Goal: Task Accomplishment & Management: Complete application form

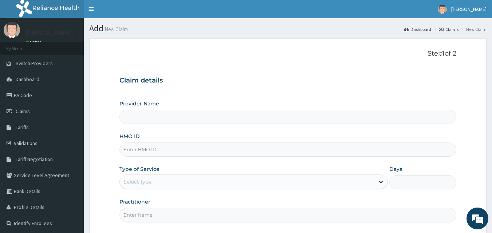
type input "County Hospital Ltd"
click at [161, 151] on input "HMO ID" at bounding box center [287, 150] width 337 height 14
paste input "FLE/10260/A"
type input "FLE/10260/A"
click at [162, 179] on div "Select type" at bounding box center [247, 182] width 255 height 12
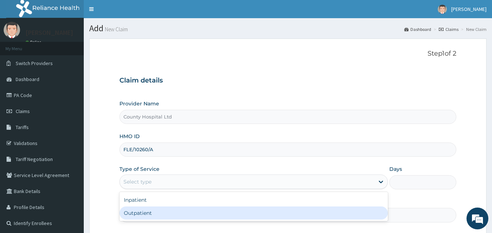
click at [163, 215] on div "Outpatient" at bounding box center [253, 213] width 268 height 13
type input "1"
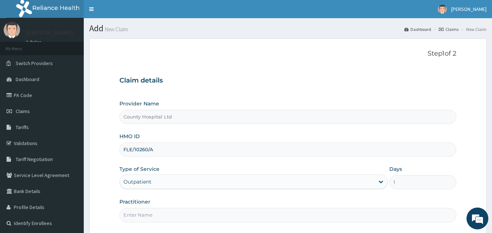
drag, startPoint x: 160, startPoint y: 217, endPoint x: 160, endPoint y: 210, distance: 7.3
click at [160, 217] on input "Practitioner" at bounding box center [287, 215] width 337 height 14
type input "[PERSON_NAME]"
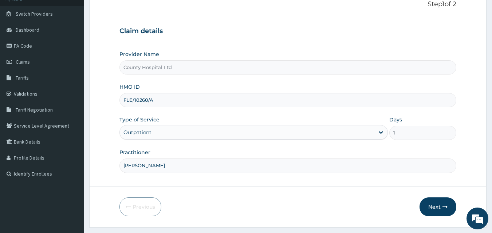
scroll to position [68, 0]
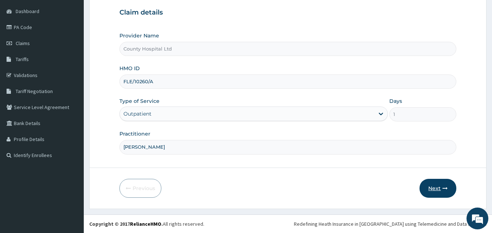
click at [436, 190] on button "Next" at bounding box center [438, 188] width 37 height 19
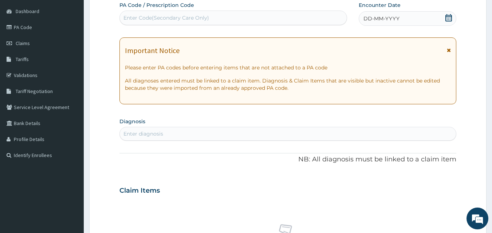
click at [403, 21] on div "DD-MM-YYYY" at bounding box center [408, 18] width 98 height 15
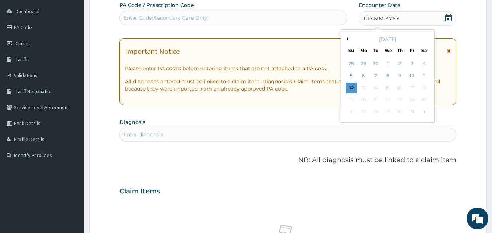
click at [346, 38] on button "Previous Month" at bounding box center [347, 39] width 4 height 4
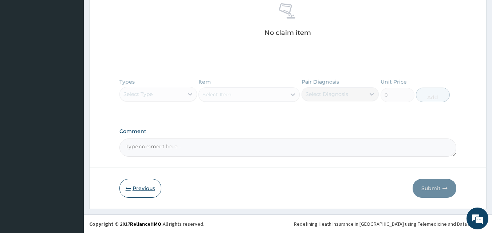
click at [132, 186] on button "Previous" at bounding box center [140, 188] width 42 height 19
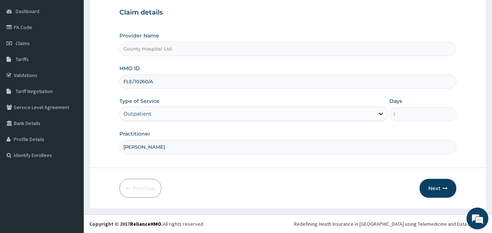
drag, startPoint x: 165, startPoint y: 82, endPoint x: 116, endPoint y: 84, distance: 48.9
click at [116, 84] on form "Step 1 of 2 Claim details Provider Name County Hospital Ltd HMO ID FLE/10260/A …" at bounding box center [287, 89] width 397 height 239
paste input "JSI/1001"
type input "JSI/10010/A"
click at [431, 193] on button "Next" at bounding box center [438, 188] width 37 height 19
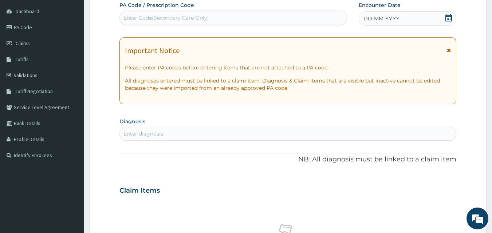
click at [140, 21] on div "Enter Code(Secondary Care Only)" at bounding box center [166, 17] width 86 height 7
paste input "PA/4B6983"
type input "PA/4B6983"
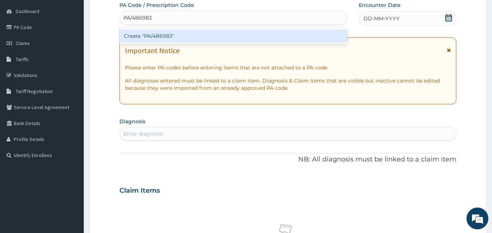
click at [143, 38] on div "Create "PA/4B6983"" at bounding box center [233, 36] width 228 height 13
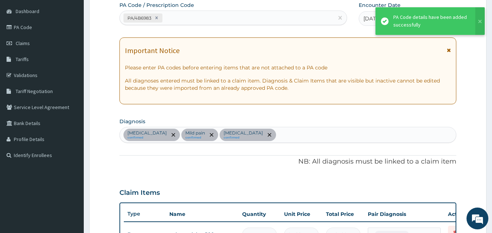
scroll to position [262, 0]
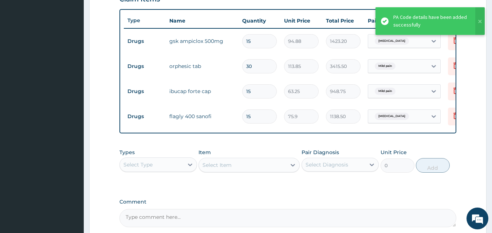
click at [169, 172] on div "Select Type" at bounding box center [158, 165] width 78 height 15
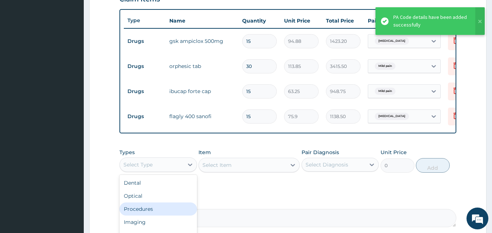
click at [169, 215] on div "Procedures" at bounding box center [158, 209] width 78 height 13
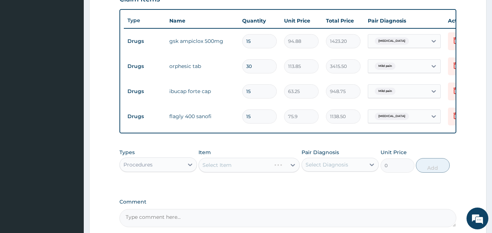
click at [228, 172] on div "Select Item" at bounding box center [249, 165] width 101 height 15
click at [231, 170] on div "Select Item" at bounding box center [249, 165] width 101 height 15
click at [231, 169] on div "Select Item" at bounding box center [217, 165] width 29 height 7
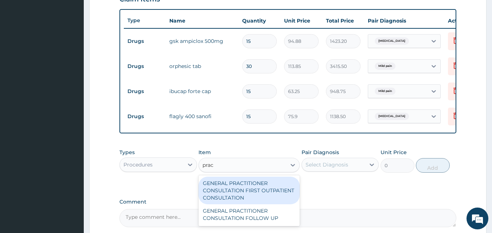
type input "pract"
type input "3795"
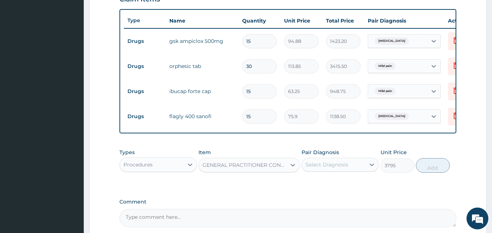
click at [342, 168] on div "Select Diagnosis" at bounding box center [327, 164] width 43 height 7
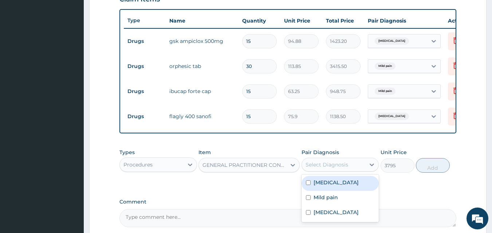
click at [331, 191] on div "Paronychia" at bounding box center [341, 183] width 78 height 15
checkbox input "true"
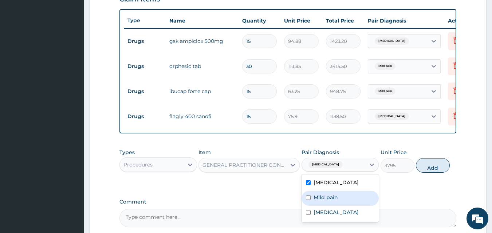
click at [333, 201] on label "Mild pain" at bounding box center [326, 197] width 24 height 7
checkbox input "true"
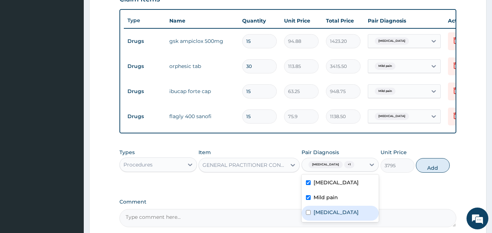
click at [335, 216] on label "Peptic ulcer" at bounding box center [336, 212] width 45 height 7
checkbox input "true"
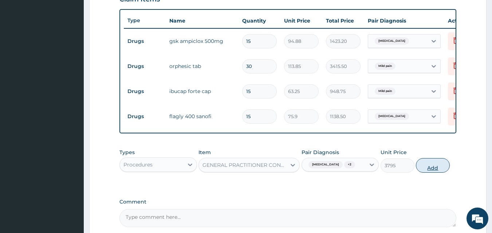
click at [429, 167] on button "Add" at bounding box center [433, 165] width 34 height 15
type input "0"
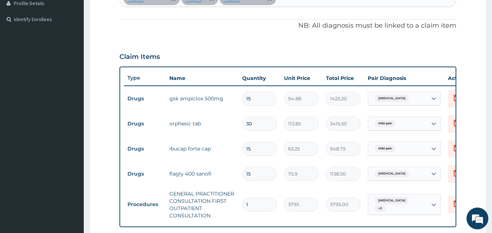
scroll to position [374, 0]
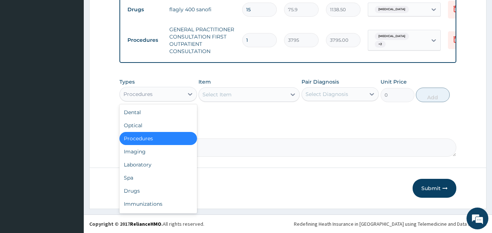
click at [144, 94] on div "Procedures" at bounding box center [137, 94] width 29 height 7
click at [161, 189] on div "Drugs" at bounding box center [158, 191] width 78 height 13
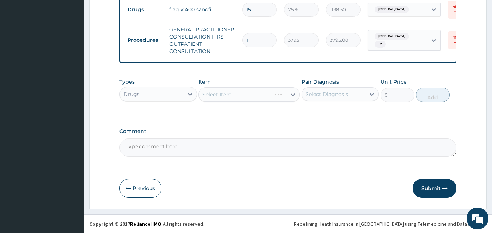
click at [235, 93] on div "Select Item" at bounding box center [249, 94] width 101 height 15
click at [221, 93] on div "Select Item" at bounding box center [249, 94] width 101 height 15
click at [233, 95] on div "Select Item" at bounding box center [235, 95] width 72 height 12
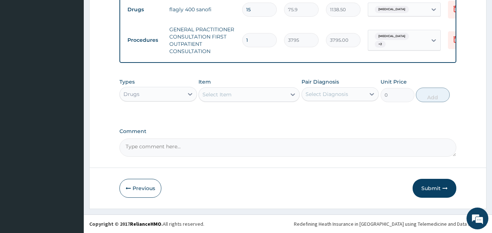
click at [233, 95] on div "Select Item" at bounding box center [242, 95] width 87 height 12
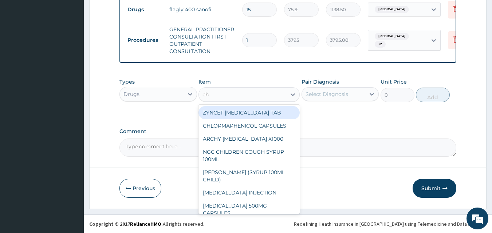
type input "chy"
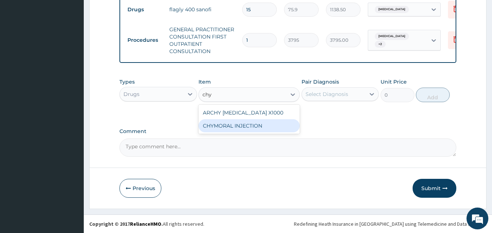
click at [259, 126] on div "CHYMORAL INJECTION" at bounding box center [249, 125] width 101 height 13
type input "1265"
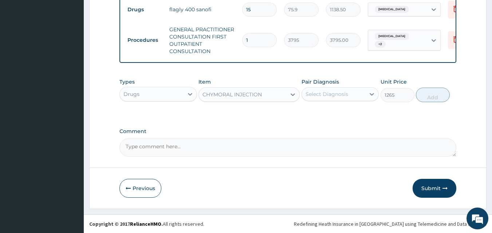
click at [330, 96] on div "Select Diagnosis" at bounding box center [327, 94] width 43 height 7
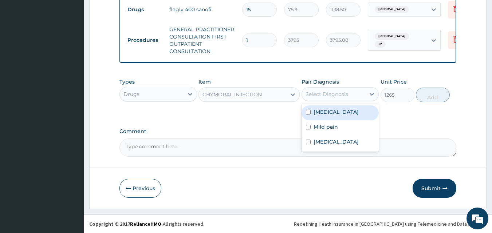
click at [324, 109] on label "Paronychia" at bounding box center [336, 112] width 45 height 7
checkbox input "true"
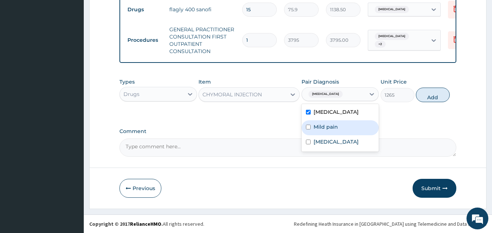
click at [326, 127] on label "Mild pain" at bounding box center [326, 126] width 24 height 7
checkbox input "true"
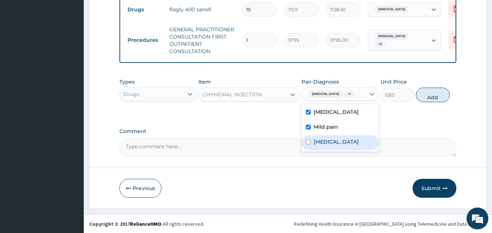
drag, startPoint x: 327, startPoint y: 140, endPoint x: 373, endPoint y: 125, distance: 48.9
click at [327, 141] on label "Peptic ulcer" at bounding box center [336, 141] width 45 height 7
checkbox input "true"
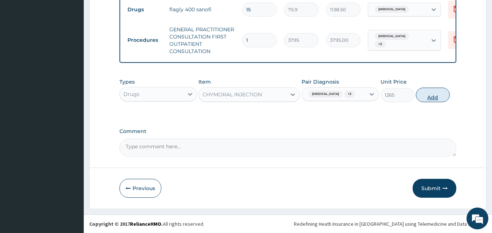
click at [442, 93] on button "Add" at bounding box center [433, 95] width 34 height 15
type input "0"
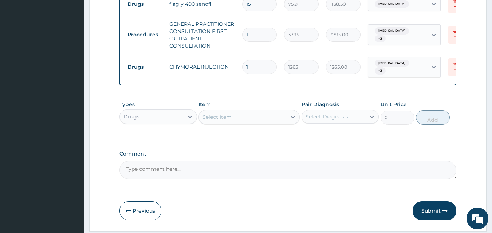
click at [436, 213] on button "Submit" at bounding box center [435, 211] width 44 height 19
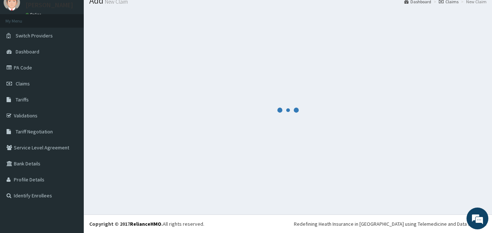
scroll to position [28, 0]
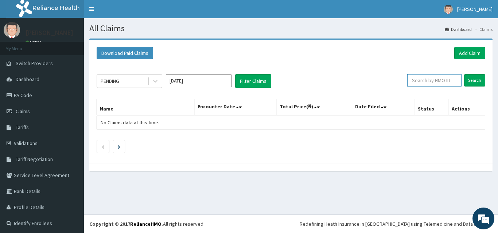
click at [437, 75] on input "text" at bounding box center [434, 80] width 54 height 12
paste input "FLE/10260/A"
click at [464, 78] on input "Search" at bounding box center [474, 80] width 21 height 12
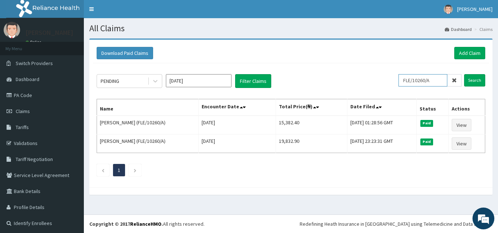
drag, startPoint x: 436, startPoint y: 84, endPoint x: 356, endPoint y: 81, distance: 79.5
click at [356, 81] on div "PENDING Oct 2025 Filter Claims FLE/10260/A Search" at bounding box center [291, 81] width 388 height 14
paste input "EFT/1060"
drag, startPoint x: 405, startPoint y: 78, endPoint x: 414, endPoint y: 81, distance: 9.2
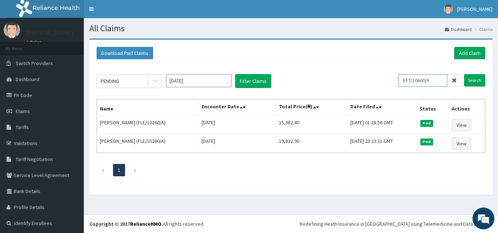
click at [405, 79] on input "EFT/10600/A" at bounding box center [422, 80] width 49 height 12
click at [411, 83] on input "EFT/10600/A" at bounding box center [422, 80] width 49 height 12
click at [465, 80] on input "Search" at bounding box center [474, 80] width 21 height 12
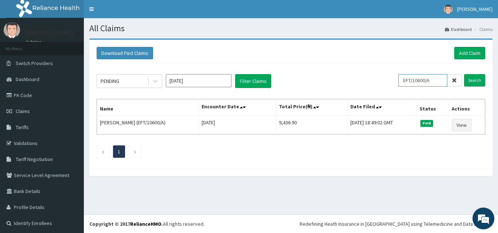
click at [373, 79] on div "PENDING Oct 2025 Filter Claims EFT/10600/A Search" at bounding box center [291, 81] width 388 height 14
paste input "PEJ/10016/B"
type input "PEJ/10016/B"
click at [470, 79] on input "Search" at bounding box center [474, 80] width 21 height 12
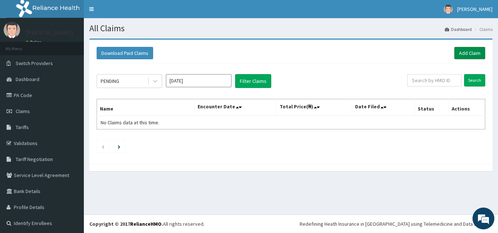
click at [468, 57] on link "Add Claim" at bounding box center [469, 53] width 31 height 12
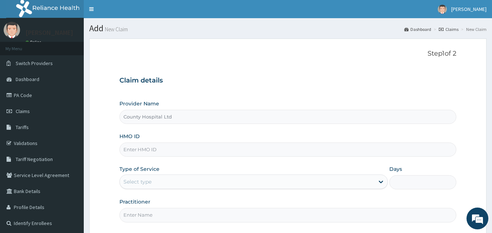
paste input "EFT/10600/A"
type input "EFT/10600/A"
click at [147, 178] on div "Select type" at bounding box center [247, 182] width 255 height 12
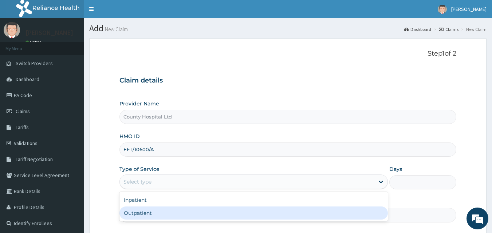
click at [156, 208] on div "Outpatient" at bounding box center [253, 213] width 268 height 13
type input "1"
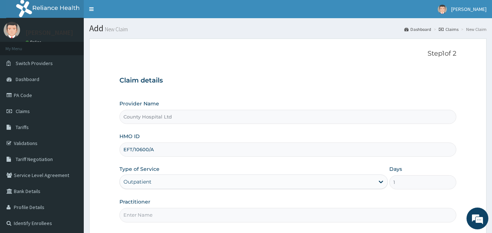
scroll to position [68, 0]
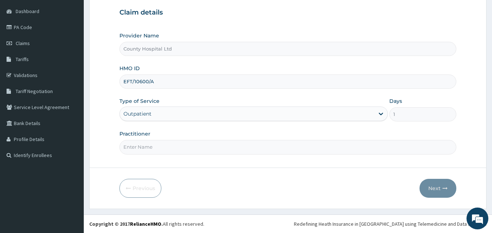
click at [160, 142] on input "Practitioner" at bounding box center [287, 147] width 337 height 14
type input "DR STANLEY"
click at [440, 190] on button "Next" at bounding box center [438, 188] width 37 height 19
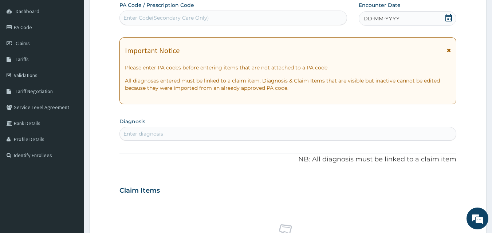
click at [391, 15] on span "DD-MM-YYYY" at bounding box center [382, 18] width 36 height 7
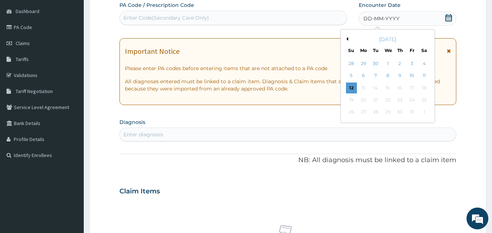
click at [347, 40] on button "Previous Month" at bounding box center [347, 39] width 4 height 4
click at [400, 114] on div "28" at bounding box center [400, 112] width 11 height 11
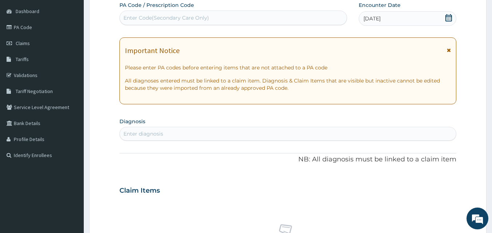
click at [175, 20] on div "Enter Code(Secondary Care Only)" at bounding box center [166, 17] width 86 height 7
paste input "PA/A4528B"
type input "PA/A4528B"
drag, startPoint x: 175, startPoint y: 20, endPoint x: 174, endPoint y: 31, distance: 11.0
click at [174, 25] on div "PA Code / Prescription Code Select is focused ,type to refine list, press Down …" at bounding box center [233, 13] width 228 height 24
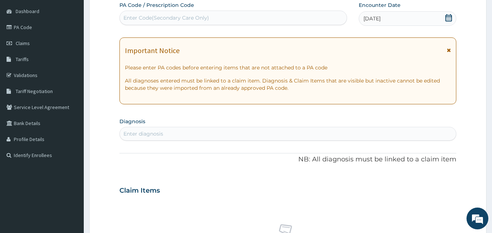
paste input "PA/A4528B"
type input "PA/A4528B"
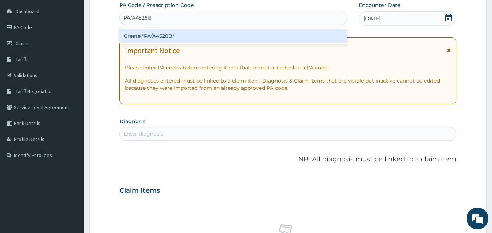
click at [177, 30] on div "Create "PA/A4528B"" at bounding box center [233, 36] width 228 height 13
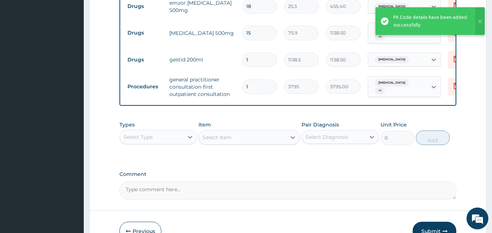
scroll to position [386, 0]
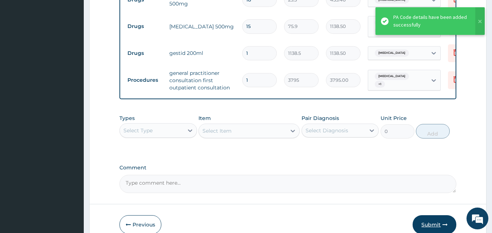
click at [421, 221] on button "Submit" at bounding box center [435, 225] width 44 height 19
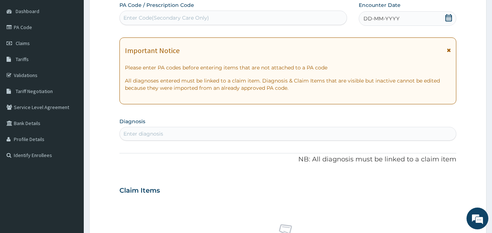
click at [387, 10] on div "Encounter Date DD-MM-YYYY" at bounding box center [408, 13] width 98 height 24
click at [365, 21] on span "DD-MM-YYYY" at bounding box center [382, 18] width 36 height 7
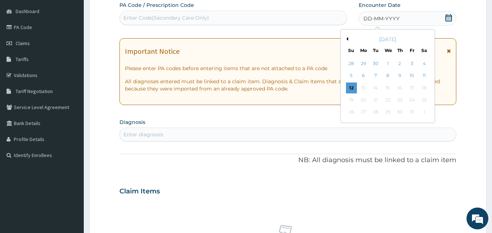
click at [348, 39] on button "Previous Month" at bounding box center [347, 39] width 4 height 4
click at [377, 75] on div "5" at bounding box center [375, 76] width 11 height 11
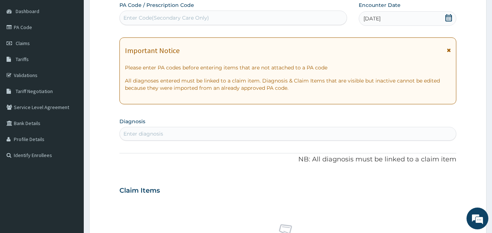
click at [448, 17] on icon at bounding box center [448, 17] width 7 height 7
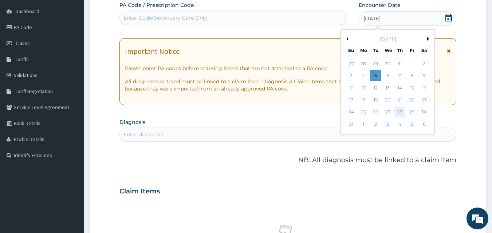
click at [400, 113] on div "28" at bounding box center [400, 112] width 11 height 11
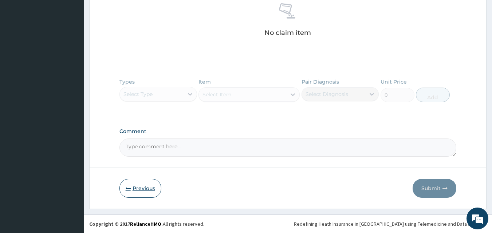
click at [157, 188] on button "Previous" at bounding box center [140, 188] width 42 height 19
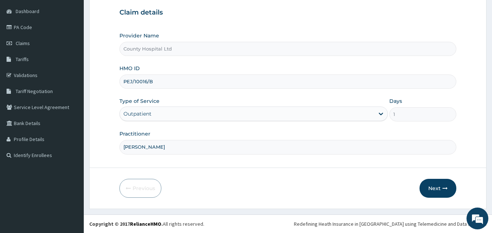
scroll to position [68, 0]
drag, startPoint x: 174, startPoint y: 81, endPoint x: 135, endPoint y: 82, distance: 38.6
click at [135, 82] on input "PEJ/10016/B" at bounding box center [287, 82] width 337 height 14
click at [436, 188] on button "Next" at bounding box center [438, 188] width 37 height 19
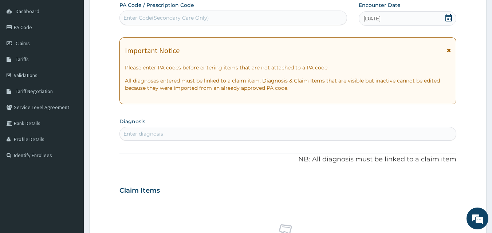
click at [154, 134] on div "Enter diagnosis" at bounding box center [143, 133] width 40 height 7
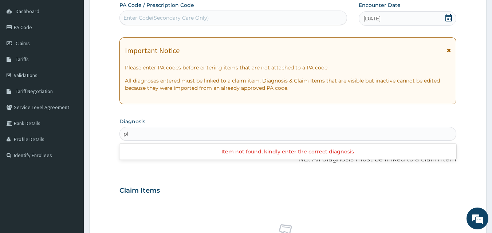
type input "p"
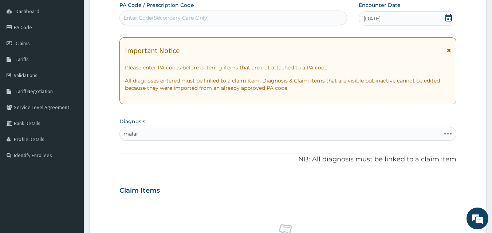
type input "malaria"
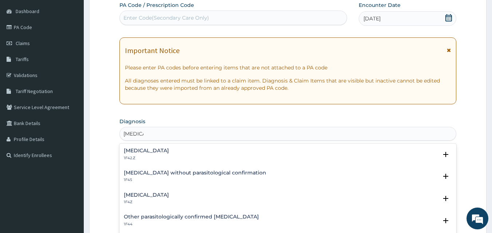
click at [169, 155] on div "Plasmodium malariae malaria without complication 1F42.Z" at bounding box center [146, 154] width 45 height 13
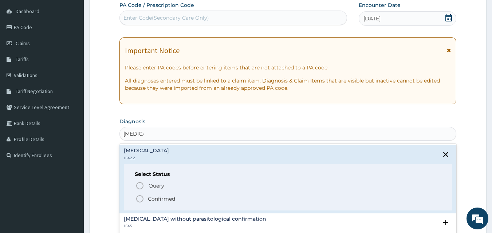
click at [165, 199] on p "Confirmed" at bounding box center [161, 199] width 27 height 7
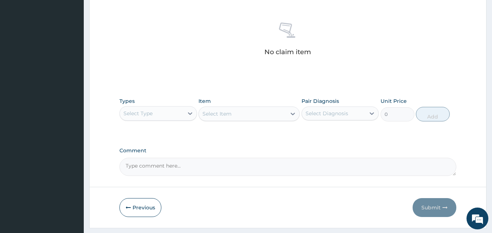
scroll to position [292, 0]
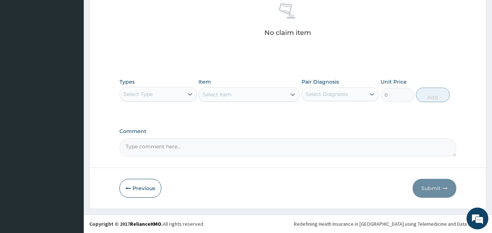
click at [170, 97] on div "Select Type" at bounding box center [152, 95] width 64 height 12
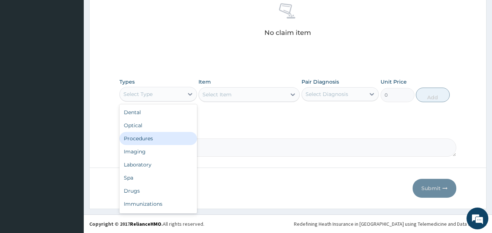
click at [157, 144] on div "Procedures" at bounding box center [158, 138] width 78 height 13
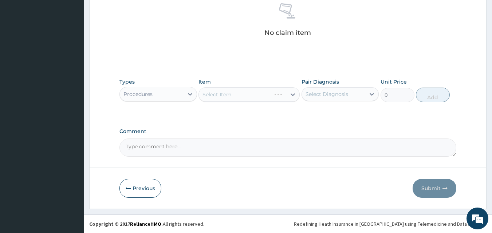
click at [239, 98] on div "Select Item" at bounding box center [249, 94] width 101 height 15
click at [239, 98] on div "Select Item" at bounding box center [242, 95] width 87 height 12
type input "pract"
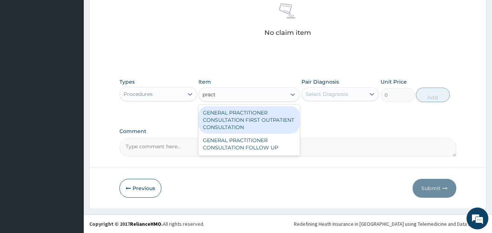
click at [254, 117] on div "GENERAL PRACTITIONER CONSULTATION FIRST OUTPATIENT CONSULTATION" at bounding box center [249, 120] width 101 height 28
type input "3795"
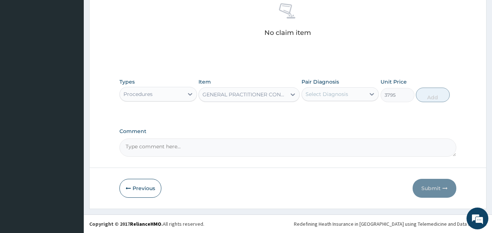
click at [333, 93] on div "Select Diagnosis" at bounding box center [327, 94] width 43 height 7
click at [328, 115] on label "[MEDICAL_DATA]" at bounding box center [336, 112] width 45 height 7
checkbox input "true"
click at [421, 94] on button "Add" at bounding box center [433, 95] width 34 height 15
type input "0"
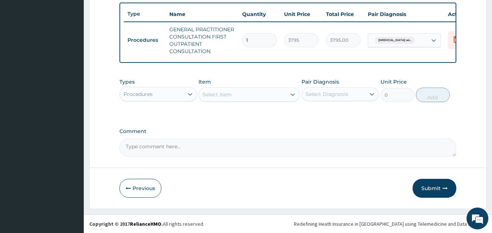
scroll to position [274, 0]
click at [150, 99] on div "Procedures" at bounding box center [152, 95] width 64 height 12
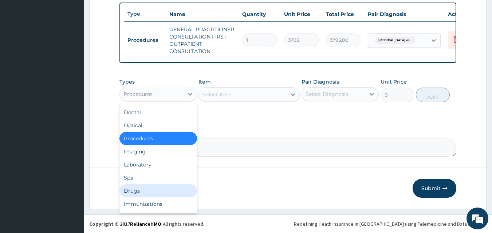
click at [146, 192] on div "Drugs" at bounding box center [158, 191] width 78 height 13
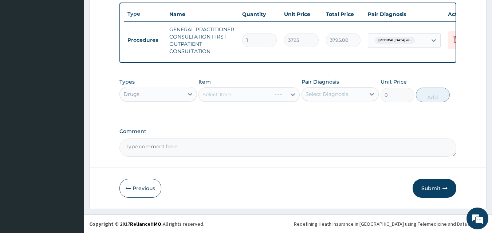
click at [248, 92] on div "Select Item" at bounding box center [249, 94] width 101 height 15
click at [230, 92] on div "Select Item" at bounding box center [217, 94] width 29 height 7
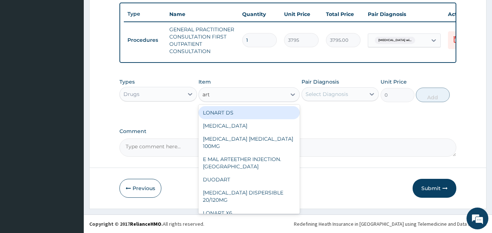
type input "arte"
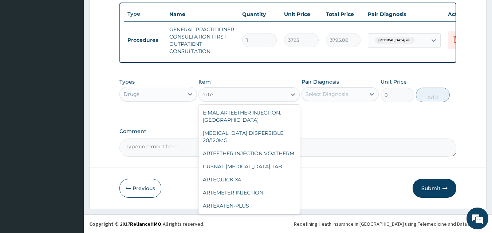
scroll to position [102, 0]
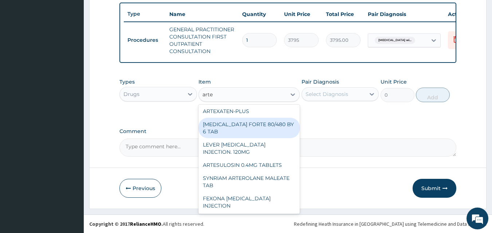
click at [271, 130] on div "COARTEM FORTE 80/480 BY 6 TAB" at bounding box center [249, 128] width 101 height 20
type input "480.7"
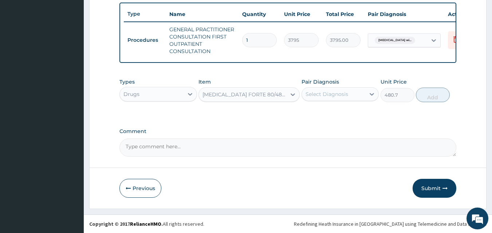
click at [316, 97] on div "Select Diagnosis" at bounding box center [327, 94] width 43 height 7
click at [325, 115] on label "Plasmodium malariae malaria without complication" at bounding box center [336, 112] width 45 height 7
checkbox input "true"
click at [426, 96] on button "Add" at bounding box center [433, 95] width 34 height 15
type input "0"
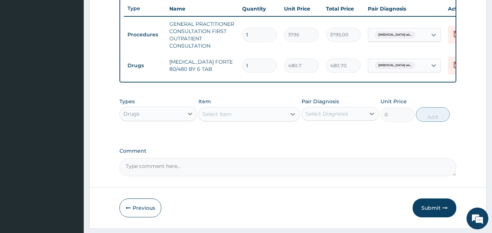
drag, startPoint x: 252, startPoint y: 65, endPoint x: 213, endPoint y: 66, distance: 39.0
click at [213, 66] on tr "Drugs COARTEM FORTE 80/480 BY 6 TAB 1 480.7 480.70 Plasmodium malariae malaria …" at bounding box center [302, 65] width 357 height 25
type input "6"
type input "2884.20"
type input "6"
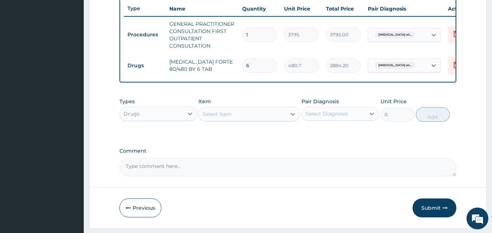
click at [262, 120] on div "Select Item" at bounding box center [242, 115] width 87 height 12
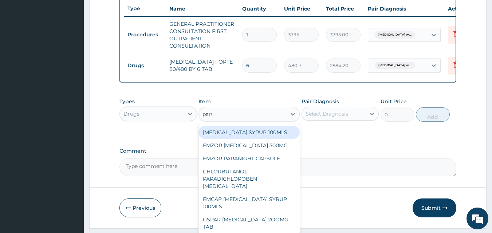
type input "parace"
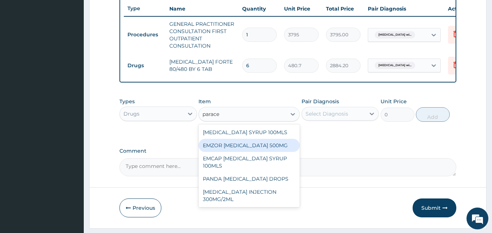
click at [290, 152] on div "EMZOR PARACETAMOL 500MG" at bounding box center [249, 145] width 101 height 13
type input "25.3"
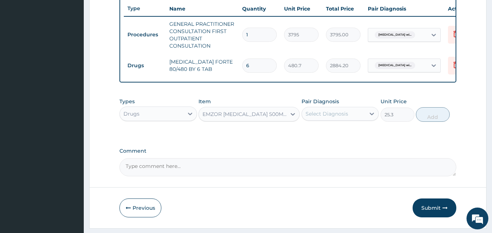
click at [342, 120] on div "Select Diagnosis" at bounding box center [334, 114] width 64 height 12
click at [343, 136] on label "Plasmodium malariae malaria without complication" at bounding box center [336, 131] width 45 height 7
checkbox input "true"
click at [420, 122] on button "Add" at bounding box center [433, 114] width 34 height 15
type input "0"
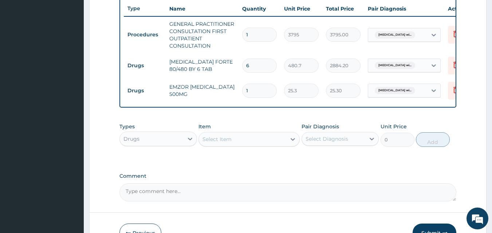
type input "18"
type input "455.40"
type input "18"
click at [214, 143] on div "Select Item" at bounding box center [217, 139] width 29 height 7
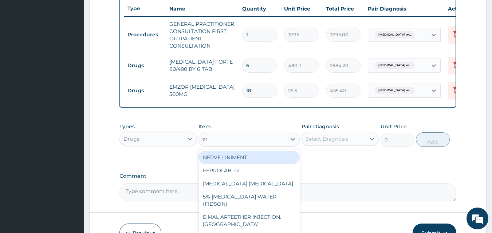
type input "ery"
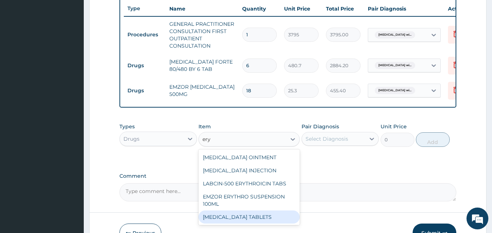
click at [267, 222] on div "ERYTHROMYCIN TABLETS" at bounding box center [249, 217] width 101 height 13
type input "221.38"
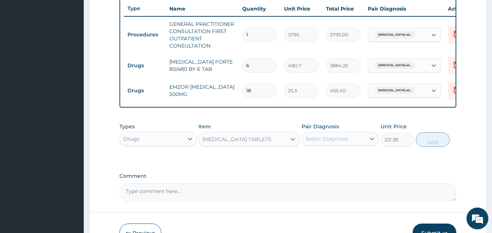
click at [356, 145] on div "Select Diagnosis" at bounding box center [334, 139] width 64 height 12
click at [341, 161] on label "Plasmodium malariae malaria without complication" at bounding box center [336, 156] width 45 height 7
click at [333, 161] on label "Plasmodium malariae malaria without complication" at bounding box center [336, 156] width 45 height 7
checkbox input "false"
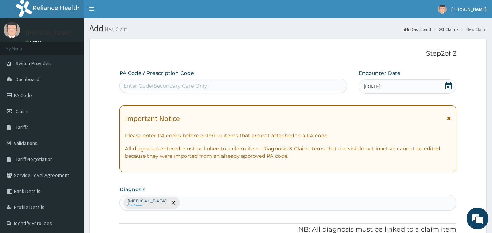
click at [300, 203] on div "Plasmodium malariae malaria without complication Confirmed" at bounding box center [288, 203] width 337 height 15
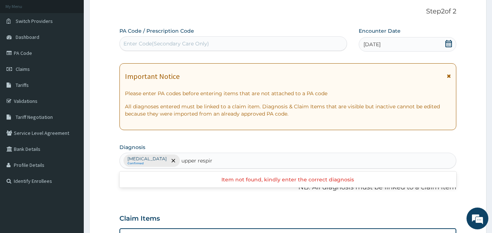
scroll to position [89, 0]
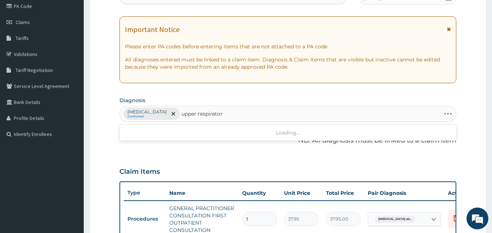
type input "upper respiratory"
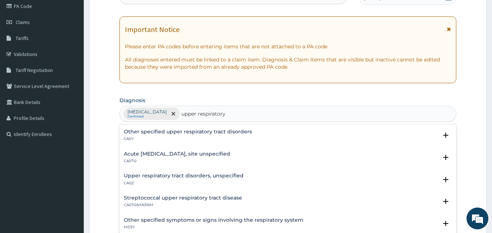
click at [253, 130] on div "Other specified upper respiratory tract disorders CA0Y" at bounding box center [288, 135] width 329 height 13
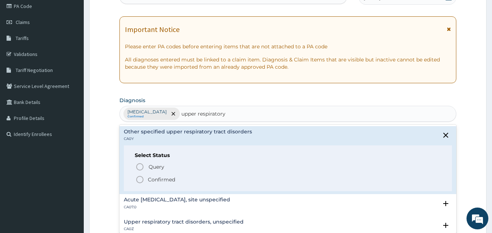
click at [253, 130] on div "Other specified upper respiratory tract disorders CA0Y" at bounding box center [288, 135] width 329 height 13
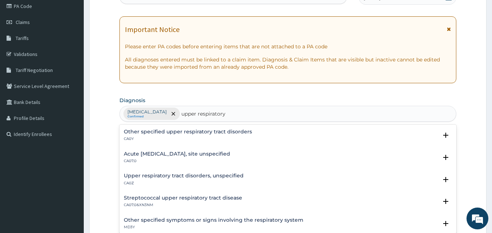
click at [226, 153] on h4 "Acute upper respiratory infection, site unspecified" at bounding box center [177, 154] width 106 height 5
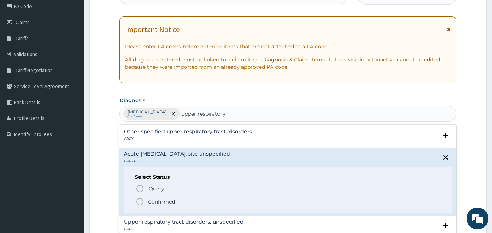
click at [165, 201] on p "Confirmed" at bounding box center [161, 202] width 27 height 7
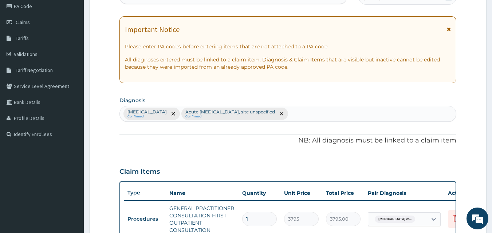
scroll to position [324, 0]
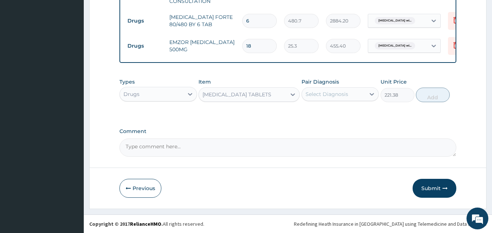
click at [336, 104] on div "Types Drugs Item ERYTHROMYCIN TABLETS Pair Diagnosis Select Diagnosis Unit Pric…" at bounding box center [287, 90] width 337 height 31
click at [337, 100] on div "Select Diagnosis" at bounding box center [341, 94] width 78 height 14
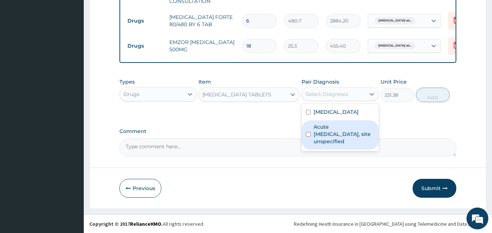
drag, startPoint x: 337, startPoint y: 146, endPoint x: 444, endPoint y: 107, distance: 114.2
click at [338, 145] on label "Acute upper respiratory infection, site unspecified" at bounding box center [344, 134] width 61 height 22
checkbox input "true"
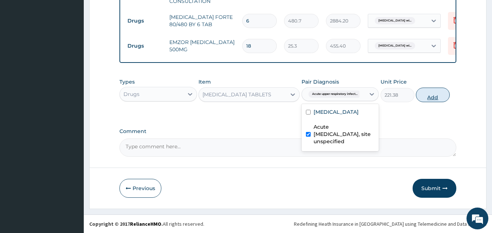
click at [430, 98] on button "Add" at bounding box center [433, 95] width 34 height 15
type input "0"
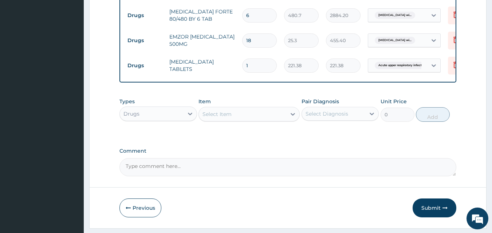
type input "10"
type input "2213.80"
type input "10"
click at [227, 117] on div "Select Item" at bounding box center [217, 114] width 29 height 7
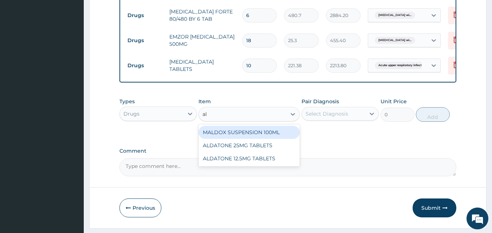
type input "a"
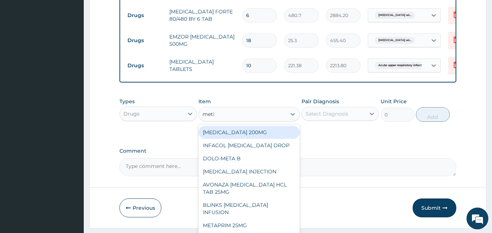
type input "methy"
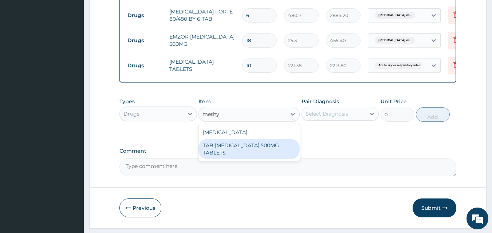
click at [272, 157] on div "TAB METHYLDOPA 500MG TABLETS" at bounding box center [249, 149] width 101 height 20
type input "88.55"
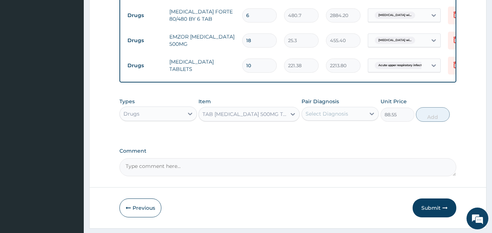
click at [326, 111] on div "Pair Diagnosis Select Diagnosis" at bounding box center [341, 110] width 78 height 24
click at [327, 118] on div "Select Diagnosis" at bounding box center [327, 113] width 43 height 7
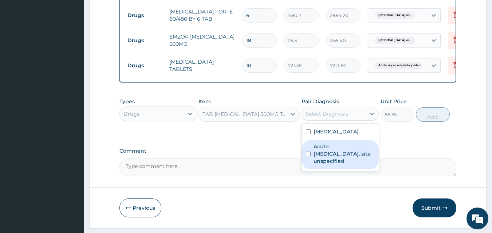
scroll to position [0, 0]
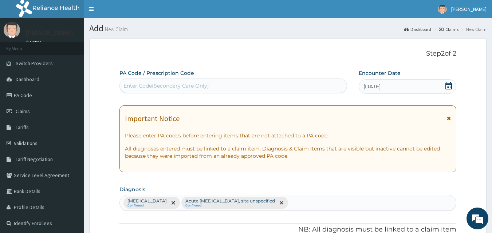
click at [405, 198] on div "Plasmodium malariae malaria without complication Confirmed Acute upper respirat…" at bounding box center [288, 203] width 337 height 15
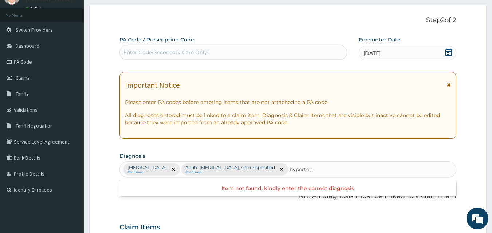
scroll to position [87, 0]
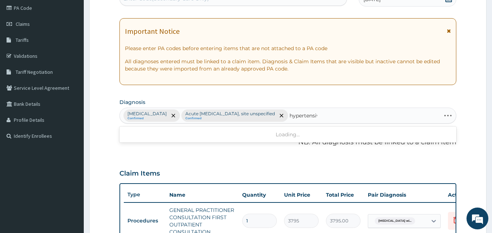
type input "hypertensive"
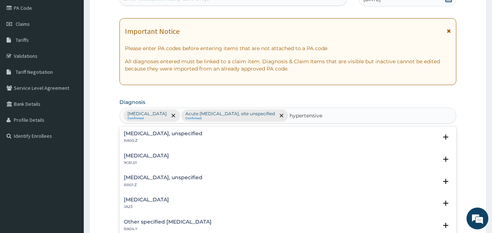
click at [158, 137] on div "Essential hypertension, unspecified BA00.Z" at bounding box center [163, 137] width 79 height 13
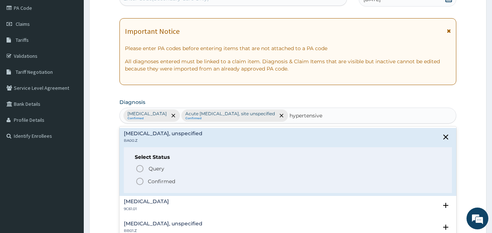
click at [164, 181] on p "Confirmed" at bounding box center [161, 181] width 27 height 7
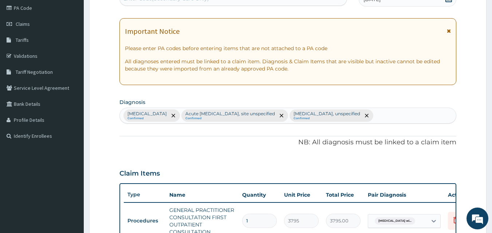
scroll to position [363, 0]
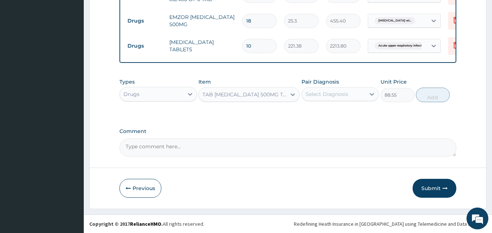
click at [344, 91] on div "Select Diagnosis" at bounding box center [327, 94] width 43 height 7
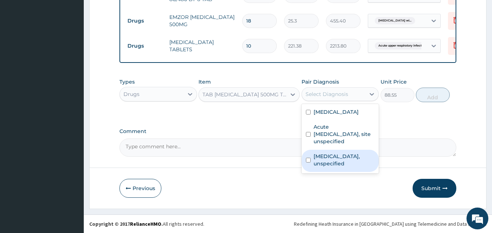
click at [339, 168] on label "Essential hypertension, unspecified" at bounding box center [344, 160] width 61 height 15
checkbox input "true"
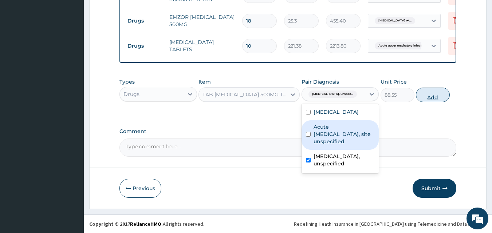
click at [427, 98] on button "Add" at bounding box center [433, 95] width 34 height 15
type input "0"
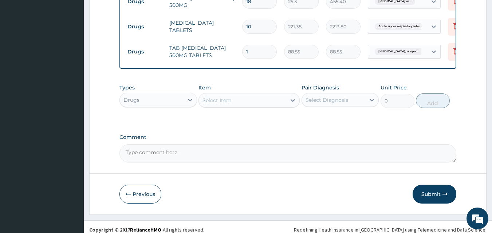
drag, startPoint x: 259, startPoint y: 65, endPoint x: 146, endPoint y: 60, distance: 112.7
click at [146, 60] on tr "Drugs TAB METHYLDOPA 500MG TABLETS 1 88.55 88.55 Essential hypertension, unspec…" at bounding box center [302, 51] width 357 height 25
type input "3"
type input "265.65"
type input "30"
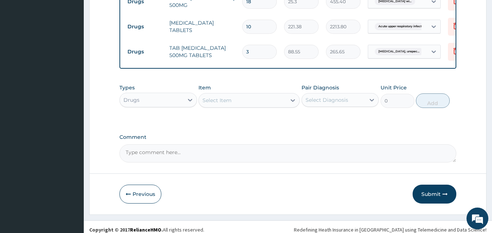
type input "2656.50"
type input "30"
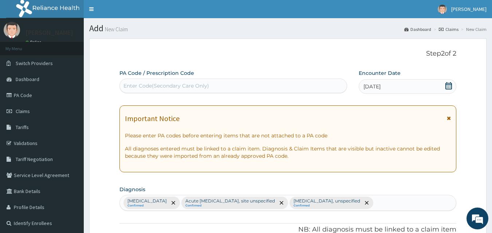
scroll to position [388, 0]
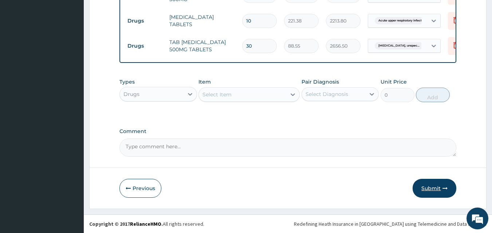
click at [436, 197] on button "Submit" at bounding box center [435, 188] width 44 height 19
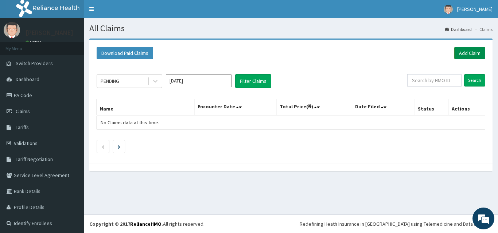
click at [462, 55] on link "Add Claim" at bounding box center [469, 53] width 31 height 12
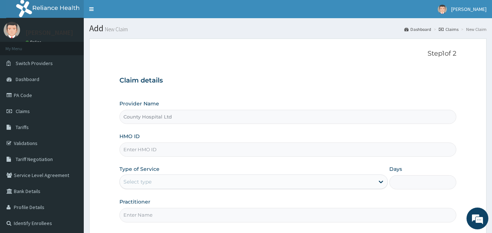
click at [193, 146] on input "HMO ID" at bounding box center [287, 150] width 337 height 14
paste input "PEJ/10016/C"
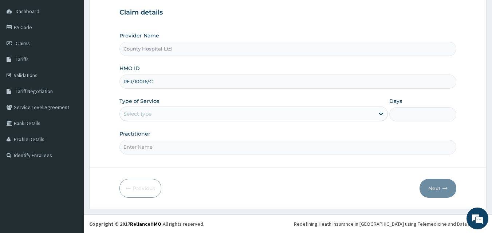
type input "PEJ/10016/C"
click at [150, 119] on div "Select type" at bounding box center [247, 114] width 255 height 12
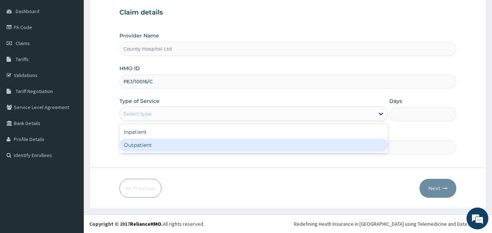
click at [148, 147] on div "Outpatient" at bounding box center [253, 145] width 268 height 13
type input "1"
click at [148, 147] on input "Practitioner" at bounding box center [287, 147] width 337 height 14
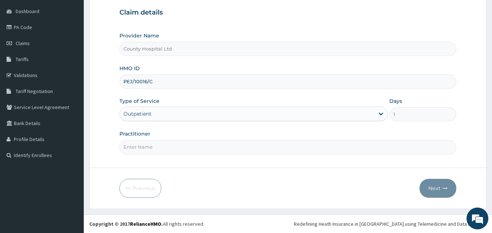
type input "DR STANLEY"
click at [426, 191] on button "Next" at bounding box center [438, 188] width 37 height 19
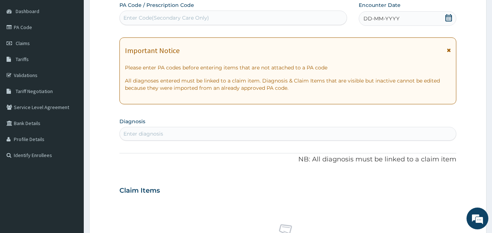
scroll to position [0, 0]
click at [184, 138] on div "Enter diagnosis" at bounding box center [288, 134] width 337 height 12
type input "malaria"
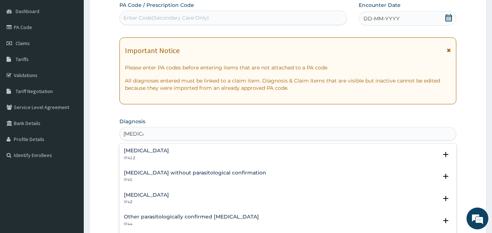
click at [169, 156] on p "1F42.Z" at bounding box center [146, 158] width 45 height 5
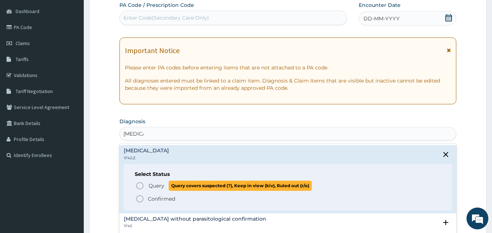
click at [166, 183] on p "Query Query covers suspected (?), Keep in view (kiv), Ruled out (r/o)" at bounding box center [230, 186] width 164 height 10
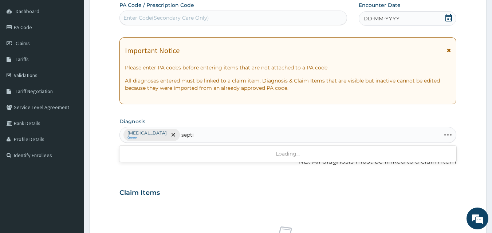
type input "septic"
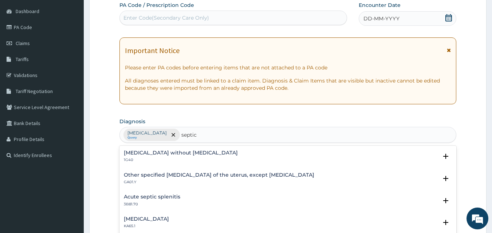
click at [151, 158] on p "1G40" at bounding box center [181, 160] width 114 height 5
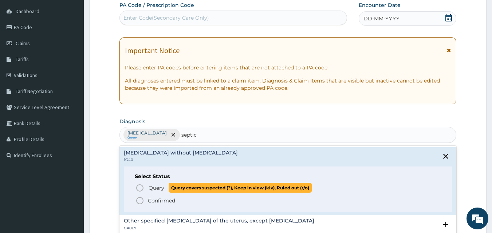
drag, startPoint x: 169, startPoint y: 201, endPoint x: 159, endPoint y: 185, distance: 18.5
click at [159, 185] on div "Query Query covers suspected (?), Keep in view (kiv), Ruled out (r/o) Confirmed" at bounding box center [288, 194] width 307 height 22
click at [159, 185] on span "Query" at bounding box center [157, 188] width 16 height 7
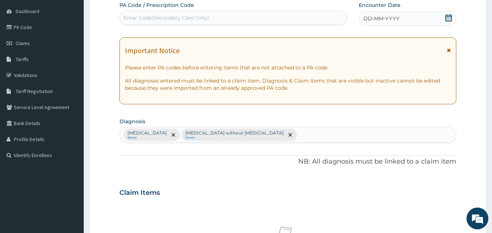
scroll to position [292, 0]
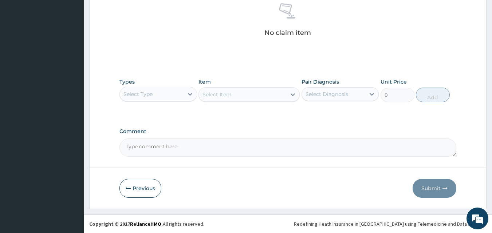
click at [135, 95] on div "Select Type" at bounding box center [137, 94] width 29 height 7
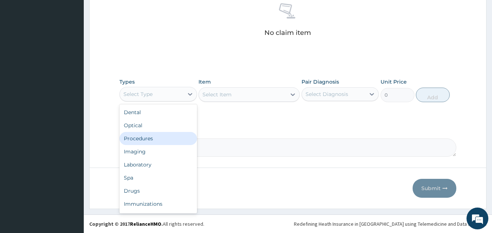
click at [155, 141] on div "Procedures" at bounding box center [158, 138] width 78 height 13
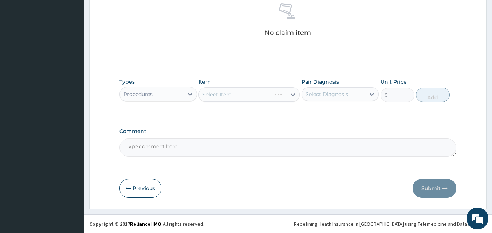
click at [239, 95] on div "Select Item" at bounding box center [249, 94] width 101 height 15
click at [264, 93] on div "Select Item" at bounding box center [242, 95] width 87 height 12
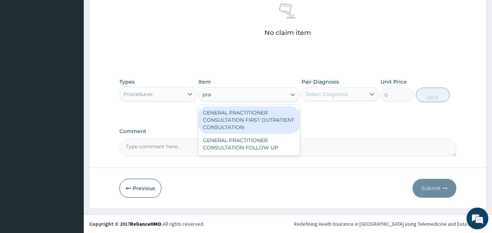
type input "pract"
click at [256, 116] on div "GENERAL PRACTITIONER CONSULTATION FIRST OUTPATIENT CONSULTATION" at bounding box center [249, 120] width 101 height 28
type input "3795"
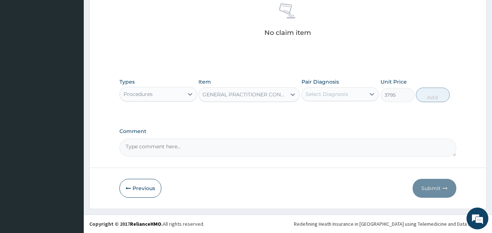
click at [345, 98] on div "Select Diagnosis" at bounding box center [334, 95] width 64 height 12
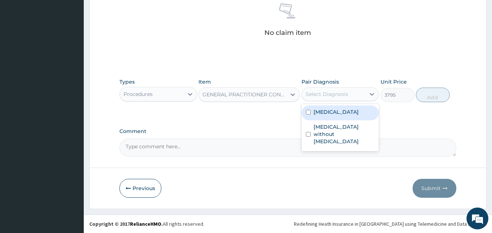
click at [331, 116] on label "Plasmodium malariae malaria without complication" at bounding box center [336, 112] width 45 height 7
checkbox input "true"
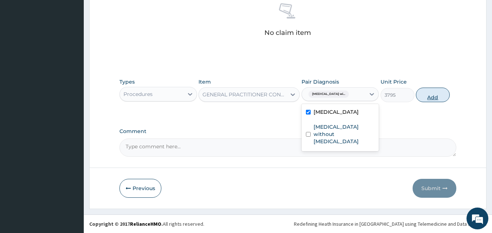
click at [439, 94] on button "Add" at bounding box center [433, 95] width 34 height 15
type input "0"
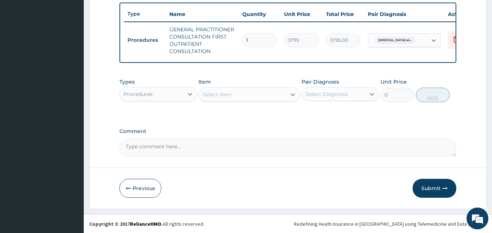
scroll to position [274, 0]
click at [168, 93] on div "Procedures" at bounding box center [152, 95] width 64 height 12
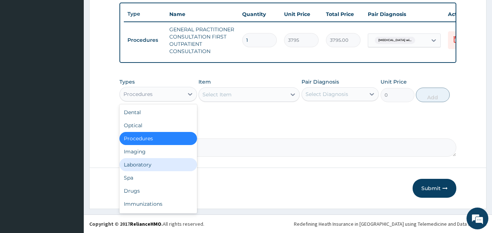
click at [167, 164] on div "Laboratory" at bounding box center [158, 164] width 78 height 13
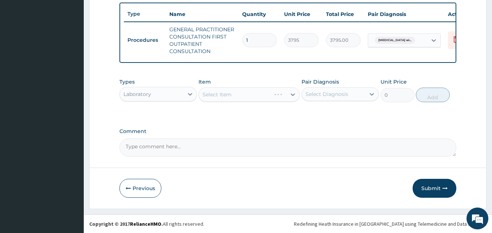
click at [251, 96] on div "Select Item" at bounding box center [249, 94] width 101 height 15
click at [250, 97] on div "Select Item" at bounding box center [242, 95] width 87 height 12
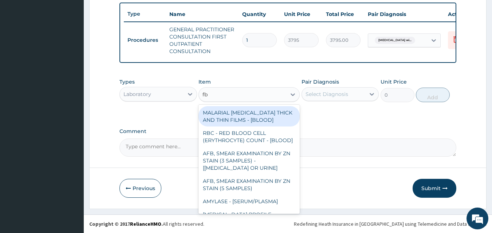
type input "fbc"
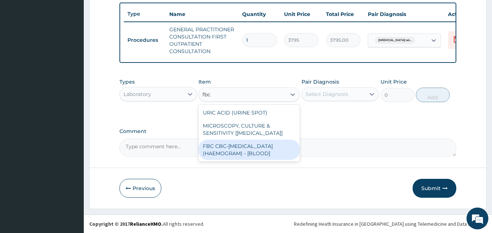
click at [274, 153] on div "FBC CBC-COMPLETE BLOOD COUNT (HAEMOGRAM) - [BLOOD]" at bounding box center [249, 150] width 101 height 20
type input "4600"
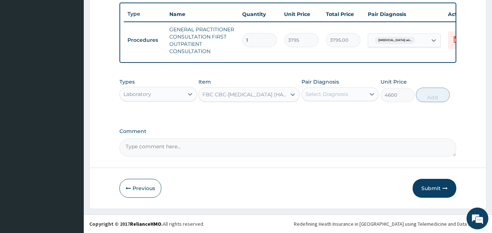
click at [326, 93] on div "Select Diagnosis" at bounding box center [327, 94] width 43 height 7
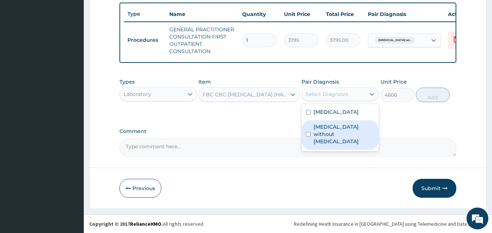
click at [336, 145] on label "Sepsis without septic shock" at bounding box center [344, 134] width 61 height 22
checkbox input "true"
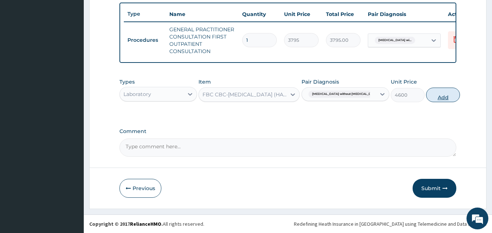
click at [426, 94] on button "Add" at bounding box center [443, 95] width 34 height 15
type input "0"
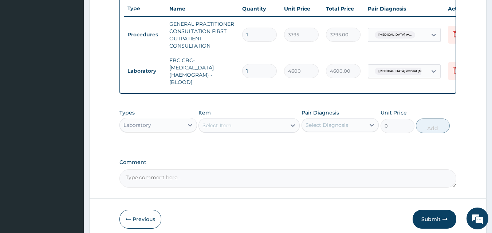
click at [256, 125] on div "Select Item" at bounding box center [242, 126] width 87 height 12
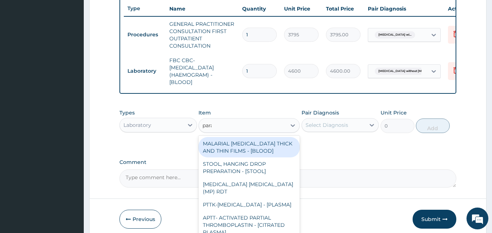
type input "paras"
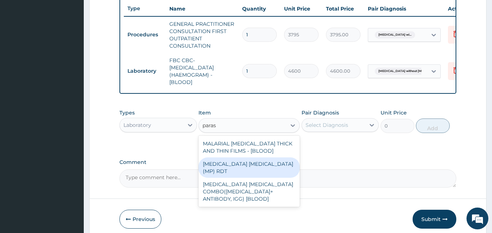
click at [264, 173] on div "MALARIA PARASITE (MP) RDT" at bounding box center [249, 168] width 101 height 20
type input "1725"
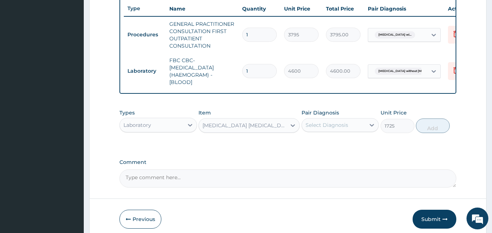
click at [339, 129] on div "Select Diagnosis" at bounding box center [327, 125] width 43 height 7
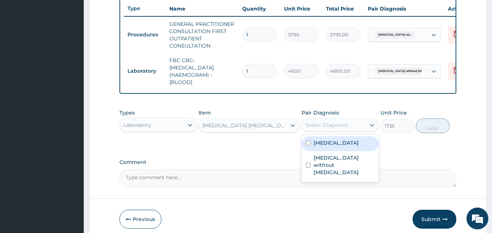
click at [340, 147] on label "Plasmodium malariae malaria without complication" at bounding box center [336, 143] width 45 height 7
checkbox input "true"
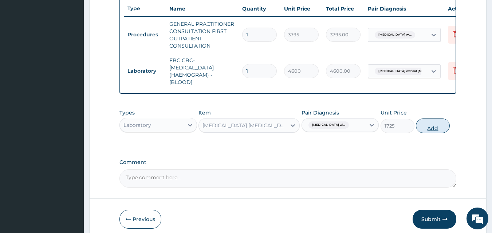
click at [428, 131] on button "Add" at bounding box center [433, 126] width 34 height 15
type input "0"
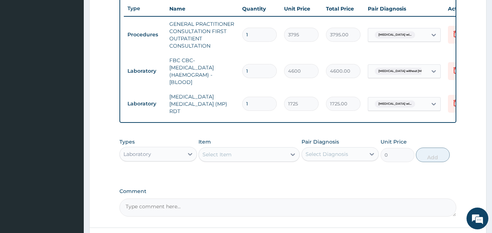
click at [154, 160] on div "Laboratory" at bounding box center [152, 155] width 64 height 12
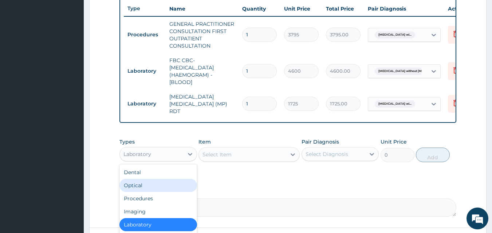
scroll to position [335, 0]
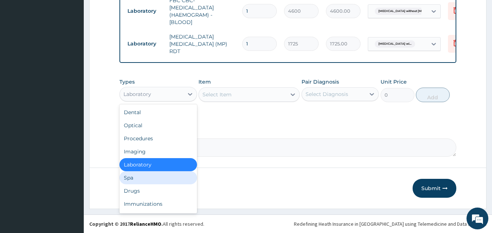
click at [140, 180] on div "Spa" at bounding box center [158, 178] width 78 height 13
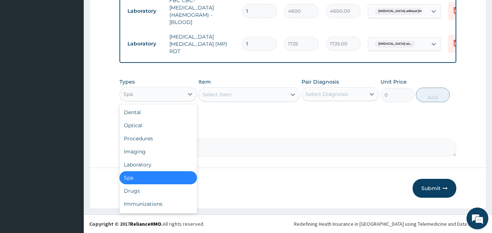
click at [164, 98] on div "Spa" at bounding box center [152, 95] width 64 height 12
click at [154, 190] on div "Drugs" at bounding box center [158, 191] width 78 height 13
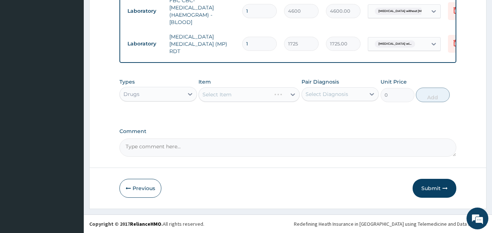
click at [243, 100] on div "Select Item" at bounding box center [249, 94] width 101 height 15
click at [243, 100] on div "Select Item" at bounding box center [242, 95] width 87 height 12
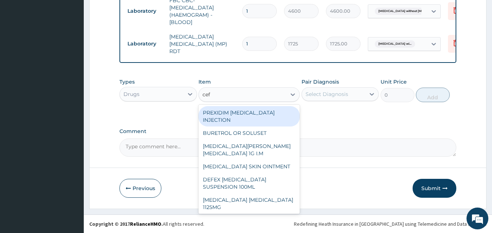
type input "cefi"
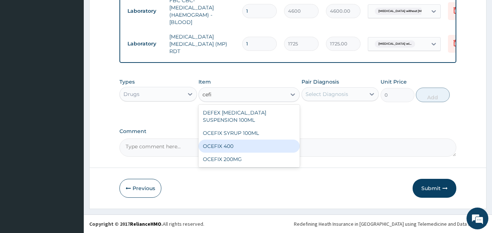
click at [238, 147] on div "OCEFIX 400" at bounding box center [249, 146] width 101 height 13
type input "632.5"
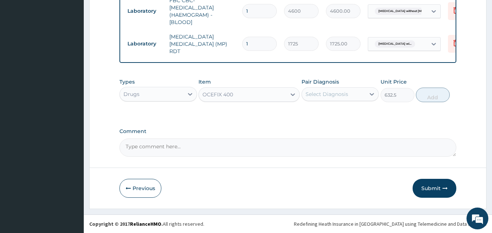
click at [246, 96] on div "OCEFIX 400" at bounding box center [242, 95] width 87 height 12
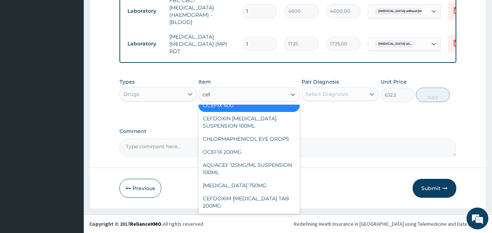
scroll to position [197, 0]
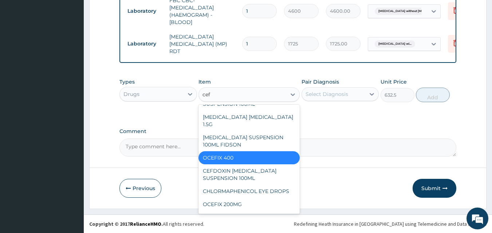
type input "cefi"
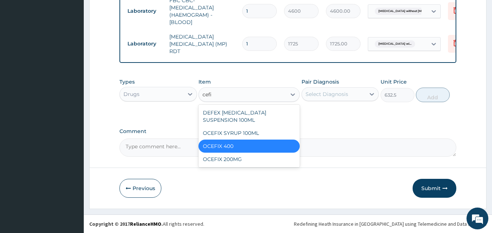
scroll to position [0, 0]
click at [233, 130] on div "OCEFIX SYRUP 100ML" at bounding box center [249, 133] width 101 height 13
type input "2846.25"
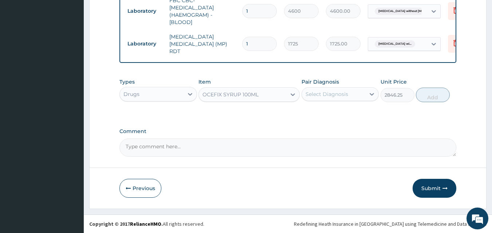
click at [334, 88] on div "Select Diagnosis" at bounding box center [341, 94] width 78 height 14
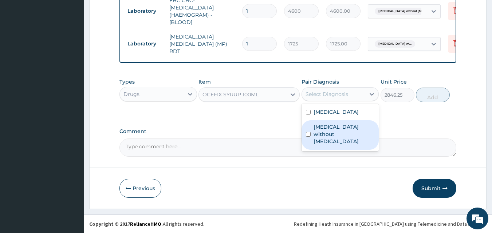
click at [331, 142] on label "Sepsis without septic shock" at bounding box center [344, 134] width 61 height 22
checkbox input "true"
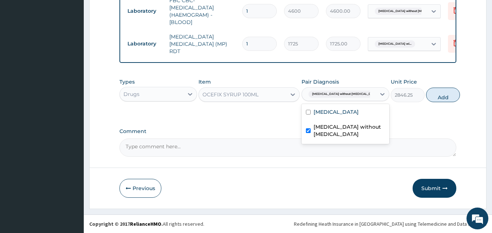
click at [439, 97] on button "Add" at bounding box center [443, 95] width 34 height 15
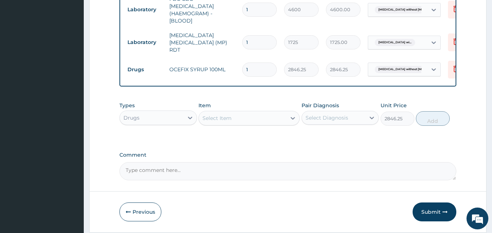
type input "0"
click at [244, 116] on div "Select Item" at bounding box center [242, 119] width 87 height 12
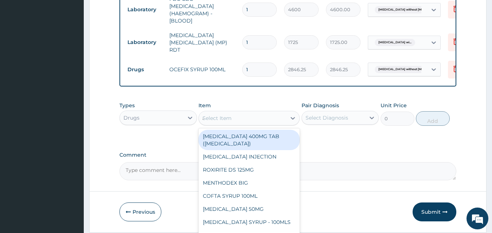
type input "arte"
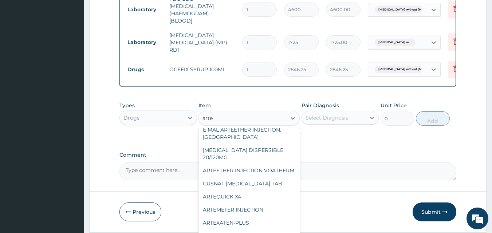
scroll to position [102, 0]
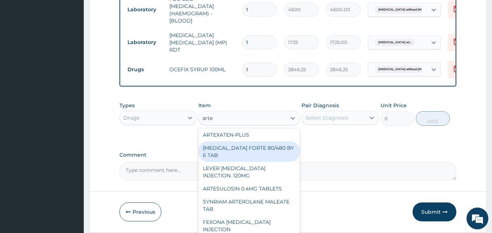
click at [267, 155] on div "COARTEM FORTE 80/480 BY 6 TAB" at bounding box center [249, 152] width 101 height 20
type input "480.7"
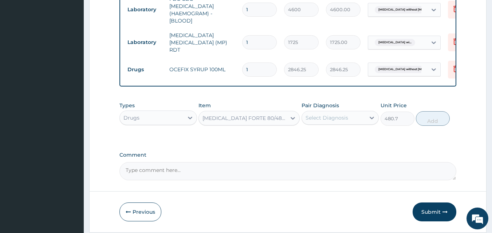
click at [341, 114] on div "Select Diagnosis" at bounding box center [334, 118] width 64 height 12
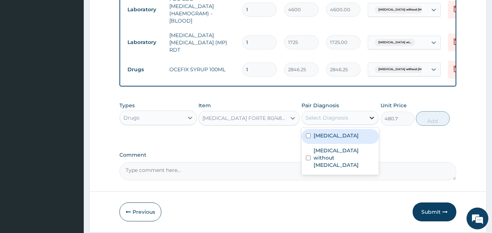
click at [340, 140] on label "Plasmodium malariae malaria without complication" at bounding box center [336, 135] width 45 height 7
checkbox input "true"
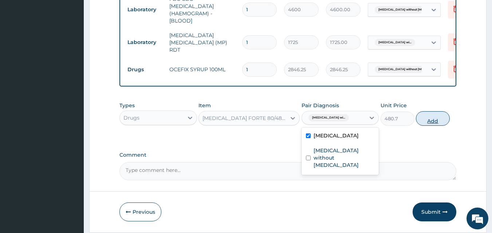
click at [429, 118] on button "Add" at bounding box center [433, 118] width 34 height 15
type input "0"
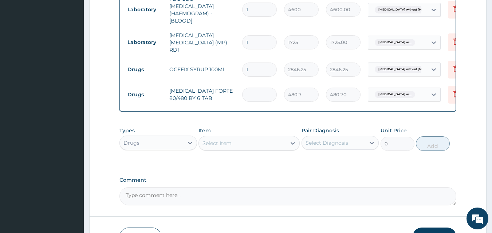
type input "0.00"
type input "9"
type input "4326.30"
type input "0.00"
type input "6"
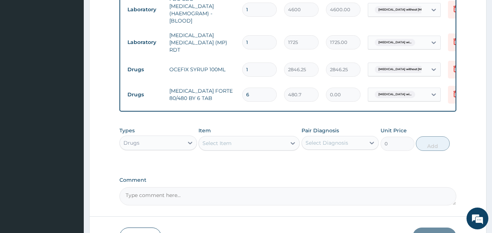
type input "2884.20"
type input "6"
click at [258, 142] on div "Select Item" at bounding box center [242, 144] width 87 height 12
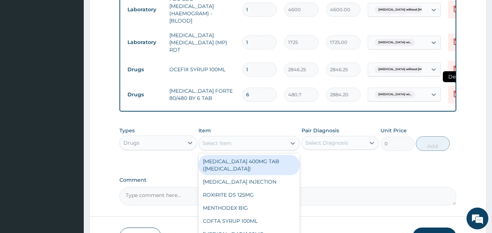
click at [454, 91] on icon at bounding box center [456, 94] width 5 height 7
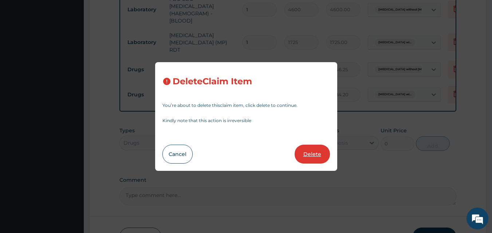
click at [320, 153] on button "Delete" at bounding box center [312, 154] width 35 height 19
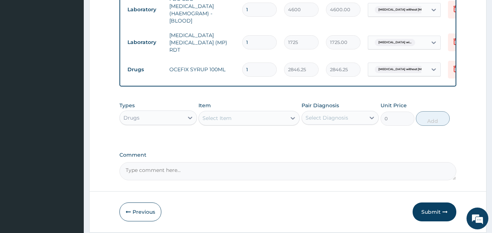
click at [248, 124] on div "Select Item" at bounding box center [242, 119] width 87 height 12
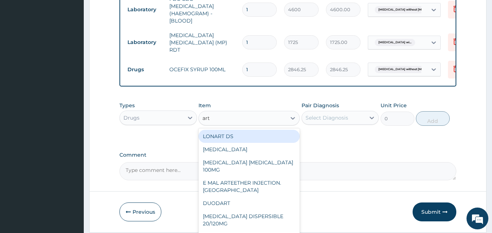
type input "arte"
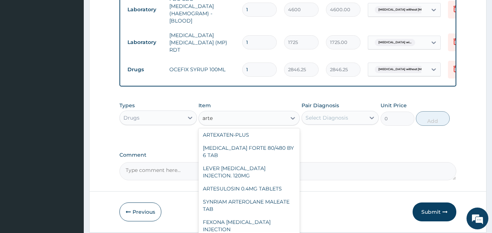
scroll to position [0, 0]
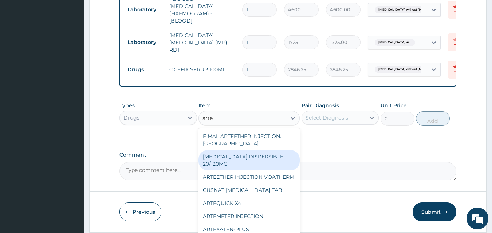
click at [260, 161] on div "COARTEM DISPERSIBLE 20/120MG" at bounding box center [249, 160] width 101 height 20
type input "120.18"
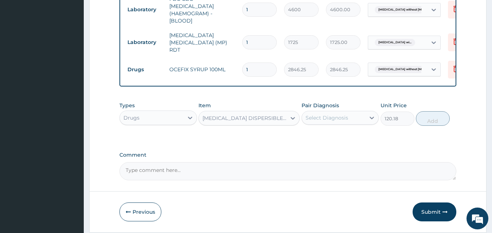
click at [333, 118] on div "Select Diagnosis" at bounding box center [327, 117] width 43 height 7
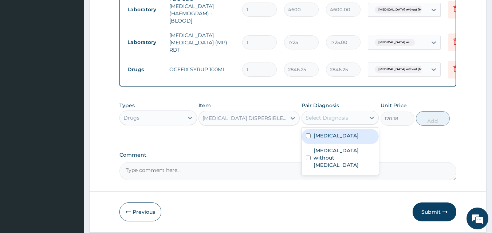
click at [340, 140] on label "Plasmodium malariae malaria without complication" at bounding box center [336, 135] width 45 height 7
checkbox input "true"
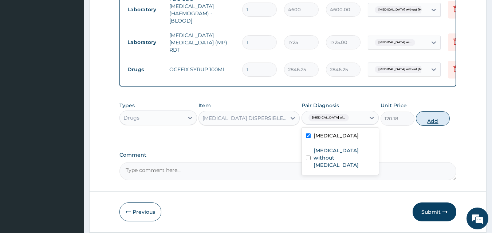
click at [433, 123] on button "Add" at bounding box center [433, 118] width 34 height 15
type input "0"
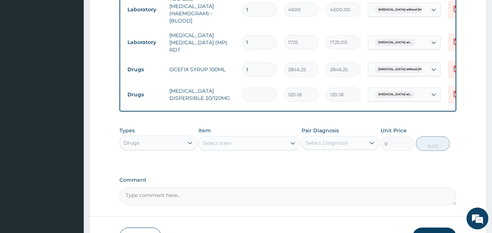
type input "0.00"
type input "6"
type input "721.08"
type input "6"
click at [256, 147] on div "Select Item" at bounding box center [242, 144] width 87 height 12
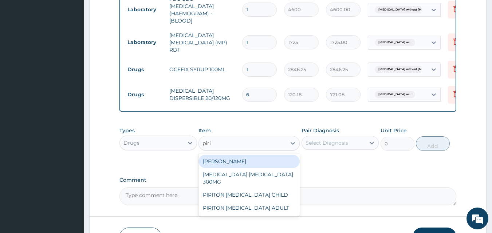
type input "pirit"
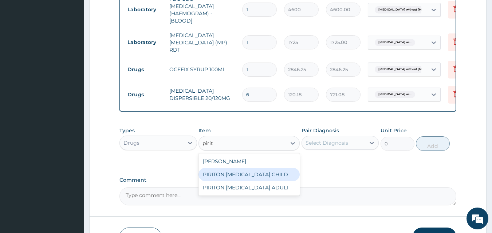
click at [279, 174] on div "PIRITON [MEDICAL_DATA] CHILD" at bounding box center [249, 174] width 101 height 13
type input "1265"
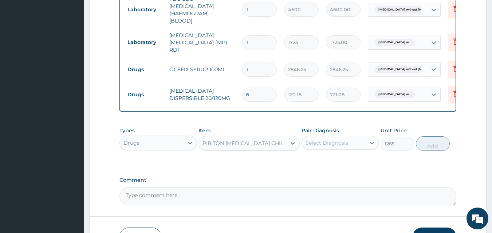
click at [330, 142] on div "Select Diagnosis" at bounding box center [327, 143] width 43 height 7
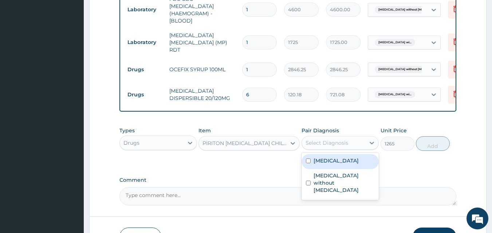
click at [359, 165] on label "Plasmodium malariae malaria without complication" at bounding box center [336, 160] width 45 height 7
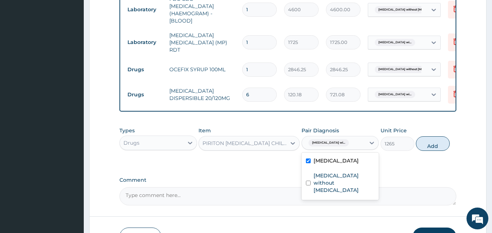
click at [347, 165] on label "Plasmodium malariae malaria without complication" at bounding box center [336, 160] width 45 height 7
checkbox input "false"
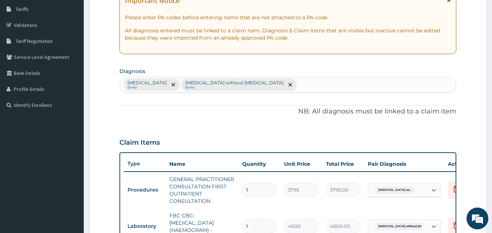
scroll to position [118, 0]
click at [388, 86] on div "Plasmodium malariae malaria without complication Query Sepsis without septic sh…" at bounding box center [288, 85] width 337 height 15
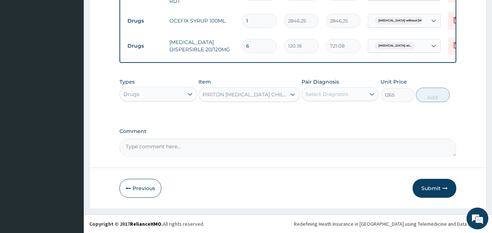
scroll to position [0, 0]
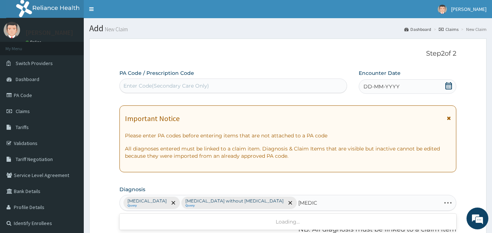
type input "rhinitis"
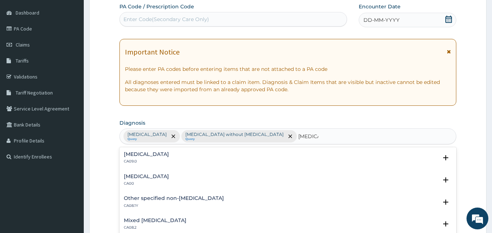
scroll to position [75, 0]
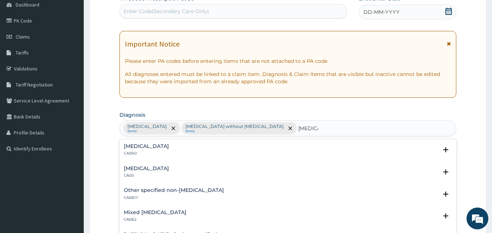
click at [155, 215] on h4 "Mixed rhinitis" at bounding box center [155, 212] width 63 height 5
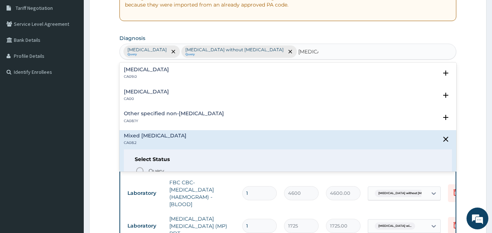
scroll to position [179, 0]
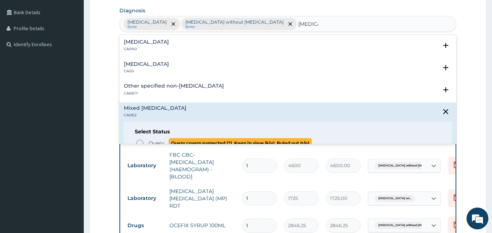
click at [159, 142] on span "Query" at bounding box center [157, 143] width 16 height 7
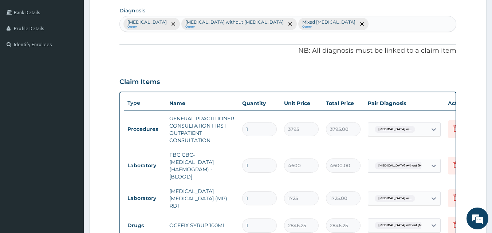
scroll to position [386, 0]
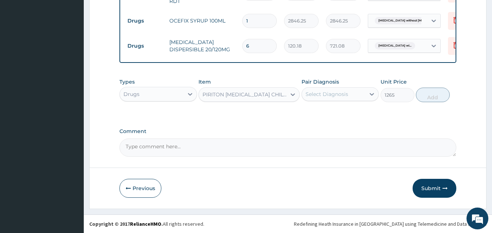
click at [322, 98] on div "Select Diagnosis" at bounding box center [334, 95] width 64 height 12
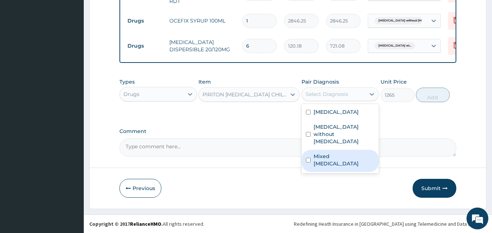
click at [323, 162] on label "Mixed rhinitis" at bounding box center [344, 160] width 61 height 15
checkbox input "true"
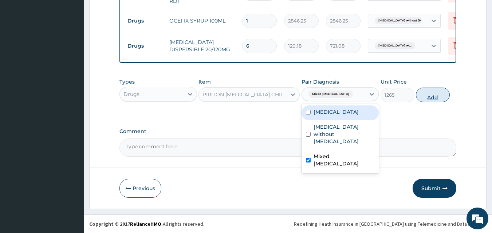
click at [431, 100] on button "Add" at bounding box center [433, 95] width 34 height 15
type input "0"
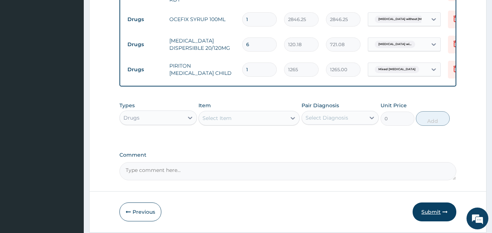
click at [433, 209] on button "Submit" at bounding box center [435, 212] width 44 height 19
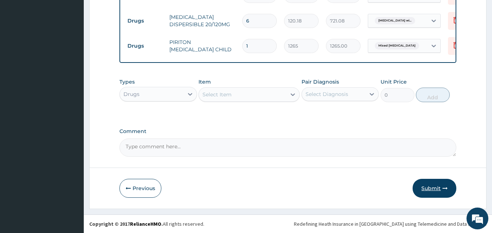
click at [433, 190] on button "Submit" at bounding box center [435, 188] width 44 height 19
click at [434, 188] on button "Submit" at bounding box center [435, 188] width 44 height 19
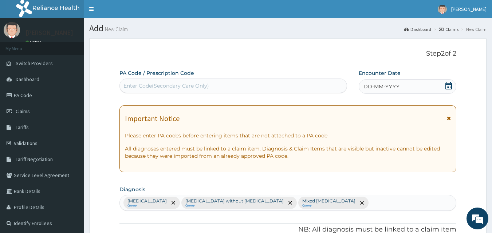
click at [453, 85] on div "DD-MM-YYYY" at bounding box center [408, 86] width 98 height 15
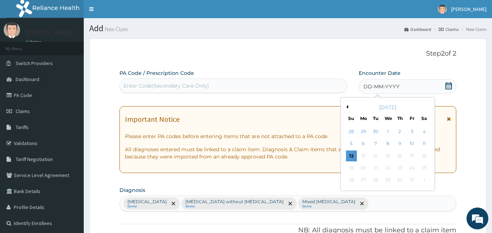
click at [348, 109] on div "October 2025" at bounding box center [388, 107] width 88 height 7
click at [348, 107] on button "Previous Month" at bounding box center [347, 107] width 4 height 4
click at [404, 180] on div "28" at bounding box center [400, 180] width 11 height 11
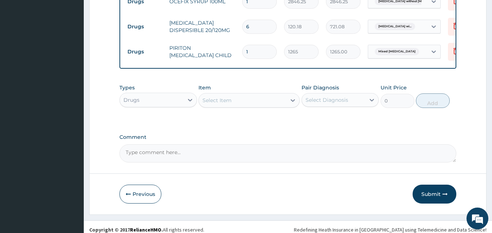
scroll to position [411, 0]
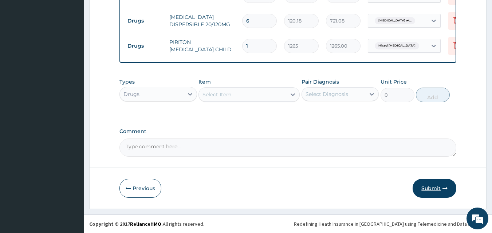
click at [423, 187] on button "Submit" at bounding box center [435, 188] width 44 height 19
click at [433, 187] on button "Submit" at bounding box center [435, 188] width 44 height 19
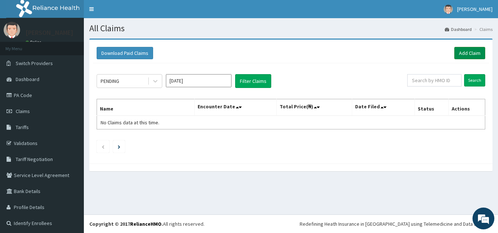
click at [465, 57] on link "Add Claim" at bounding box center [469, 53] width 31 height 12
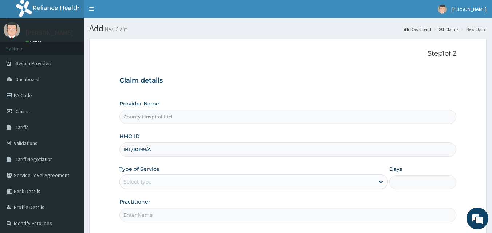
type input "IBL/10199/A"
click at [141, 178] on div "Select type" at bounding box center [247, 182] width 255 height 12
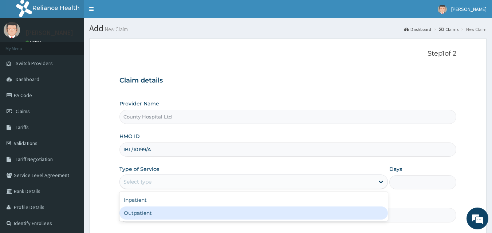
click at [141, 212] on div "Outpatient" at bounding box center [253, 213] width 268 height 13
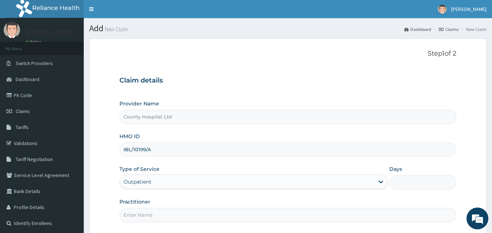
type input "1"
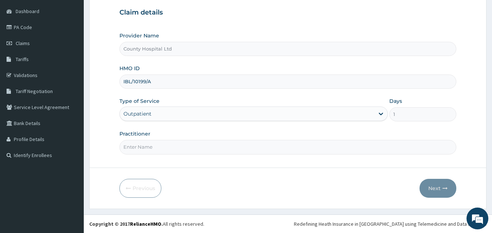
click at [171, 151] on input "Practitioner" at bounding box center [287, 147] width 337 height 14
type input "DR STANLEY"
click at [428, 187] on button "Next" at bounding box center [438, 188] width 37 height 19
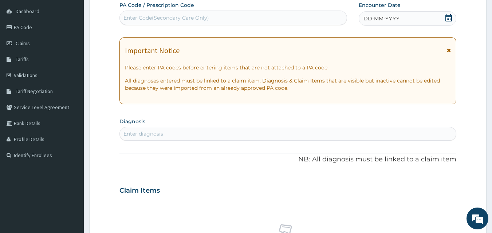
click at [188, 136] on div "Enter diagnosis" at bounding box center [288, 134] width 337 height 12
click at [396, 15] on span "DD-MM-YYYY" at bounding box center [382, 18] width 36 height 7
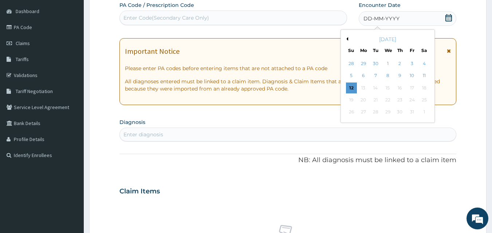
click at [347, 40] on button "Previous Month" at bounding box center [347, 39] width 4 height 4
click at [348, 40] on button "Previous Month" at bounding box center [347, 39] width 4 height 4
click at [400, 113] on div "28" at bounding box center [400, 112] width 11 height 11
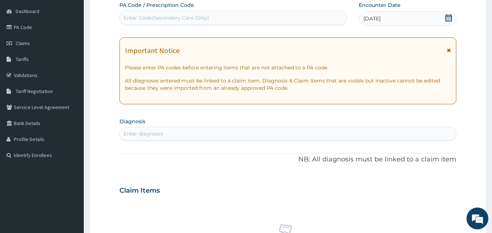
click at [205, 136] on div "Enter diagnosis" at bounding box center [288, 134] width 337 height 12
type input "p"
type input "malaria"
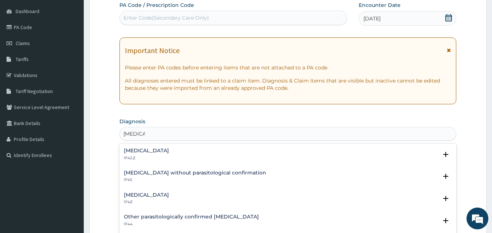
click at [162, 151] on h4 "Plasmodium malariae malaria without complication" at bounding box center [146, 150] width 45 height 5
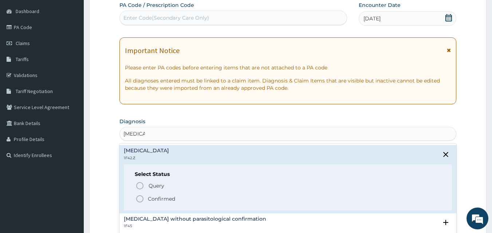
click at [156, 197] on p "Confirmed" at bounding box center [161, 199] width 27 height 7
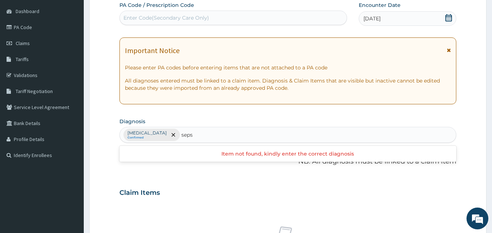
type input "sepsi"
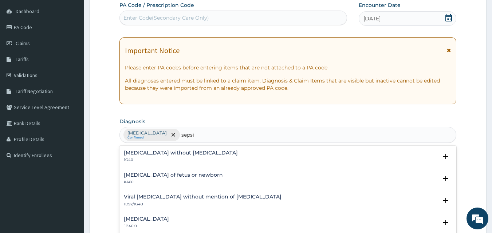
click at [149, 157] on div "Sepsis without septic shock 1G40" at bounding box center [181, 156] width 114 height 13
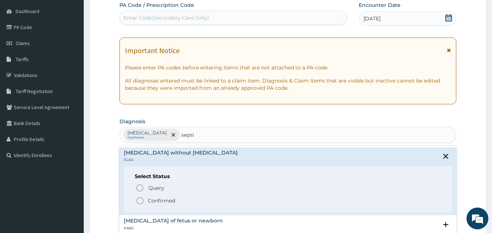
click at [148, 199] on p "Confirmed" at bounding box center [161, 200] width 27 height 7
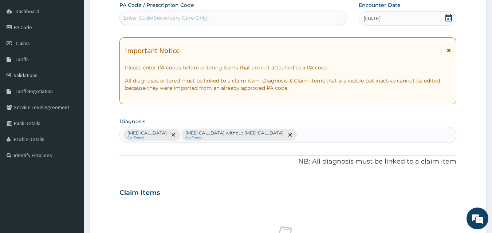
scroll to position [292, 0]
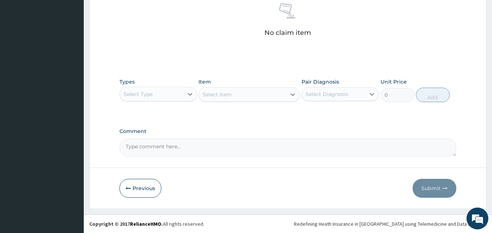
click at [176, 97] on div "Select Type" at bounding box center [152, 95] width 64 height 12
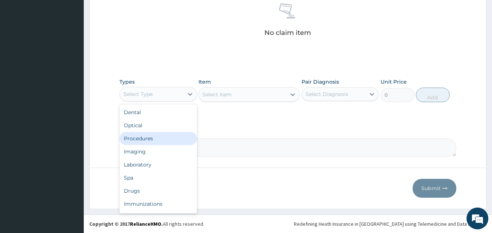
click at [165, 140] on div "Procedures" at bounding box center [158, 138] width 78 height 13
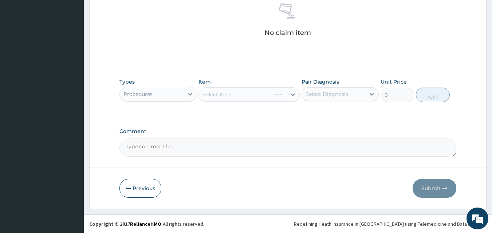
click at [226, 97] on div "Select Item" at bounding box center [249, 94] width 101 height 15
click at [226, 97] on div "Select Item" at bounding box center [217, 94] width 29 height 7
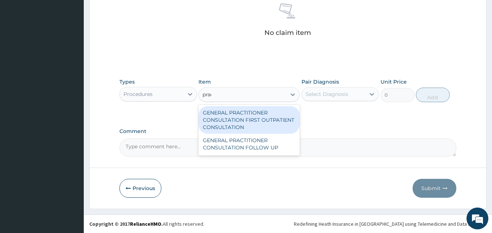
type input "pract"
type input "3795"
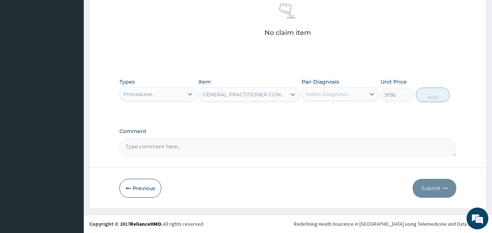
drag, startPoint x: 311, startPoint y: 95, endPoint x: 310, endPoint y: 101, distance: 6.0
click at [312, 95] on div "Select Diagnosis" at bounding box center [327, 94] width 43 height 7
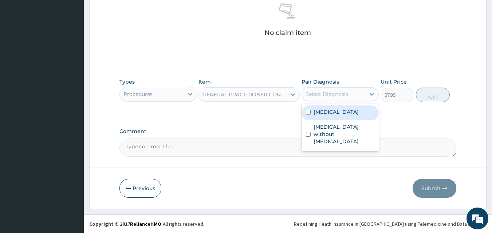
click at [315, 115] on label "Plasmodium malariae malaria without complication" at bounding box center [336, 112] width 45 height 7
checkbox input "true"
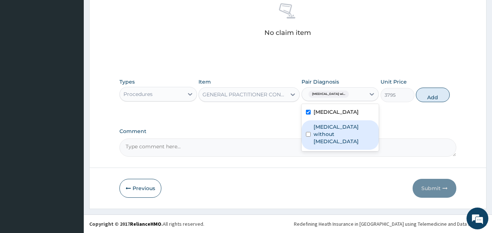
click at [323, 145] on label "Sepsis without septic shock" at bounding box center [344, 134] width 61 height 22
checkbox input "true"
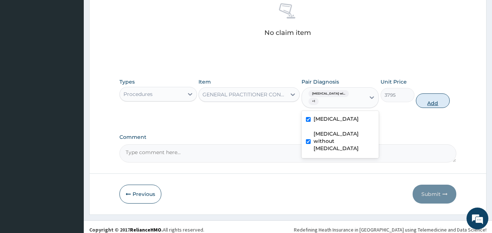
click at [454, 93] on div "Types Procedures Item GENERAL PRACTITIONER CONSULTATION FIRST OUTPATIENT CONSUL…" at bounding box center [287, 94] width 337 height 38
click at [433, 101] on button "Add" at bounding box center [433, 101] width 34 height 15
type input "0"
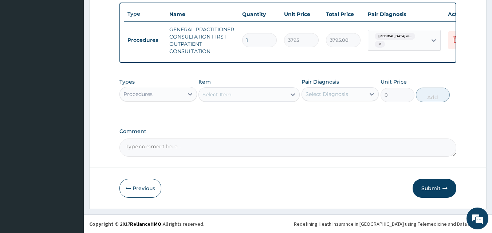
scroll to position [274, 0]
click at [190, 98] on div at bounding box center [190, 94] width 13 height 13
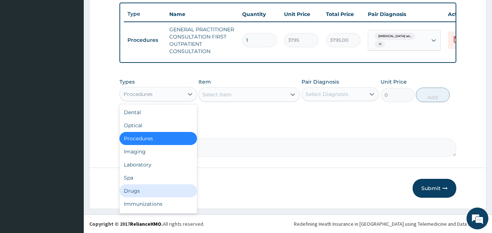
click at [163, 196] on div "Drugs" at bounding box center [158, 191] width 78 height 13
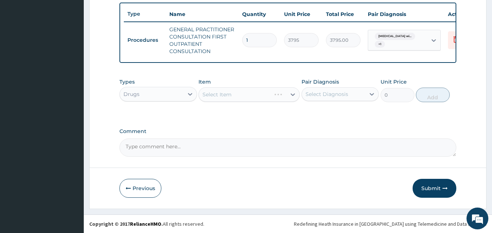
click at [240, 94] on div "Select Item" at bounding box center [249, 94] width 101 height 15
click at [261, 88] on div "Select Item" at bounding box center [249, 94] width 101 height 15
click at [251, 93] on div "Select Item" at bounding box center [249, 94] width 101 height 15
click at [250, 92] on div "Select Item" at bounding box center [249, 94] width 101 height 15
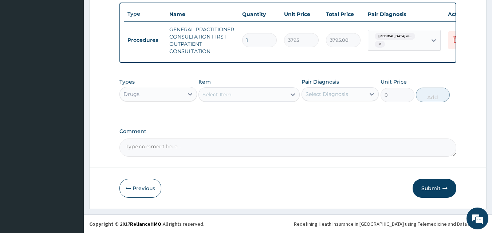
click at [247, 94] on div "Select Item" at bounding box center [242, 95] width 87 height 12
type input "art"
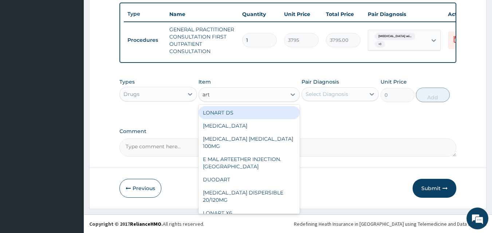
click at [244, 110] on div "LONART DS" at bounding box center [249, 112] width 101 height 13
type input "506"
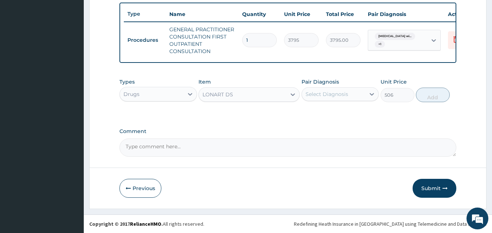
click at [315, 94] on div "Select Diagnosis" at bounding box center [327, 94] width 43 height 7
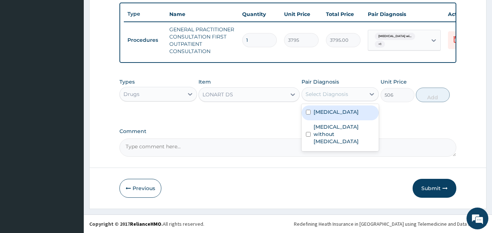
click at [314, 115] on label "Plasmodium malariae malaria without complication" at bounding box center [336, 112] width 45 height 7
checkbox input "true"
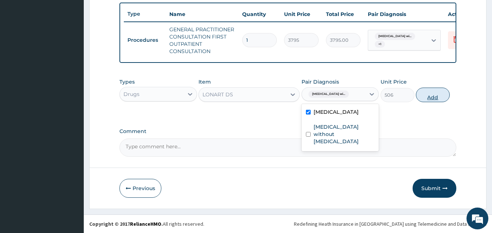
click at [422, 97] on button "Add" at bounding box center [433, 95] width 34 height 15
type input "0"
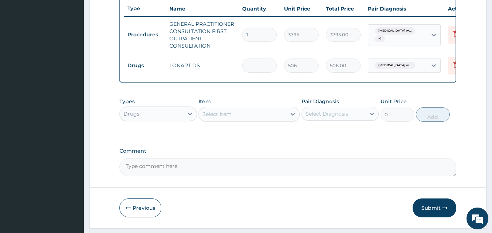
type input "0.00"
type input "6"
type input "3036.00"
type input "6"
click at [235, 120] on div "Select Item" at bounding box center [242, 115] width 87 height 12
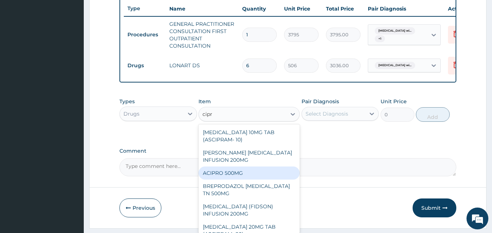
type input "cipro"
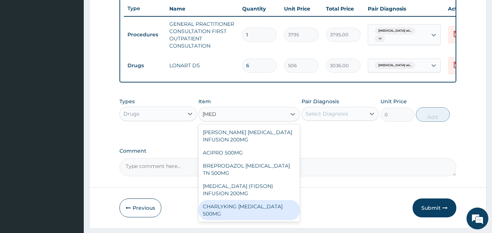
click at [261, 200] on div "CHARLYKING CIPROFLOXACIN 500MG" at bounding box center [249, 210] width 101 height 20
type input "189.75"
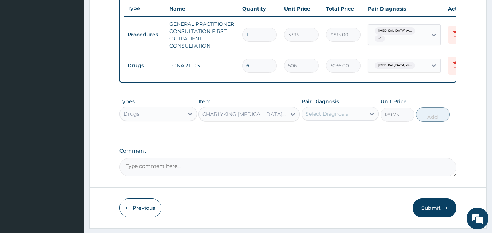
click at [332, 118] on div "Select Diagnosis" at bounding box center [327, 113] width 43 height 7
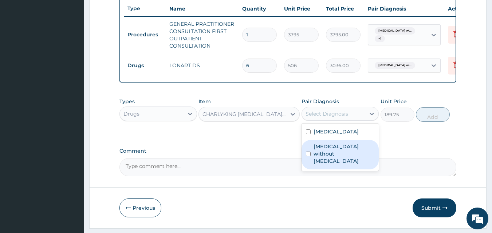
drag, startPoint x: 333, startPoint y: 182, endPoint x: 339, endPoint y: 176, distance: 8.8
click at [335, 170] on div "Sepsis without septic shock" at bounding box center [341, 155] width 78 height 30
checkbox input "true"
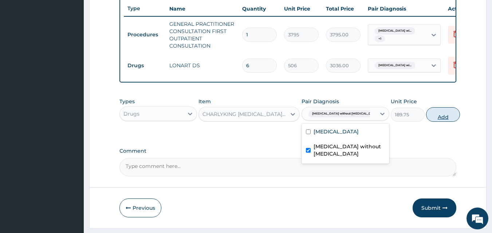
click at [438, 120] on button "Add" at bounding box center [443, 114] width 34 height 15
type input "0"
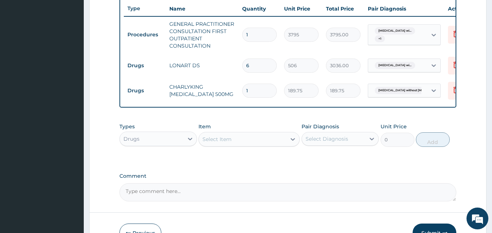
type input "10"
type input "1897.50"
type input "10"
click at [211, 143] on div "Select Item" at bounding box center [217, 139] width 29 height 7
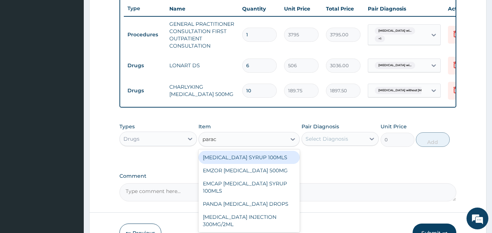
type input "parace"
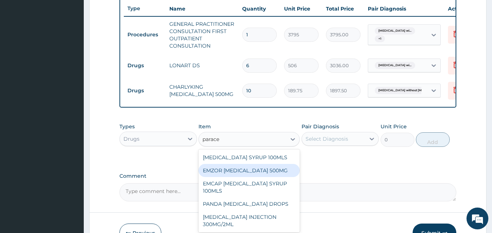
click at [289, 177] on div "EMZOR [MEDICAL_DATA] 500MG" at bounding box center [249, 170] width 101 height 13
type input "25.3"
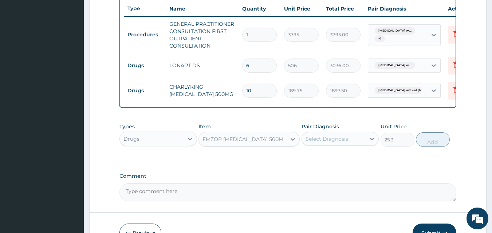
click at [346, 135] on div "Pair Diagnosis Select Diagnosis" at bounding box center [341, 135] width 78 height 24
click at [340, 142] on div "Select Diagnosis" at bounding box center [327, 139] width 43 height 7
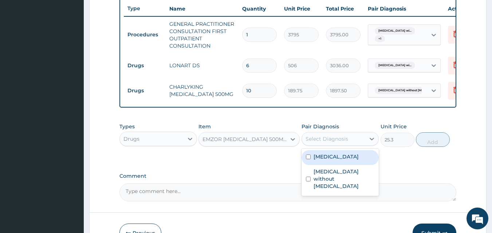
click at [342, 161] on label "Plasmodium malariae malaria without complication" at bounding box center [336, 156] width 45 height 7
checkbox input "true"
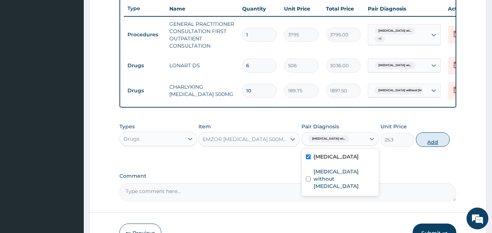
click at [434, 147] on button "Add" at bounding box center [433, 140] width 34 height 15
type input "0"
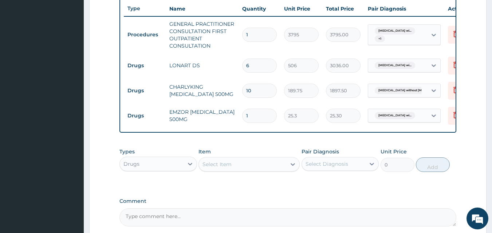
type input "18"
type input "455.40"
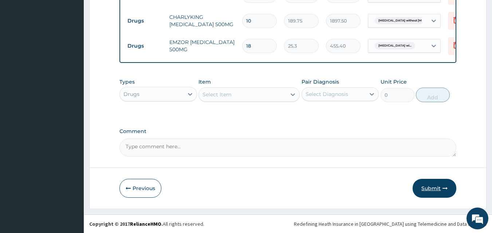
type input "18"
click at [429, 189] on button "Submit" at bounding box center [435, 188] width 44 height 19
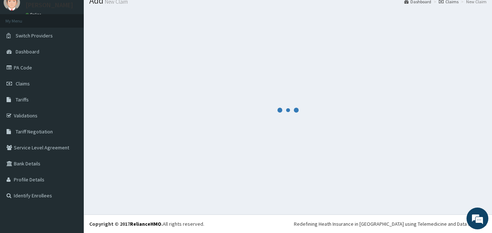
scroll to position [28, 0]
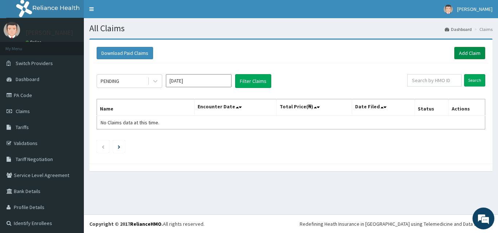
click at [465, 59] on link "Add Claim" at bounding box center [469, 53] width 31 height 12
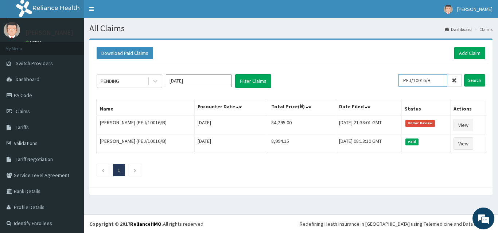
click at [361, 75] on div "PENDING Oct 2025 Filter Claims PEJ/10016/B Search" at bounding box center [291, 81] width 388 height 14
paste input "NBC/11374/A"
click at [464, 81] on input "Search" at bounding box center [474, 80] width 21 height 12
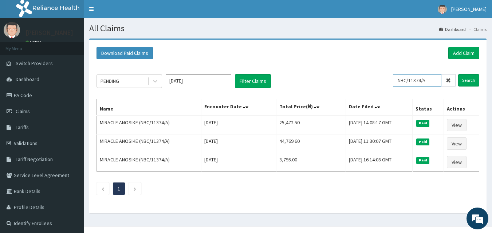
click at [397, 86] on div "PENDING Oct 2025 Filter Claims NBC/11374/A Search" at bounding box center [288, 81] width 383 height 14
paste input "CIP/10103"
type input "CIP/10103/A"
click at [471, 82] on input "Search" at bounding box center [468, 80] width 21 height 12
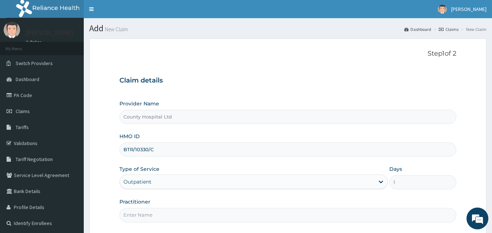
type input "[PERSON_NAME]"
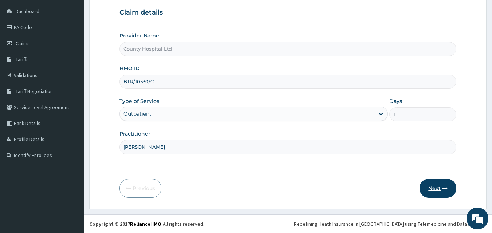
click at [444, 191] on icon "button" at bounding box center [445, 188] width 5 height 5
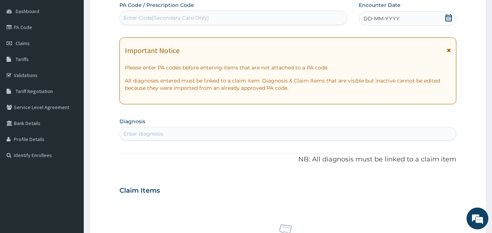
click at [187, 19] on div "Enter Code(Secondary Care Only)" at bounding box center [166, 17] width 86 height 7
paste input "PA/8F5428"
type input "PA/8F5428"
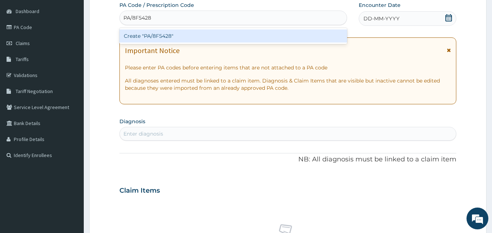
click at [178, 38] on div "Create "PA/8F5428"" at bounding box center [233, 36] width 228 height 13
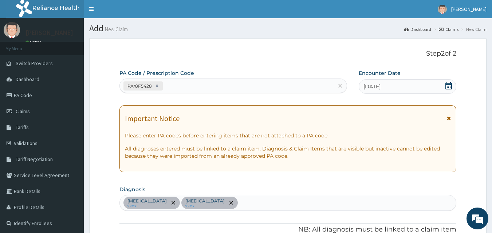
click at [212, 86] on div "PA/8F5428" at bounding box center [227, 86] width 214 height 12
paste input "PA/FA2D33"
type input "PA/FA2D33"
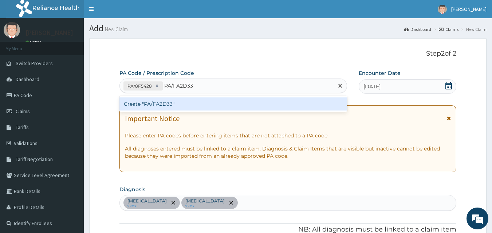
click at [209, 102] on div "Create "PA/FA2D33"" at bounding box center [233, 104] width 228 height 13
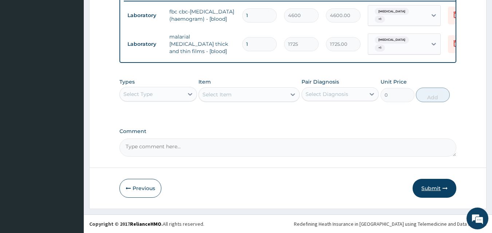
click at [448, 184] on button "Submit" at bounding box center [435, 188] width 44 height 19
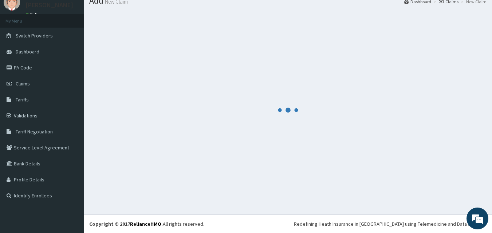
scroll to position [28, 0]
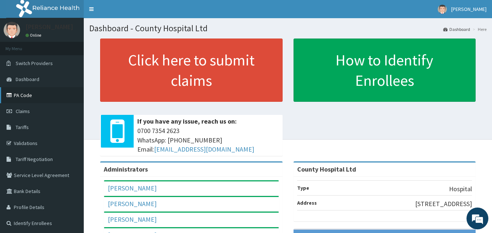
click at [35, 97] on link "PA Code" at bounding box center [42, 95] width 84 height 16
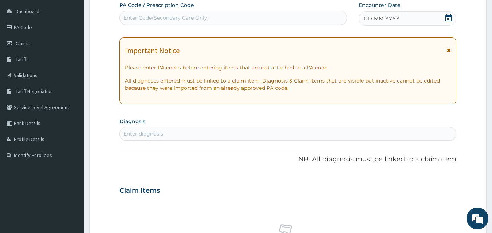
scroll to position [68, 0]
click at [209, 17] on div "Enter Code(Secondary Care Only)" at bounding box center [233, 18] width 227 height 12
paste input "PA/FA2D33"
type input "PA/FA2D33"
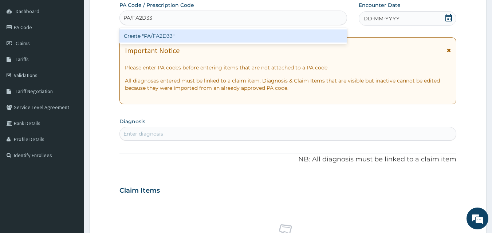
click at [210, 36] on div "Create "PA/FA2D33"" at bounding box center [233, 36] width 228 height 13
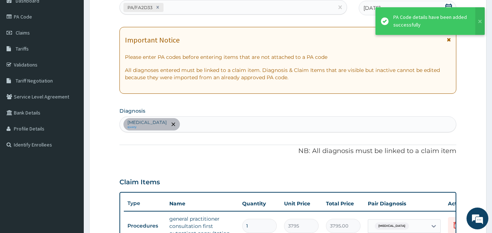
scroll to position [267, 0]
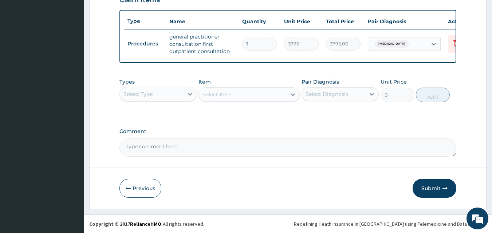
click at [145, 102] on div "Types Select Type Item Select Item Pair Diagnosis Select Diagnosis Unit Price 0…" at bounding box center [287, 90] width 337 height 31
click at [154, 94] on div "Select Type" at bounding box center [152, 95] width 64 height 12
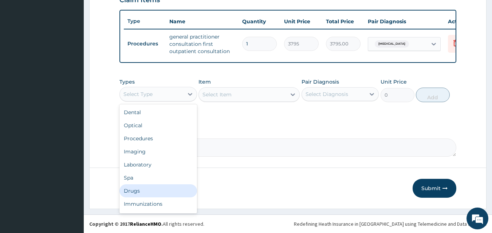
drag, startPoint x: 142, startPoint y: 192, endPoint x: 176, endPoint y: 129, distance: 71.5
click at [142, 192] on div "Drugs" at bounding box center [158, 191] width 78 height 13
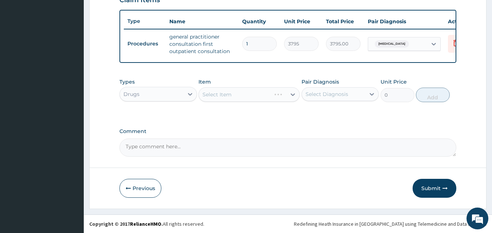
click at [220, 102] on div "Types Drugs Item Select Item Pair Diagnosis Select Diagnosis Unit Price 0 Add" at bounding box center [287, 90] width 337 height 31
click at [220, 97] on div "Select Item" at bounding box center [249, 94] width 101 height 15
click at [220, 97] on div "Select Item" at bounding box center [217, 94] width 29 height 7
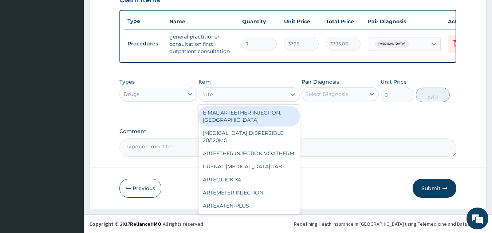
type input "artem"
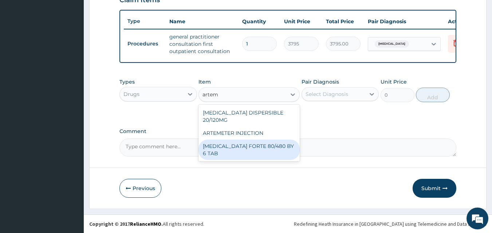
click at [250, 140] on div "[MEDICAL_DATA] FORTE 80/480 BY 6 TAB" at bounding box center [249, 150] width 101 height 20
type input "480.7"
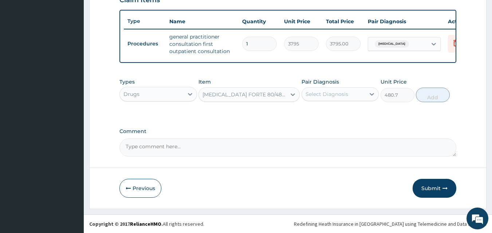
click at [334, 99] on div "Select Diagnosis" at bounding box center [334, 95] width 64 height 12
click at [334, 115] on div "Malaria" at bounding box center [341, 113] width 78 height 15
checkbox input "true"
click at [421, 99] on button "Add" at bounding box center [433, 95] width 34 height 15
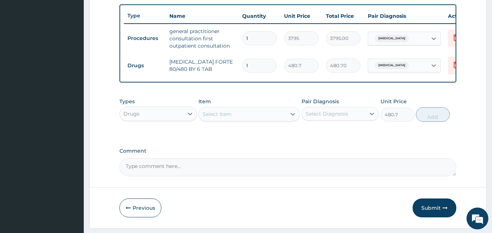
type input "0"
drag, startPoint x: 262, startPoint y: 69, endPoint x: 225, endPoint y: 65, distance: 37.3
click at [225, 65] on tr "Drugs COARTEM FORTE 80/480 BY 6 TAB 1 480.7 480.70 Malaria Delete" at bounding box center [302, 65] width 357 height 25
type input "6"
type input "2884.20"
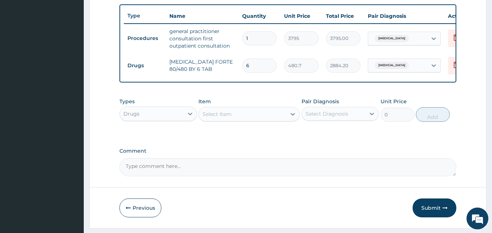
type input "6"
click at [264, 120] on div "Select Item" at bounding box center [242, 115] width 87 height 12
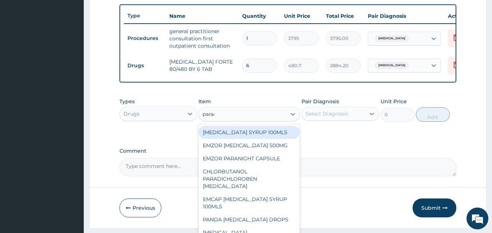
type input "parace"
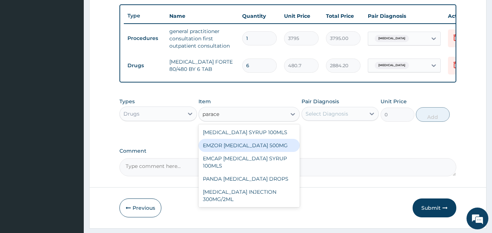
click at [280, 147] on div "EMZOR [MEDICAL_DATA] 500MG" at bounding box center [249, 145] width 101 height 13
type input "25.3"
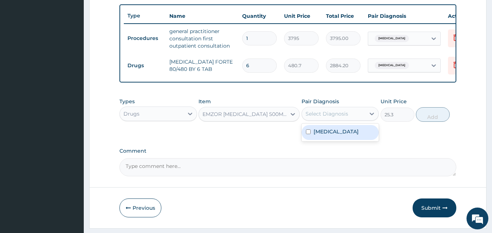
click at [329, 118] on div "Select Diagnosis" at bounding box center [327, 113] width 43 height 7
click at [332, 136] on label "Malaria" at bounding box center [336, 131] width 45 height 7
checkbox input "true"
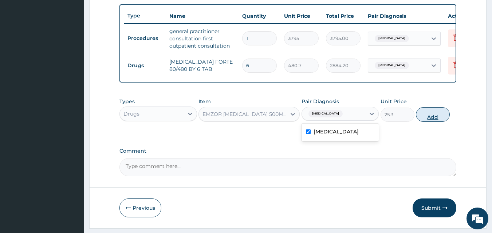
click at [429, 122] on button "Add" at bounding box center [433, 114] width 34 height 15
type input "0"
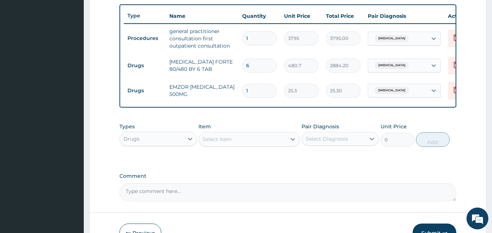
type input "18"
type input "455.40"
type input "18"
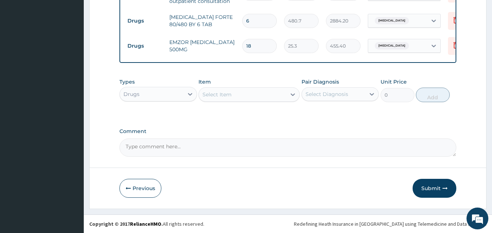
click at [446, 189] on icon "button" at bounding box center [445, 188] width 5 height 5
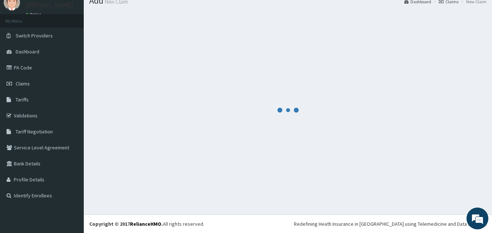
scroll to position [28, 0]
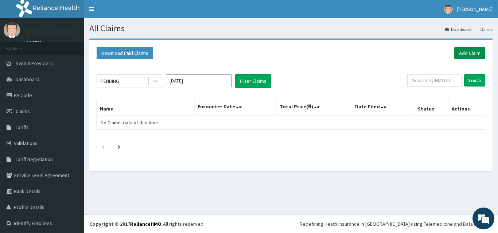
click at [462, 47] on link "Add Claim" at bounding box center [469, 53] width 31 height 12
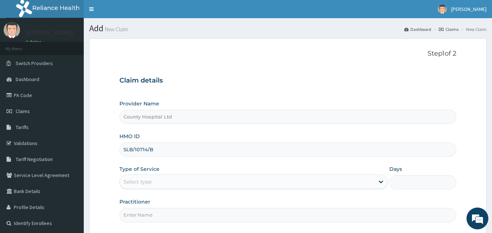
scroll to position [68, 0]
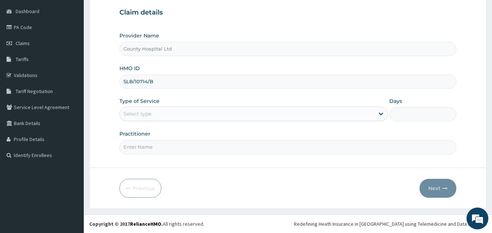
type input "SLB/10714/B"
click at [149, 115] on div "Select type" at bounding box center [137, 113] width 28 height 7
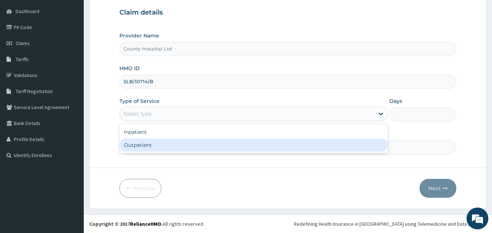
click at [152, 143] on div "Outpatient" at bounding box center [253, 145] width 268 height 13
type input "1"
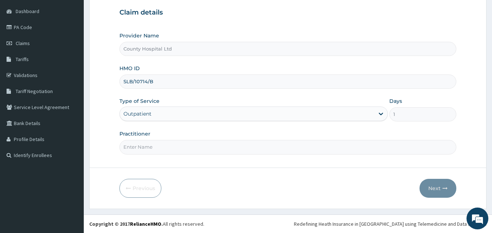
click at [157, 149] on input "Practitioner" at bounding box center [287, 147] width 337 height 14
type input "[PERSON_NAME]"
click at [438, 188] on button "Next" at bounding box center [438, 188] width 37 height 19
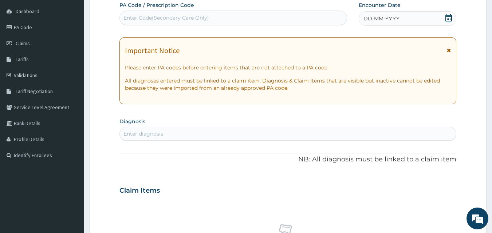
click at [207, 131] on div "Enter diagnosis" at bounding box center [288, 134] width 337 height 12
type input "upper respiratory"
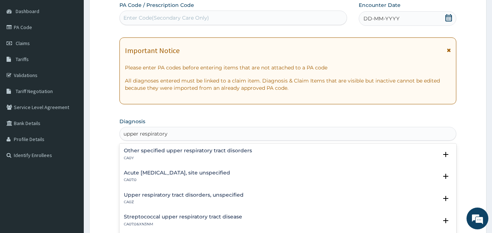
click at [203, 174] on h4 "Acute [MEDICAL_DATA], site unspecified" at bounding box center [177, 172] width 106 height 5
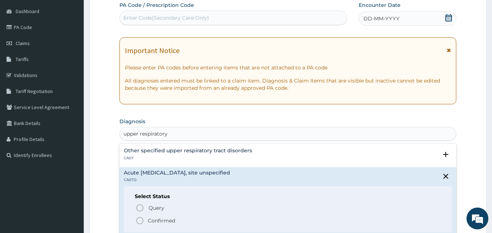
click at [175, 221] on p "Confirmed" at bounding box center [161, 220] width 27 height 7
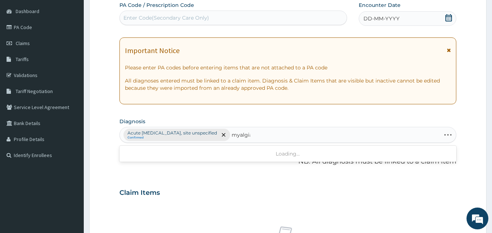
type input "myalgia"
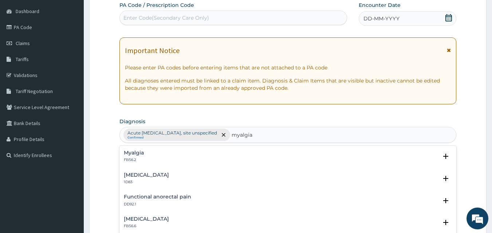
click at [142, 156] on div "Myalgia FB56.2" at bounding box center [134, 156] width 20 height 13
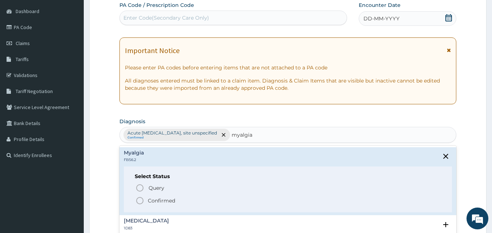
click at [156, 200] on p "Confirmed" at bounding box center [161, 200] width 27 height 7
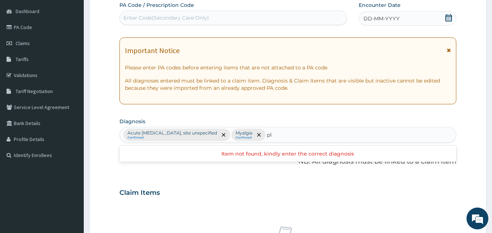
type input "p"
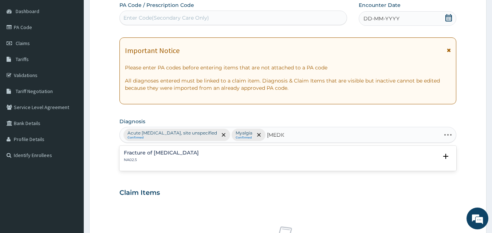
type input "[MEDICAL_DATA]"
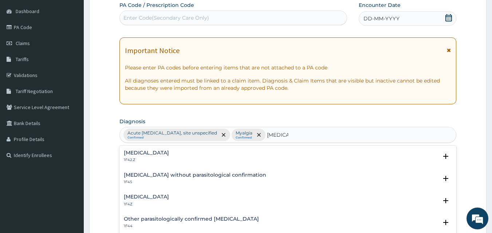
click at [157, 156] on div "[MEDICAL_DATA] 1F42.Z" at bounding box center [146, 156] width 45 height 13
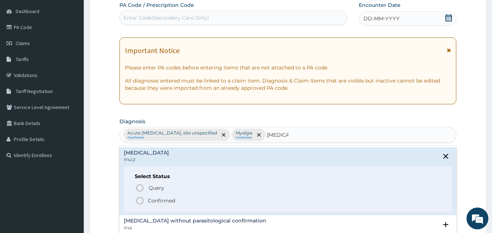
click at [156, 199] on p "Confirmed" at bounding box center [161, 200] width 27 height 7
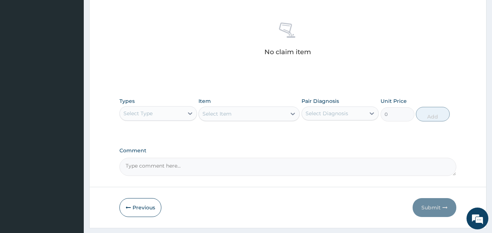
scroll to position [292, 0]
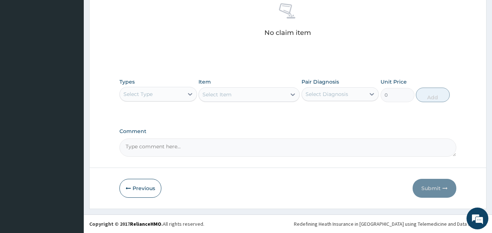
click at [172, 98] on div "Select Type" at bounding box center [152, 95] width 64 height 12
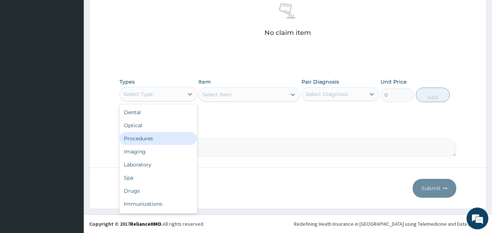
click at [177, 140] on div "Procedures" at bounding box center [158, 138] width 78 height 13
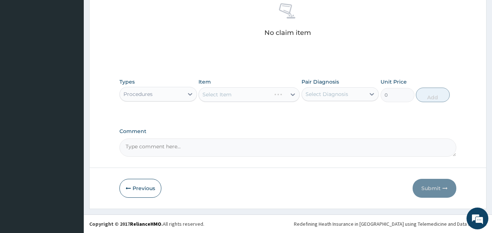
click at [232, 95] on div "Select Item" at bounding box center [249, 94] width 101 height 15
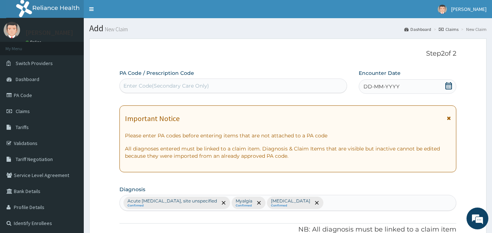
click at [188, 91] on div "Enter Code(Secondary Care Only)" at bounding box center [233, 86] width 227 height 12
paste input "SLB/10714/B"
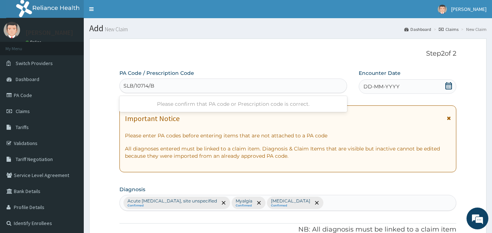
type input "SLB/10714/B"
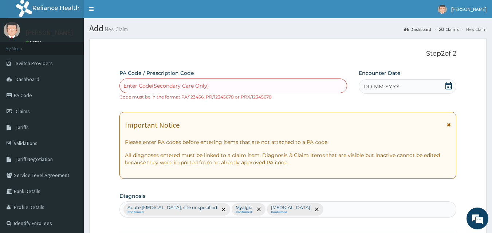
click at [165, 88] on div "Enter Code(Secondary Care Only)" at bounding box center [166, 85] width 86 height 7
paste input "PA/2F25C2"
type input "PA/2F25C2"
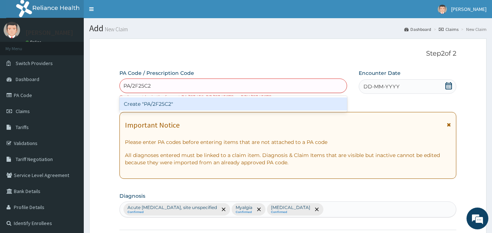
click at [164, 105] on div "Create "PA/2F25C2"" at bounding box center [233, 104] width 228 height 13
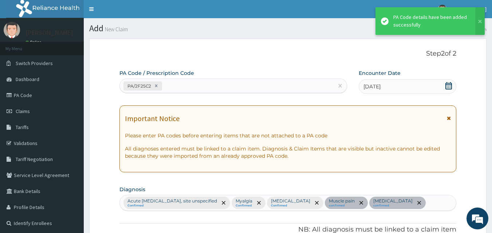
scroll to position [227, 0]
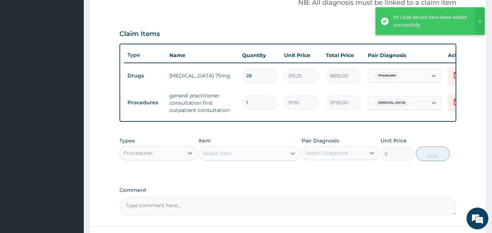
click at [180, 159] on div "Procedures" at bounding box center [152, 154] width 64 height 12
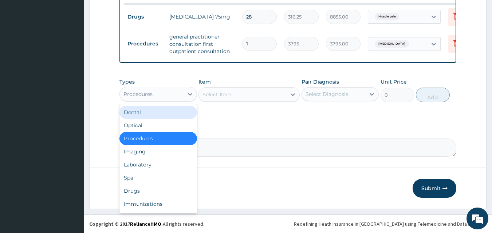
scroll to position [306, 0]
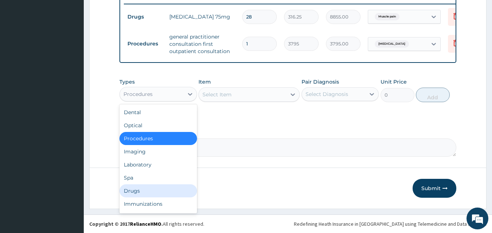
click at [153, 197] on div "Drugs" at bounding box center [158, 191] width 78 height 13
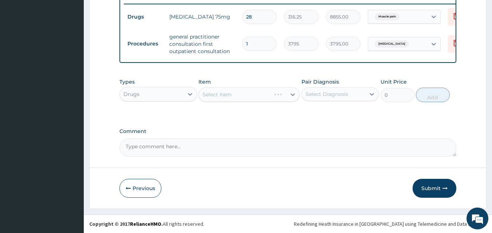
click at [243, 94] on div "Select Item" at bounding box center [249, 94] width 101 height 15
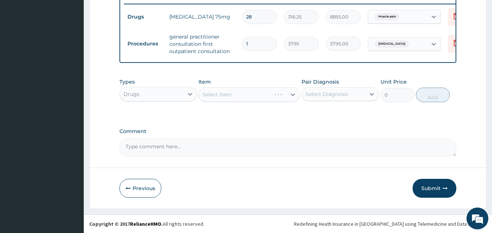
click at [243, 94] on div "Select Item" at bounding box center [249, 94] width 101 height 15
drag, startPoint x: 218, startPoint y: 132, endPoint x: 223, endPoint y: 109, distance: 22.8
click at [225, 94] on div "Select Item" at bounding box center [249, 94] width 101 height 15
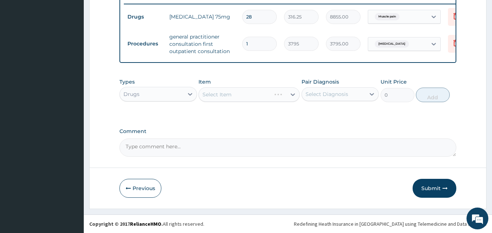
click at [225, 94] on div "Select Item" at bounding box center [217, 94] width 29 height 7
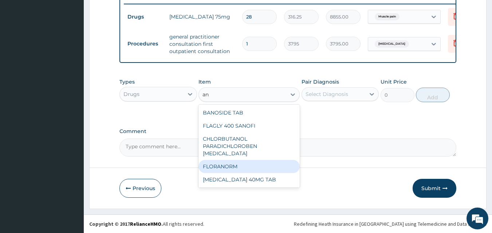
type input "a"
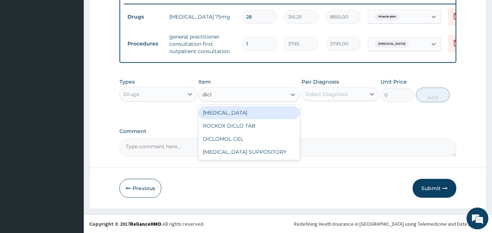
type input "diclo"
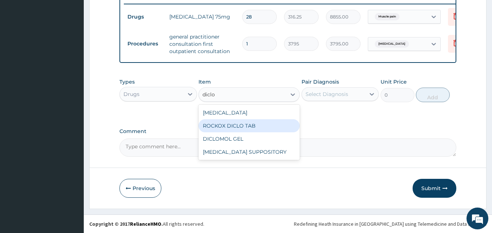
click at [256, 123] on div "ROCKOX DICLO TAB" at bounding box center [249, 125] width 101 height 13
type input "88.55"
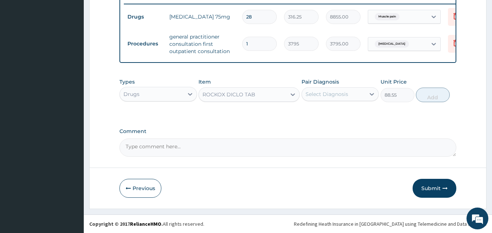
click at [254, 99] on div "ROCKOX DICLO TAB" at bounding box center [242, 95] width 87 height 12
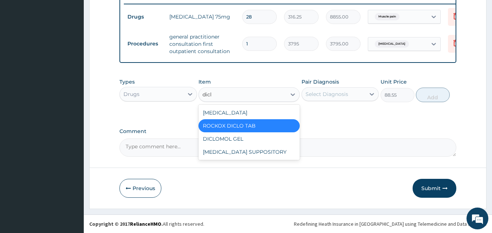
scroll to position [0, 0]
type input "diclo"
click at [229, 140] on div "DICLOMOL GEL" at bounding box center [249, 139] width 101 height 13
type input "885.5"
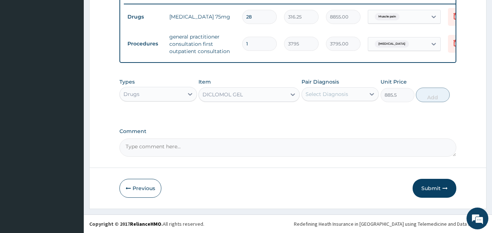
click at [337, 95] on div "Select Diagnosis" at bounding box center [327, 94] width 43 height 7
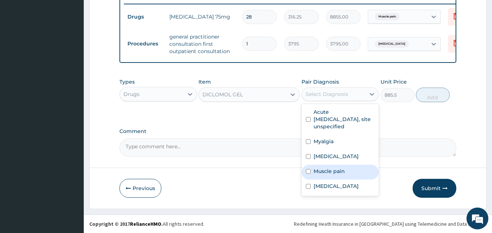
click at [334, 175] on label "Muscle pain" at bounding box center [329, 171] width 31 height 7
checkbox input "true"
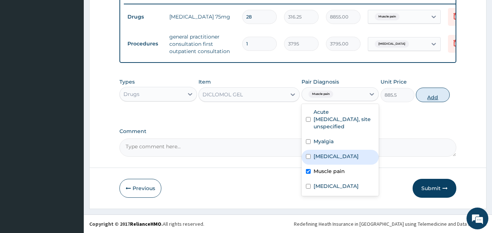
click at [426, 99] on button "Add" at bounding box center [433, 95] width 34 height 15
type input "0"
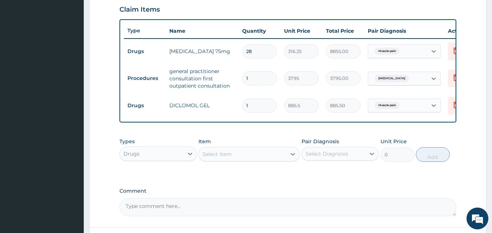
scroll to position [278, 0]
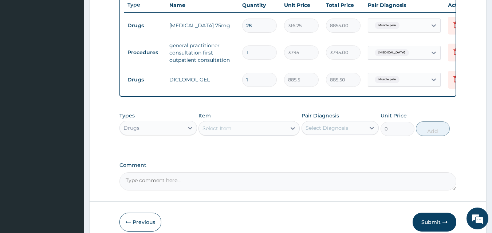
click at [239, 134] on div "Select Item" at bounding box center [242, 129] width 87 height 12
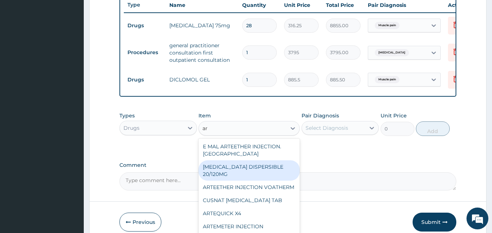
type input "a"
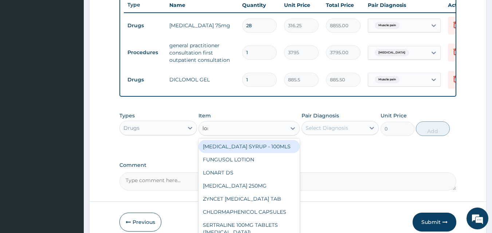
type input "lona"
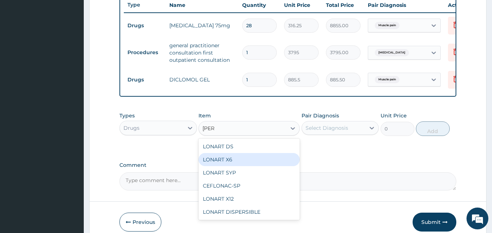
click at [271, 166] on div "LONART X6" at bounding box center [249, 159] width 101 height 13
type input "506"
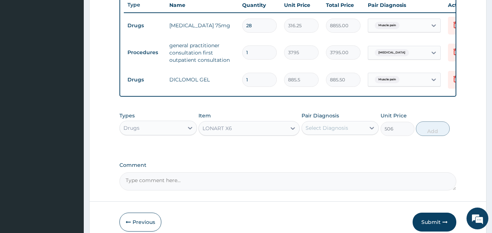
click at [341, 134] on div "Select Diagnosis" at bounding box center [334, 128] width 64 height 12
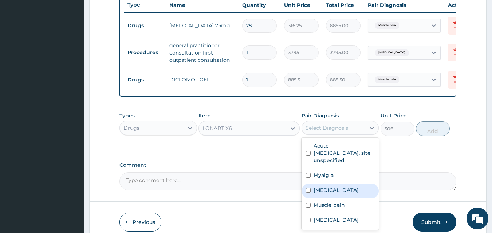
drag, startPoint x: 326, startPoint y: 216, endPoint x: 344, endPoint y: 200, distance: 24.3
click at [325, 194] on label "Plasmodium malariae malaria without complication" at bounding box center [336, 190] width 45 height 7
checkbox input "true"
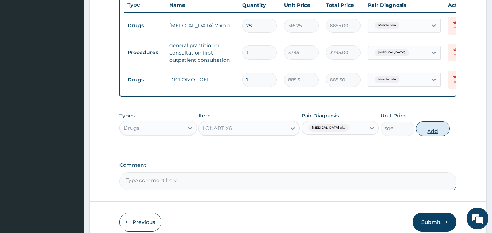
click at [428, 136] on button "Add" at bounding box center [433, 129] width 34 height 15
type input "0"
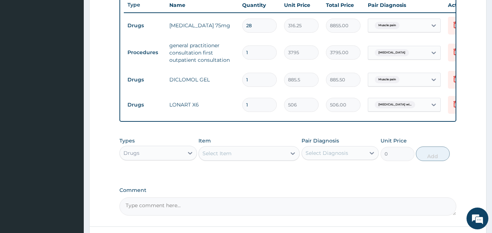
drag, startPoint x: 259, startPoint y: 118, endPoint x: 227, endPoint y: 114, distance: 32.3
click at [227, 114] on tr "Drugs LONART X6 1 506 506.00 Plasmodium malariae malaria wi... Delete" at bounding box center [302, 105] width 357 height 25
type input "6"
type input "3036.00"
type input "6"
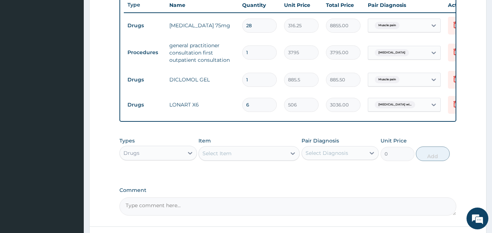
click at [252, 160] on div "Select Item" at bounding box center [242, 154] width 87 height 12
type input "amoxi"
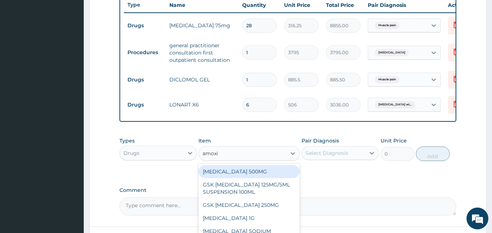
click at [244, 178] on div "[MEDICAL_DATA] 500MG" at bounding box center [249, 171] width 101 height 13
type input "75.9"
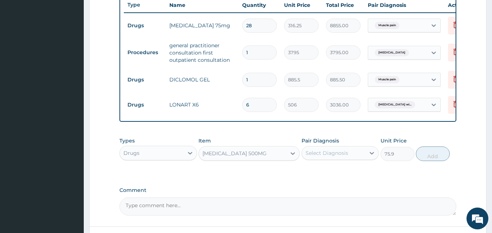
click at [349, 159] on div "Select Diagnosis" at bounding box center [334, 154] width 64 height 12
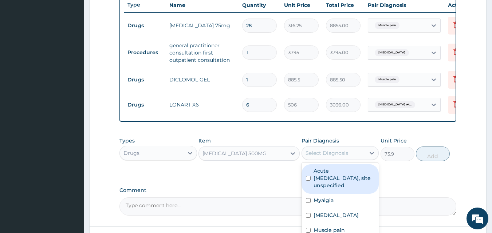
click at [351, 189] on label "Acute [MEDICAL_DATA], site unspecified" at bounding box center [344, 179] width 61 height 22
checkbox input "true"
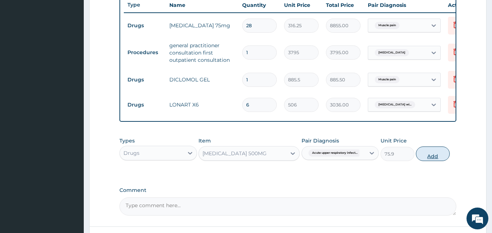
click at [443, 161] on button "Add" at bounding box center [433, 154] width 34 height 15
type input "0"
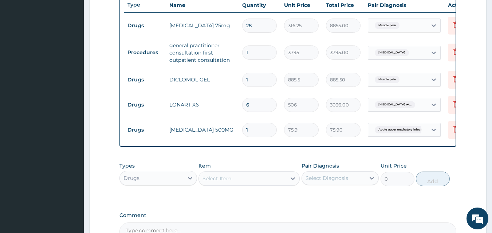
type input "15"
type input "1138.50"
type input "15"
click at [259, 185] on div "Select Item" at bounding box center [242, 179] width 87 height 12
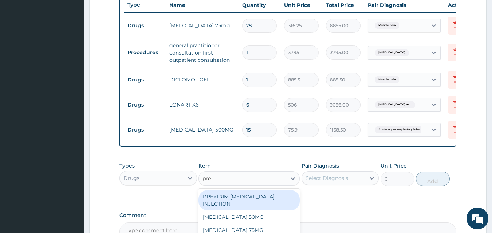
type input "preg"
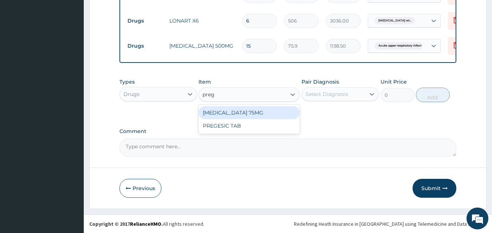
scroll to position [366, 0]
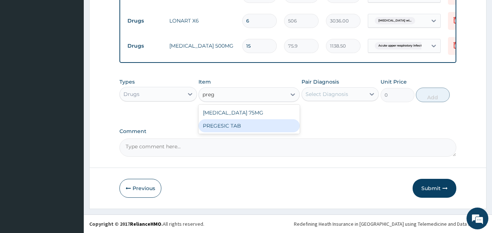
click at [242, 133] on div "PREGESIC TAB" at bounding box center [249, 125] width 101 height 13
type input "126.5"
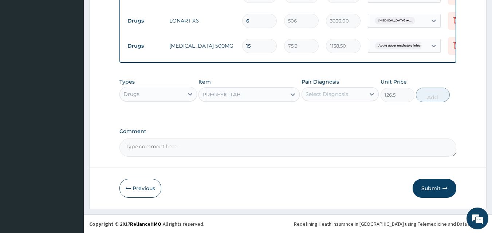
click at [270, 101] on div "PREGESIC TAB" at bounding box center [242, 95] width 87 height 12
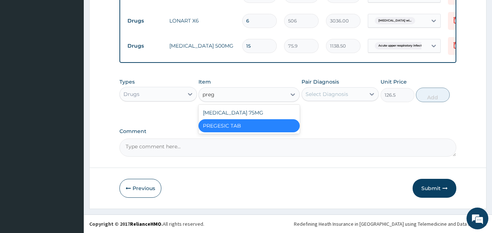
scroll to position [0, 0]
type input "prega"
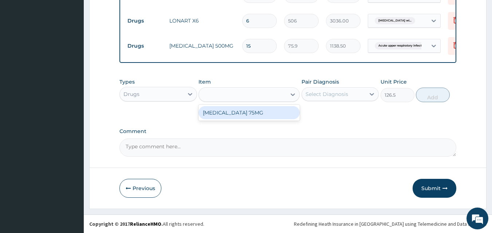
type input "0"
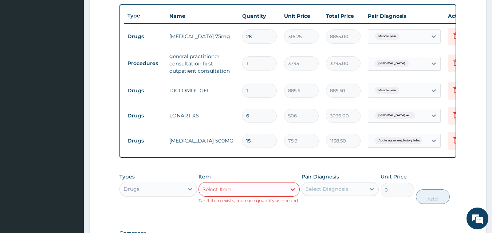
scroll to position [298, 0]
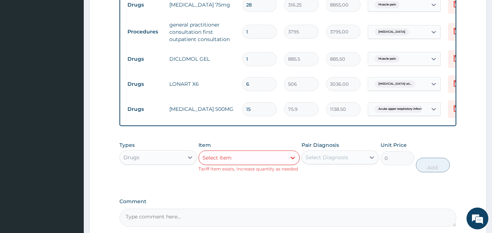
click at [238, 164] on div "Select Item" at bounding box center [242, 158] width 87 height 12
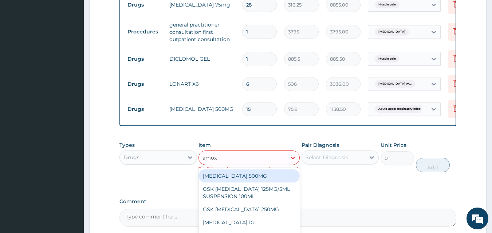
type input "amoxi"
click at [254, 183] on div "[MEDICAL_DATA] 500MG" at bounding box center [249, 176] width 101 height 13
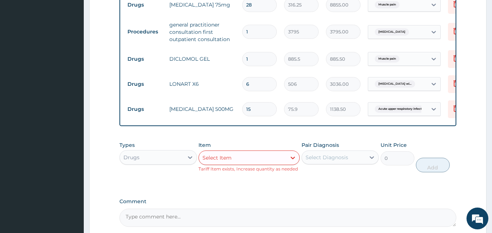
click at [345, 163] on div "Pair Diagnosis Select Diagnosis" at bounding box center [341, 157] width 78 height 31
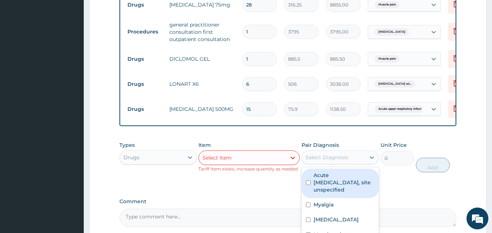
click at [341, 161] on div "Select Diagnosis" at bounding box center [327, 157] width 43 height 7
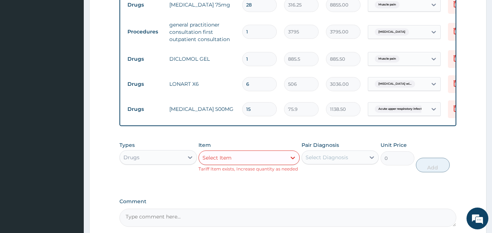
drag, startPoint x: 255, startPoint y: 177, endPoint x: 243, endPoint y: 156, distance: 23.8
click at [255, 164] on div "Select Item" at bounding box center [242, 158] width 87 height 12
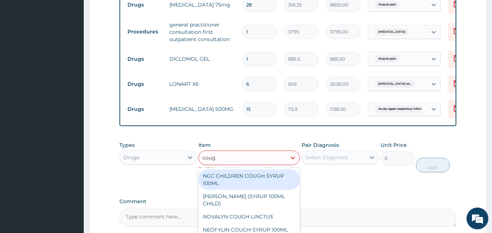
type input "cough"
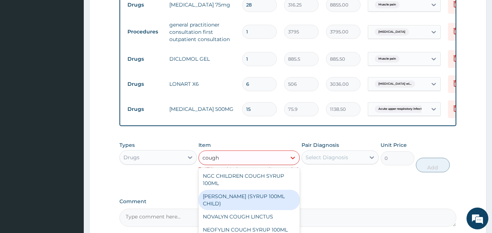
click at [261, 211] on div "[PERSON_NAME] (SYRUP 100ML CHILD)" at bounding box center [249, 200] width 101 height 20
type input "1581.25"
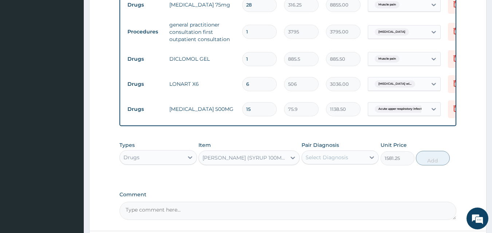
click at [344, 161] on div "Select Diagnosis" at bounding box center [327, 157] width 43 height 7
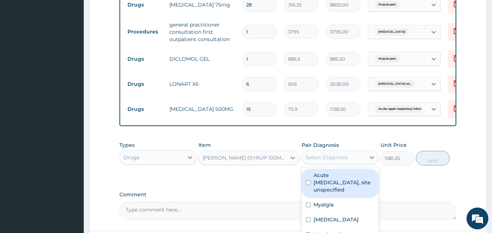
click at [350, 194] on label "Acute [MEDICAL_DATA], site unspecified" at bounding box center [344, 183] width 61 height 22
checkbox input "true"
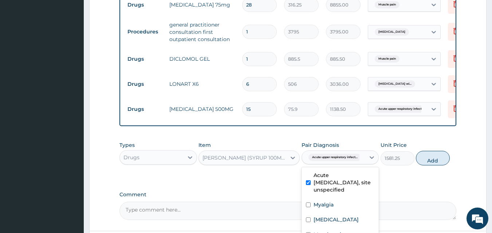
click at [435, 166] on button "Add" at bounding box center [433, 158] width 34 height 15
type input "0"
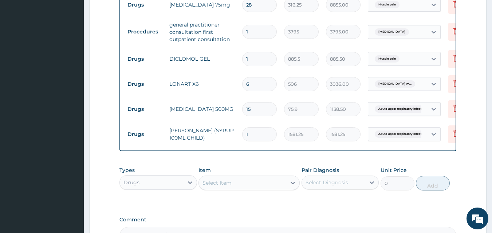
scroll to position [406, 0]
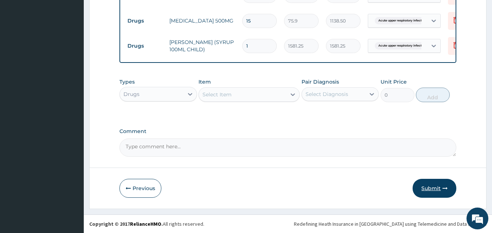
drag, startPoint x: 428, startPoint y: 192, endPoint x: 423, endPoint y: 186, distance: 7.9
click at [428, 192] on button "Submit" at bounding box center [435, 188] width 44 height 19
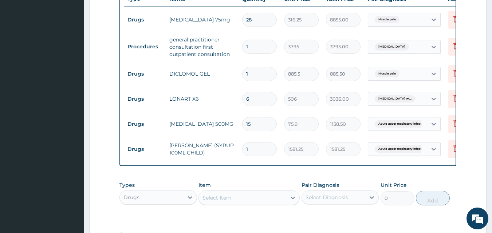
scroll to position [282, 0]
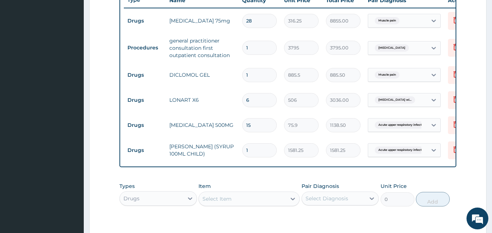
click at [419, 81] on div "Muscle pain" at bounding box center [397, 75] width 59 height 12
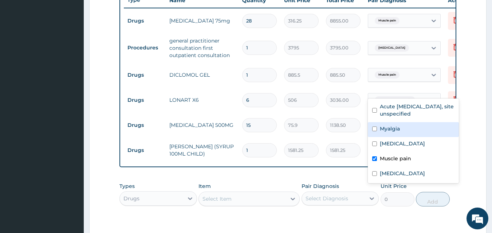
click at [398, 124] on div "Myalgia" at bounding box center [413, 129] width 91 height 15
checkbox input "true"
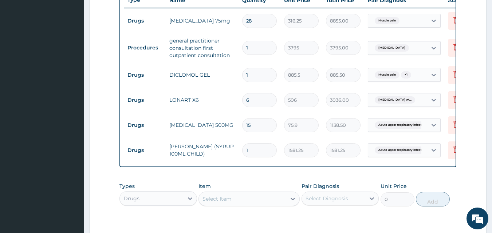
click at [341, 190] on div "PA Code / Prescription Code PA/2F25C2 Encounter Date 27-08-2025 Important Notic…" at bounding box center [287, 24] width 337 height 474
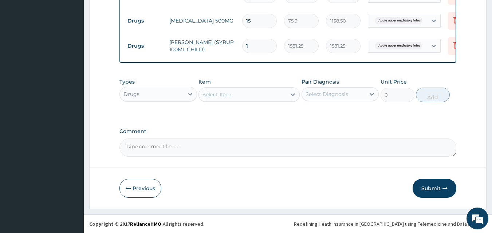
click at [411, 189] on div "Previous Submit" at bounding box center [287, 188] width 337 height 19
click at [419, 188] on button "Submit" at bounding box center [435, 188] width 44 height 19
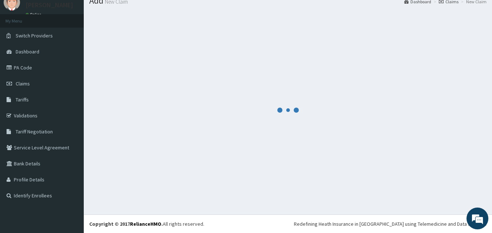
scroll to position [28, 0]
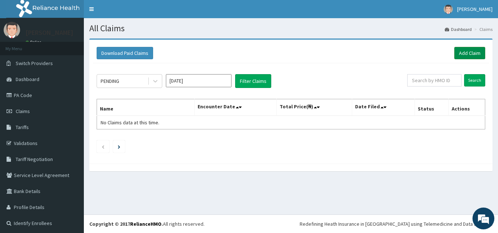
click at [456, 56] on link "Add Claim" at bounding box center [469, 53] width 31 height 12
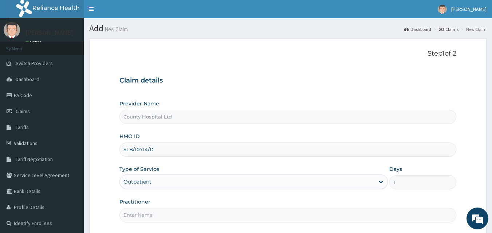
click at [169, 208] on input "Practitioner" at bounding box center [287, 215] width 337 height 14
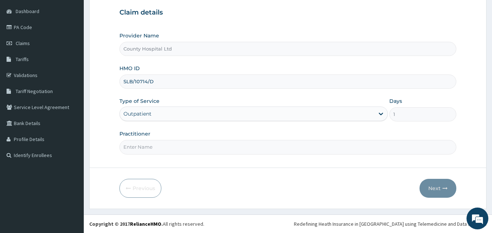
type input "[PERSON_NAME]"
click at [456, 188] on button "Next" at bounding box center [438, 188] width 37 height 19
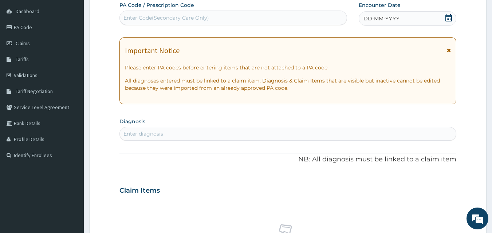
click at [185, 22] on div "Enter Code(Secondary Care Only)" at bounding box center [233, 18] width 227 height 12
paste input "PA/45D1C0"
type input "PA/45D1C0"
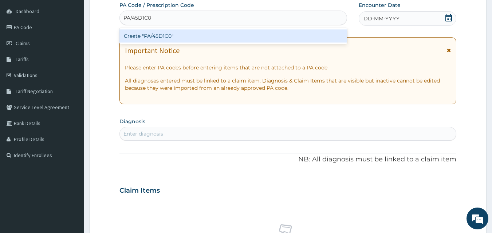
click at [181, 36] on div "Create "PA/45D1C0"" at bounding box center [233, 36] width 228 height 13
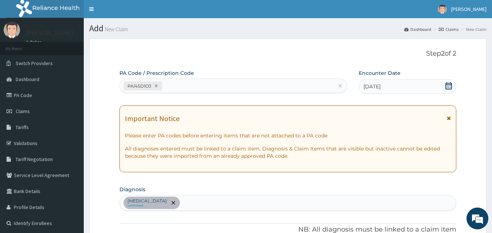
click at [186, 82] on div "PA/45D1C0" at bounding box center [227, 86] width 214 height 12
paste input "PA/5E62B9"
type input "PA/5E62B9"
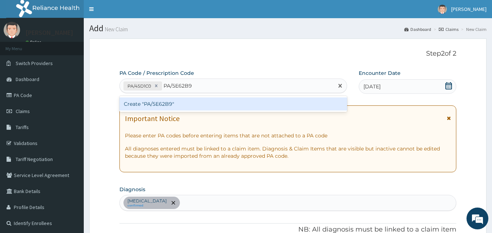
click at [188, 103] on div "Create "PA/5E62B9"" at bounding box center [233, 104] width 228 height 13
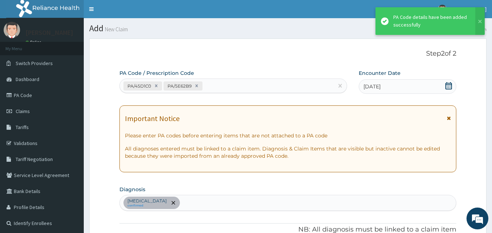
scroll to position [292, 0]
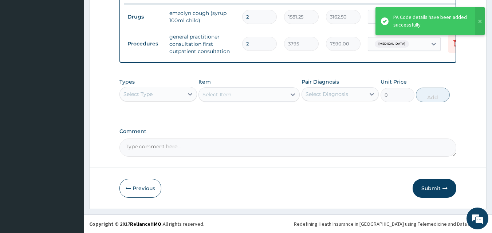
click at [161, 92] on div "Select Type" at bounding box center [152, 95] width 64 height 12
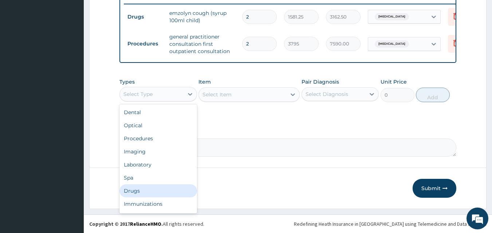
click at [175, 188] on div "Drugs" at bounding box center [158, 191] width 78 height 13
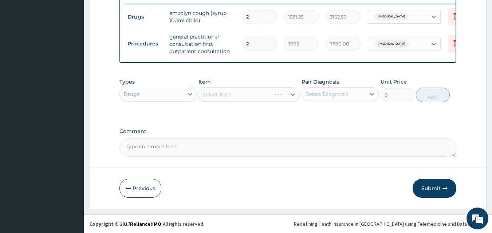
click at [245, 90] on div "Select Item" at bounding box center [249, 94] width 101 height 15
click at [258, 96] on div "Select Item" at bounding box center [249, 94] width 101 height 15
click at [258, 94] on div "Select Item" at bounding box center [249, 94] width 101 height 15
click at [258, 94] on div "Select Item" at bounding box center [242, 95] width 87 height 12
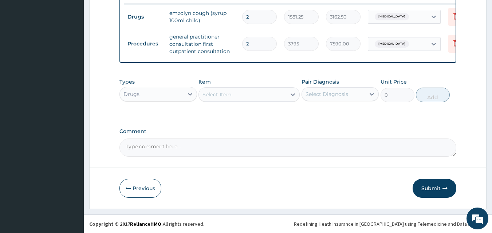
click at [258, 94] on div "Select Item" at bounding box center [242, 95] width 87 height 12
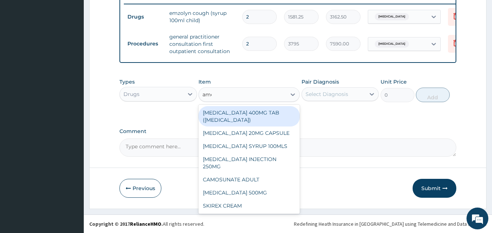
type input "amox"
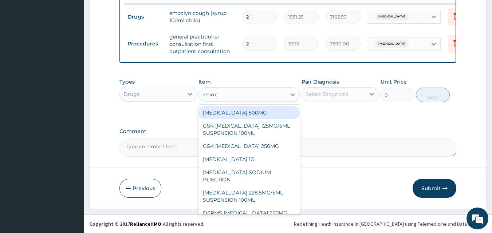
click at [268, 118] on div "[MEDICAL_DATA] 500MG" at bounding box center [249, 112] width 101 height 13
type input "75.9"
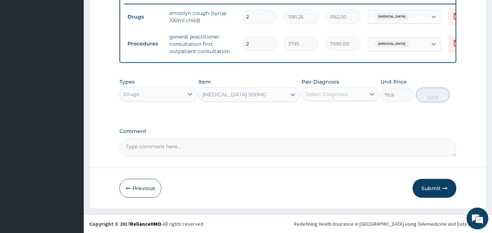
click at [335, 91] on div "Select Diagnosis" at bounding box center [327, 94] width 43 height 7
click at [340, 116] on label "Upper respiratory infection" at bounding box center [336, 112] width 45 height 7
checkbox input "true"
click at [436, 94] on button "Add" at bounding box center [433, 95] width 34 height 15
type input "0"
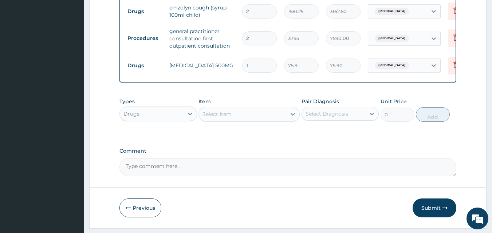
type input "15"
type input "1138.50"
type input "15"
drag, startPoint x: 253, startPoint y: 121, endPoint x: 238, endPoint y: 113, distance: 17.1
click at [254, 120] on div "Select Item" at bounding box center [242, 115] width 87 height 12
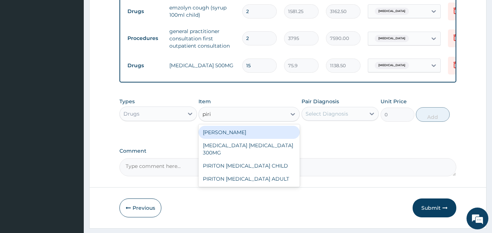
type input "pirit"
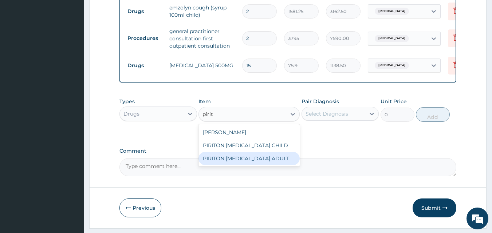
click at [277, 165] on div "PIRITON [MEDICAL_DATA] ADULT" at bounding box center [249, 158] width 101 height 13
type input "1265"
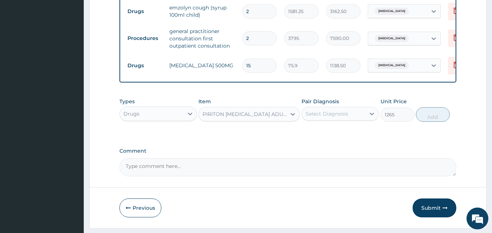
click at [339, 118] on div "Select Diagnosis" at bounding box center [327, 113] width 43 height 7
click at [333, 136] on label "Upper respiratory infection" at bounding box center [336, 131] width 45 height 7
checkbox input "true"
click at [426, 118] on button "Add" at bounding box center [433, 114] width 34 height 15
type input "0"
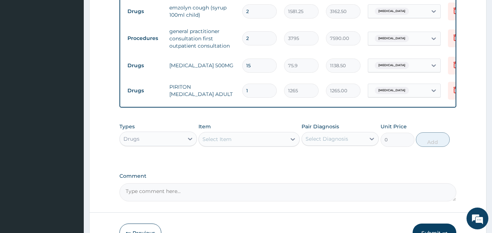
click at [238, 143] on div "Select Item" at bounding box center [242, 140] width 87 height 12
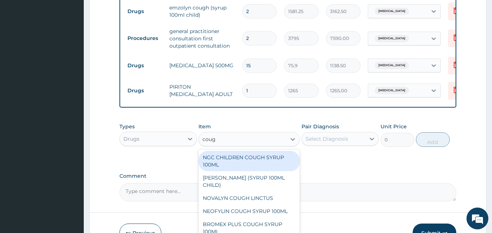
type input "cough"
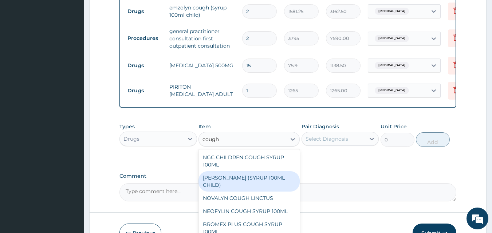
click at [254, 191] on div "[PERSON_NAME] (SYRUP 100ML CHILD)" at bounding box center [249, 182] width 101 height 20
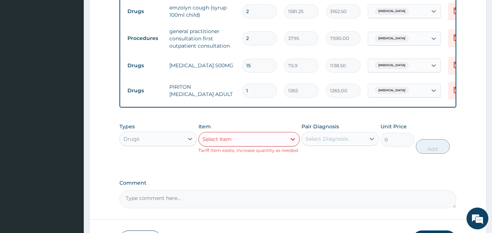
click at [344, 143] on div "Select Diagnosis" at bounding box center [327, 139] width 43 height 7
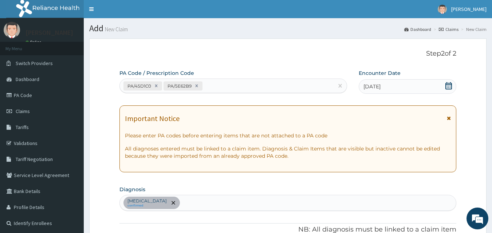
scroll to position [349, 0]
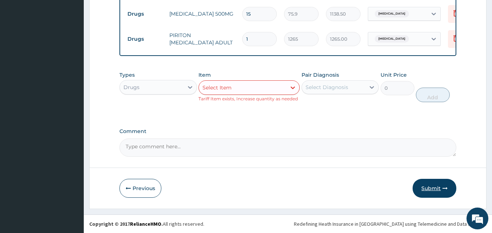
click at [420, 188] on button "Submit" at bounding box center [435, 188] width 44 height 19
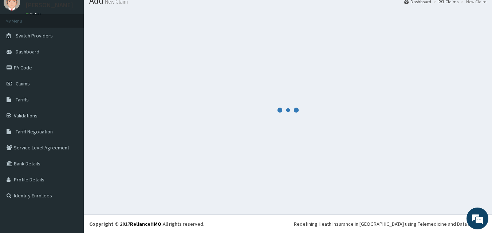
scroll to position [28, 0]
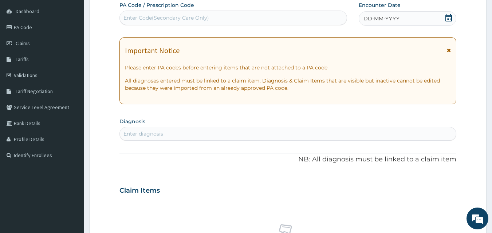
click at [196, 15] on div "Enter Code(Secondary Care Only)" at bounding box center [166, 17] width 86 height 7
click at [202, 136] on div "Enter diagnosis" at bounding box center [288, 134] width 337 height 12
type input "upper respiratory"
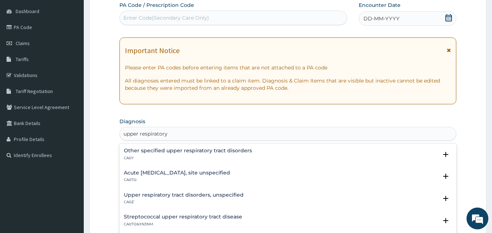
click at [194, 172] on h4 "Acute [MEDICAL_DATA], site unspecified" at bounding box center [177, 172] width 106 height 5
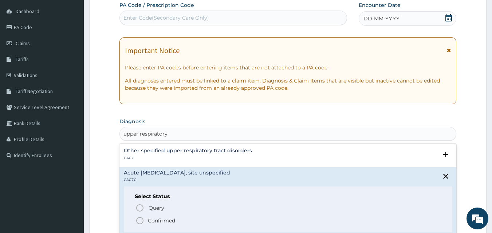
click at [177, 220] on span "Confirmed" at bounding box center [289, 221] width 306 height 9
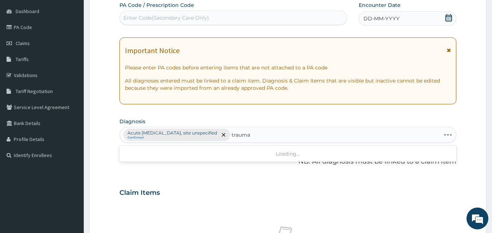
type input "trauma"
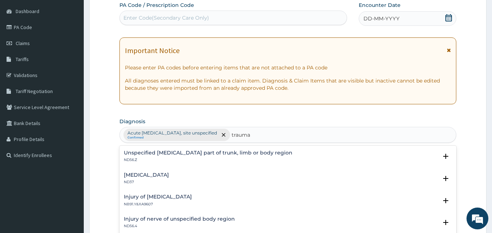
click at [195, 153] on h4 "Unspecified [MEDICAL_DATA] part of trunk, limb or body region" at bounding box center [208, 152] width 169 height 5
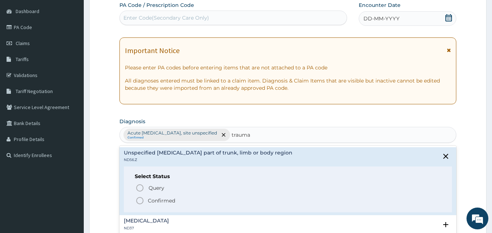
click at [162, 199] on p "Confirmed" at bounding box center [161, 200] width 27 height 7
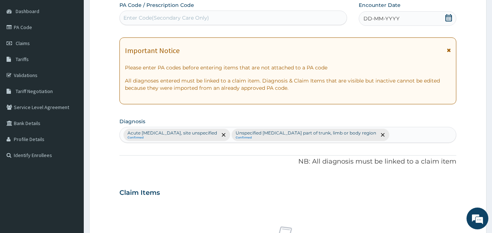
drag, startPoint x: 372, startPoint y: 20, endPoint x: 373, endPoint y: 28, distance: 8.0
click at [373, 20] on span "DD-MM-YYYY" at bounding box center [382, 18] width 36 height 7
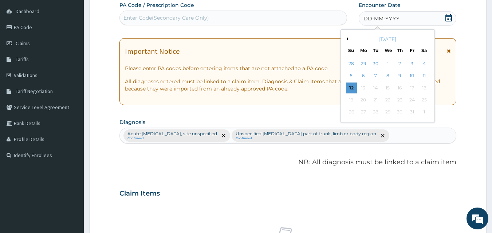
click at [348, 39] on button "Previous Month" at bounding box center [347, 39] width 4 height 4
click at [347, 39] on button "Previous Month" at bounding box center [347, 39] width 4 height 4
click at [427, 40] on div "[DATE]" at bounding box center [388, 39] width 88 height 7
click at [429, 38] on button "Next Month" at bounding box center [429, 39] width 4 height 4
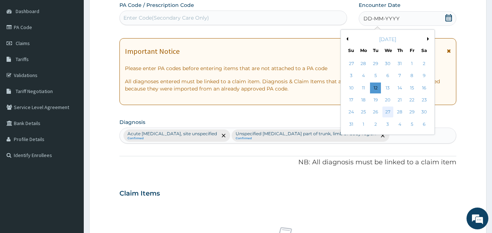
click at [386, 110] on div "27" at bounding box center [387, 112] width 11 height 11
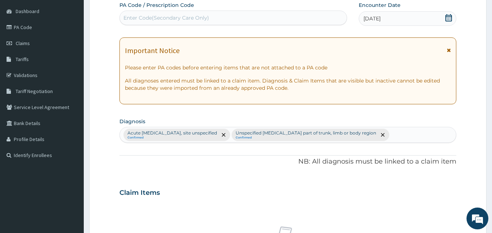
scroll to position [292, 0]
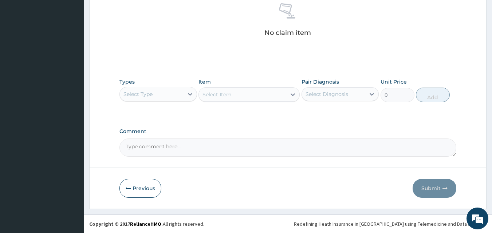
click at [177, 98] on div "Select Type" at bounding box center [152, 95] width 64 height 12
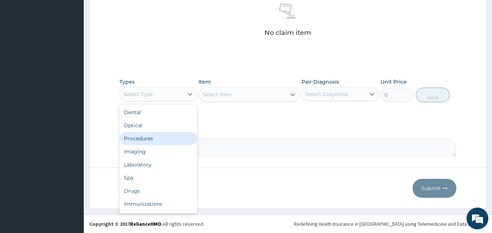
drag, startPoint x: 168, startPoint y: 136, endPoint x: 216, endPoint y: 108, distance: 55.3
click at [169, 136] on div "Procedures" at bounding box center [158, 138] width 78 height 13
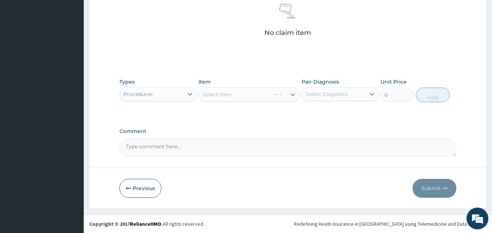
click at [252, 99] on div "Select Item" at bounding box center [249, 94] width 101 height 15
click at [255, 96] on div "Select Item" at bounding box center [235, 95] width 72 height 12
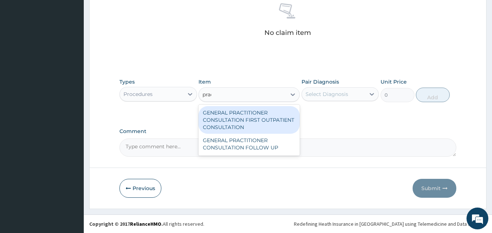
type input "pract"
type input "3795"
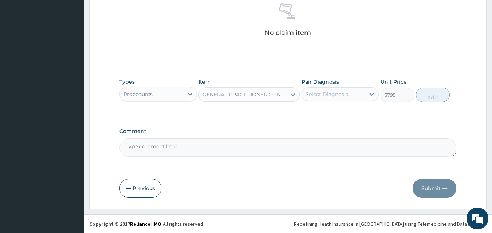
click at [338, 101] on div "Pair Diagnosis Select Diagnosis" at bounding box center [341, 90] width 78 height 24
click at [352, 93] on div "Select Diagnosis" at bounding box center [334, 95] width 64 height 12
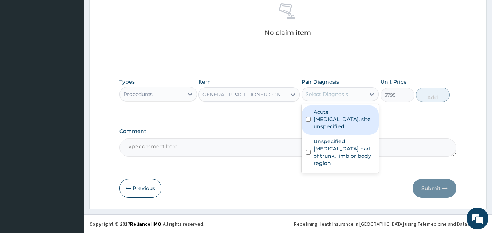
click at [341, 125] on label "Acute [MEDICAL_DATA], site unspecified" at bounding box center [344, 120] width 61 height 22
checkbox input "true"
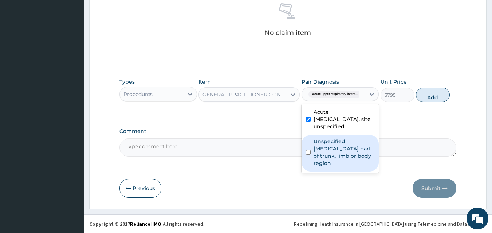
drag, startPoint x: 338, startPoint y: 157, endPoint x: 374, endPoint y: 139, distance: 40.4
click at [338, 157] on label "Unspecified [MEDICAL_DATA] part of trunk, limb or body region" at bounding box center [344, 152] width 61 height 29
checkbox input "true"
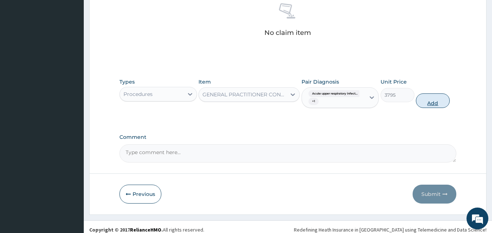
click at [428, 104] on button "Add" at bounding box center [433, 101] width 34 height 15
type input "0"
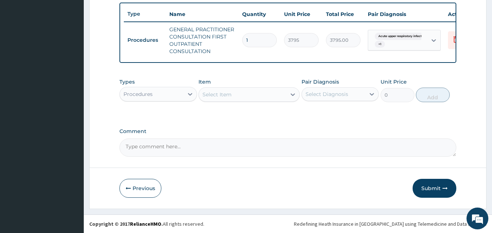
scroll to position [274, 0]
click at [176, 101] on div "Procedures" at bounding box center [158, 94] width 78 height 15
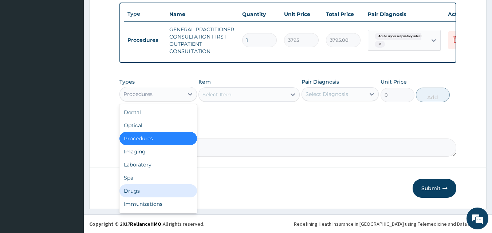
drag, startPoint x: 161, startPoint y: 195, endPoint x: 384, endPoint y: 224, distance: 224.9
click at [162, 195] on div "Drugs" at bounding box center [158, 191] width 78 height 13
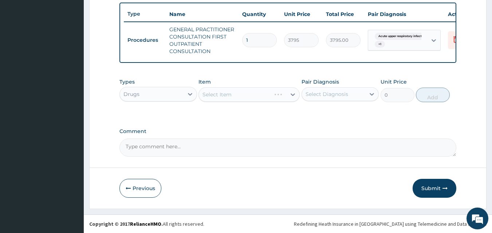
click at [177, 92] on div "Drugs" at bounding box center [152, 95] width 64 height 12
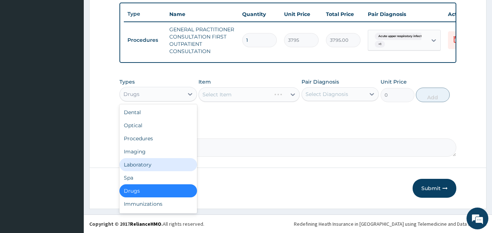
click at [158, 169] on div "Laboratory" at bounding box center [158, 164] width 78 height 13
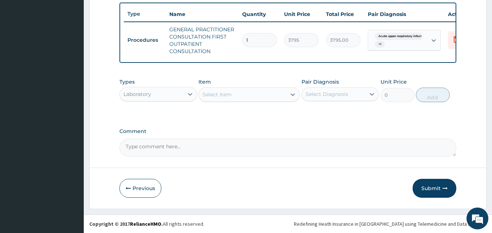
click at [247, 97] on div "Select Item" at bounding box center [242, 95] width 87 height 12
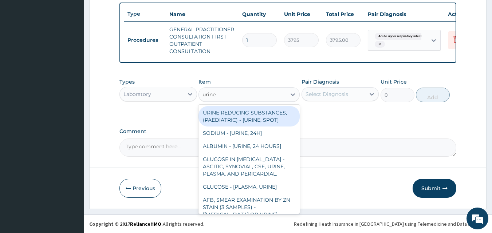
type input "urine m"
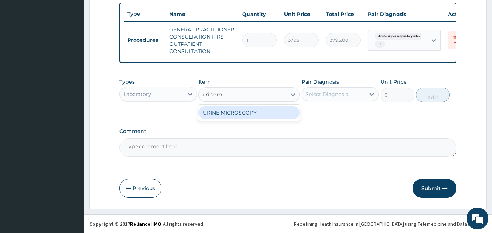
click at [243, 117] on div "URINE MICROSCOPY" at bounding box center [249, 112] width 101 height 13
type input "5175"
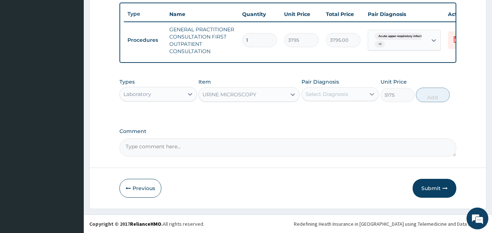
click at [366, 94] on div at bounding box center [371, 94] width 13 height 13
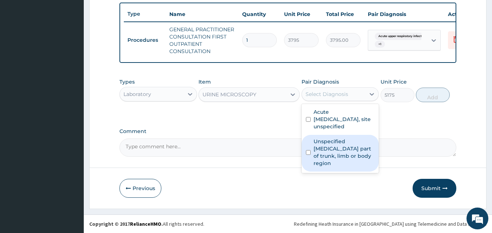
click at [270, 131] on label "Comment" at bounding box center [287, 132] width 337 height 6
click at [270, 139] on textarea "Comment" at bounding box center [287, 148] width 337 height 18
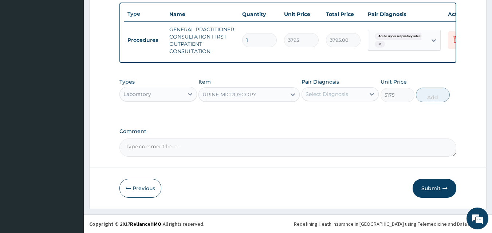
scroll to position [0, 0]
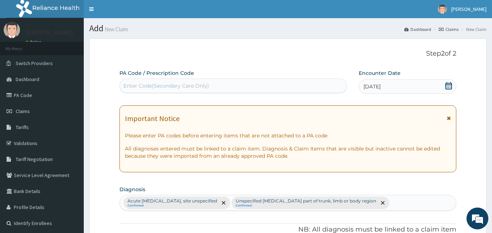
click at [424, 203] on div "Acute upper respiratory infection, site unspecified Confirmed Unspecified injur…" at bounding box center [288, 203] width 337 height 15
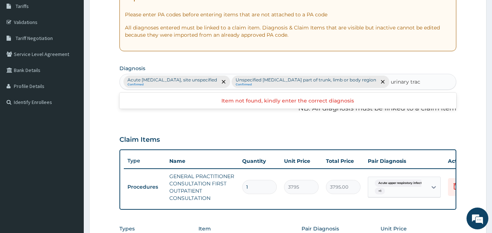
scroll to position [136, 0]
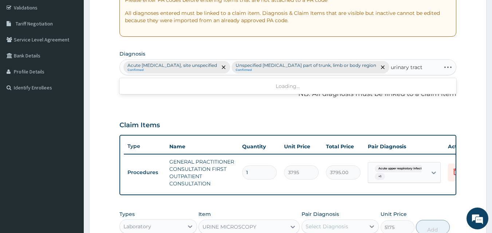
type input "urinary tract"
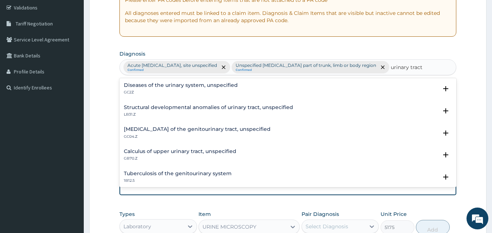
click at [157, 90] on p "GC2Z" at bounding box center [181, 92] width 114 height 5
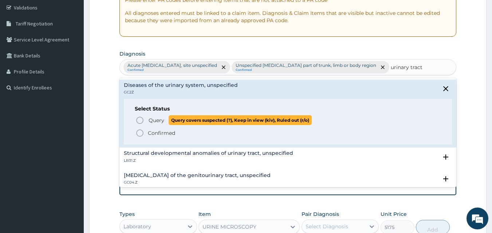
click at [160, 119] on span "Query" at bounding box center [157, 120] width 16 height 7
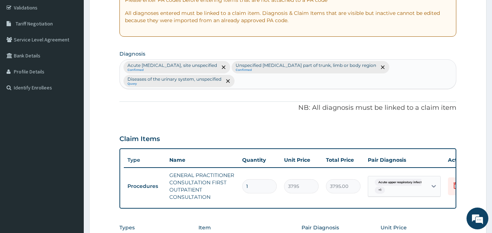
scroll to position [288, 0]
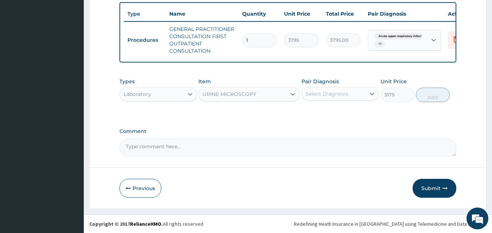
click at [325, 98] on div "Select Diagnosis" at bounding box center [334, 94] width 64 height 12
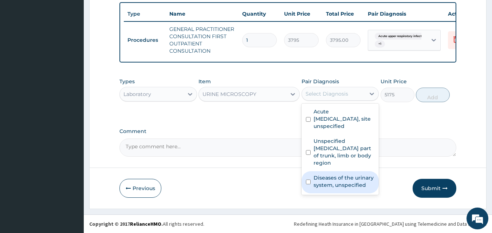
click at [337, 185] on label "Diseases of the urinary system, unspecified" at bounding box center [344, 181] width 61 height 15
checkbox input "true"
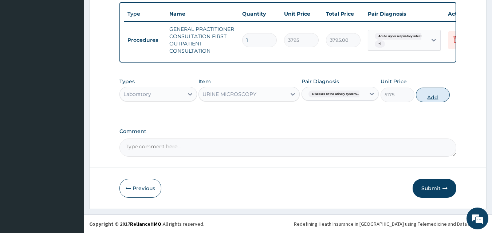
click at [436, 95] on button "Add" at bounding box center [433, 95] width 34 height 15
type input "0"
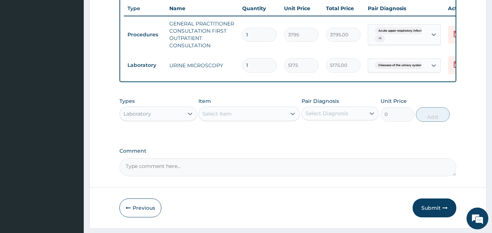
click at [217, 117] on div "Select Item" at bounding box center [217, 113] width 29 height 7
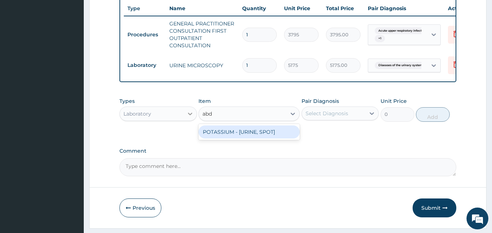
type input "abd"
click at [185, 121] on div at bounding box center [190, 113] width 13 height 13
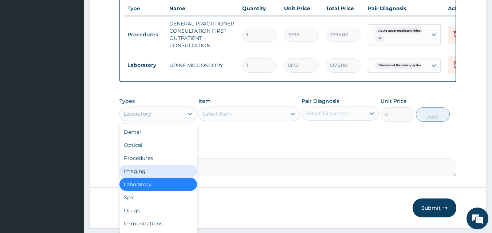
click at [152, 178] on div "Imaging" at bounding box center [158, 171] width 78 height 13
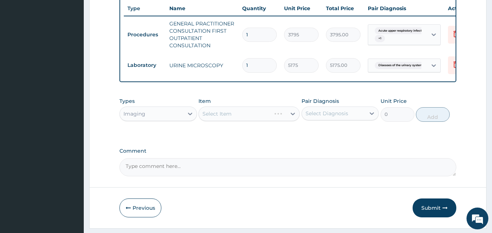
click at [221, 117] on div "Select Item" at bounding box center [249, 114] width 101 height 15
click at [250, 119] on div "Select Item" at bounding box center [242, 114] width 87 height 12
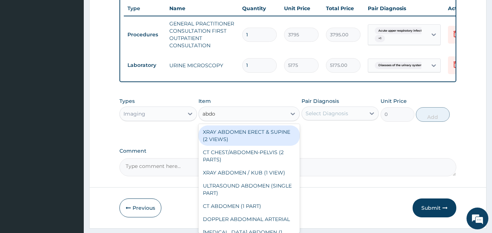
type input "abdom"
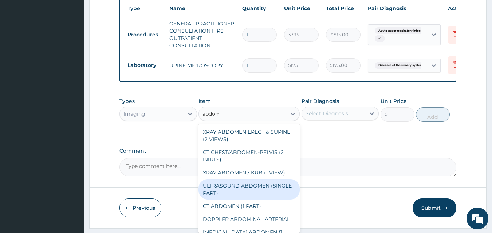
click at [259, 193] on div "ULTRASOUND ABDOMEN (SINGLE PART)" at bounding box center [249, 190] width 101 height 20
type input "8625"
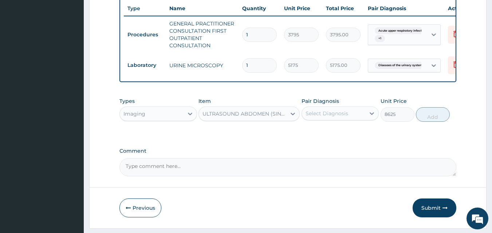
click at [355, 119] on div "Select Diagnosis" at bounding box center [334, 114] width 64 height 12
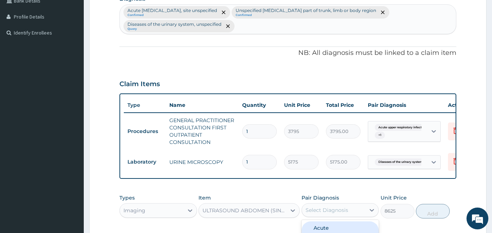
scroll to position [172, 0]
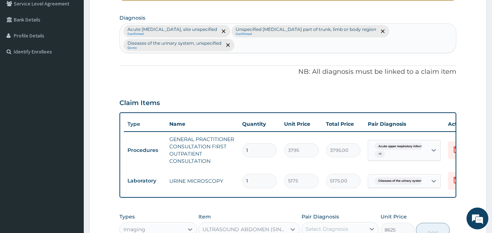
click at [266, 47] on div "Acute upper respiratory infection, site unspecified Confirmed Unspecified injur…" at bounding box center [288, 38] width 337 height 29
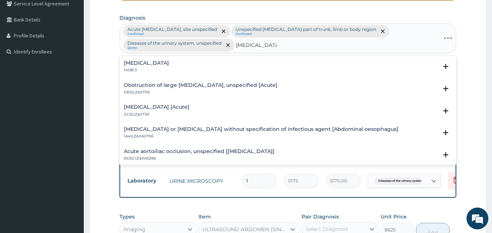
type input "acute abdomen"
click at [168, 50] on div "Diseases of the urinary system, unspecified Query" at bounding box center [173, 45] width 97 height 12
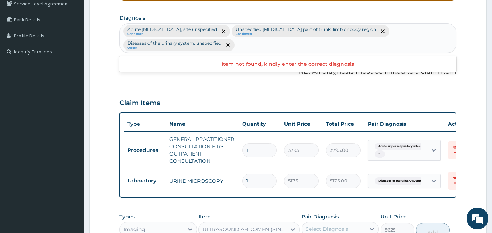
click at [239, 48] on div "Acute upper respiratory infection, site unspecified Confirmed Unspecified injur…" at bounding box center [288, 38] width 337 height 29
type input "acute abdomen"
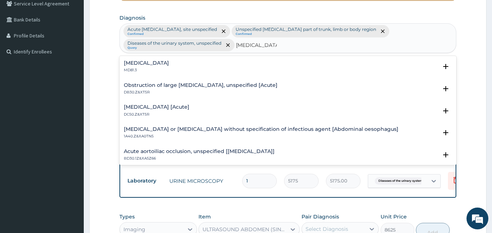
click at [176, 65] on div "Acute abdomen MD81.3" at bounding box center [288, 66] width 329 height 13
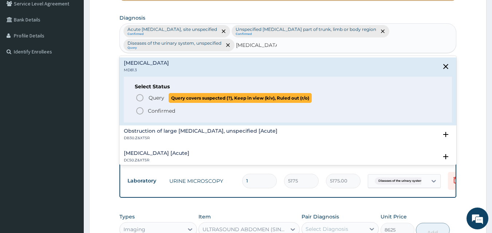
click at [158, 97] on span "Query" at bounding box center [157, 97] width 16 height 7
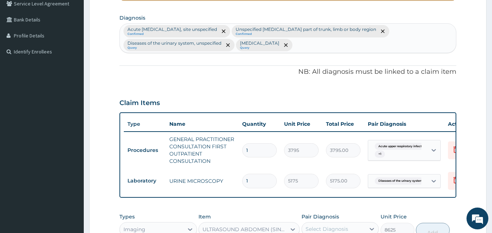
scroll to position [313, 0]
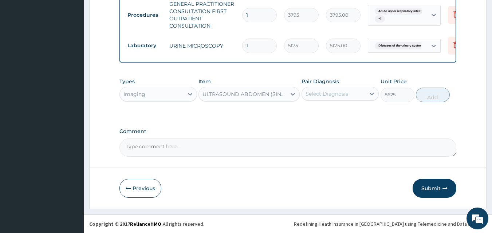
click at [358, 97] on div "Select Diagnosis" at bounding box center [334, 94] width 64 height 12
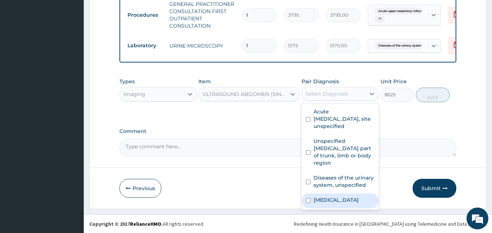
drag, startPoint x: 340, startPoint y: 196, endPoint x: 341, endPoint y: 192, distance: 4.3
click at [341, 196] on div "Acute abdomen" at bounding box center [341, 201] width 78 height 15
checkbox input "true"
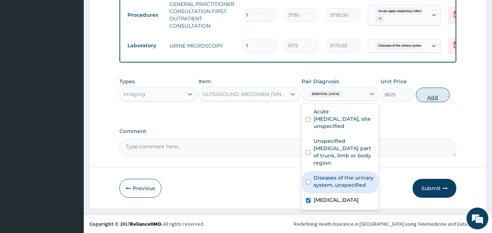
click at [446, 94] on button "Add" at bounding box center [433, 95] width 34 height 15
type input "0"
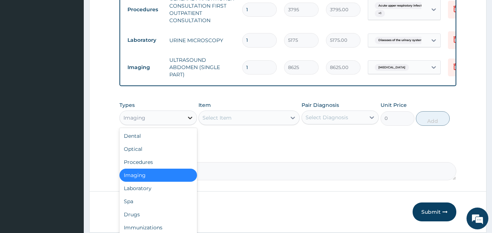
click at [184, 125] on div at bounding box center [190, 117] width 13 height 13
click at [161, 220] on div "Drugs" at bounding box center [158, 214] width 78 height 13
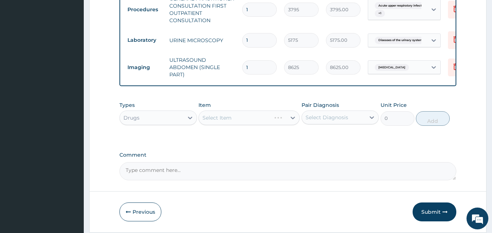
click at [228, 125] on div "Select Item" at bounding box center [249, 118] width 101 height 15
click at [240, 124] on div "Select Item" at bounding box center [249, 118] width 101 height 15
click at [220, 125] on div "Select Item" at bounding box center [249, 118] width 101 height 15
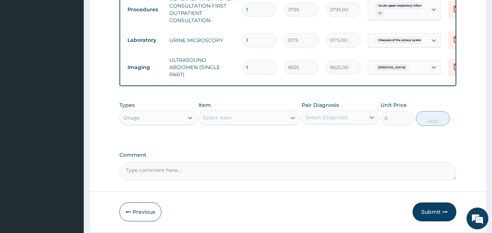
click at [219, 122] on div "Select Item" at bounding box center [217, 117] width 29 height 7
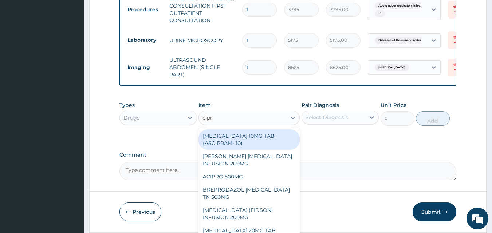
type input "[MEDICAL_DATA]"
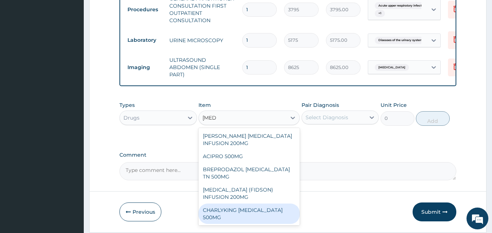
click at [285, 204] on div "CHARLYKING [MEDICAL_DATA] 500MG" at bounding box center [249, 214] width 101 height 20
type input "189.75"
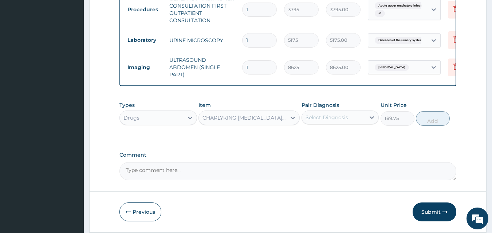
click at [365, 119] on div "Select Diagnosis" at bounding box center [334, 118] width 64 height 12
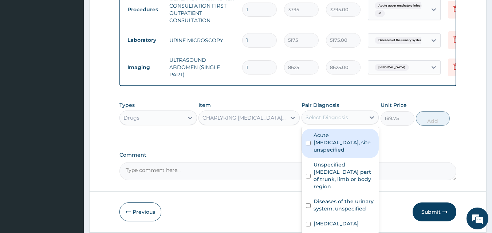
click at [355, 153] on label "Acute [MEDICAL_DATA], site unspecified" at bounding box center [344, 143] width 61 height 22
checkbox input "true"
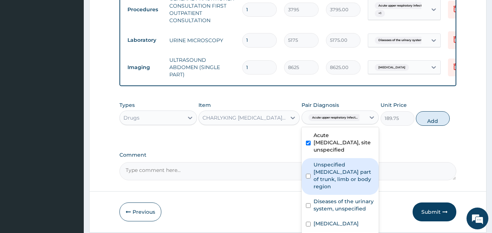
click at [349, 182] on label "Unspecified injury to unspecified part of trunk, limb or body region" at bounding box center [344, 175] width 61 height 29
checkbox input "true"
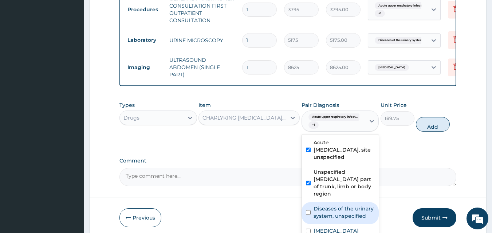
click at [362, 220] on label "Diseases of the urinary system, unspecified" at bounding box center [344, 212] width 61 height 15
checkbox input "true"
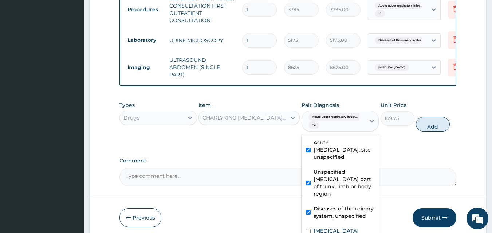
scroll to position [348, 0]
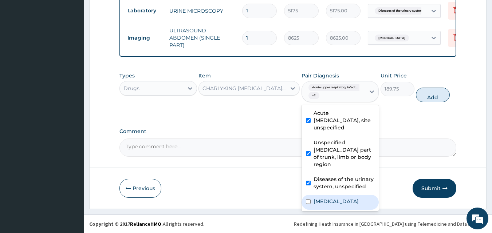
click at [342, 201] on label "Acute abdomen" at bounding box center [336, 201] width 45 height 7
checkbox input "true"
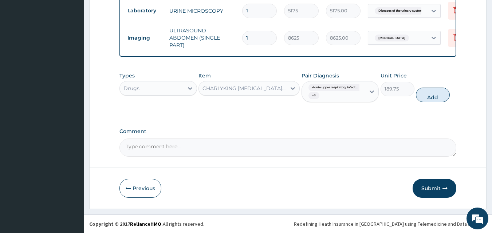
click at [451, 90] on div "Types Drugs Item CHARLYKING CIPROFLOXACIN 500MG Pair Diagnosis Acute upper resp…" at bounding box center [287, 87] width 337 height 38
click at [447, 93] on button "Add" at bounding box center [433, 95] width 34 height 15
type input "0"
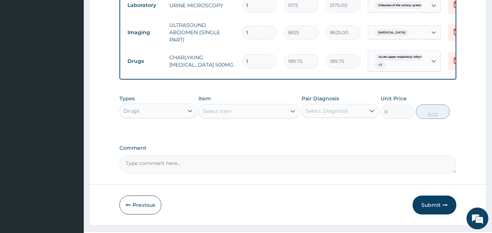
type input "10"
type input "1897.50"
type input "10"
click at [245, 114] on div "Select Item" at bounding box center [242, 112] width 87 height 12
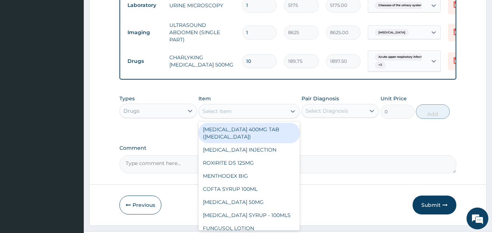
click at [165, 117] on div "Drugs" at bounding box center [152, 111] width 64 height 12
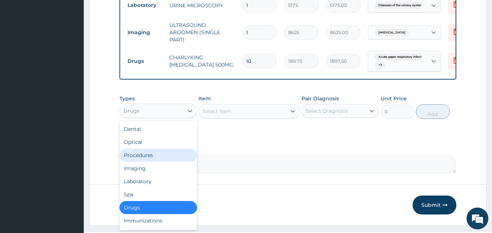
click at [165, 162] on div "Procedures" at bounding box center [158, 155] width 78 height 13
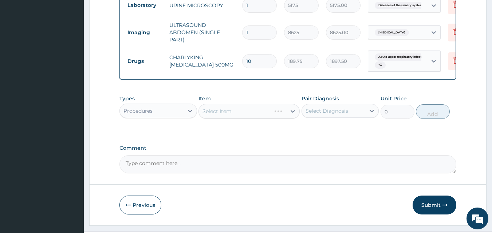
click at [257, 119] on div "Select Item" at bounding box center [249, 111] width 101 height 15
click at [441, 204] on button "Submit" at bounding box center [435, 205] width 44 height 19
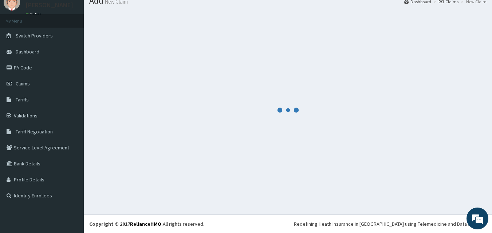
scroll to position [28, 0]
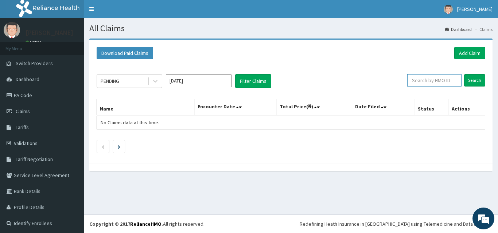
click at [446, 82] on input "text" at bounding box center [434, 80] width 54 height 12
paste input "TML/10036/A"
click at [406, 81] on input "TML/10036/A" at bounding box center [422, 80] width 49 height 12
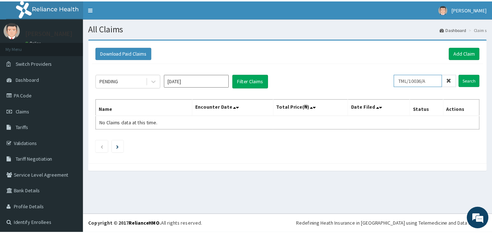
scroll to position [0, 0]
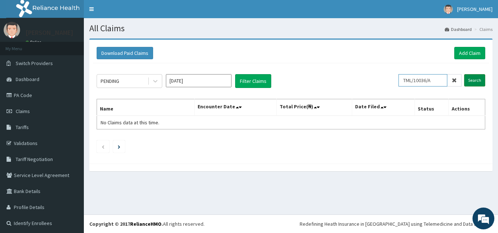
type input "TML/10036/A"
click at [466, 78] on input "Search" at bounding box center [474, 80] width 21 height 12
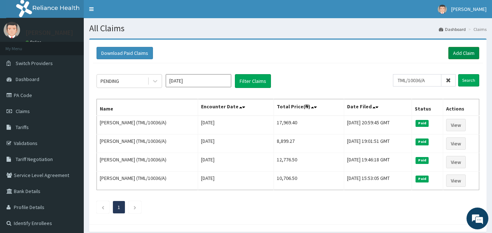
click at [459, 51] on link "Add Claim" at bounding box center [463, 53] width 31 height 12
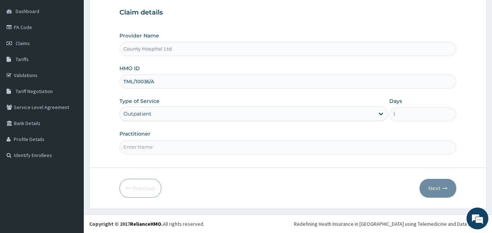
type input "DR ETIM"
click at [432, 190] on button "Next" at bounding box center [438, 188] width 37 height 19
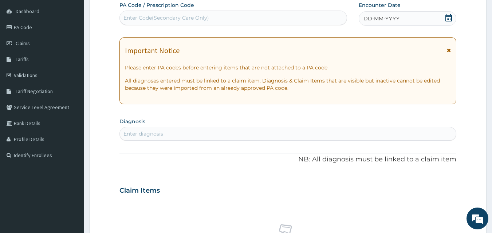
click at [388, 17] on span "DD-MM-YYYY" at bounding box center [382, 18] width 36 height 7
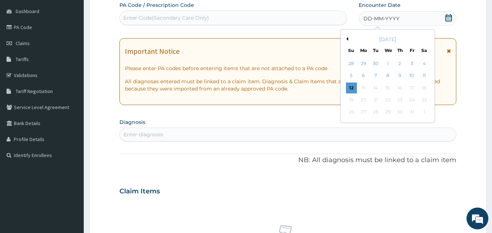
click at [348, 36] on div "October 2025" at bounding box center [388, 39] width 88 height 7
click at [348, 38] on button "Previous Month" at bounding box center [347, 39] width 4 height 4
click at [390, 115] on div "27" at bounding box center [387, 112] width 11 height 11
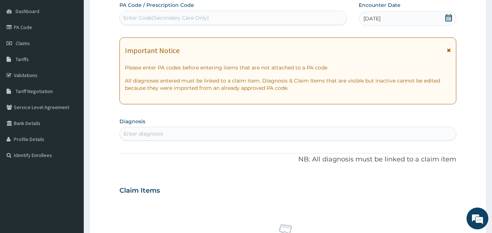
click at [193, 135] on div "Enter diagnosis" at bounding box center [288, 134] width 337 height 12
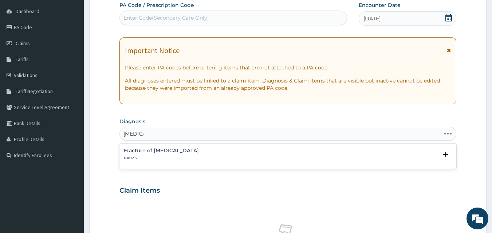
type input "malaria"
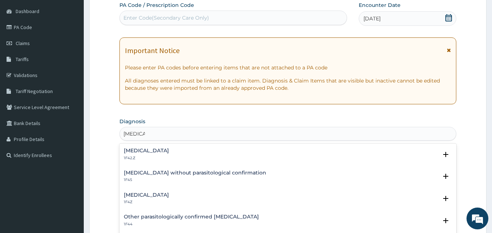
click at [168, 152] on h4 "[MEDICAL_DATA]" at bounding box center [146, 150] width 45 height 5
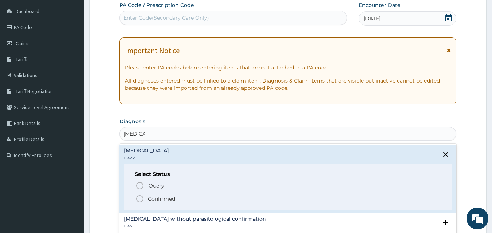
click at [164, 196] on p "Confirmed" at bounding box center [161, 199] width 27 height 7
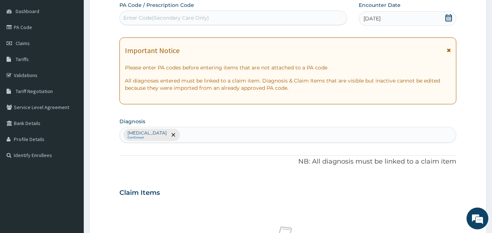
scroll to position [292, 0]
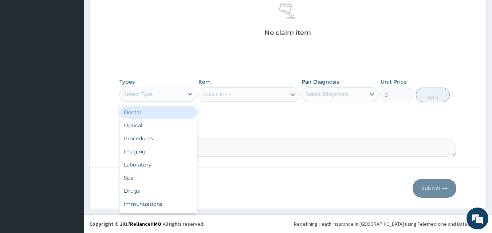
click at [150, 98] on div "Select Type" at bounding box center [137, 94] width 29 height 7
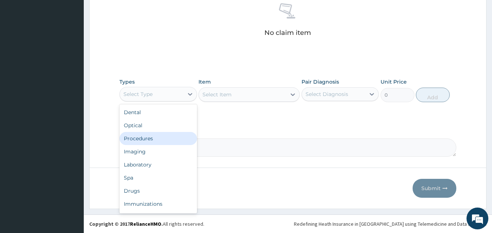
click at [152, 138] on div "Procedures" at bounding box center [158, 138] width 78 height 13
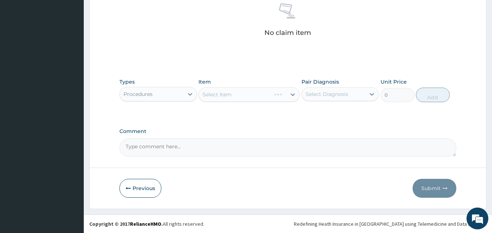
click at [223, 96] on div "Select Item" at bounding box center [249, 94] width 101 height 15
click at [220, 96] on div "Select Item" at bounding box center [249, 94] width 101 height 15
click at [219, 96] on div "Select Item" at bounding box center [249, 94] width 101 height 15
click at [217, 96] on div "Select Item" at bounding box center [249, 94] width 101 height 15
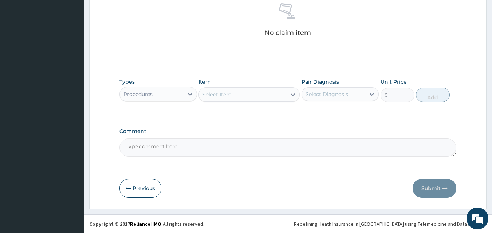
click at [215, 96] on div "Select Item" at bounding box center [217, 94] width 29 height 7
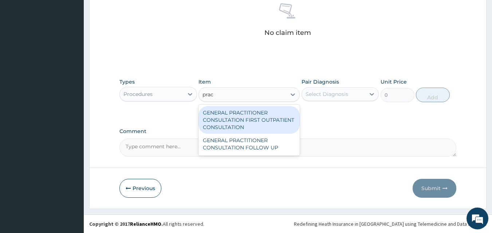
type input "pract"
click at [232, 126] on div "GENERAL PRACTITIONER CONSULTATION FIRST OUTPATIENT CONSULTATION" at bounding box center [249, 120] width 101 height 28
type input "3795"
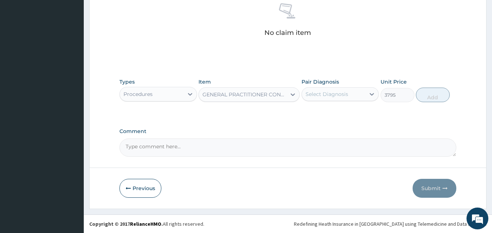
click at [284, 93] on div "GENERAL PRACTITIONER CONSULTATION FIRST OUTPATIENT CONSULTATION" at bounding box center [245, 94] width 85 height 7
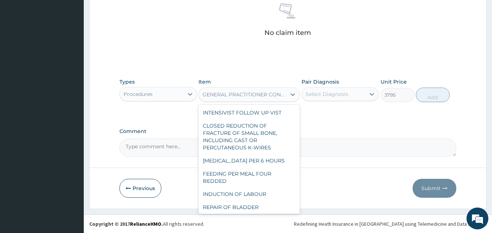
scroll to position [185, 0]
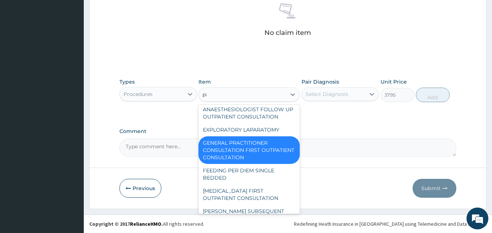
type input "pract"
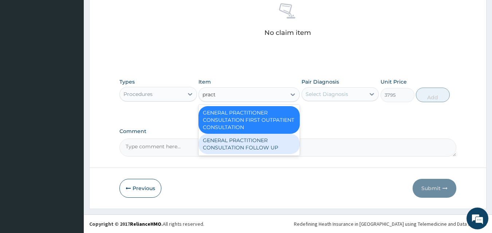
click at [269, 147] on div "GENERAL PRACTITIONER CONSULTATION FOLLOW UP" at bounding box center [249, 144] width 101 height 20
type input "2530"
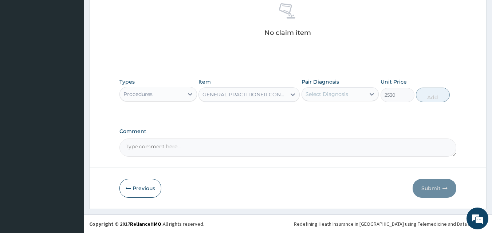
click at [326, 99] on div "Select Diagnosis" at bounding box center [334, 95] width 64 height 12
click at [324, 116] on label "[MEDICAL_DATA]" at bounding box center [336, 112] width 45 height 7
checkbox input "true"
click at [426, 95] on button "Add" at bounding box center [433, 95] width 34 height 15
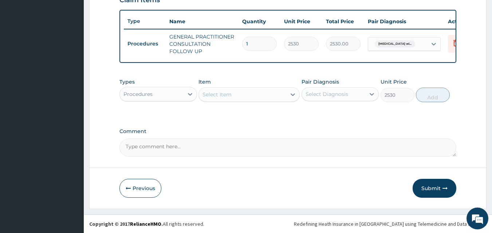
type input "0"
click at [172, 95] on div "Procedures" at bounding box center [152, 95] width 64 height 12
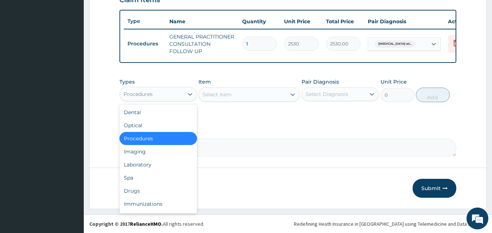
scroll to position [267, 0]
click at [159, 191] on div "Drugs" at bounding box center [158, 191] width 78 height 13
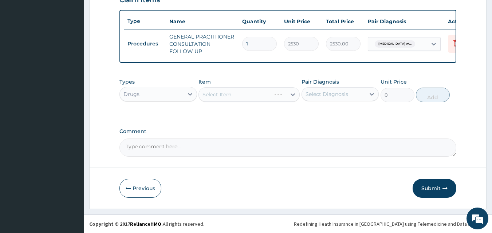
click at [228, 85] on div "Item Select Item" at bounding box center [249, 90] width 101 height 24
click at [237, 94] on div "Select Item" at bounding box center [249, 94] width 101 height 15
click at [237, 97] on div "Select Item" at bounding box center [249, 94] width 101 height 15
click at [237, 97] on div "Select Item" at bounding box center [242, 95] width 87 height 12
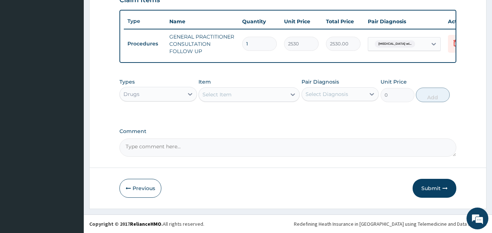
click at [237, 101] on div "Select Item" at bounding box center [249, 94] width 101 height 15
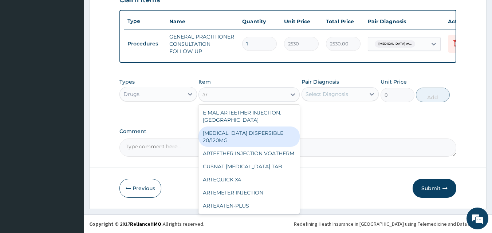
type input "a"
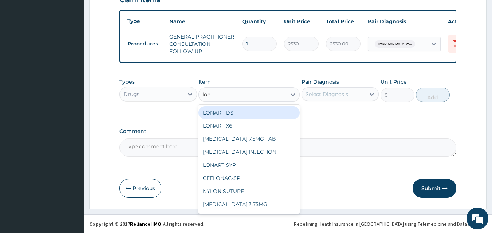
type input "lona"
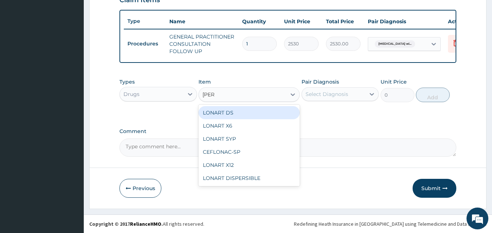
click at [276, 117] on div "LONART DS" at bounding box center [249, 112] width 101 height 13
type input "506"
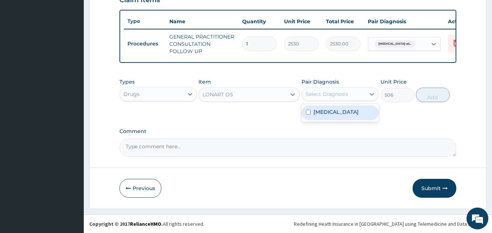
click at [354, 98] on div "Select Diagnosis" at bounding box center [334, 95] width 64 height 12
click at [352, 110] on label "[MEDICAL_DATA]" at bounding box center [336, 112] width 45 height 7
checkbox input "true"
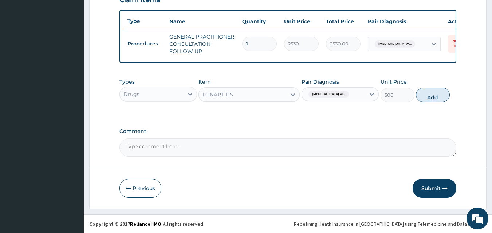
click at [427, 95] on button "Add" at bounding box center [433, 95] width 34 height 15
type input "0"
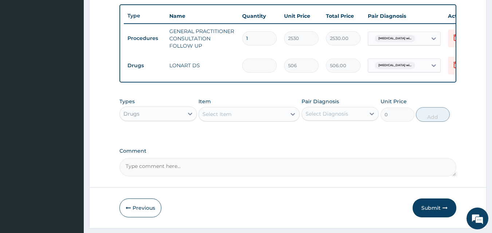
type input "0.00"
type input "6"
type input "3036.00"
type input "6"
click at [221, 118] on div "Select Item" at bounding box center [217, 114] width 29 height 7
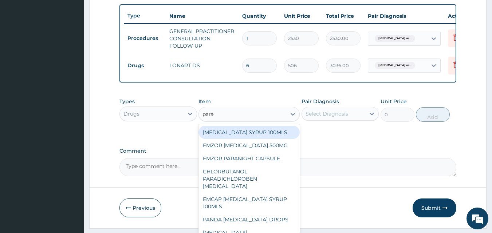
type input "parace"
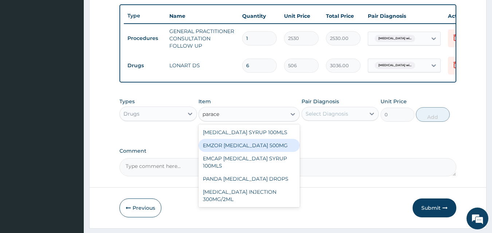
click at [265, 149] on div "EMZOR [MEDICAL_DATA] 500MG" at bounding box center [249, 145] width 101 height 13
type input "25.3"
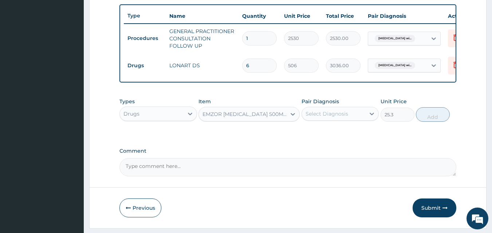
click at [333, 118] on div "Select Diagnosis" at bounding box center [327, 113] width 43 height 7
click at [334, 136] on label "[MEDICAL_DATA]" at bounding box center [336, 131] width 45 height 7
checkbox input "true"
click at [435, 122] on button "Add" at bounding box center [433, 114] width 34 height 15
type input "0"
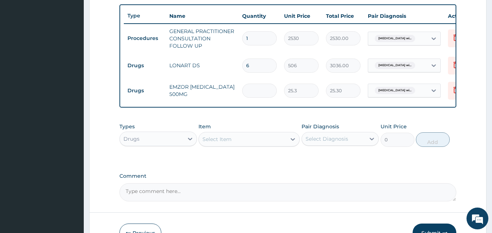
type input "0.00"
type input "3"
type input "75.90"
type input "309"
type input "7817.70"
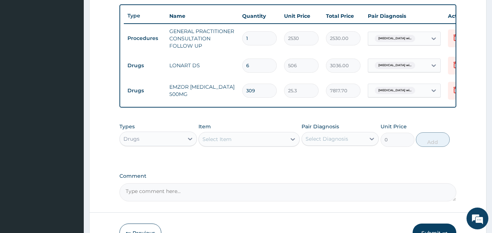
type input "30"
type input "759.00"
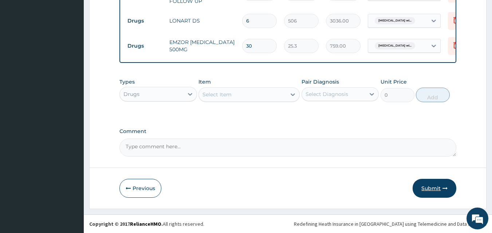
type input "30"
click at [438, 189] on button "Submit" at bounding box center [435, 188] width 44 height 19
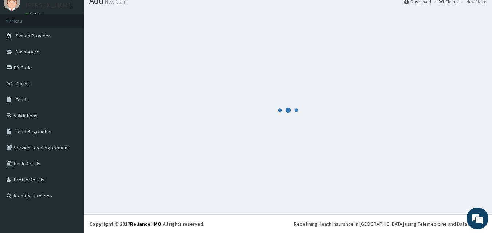
scroll to position [28, 0]
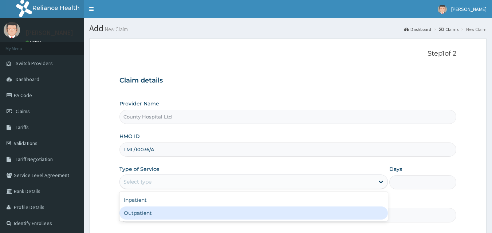
click at [157, 212] on div "Outpatient" at bounding box center [253, 213] width 268 height 13
type input "1"
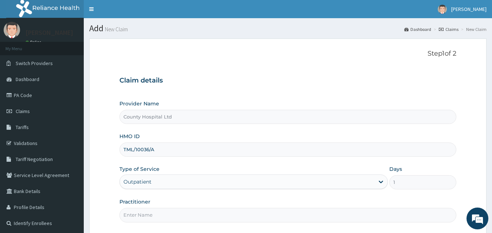
scroll to position [68, 0]
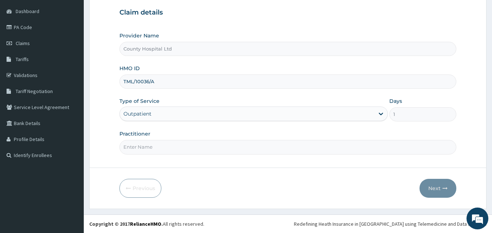
click at [198, 153] on input "Practitioner" at bounding box center [287, 147] width 337 height 14
type input "[PERSON_NAME]"
click at [437, 189] on button "Next" at bounding box center [438, 188] width 37 height 19
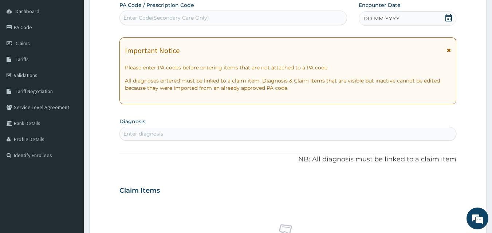
click at [152, 19] on div "Enter Code(Secondary Care Only)" at bounding box center [166, 17] width 86 height 7
paste input "PA/B34234"
type input "PA/B34234"
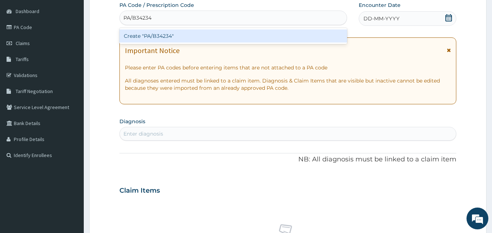
click at [182, 40] on div "Create "PA/B34234"" at bounding box center [233, 36] width 228 height 13
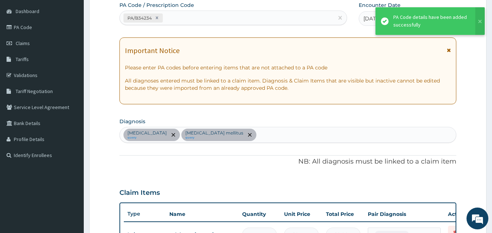
scroll to position [237, 0]
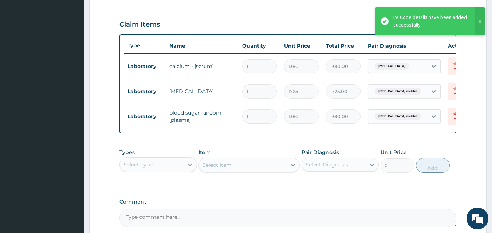
click at [188, 169] on icon at bounding box center [190, 164] width 7 height 7
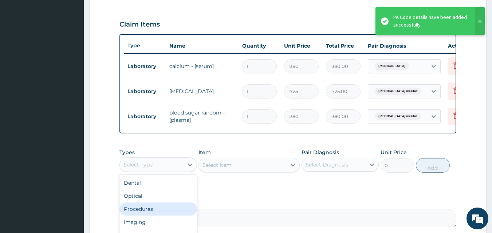
click at [179, 216] on div "Procedures" at bounding box center [158, 209] width 78 height 13
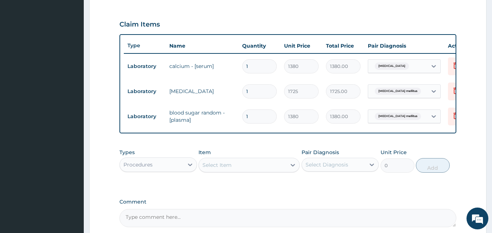
click at [246, 167] on div "Select Item" at bounding box center [242, 166] width 87 height 12
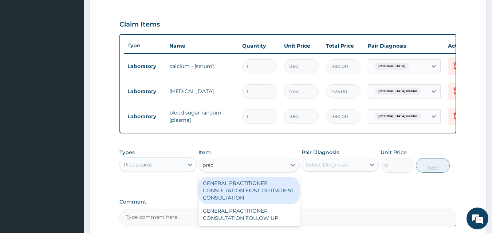
type input "pract"
click at [270, 203] on div "GENERAL PRACTITIONER CONSULTATION FIRST OUTPATIENT CONSULTATION" at bounding box center [249, 191] width 101 height 28
type input "3795"
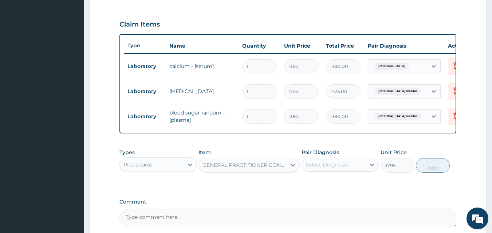
click at [339, 169] on div "Select Diagnosis" at bounding box center [327, 164] width 43 height 7
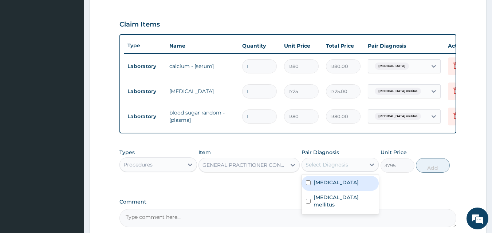
click at [340, 191] on div "Hypocalcemia" at bounding box center [341, 183] width 78 height 15
checkbox input "true"
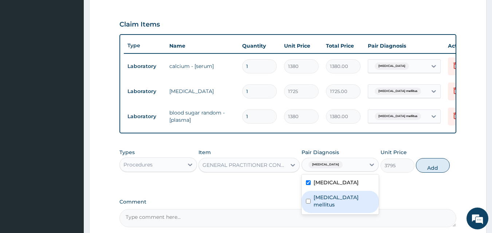
click at [338, 204] on label "Diabetes mellitus" at bounding box center [344, 201] width 61 height 15
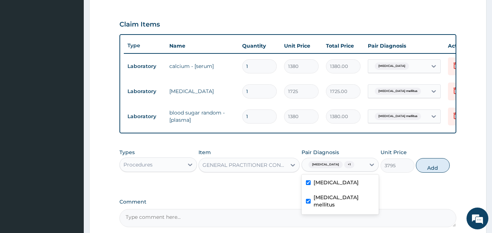
checkbox input "true"
click at [429, 172] on button "Add" at bounding box center [433, 165] width 34 height 15
type input "0"
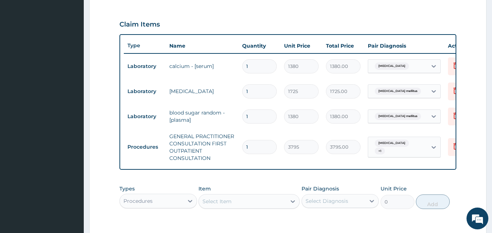
scroll to position [142, 0]
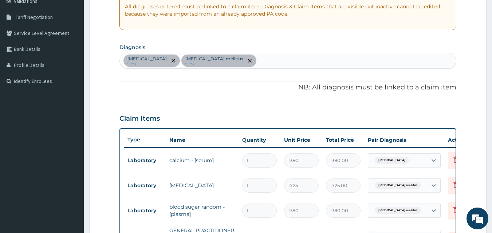
click at [271, 57] on div "Hypocalcemia query Diabetes mellitus query" at bounding box center [288, 60] width 337 height 15
type input "myalgia"
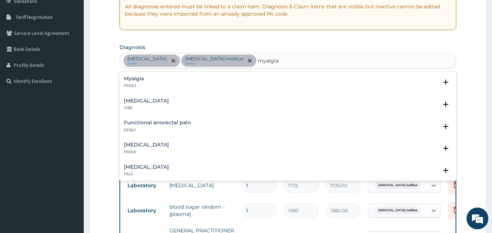
click at [146, 82] on div "Myalgia FB56.2" at bounding box center [288, 82] width 329 height 13
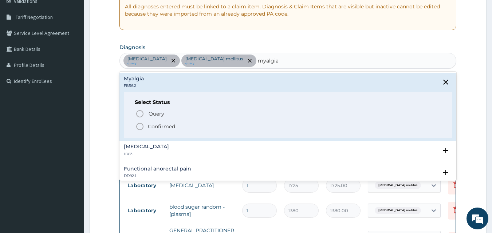
click at [164, 128] on p "Confirmed" at bounding box center [161, 126] width 27 height 7
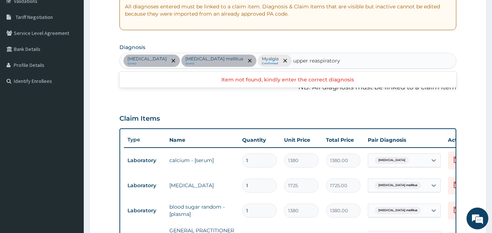
click at [293, 62] on input "upper reaspiratory" at bounding box center [317, 60] width 49 height 7
type input "upper respiratory"
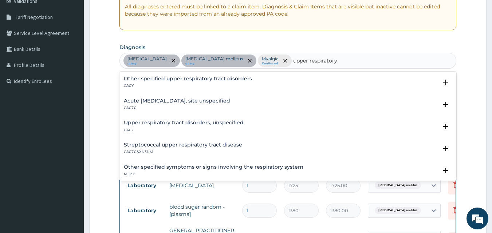
click at [176, 101] on h4 "Acute [MEDICAL_DATA], site unspecified" at bounding box center [177, 100] width 106 height 5
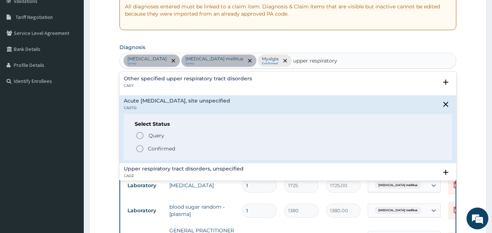
click at [165, 152] on p "Confirmed" at bounding box center [161, 148] width 27 height 7
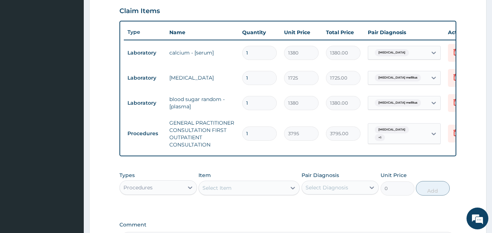
scroll to position [349, 0]
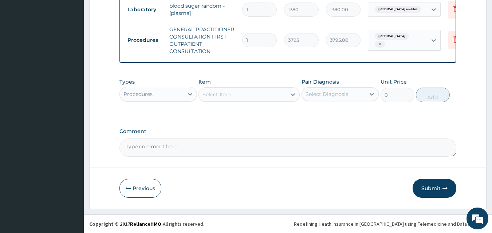
click at [166, 95] on div "Procedures" at bounding box center [152, 95] width 64 height 12
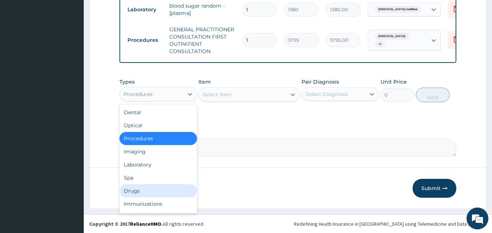
click at [148, 194] on div "Drugs" at bounding box center [158, 191] width 78 height 13
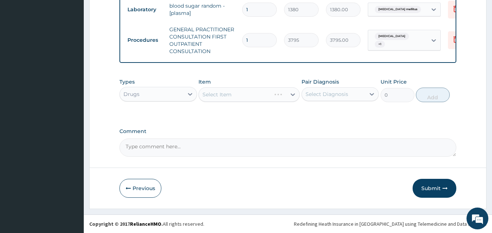
click at [216, 98] on div "Select Item" at bounding box center [249, 94] width 101 height 15
click at [216, 98] on div "Select Item" at bounding box center [217, 94] width 29 height 7
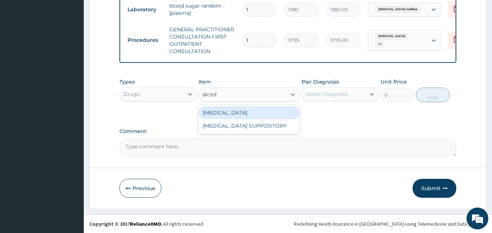
drag, startPoint x: 249, startPoint y: 115, endPoint x: 183, endPoint y: 115, distance: 65.6
click at [183, 115] on div "Types Drugs Item option GENERAL PRACTITIONER CONSULTATION FIRST OUTPATIENT CONS…" at bounding box center [287, 96] width 337 height 42
type input "diclo"
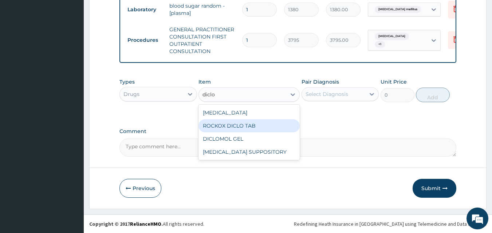
click at [221, 129] on div "ROCKOX DICLO TAB" at bounding box center [249, 125] width 101 height 13
type input "88.55"
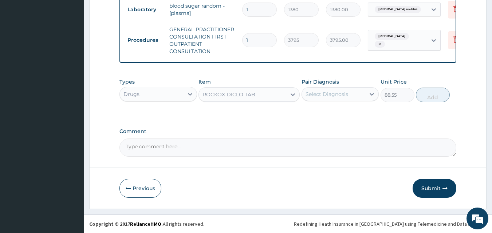
click at [345, 87] on div "Pair Diagnosis Select Diagnosis" at bounding box center [341, 90] width 78 height 24
click at [338, 97] on div "Select Diagnosis" at bounding box center [327, 94] width 43 height 7
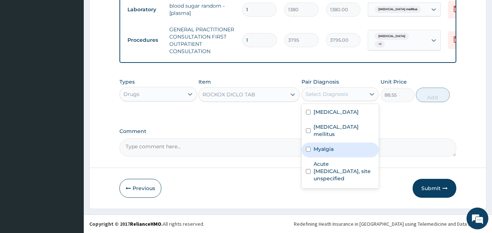
click at [319, 149] on div "Myalgia" at bounding box center [341, 150] width 78 height 15
checkbox input "true"
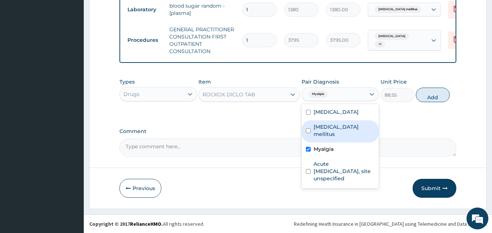
click at [418, 95] on button "Add" at bounding box center [433, 95] width 34 height 15
type input "0"
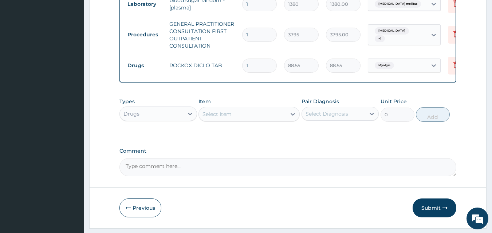
type input "10"
type input "885.50"
type input "10"
click at [249, 120] on div "Select Item" at bounding box center [242, 115] width 87 height 12
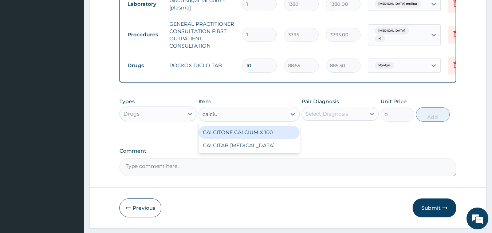
type input "calcium"
click at [259, 137] on div "CALCITONE CALCIUM X 100" at bounding box center [249, 132] width 101 height 13
type input "25.3"
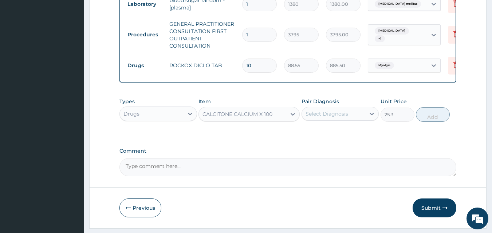
click at [330, 118] on div "Select Diagnosis" at bounding box center [327, 113] width 43 height 7
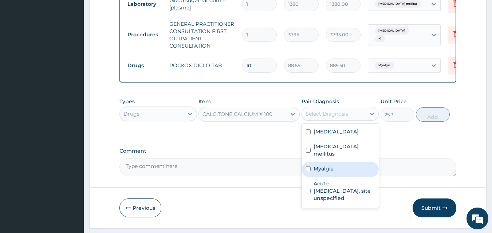
click at [337, 169] on div "Myalgia" at bounding box center [341, 169] width 78 height 15
checkbox input "true"
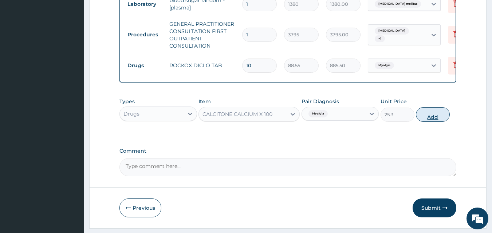
click at [430, 122] on button "Add" at bounding box center [433, 114] width 34 height 15
type input "0"
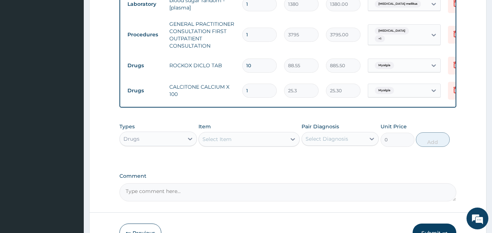
type input "10"
type input "253.00"
type input "10"
click at [231, 143] on div "Select Item" at bounding box center [217, 139] width 29 height 7
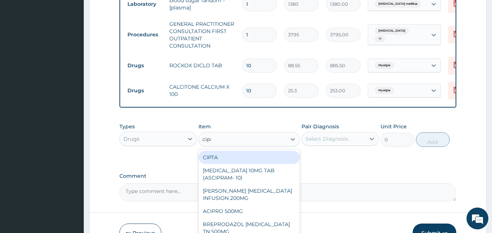
type input "[MEDICAL_DATA]"
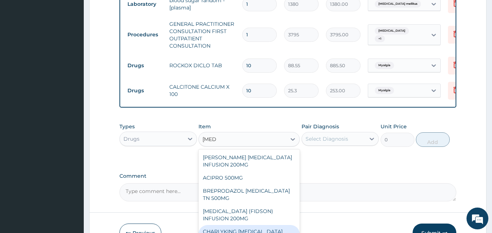
click at [256, 225] on div "CHARLYKING [MEDICAL_DATA] 500MG" at bounding box center [249, 235] width 101 height 20
type input "189.75"
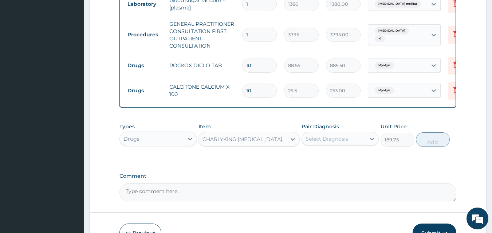
click at [331, 137] on div "Pair Diagnosis Select Diagnosis" at bounding box center [341, 135] width 78 height 24
click at [329, 143] on div "Select Diagnosis" at bounding box center [327, 139] width 43 height 7
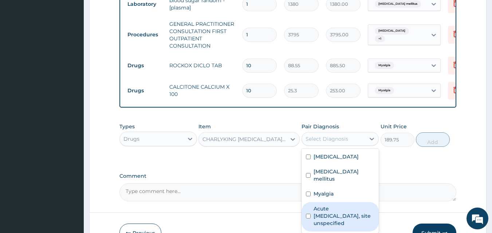
click at [317, 214] on label "Acute [MEDICAL_DATA], site unspecified" at bounding box center [344, 216] width 61 height 22
checkbox input "true"
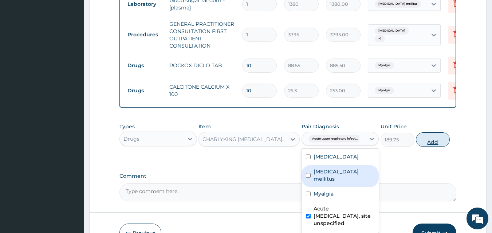
click at [436, 145] on button "Add" at bounding box center [433, 140] width 34 height 15
type input "0"
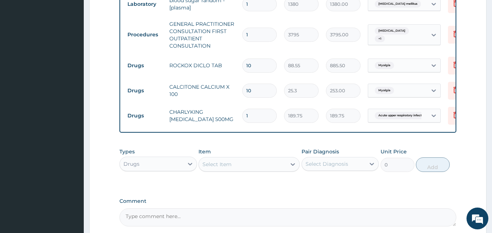
type input "10"
type input "1897.50"
type input "10"
click at [235, 167] on div "Select Item" at bounding box center [242, 165] width 87 height 12
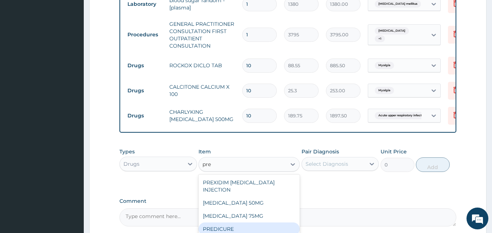
scroll to position [425, 0]
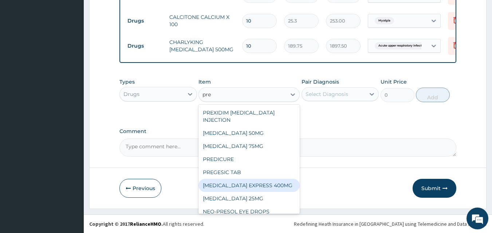
type input "pre"
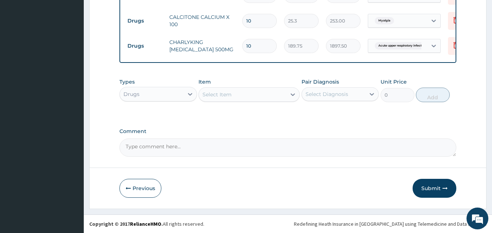
click at [428, 186] on button "Submit" at bounding box center [435, 188] width 44 height 19
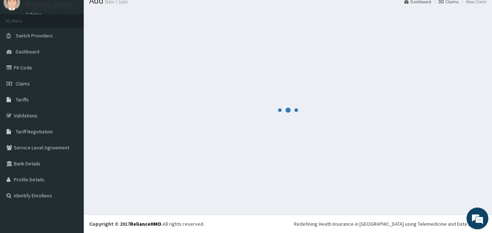
scroll to position [28, 0]
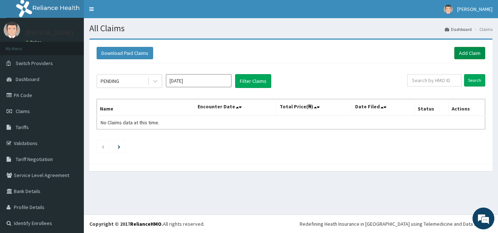
click at [467, 55] on link "Add Claim" at bounding box center [469, 53] width 31 height 12
click at [465, 57] on link "Add Claim" at bounding box center [469, 53] width 31 height 12
click at [476, 52] on link "Add Claim" at bounding box center [469, 53] width 31 height 12
click at [463, 52] on link "Add Claim" at bounding box center [469, 53] width 31 height 12
click at [468, 48] on link "Add Claim" at bounding box center [469, 53] width 31 height 12
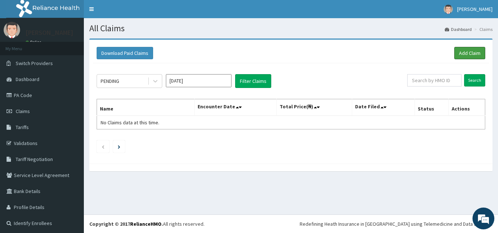
click at [475, 53] on link "Add Claim" at bounding box center [469, 53] width 31 height 12
click at [466, 53] on link "Add Claim" at bounding box center [469, 53] width 31 height 12
click at [454, 54] on link "Add Claim" at bounding box center [469, 53] width 31 height 12
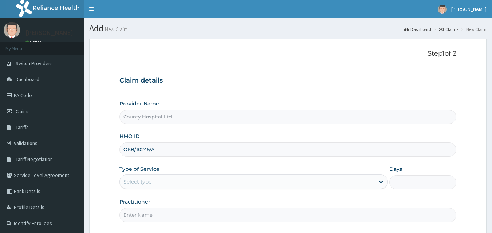
type input "OKB/10245/A"
click at [154, 183] on div "Select type" at bounding box center [247, 182] width 255 height 12
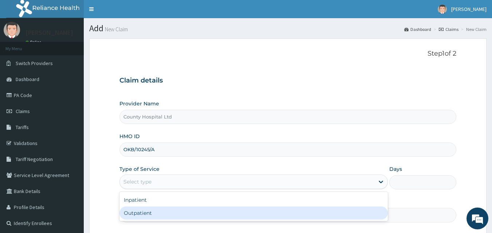
click at [147, 210] on div "Outpatient" at bounding box center [253, 213] width 268 height 13
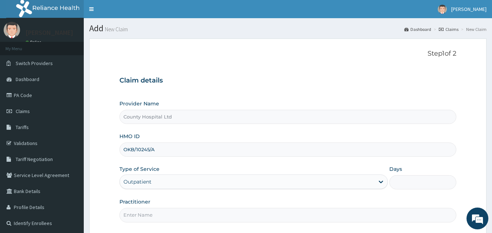
type input "1"
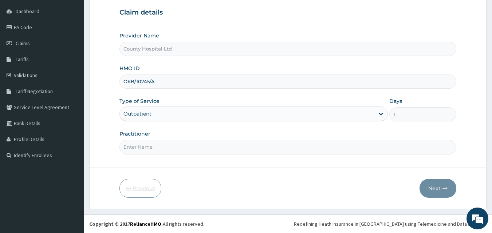
click at [158, 149] on input "Practitioner" at bounding box center [287, 147] width 337 height 14
type input "[PERSON_NAME]"
click at [447, 188] on icon "button" at bounding box center [445, 188] width 5 height 5
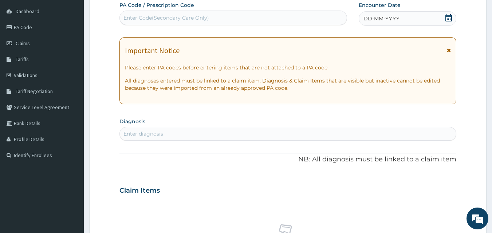
click at [411, 16] on div "DD-MM-YYYY" at bounding box center [408, 18] width 98 height 15
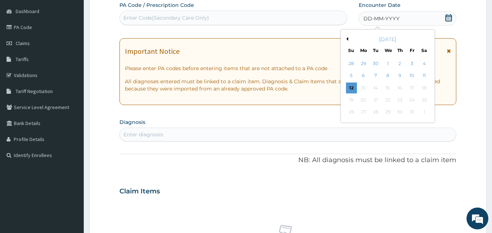
click at [346, 39] on button "Previous Month" at bounding box center [347, 39] width 4 height 4
click at [390, 111] on div "27" at bounding box center [387, 112] width 11 height 11
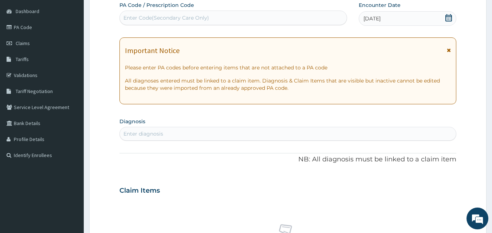
click at [446, 18] on icon at bounding box center [449, 17] width 7 height 7
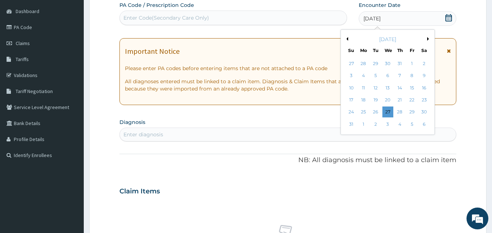
click at [208, 134] on div "Enter diagnosis" at bounding box center [288, 135] width 337 height 12
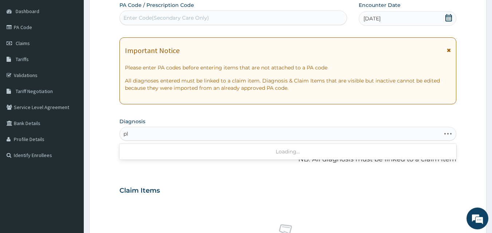
type input "p"
type input "[MEDICAL_DATA]"
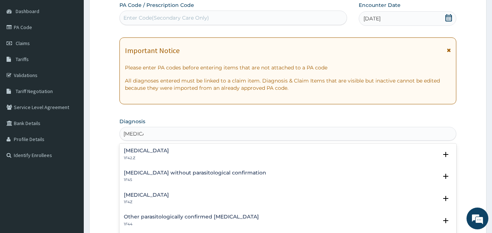
click at [154, 153] on h4 "[MEDICAL_DATA]" at bounding box center [146, 150] width 45 height 5
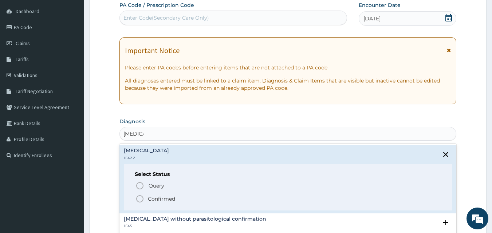
click at [160, 200] on p "Confirmed" at bounding box center [161, 199] width 27 height 7
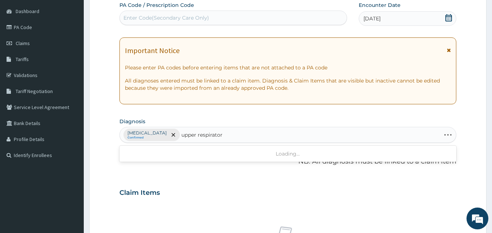
type input "upper respiratory"
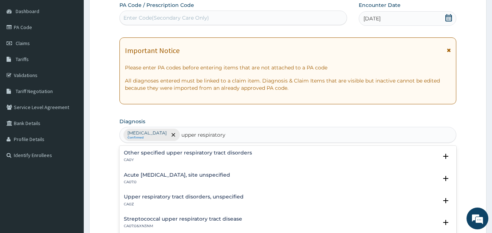
click at [224, 171] on div "Acute [MEDICAL_DATA], site unspecified CA07.0 Select Status Query Query covers …" at bounding box center [287, 181] width 337 height 22
click at [225, 178] on div "Acute [MEDICAL_DATA], site unspecified CA07.0" at bounding box center [177, 179] width 106 height 13
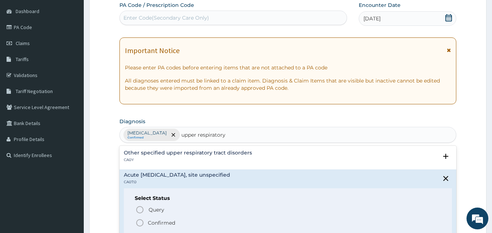
click at [164, 223] on p "Confirmed" at bounding box center [161, 223] width 27 height 7
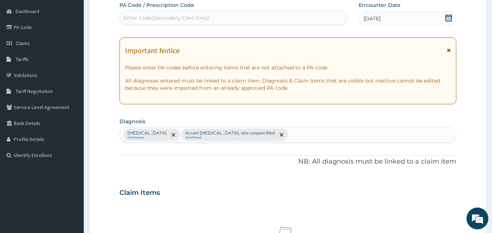
scroll to position [292, 0]
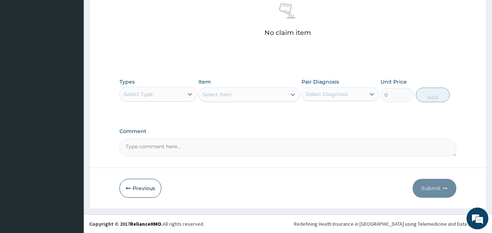
click at [157, 96] on div "Select Type" at bounding box center [152, 95] width 64 height 12
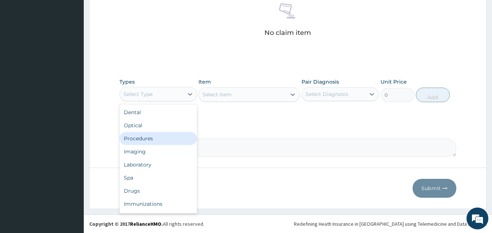
click at [164, 144] on div "Procedures" at bounding box center [158, 138] width 78 height 13
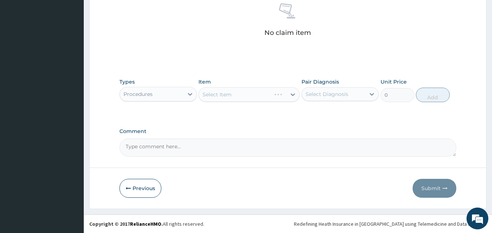
click at [218, 95] on div "Select Item" at bounding box center [249, 94] width 101 height 15
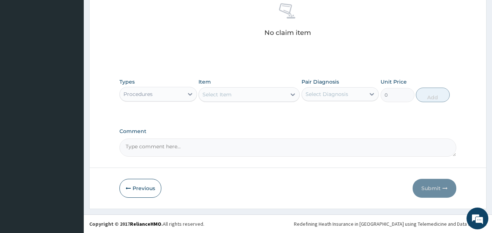
click at [218, 95] on div "Select Item" at bounding box center [217, 94] width 29 height 7
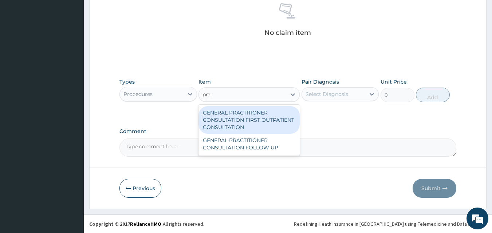
type input "pract"
type input "3795"
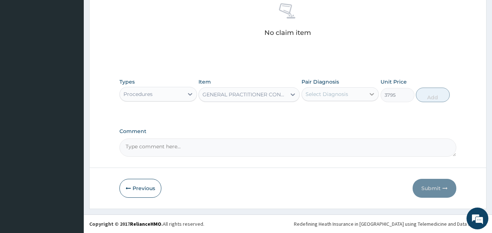
click at [369, 96] on icon at bounding box center [371, 94] width 7 height 7
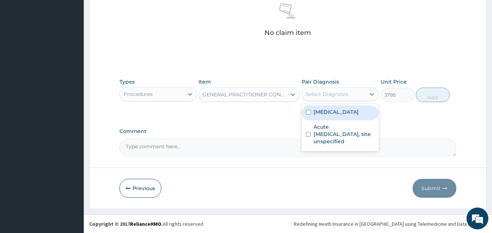
click at [346, 116] on label "[MEDICAL_DATA]" at bounding box center [336, 112] width 45 height 7
checkbox input "true"
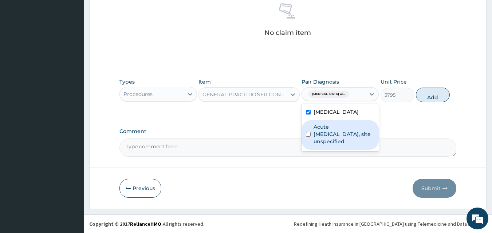
click at [346, 145] on label "Acute [MEDICAL_DATA], site unspecified" at bounding box center [344, 134] width 61 height 22
checkbox input "true"
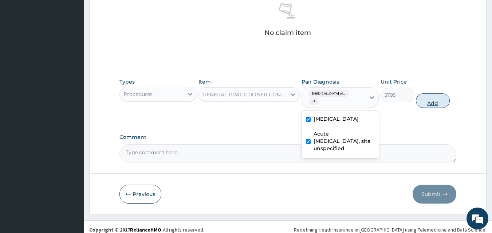
click at [432, 100] on button "Add" at bounding box center [433, 101] width 34 height 15
type input "0"
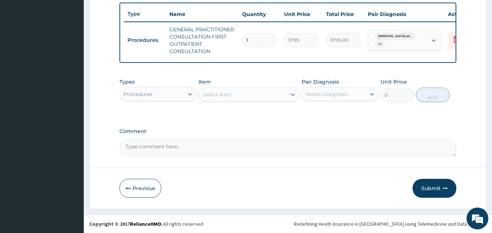
scroll to position [274, 0]
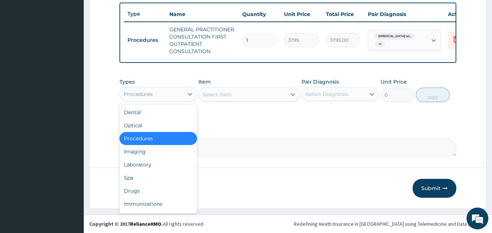
drag, startPoint x: 138, startPoint y: 97, endPoint x: 142, endPoint y: 114, distance: 17.5
click at [139, 97] on div "Procedures" at bounding box center [137, 94] width 29 height 7
click at [146, 189] on div "Drugs" at bounding box center [158, 191] width 78 height 13
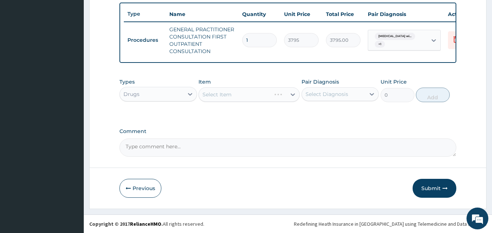
click at [239, 95] on div "Select Item" at bounding box center [249, 94] width 101 height 15
click at [238, 96] on div "Select Item" at bounding box center [249, 94] width 101 height 15
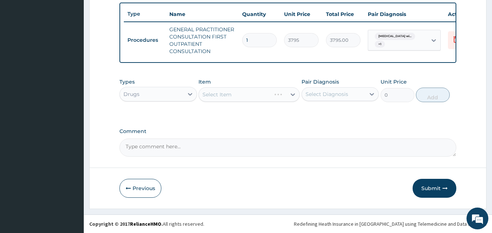
click at [238, 96] on div "Select Item" at bounding box center [249, 94] width 101 height 15
click at [238, 96] on div "Select Item" at bounding box center [242, 95] width 87 height 12
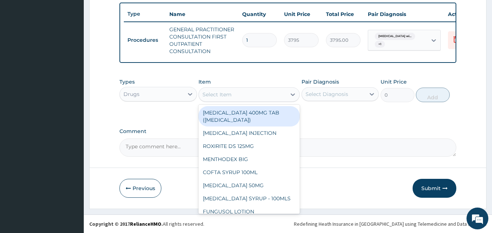
click at [238, 96] on div "Select Item" at bounding box center [242, 95] width 87 height 12
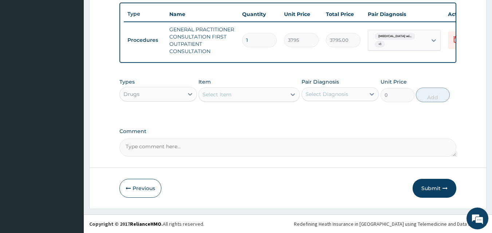
click at [238, 96] on div "Select Item" at bounding box center [242, 95] width 87 height 12
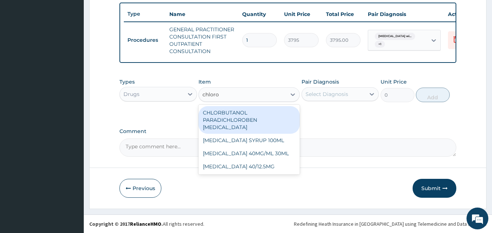
type input "chloroq"
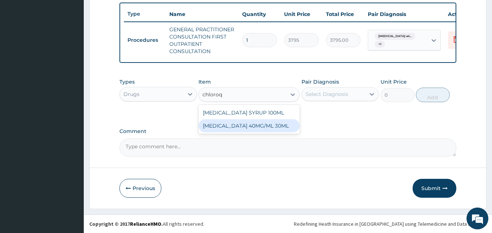
click at [249, 125] on div "[MEDICAL_DATA] 40MG/ML 30ML" at bounding box center [249, 125] width 101 height 13
type input "1518"
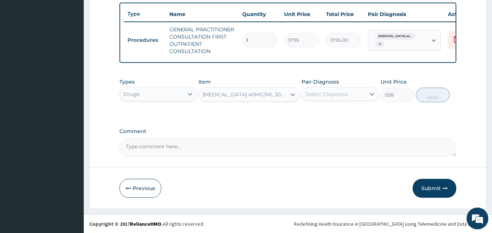
click at [345, 95] on div "Select Diagnosis" at bounding box center [327, 94] width 43 height 7
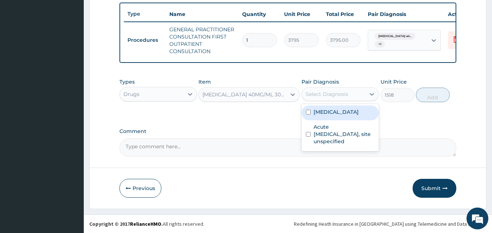
drag, startPoint x: 334, startPoint y: 147, endPoint x: 349, endPoint y: 118, distance: 32.3
click at [349, 118] on div "[MEDICAL_DATA] Acute [MEDICAL_DATA], site unspecified" at bounding box center [341, 127] width 78 height 47
click at [349, 116] on label "[MEDICAL_DATA]" at bounding box center [336, 112] width 45 height 7
checkbox input "true"
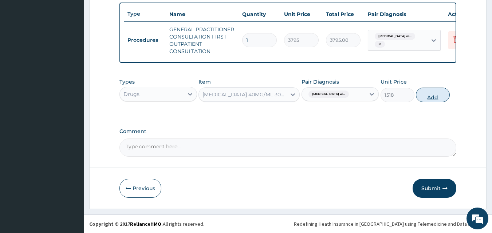
click at [424, 98] on button "Add" at bounding box center [433, 95] width 34 height 15
type input "0"
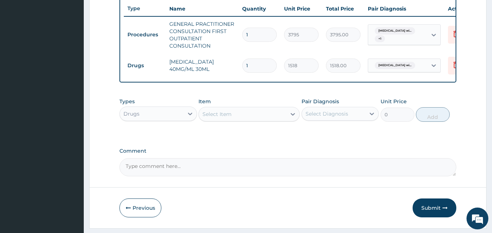
drag, startPoint x: 264, startPoint y: 65, endPoint x: 233, endPoint y: 65, distance: 30.2
click at [233, 65] on tr "Drugs [MEDICAL_DATA] 40MG/ML 30ML 1 1518 1518.00 [MEDICAL_DATA] wi... [GEOGRAPH…" at bounding box center [302, 65] width 357 height 25
type input "3"
type input "4554.00"
type input "3"
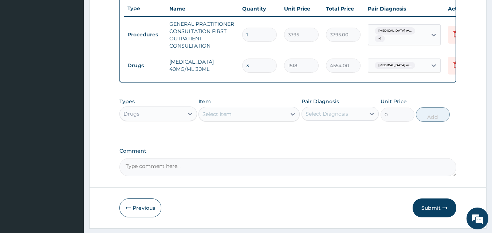
drag, startPoint x: 246, startPoint y: 116, endPoint x: 251, endPoint y: 111, distance: 7.5
click at [246, 117] on div "Select Item" at bounding box center [242, 115] width 87 height 12
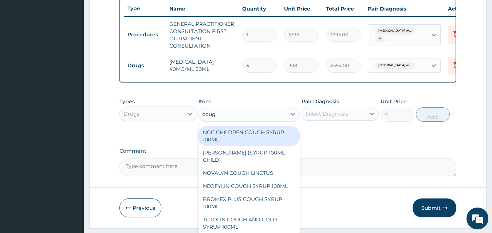
type input "cough"
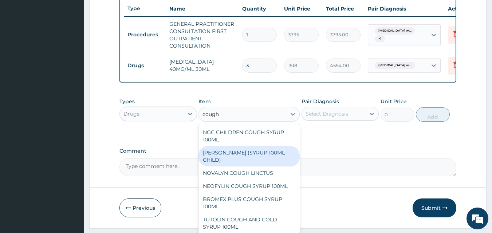
click at [260, 163] on div "[PERSON_NAME] (SYRUP 100ML CHILD)" at bounding box center [249, 156] width 101 height 20
type input "1581.25"
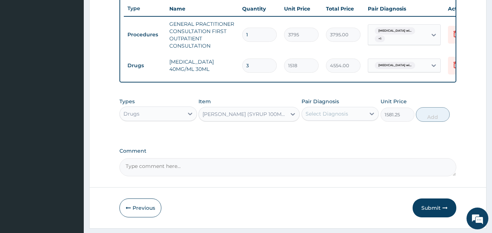
click at [335, 117] on div "Select Diagnosis" at bounding box center [327, 113] width 43 height 7
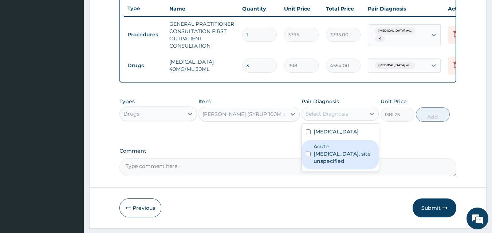
click at [331, 165] on label "Acute [MEDICAL_DATA], site unspecified" at bounding box center [344, 154] width 61 height 22
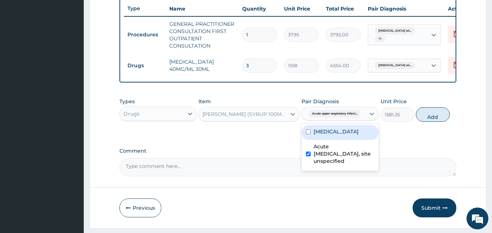
checkbox input "true"
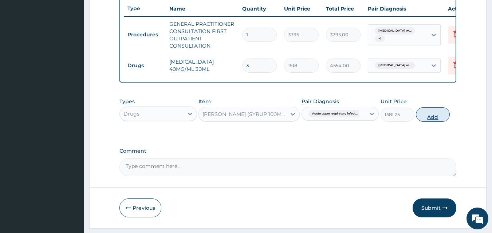
click at [431, 122] on button "Add" at bounding box center [433, 114] width 34 height 15
type input "0"
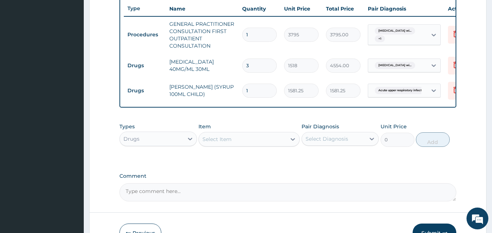
click at [228, 143] on div "Select Item" at bounding box center [217, 139] width 29 height 7
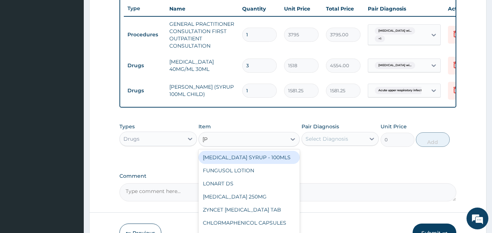
type input "lorat"
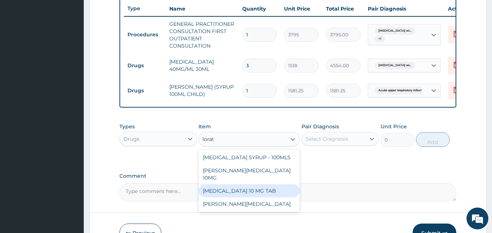
click at [279, 194] on div "LORATADINE 10 MG TAB" at bounding box center [249, 191] width 101 height 13
type input "63.25"
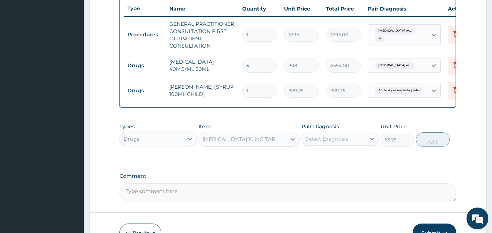
click at [329, 141] on div "Select Diagnosis" at bounding box center [327, 139] width 43 height 7
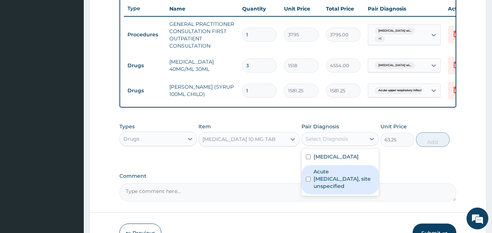
click at [336, 190] on label "Acute upper respiratory infection, site unspecified" at bounding box center [344, 179] width 61 height 22
checkbox input "true"
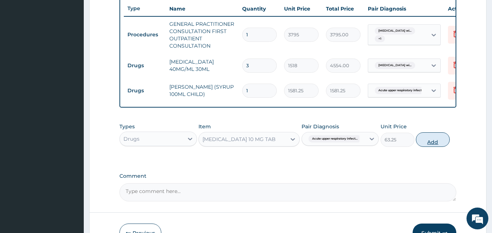
click at [440, 146] on button "Add" at bounding box center [433, 140] width 34 height 15
type input "0"
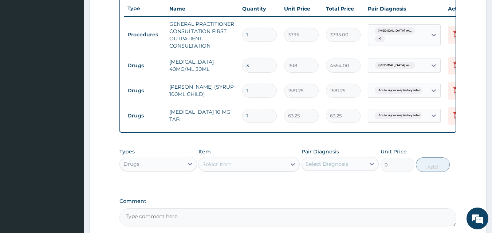
drag, startPoint x: 252, startPoint y: 116, endPoint x: 203, endPoint y: 113, distance: 49.3
click at [203, 113] on tr "Drugs LORATADINE 10 MG TAB 1 63.25 63.25 Acute upper respiratory infect... Dele…" at bounding box center [302, 115] width 357 height 25
type input "5"
type input "316.25"
type input "5"
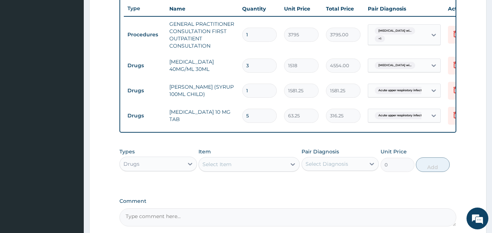
click at [231, 168] on div "Select Item" at bounding box center [217, 164] width 29 height 7
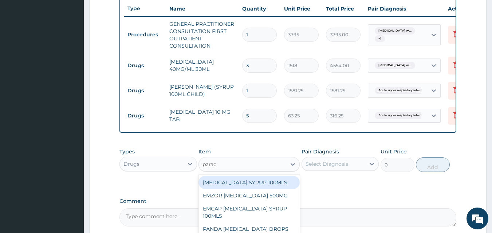
type input "parace"
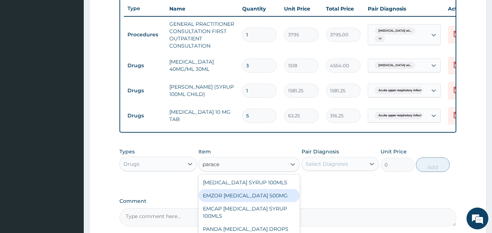
click at [286, 199] on div "EMZOR PARACETAMOL 500MG" at bounding box center [249, 195] width 101 height 13
type input "25.3"
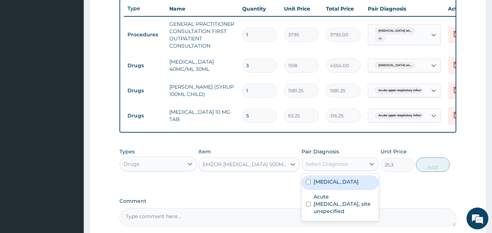
click at [334, 168] on div "Select Diagnosis" at bounding box center [327, 164] width 43 height 7
drag, startPoint x: 327, startPoint y: 197, endPoint x: 378, endPoint y: 187, distance: 52.0
click at [328, 186] on label "Plasmodium malariae malaria without complication" at bounding box center [336, 181] width 45 height 7
checkbox input "true"
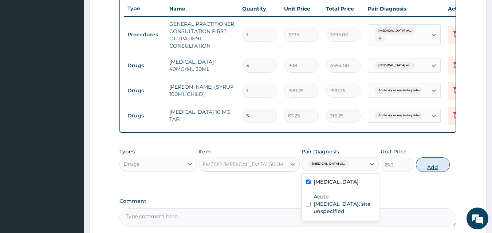
click at [439, 172] on button "Add" at bounding box center [433, 165] width 34 height 15
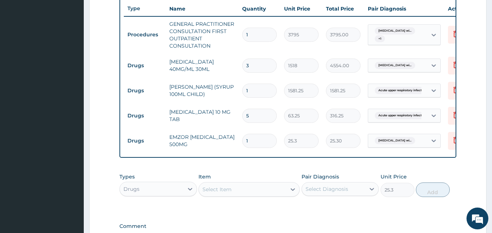
type input "0"
type input "18"
type input "455.40"
type input "18"
click at [256, 196] on div "Select Item" at bounding box center [242, 190] width 87 height 12
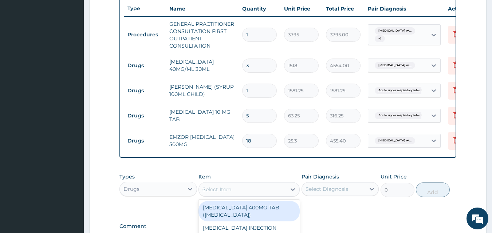
type input "cipro"
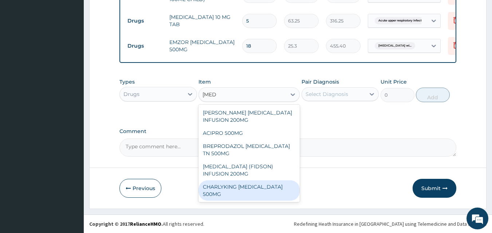
click at [282, 181] on div "CHARLYKING CIPROFLOXACIN 500MG" at bounding box center [249, 191] width 101 height 20
type input "189.75"
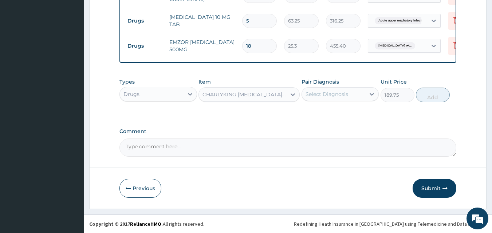
click at [349, 95] on div "Select Diagnosis" at bounding box center [334, 95] width 64 height 12
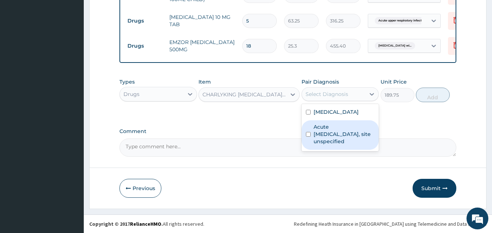
drag, startPoint x: 345, startPoint y: 121, endPoint x: 348, endPoint y: 143, distance: 22.2
click at [348, 143] on div "Plasmodium malariae malaria without complication Acute upper respiratory infect…" at bounding box center [341, 127] width 78 height 47
click at [348, 138] on label "Acute upper respiratory infection, site unspecified" at bounding box center [344, 134] width 61 height 22
checkbox input "true"
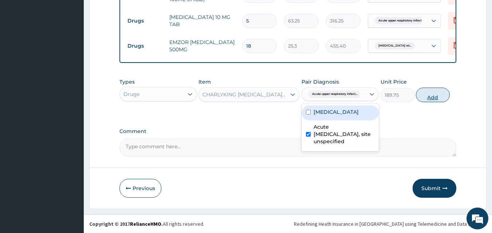
click at [426, 94] on button "Add" at bounding box center [433, 95] width 34 height 15
type input "0"
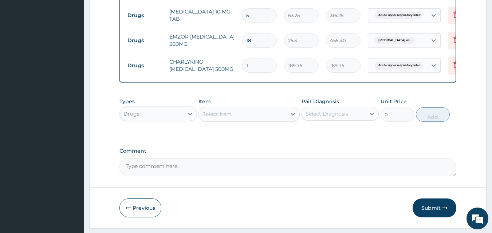
type input "10"
type input "1897.50"
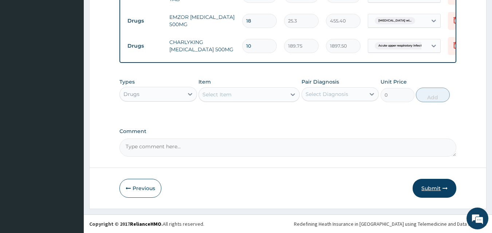
type input "10"
click at [428, 189] on button "Submit" at bounding box center [435, 188] width 44 height 19
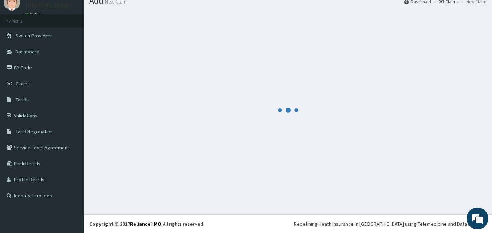
scroll to position [28, 0]
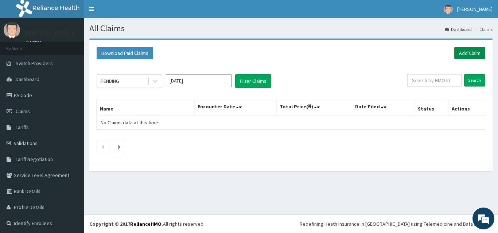
click at [471, 55] on link "Add Claim" at bounding box center [469, 53] width 31 height 12
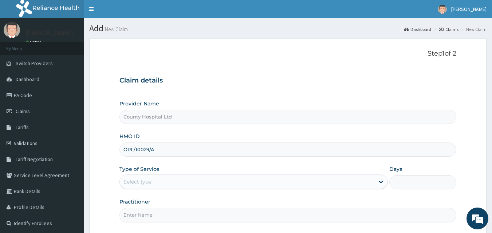
type input "OPL/10029/A"
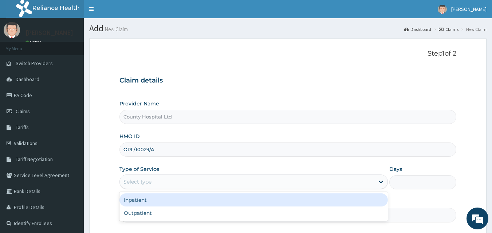
click at [146, 180] on div "Select type" at bounding box center [137, 181] width 28 height 7
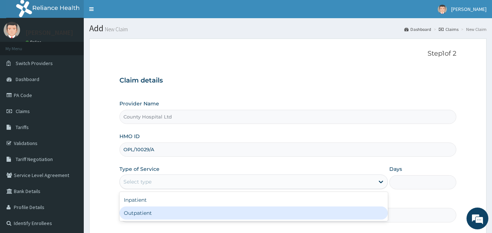
click at [145, 212] on div "Outpatient" at bounding box center [253, 213] width 268 height 13
type input "1"
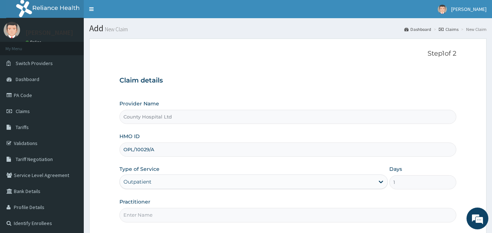
click at [141, 214] on input "Practitioner" at bounding box center [287, 215] width 337 height 14
type input "DR STANLEY"
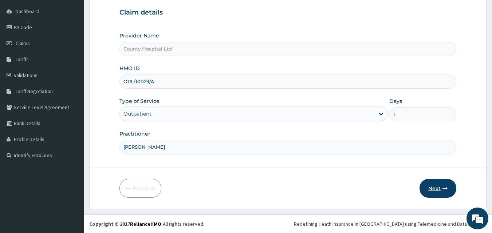
click at [433, 189] on button "Next" at bounding box center [438, 188] width 37 height 19
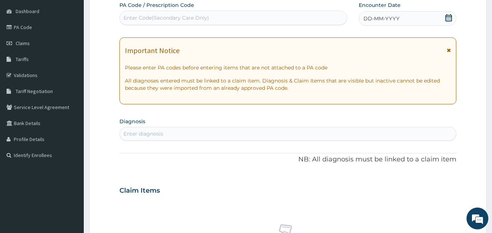
click at [384, 19] on span "DD-MM-YYYY" at bounding box center [382, 18] width 36 height 7
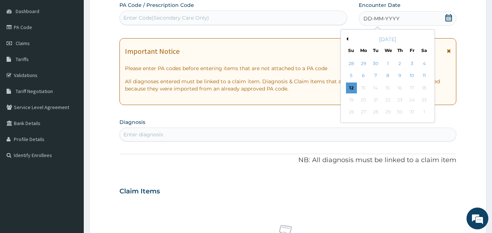
click at [167, 18] on div "Enter Code(Secondary Care Only)" at bounding box center [166, 17] width 86 height 7
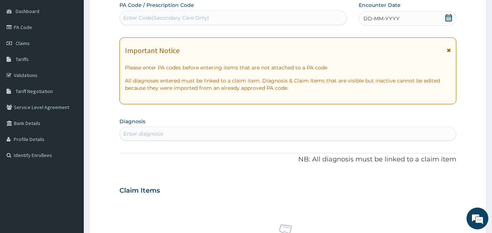
paste input "PA/B5E977"
type input "PA/B5E977"
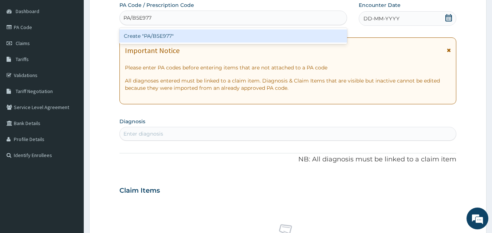
click at [176, 37] on div "Create "PA/B5E977"" at bounding box center [233, 36] width 228 height 13
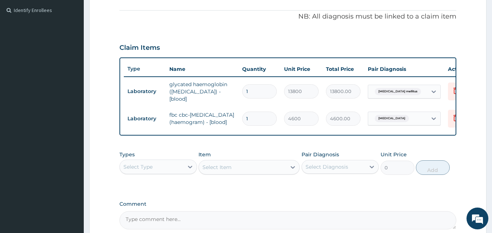
scroll to position [0, 0]
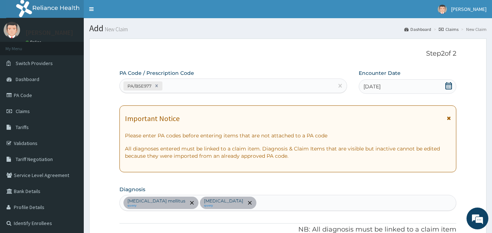
click at [192, 86] on div "PA/B5E977" at bounding box center [227, 86] width 214 height 12
paste input "PA/B9DE2C"
type input "PA/B9DE2C"
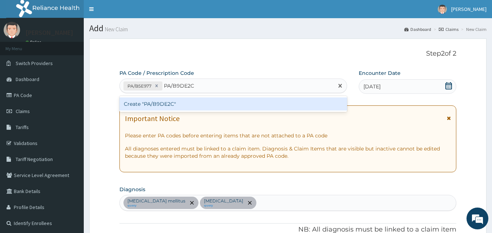
click at [192, 102] on div "Create "PA/B9DE2C"" at bounding box center [233, 104] width 228 height 13
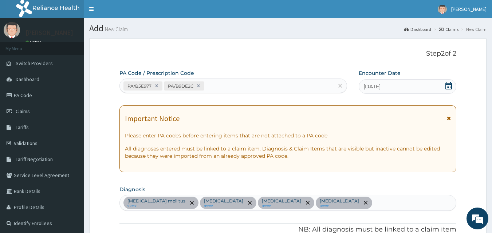
click at [229, 85] on div "PA/B5E977 PA/B9DE2C" at bounding box center [227, 86] width 214 height 12
paste input "PA/77C3CC"
type input "PA/77C3CC"
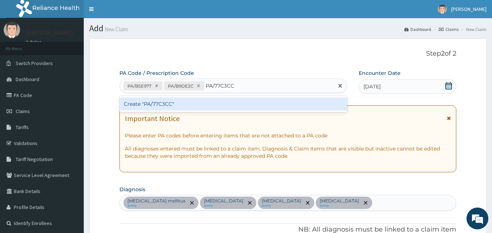
click at [229, 105] on div "Create "PA/77C3CC"" at bounding box center [233, 104] width 228 height 13
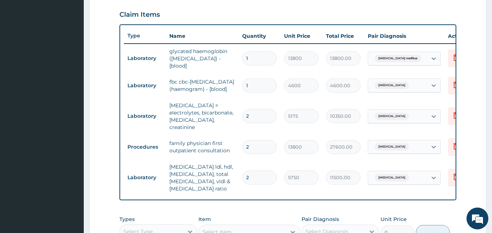
scroll to position [250, 0]
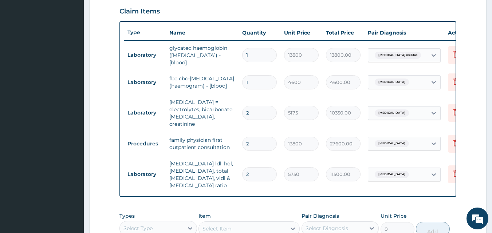
drag, startPoint x: 262, startPoint y: 108, endPoint x: 240, endPoint y: 110, distance: 22.0
click at [240, 110] on td "2" at bounding box center [260, 112] width 42 height 21
type input "1"
type input "5175.00"
type input "1"
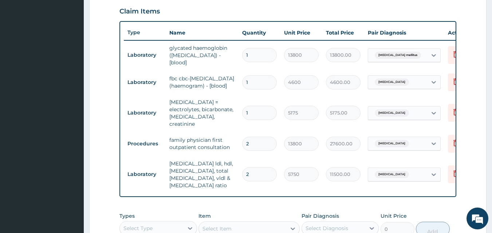
drag, startPoint x: 260, startPoint y: 138, endPoint x: 228, endPoint y: 134, distance: 31.9
click at [228, 134] on tr "Procedures family physician first outpatient consultation 2 13800 27600.00 Hype…" at bounding box center [302, 144] width 357 height 25
type input "1"
type input "13800.00"
type input "1"
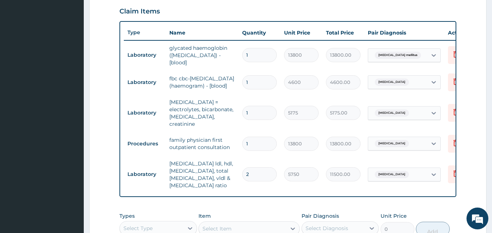
drag, startPoint x: 260, startPoint y: 171, endPoint x: 231, endPoint y: 169, distance: 29.6
click at [231, 169] on tr "Laboratory lipid profile ldl, hdl, triglycerides, total cholesterol, vldl & cho…" at bounding box center [302, 175] width 357 height 36
type input "1"
type input "5750.00"
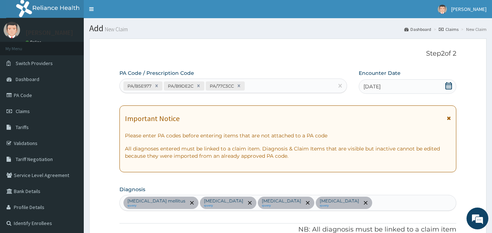
scroll to position [382, 0]
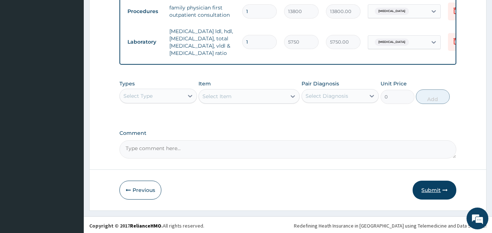
type input "1"
click at [442, 186] on button "Submit" at bounding box center [435, 190] width 44 height 19
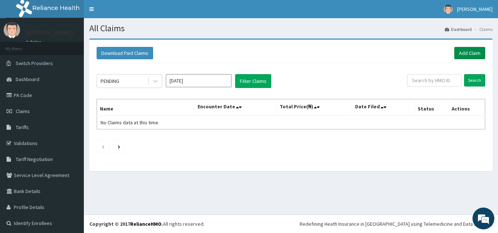
click at [466, 51] on link "Add Claim" at bounding box center [469, 53] width 31 height 12
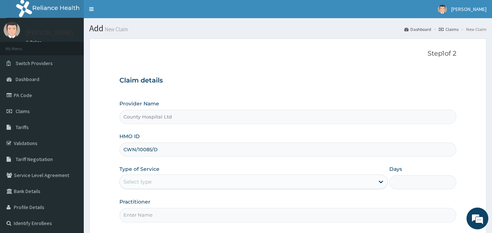
click at [166, 181] on div "Select type" at bounding box center [247, 182] width 255 height 12
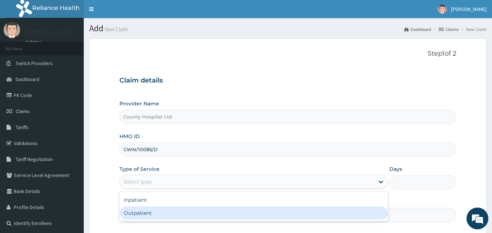
click at [162, 211] on div "Outpatient" at bounding box center [253, 213] width 268 height 13
type input "1"
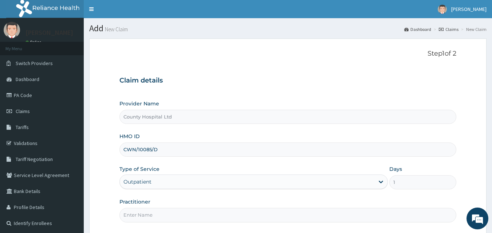
scroll to position [68, 0]
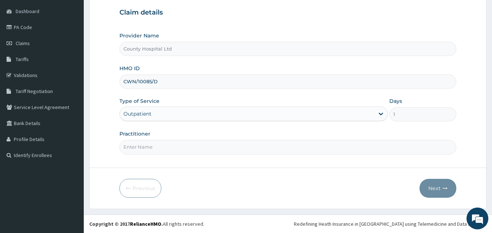
click at [171, 142] on input "Practitioner" at bounding box center [287, 147] width 337 height 14
type input "DR STANLEY"
click at [428, 188] on button "Next" at bounding box center [438, 188] width 37 height 19
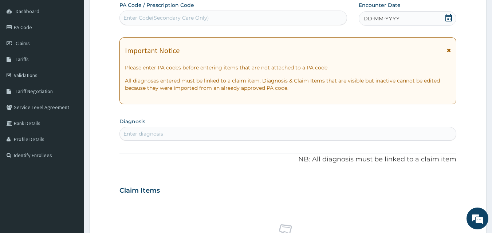
click at [375, 19] on span "DD-MM-YYYY" at bounding box center [382, 18] width 36 height 7
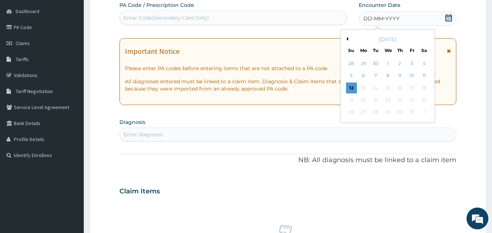
click at [347, 39] on button "Previous Month" at bounding box center [347, 39] width 4 height 4
click at [377, 114] on div "26" at bounding box center [375, 112] width 11 height 11
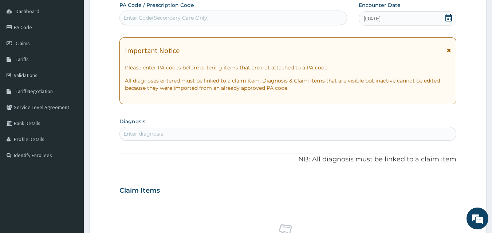
click at [198, 137] on div "Enter diagnosis" at bounding box center [288, 134] width 337 height 12
type input "malaria upper respiratory"
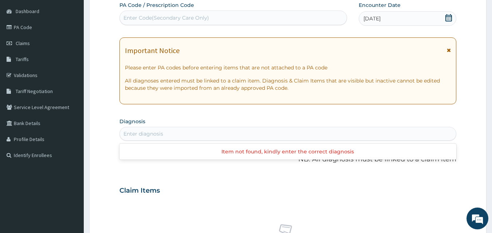
click at [189, 133] on div "Enter diagnosis" at bounding box center [288, 134] width 337 height 12
type input "malaria"
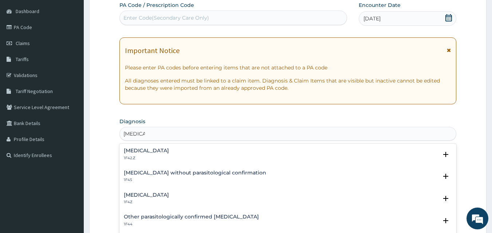
click at [169, 153] on h4 "Plasmodium malariae malaria without complication" at bounding box center [146, 150] width 45 height 5
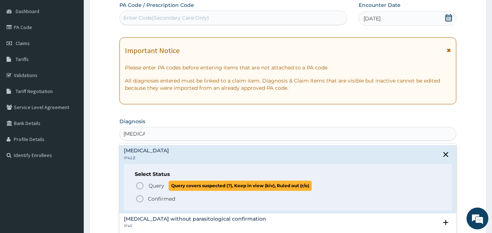
click at [158, 187] on span "Query" at bounding box center [157, 186] width 16 height 7
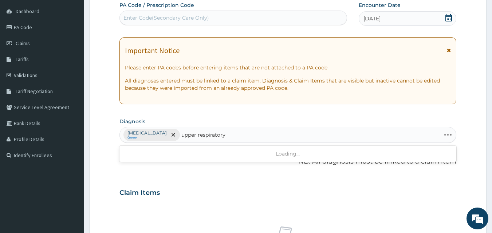
type input "upper respiratory"
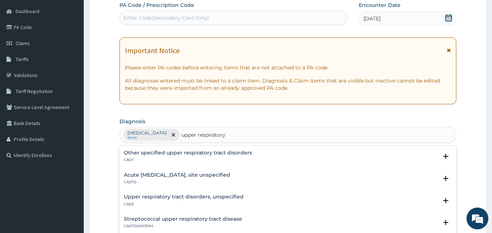
click at [157, 178] on h4 "Acute upper respiratory infection, site unspecified" at bounding box center [177, 175] width 106 height 5
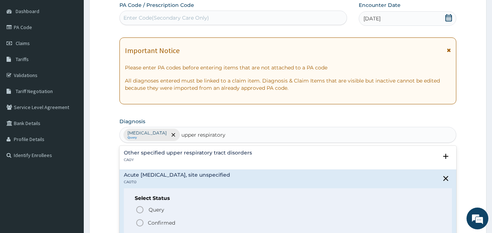
click at [166, 223] on p "Confirmed" at bounding box center [161, 223] width 27 height 7
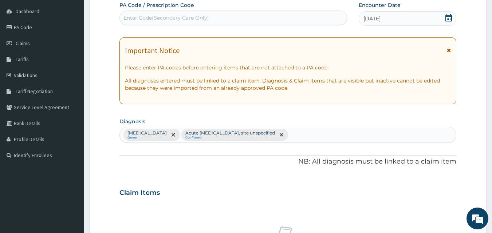
scroll to position [292, 0]
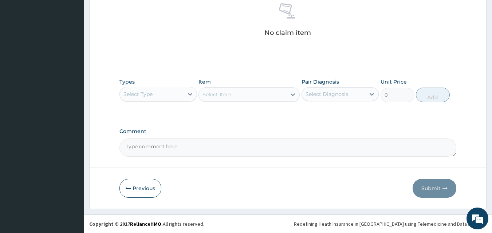
click at [176, 101] on div "Select Type" at bounding box center [158, 94] width 78 height 15
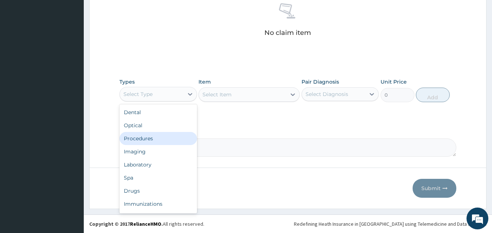
click at [166, 143] on div "Procedures" at bounding box center [158, 138] width 78 height 13
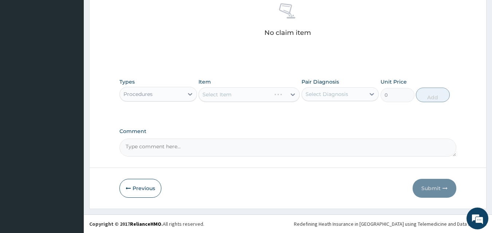
click at [220, 94] on div "Select Item" at bounding box center [249, 94] width 101 height 15
drag, startPoint x: 220, startPoint y: 94, endPoint x: 217, endPoint y: 90, distance: 5.3
click at [220, 94] on div "Select Item" at bounding box center [217, 94] width 29 height 7
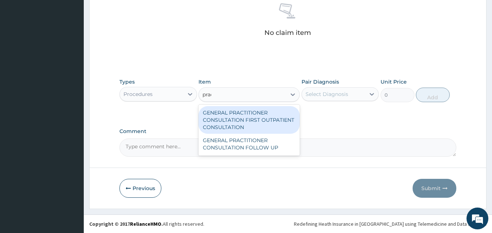
type input "pract"
type input "3795"
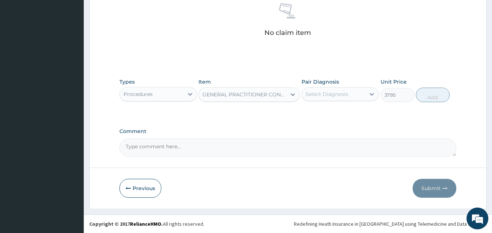
click at [320, 94] on div "Select Diagnosis" at bounding box center [327, 94] width 43 height 7
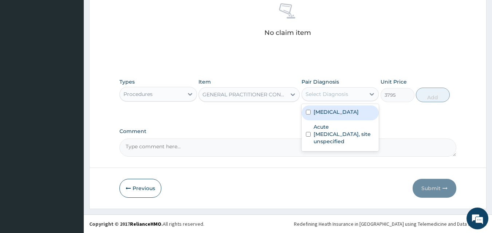
click at [322, 116] on label "Plasmodium malariae malaria without complication" at bounding box center [336, 112] width 45 height 7
checkbox input "true"
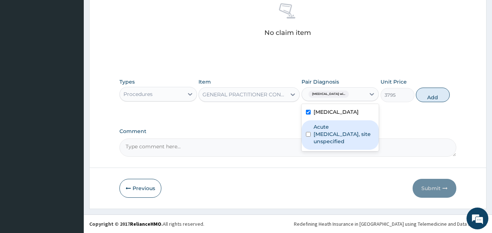
click at [326, 145] on label "Acute upper respiratory infection, site unspecified" at bounding box center [344, 134] width 61 height 22
checkbox input "true"
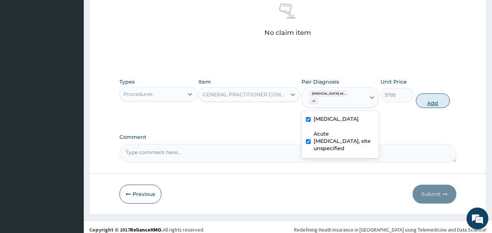
click at [423, 103] on button "Add" at bounding box center [433, 101] width 34 height 15
type input "0"
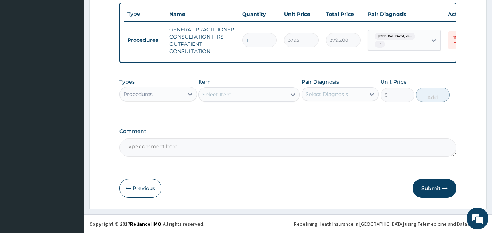
scroll to position [274, 0]
click at [145, 101] on div "Procedures" at bounding box center [158, 94] width 78 height 15
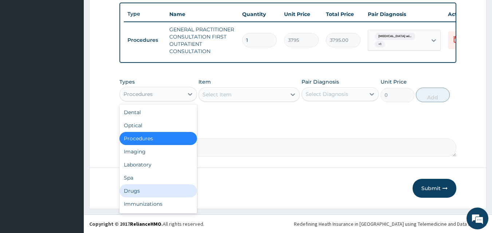
click at [157, 193] on div "Drugs" at bounding box center [158, 191] width 78 height 13
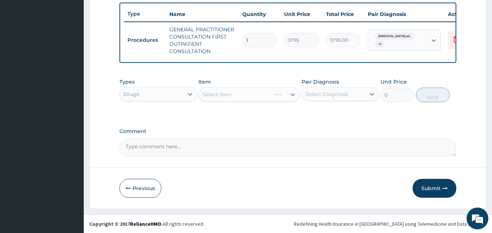
click at [230, 96] on div "Select Item" at bounding box center [249, 94] width 101 height 15
click at [230, 95] on div "Select Item" at bounding box center [249, 94] width 101 height 15
click at [229, 95] on div "Select Item" at bounding box center [249, 94] width 101 height 15
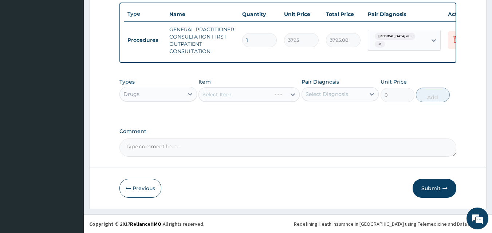
click at [229, 95] on div "Select Item" at bounding box center [249, 94] width 101 height 15
click at [229, 95] on div "Select Item" at bounding box center [217, 94] width 29 height 7
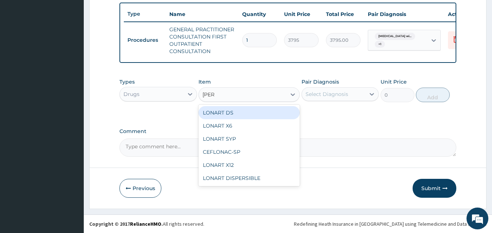
type input "lonar"
type input "506"
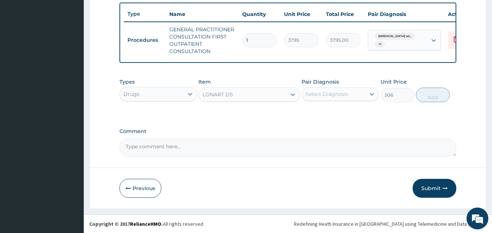
click at [345, 97] on div "Select Diagnosis" at bounding box center [327, 94] width 43 height 7
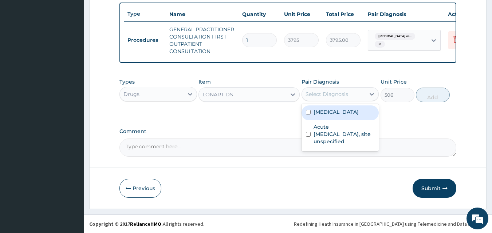
click at [344, 113] on label "Plasmodium malariae malaria without complication" at bounding box center [336, 112] width 45 height 7
checkbox input "true"
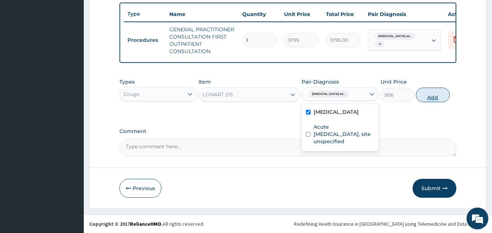
click at [425, 98] on button "Add" at bounding box center [433, 95] width 34 height 15
type input "0"
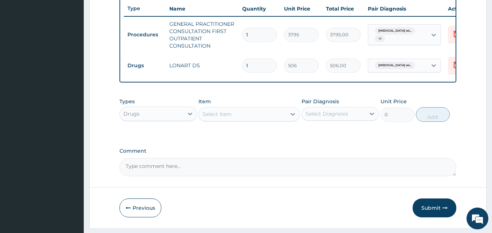
drag, startPoint x: 257, startPoint y: 66, endPoint x: 191, endPoint y: 67, distance: 65.9
click at [191, 67] on tr "Drugs LONART DS 1 506 506.00 Plasmodium malariae malaria wi... Delete" at bounding box center [302, 65] width 357 height 25
type input "6"
type input "3036.00"
type input "6"
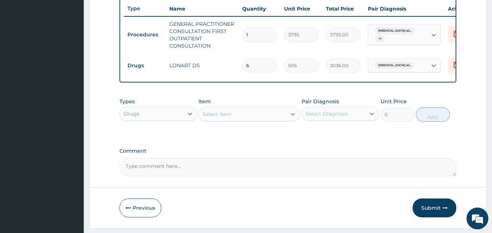
click at [249, 126] on div "Types Drugs Item Select Item Pair Diagnosis Select Diagnosis Unit Price 0 Add" at bounding box center [287, 109] width 337 height 31
click at [251, 113] on div "Select Item" at bounding box center [249, 114] width 101 height 15
click at [237, 120] on div "Select Item" at bounding box center [242, 115] width 87 height 12
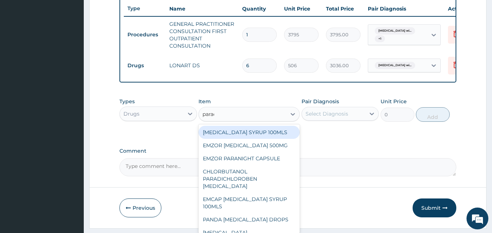
type input "parace"
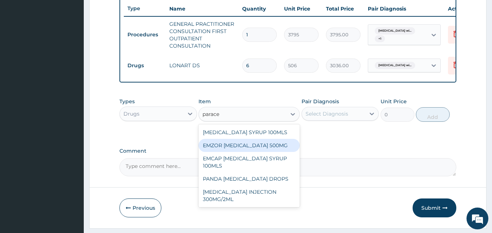
click at [279, 152] on div "EMZOR PARACETAMOL 500MG" at bounding box center [249, 145] width 101 height 13
type input "25.3"
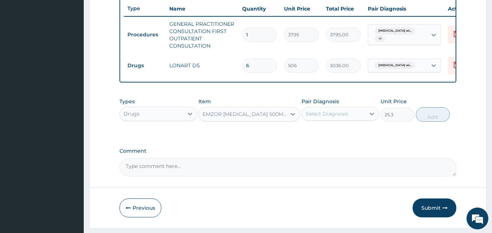
click at [365, 120] on div "Select Diagnosis" at bounding box center [334, 114] width 64 height 12
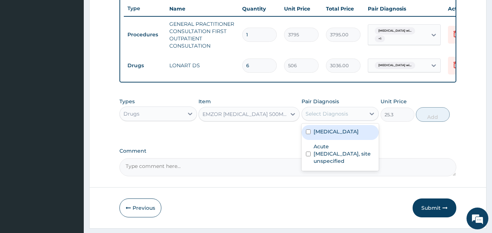
click at [354, 136] on label "Plasmodium malariae malaria without complication" at bounding box center [336, 131] width 45 height 7
checkbox input "true"
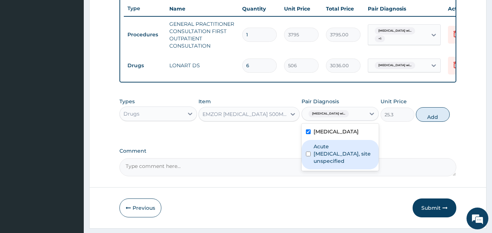
click at [365, 165] on label "Acute upper respiratory infection, site unspecified" at bounding box center [344, 154] width 61 height 22
checkbox input "true"
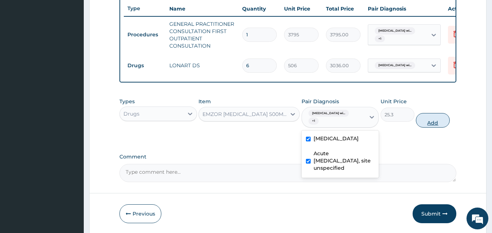
click at [436, 127] on button "Add" at bounding box center [433, 120] width 34 height 15
type input "0"
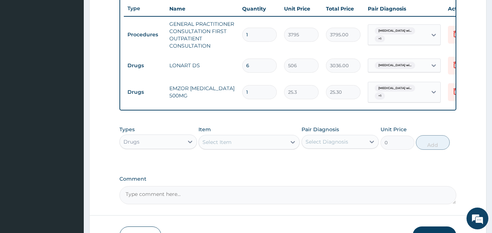
type input "18"
type input "455.40"
type input "18"
click at [263, 150] on div "Select Item" at bounding box center [249, 142] width 101 height 15
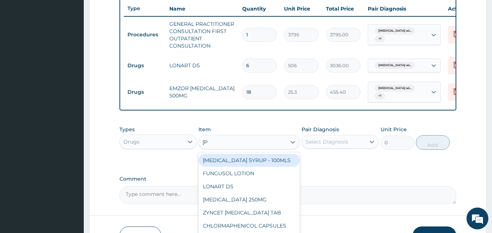
type input "lorat"
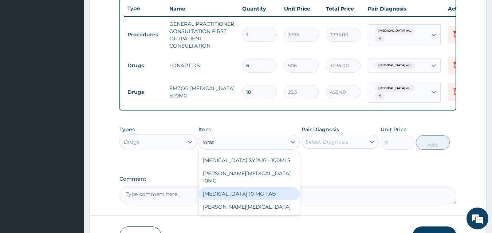
click at [278, 197] on div "LORATADINE 10 MG TAB" at bounding box center [249, 194] width 101 height 13
type input "63.25"
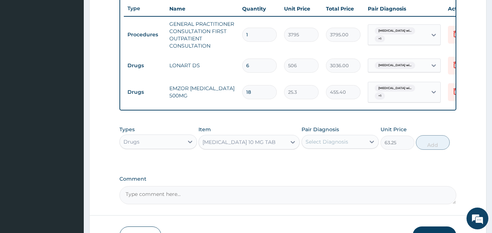
click at [344, 148] on div "Select Diagnosis" at bounding box center [334, 142] width 64 height 12
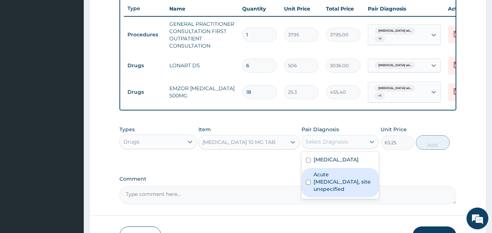
drag, startPoint x: 344, startPoint y: 173, endPoint x: 346, endPoint y: 197, distance: 24.6
click at [346, 197] on div "Plasmodium malariae malaria without complication Acute upper respiratory infect…" at bounding box center [341, 175] width 78 height 47
click at [346, 193] on label "Acute upper respiratory infection, site unspecified" at bounding box center [344, 182] width 61 height 22
checkbox input "true"
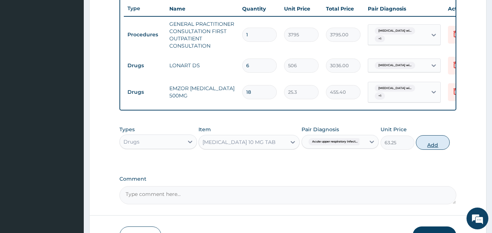
click at [436, 145] on button "Add" at bounding box center [433, 143] width 34 height 15
type input "0"
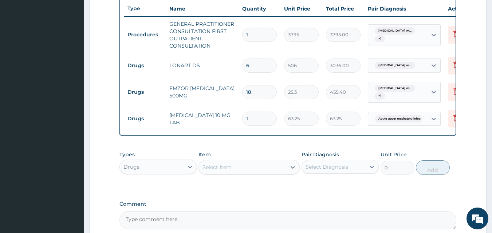
click at [262, 115] on input "1" at bounding box center [259, 119] width 35 height 14
drag, startPoint x: 262, startPoint y: 116, endPoint x: 231, endPoint y: 119, distance: 31.1
click at [231, 119] on tr "Drugs LORATADINE 10 MG TAB 1 63.25 63.25 Acute upper respiratory infect... Dele…" at bounding box center [302, 118] width 357 height 25
type input "5"
type input "316.25"
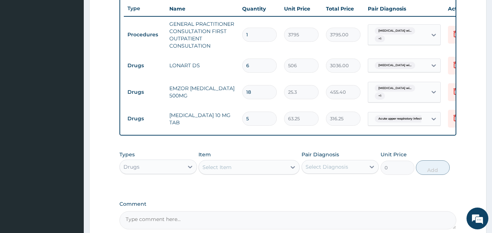
type input "5"
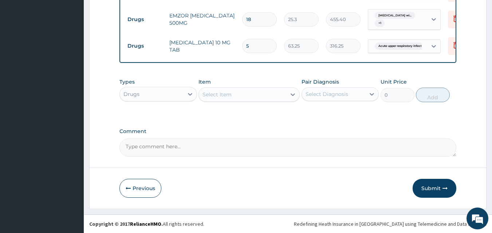
drag, startPoint x: 429, startPoint y: 190, endPoint x: 370, endPoint y: 231, distance: 72.5
click at [428, 192] on button "Submit" at bounding box center [435, 188] width 44 height 19
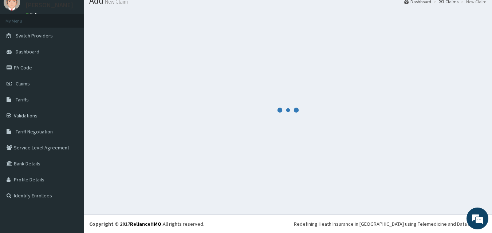
scroll to position [28, 0]
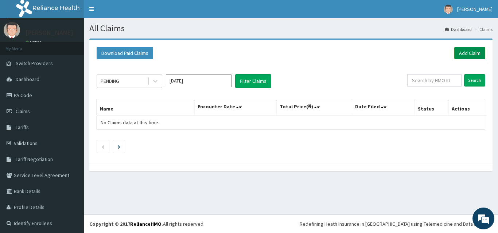
click at [460, 52] on link "Add Claim" at bounding box center [469, 53] width 31 height 12
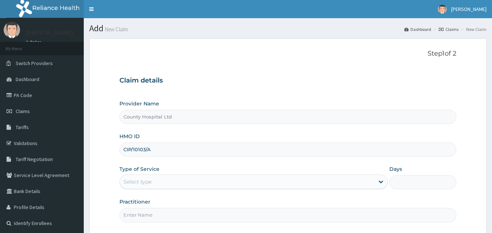
type input "CIP/10103/A"
click at [178, 187] on div "Select type" at bounding box center [247, 182] width 255 height 12
type input "1"
click at [184, 208] on input "Practitioner" at bounding box center [287, 215] width 337 height 14
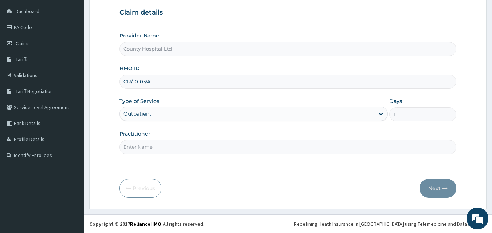
type input "[PERSON_NAME]"
click at [439, 182] on button "Next" at bounding box center [438, 188] width 37 height 19
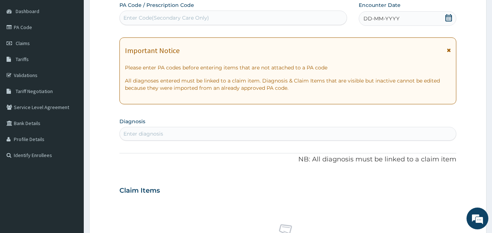
click at [395, 13] on div "DD-MM-YYYY" at bounding box center [408, 18] width 98 height 15
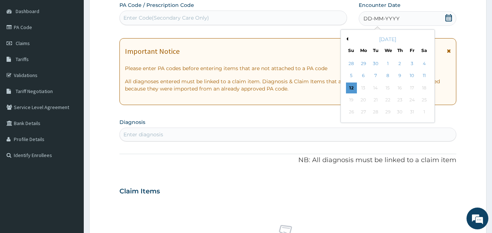
click at [347, 40] on button "Previous Month" at bounding box center [347, 39] width 4 height 4
click at [377, 113] on div "26" at bounding box center [375, 112] width 11 height 11
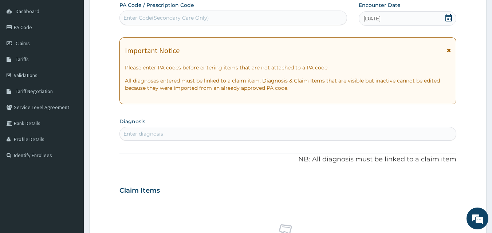
click at [187, 23] on div "Enter Code(Secondary Care Only)" at bounding box center [233, 18] width 227 height 12
paste input "PA/5A9888"
type input "PA/5A9888"
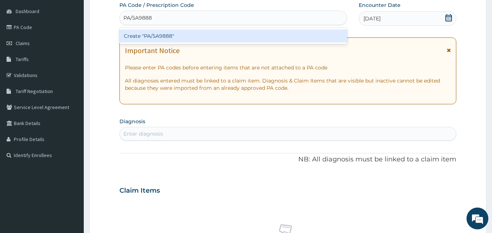
click at [188, 42] on div "Create "PA/5A9888"" at bounding box center [233, 36] width 228 height 13
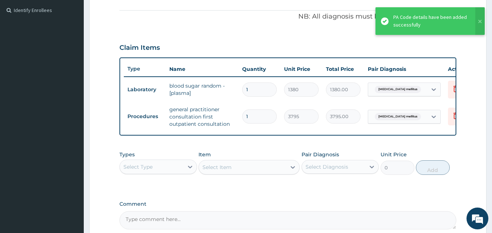
scroll to position [292, 0]
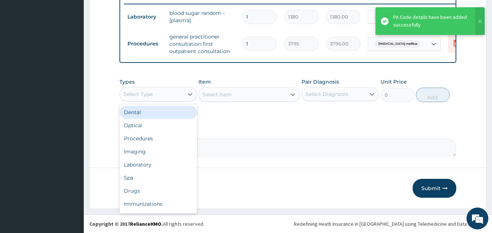
click at [174, 92] on div "Select Type" at bounding box center [152, 95] width 64 height 12
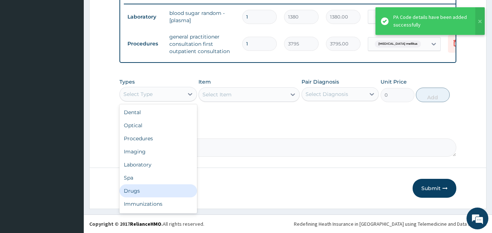
click at [171, 191] on div "Drugs" at bounding box center [158, 191] width 78 height 13
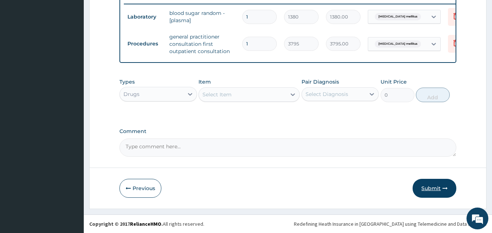
click at [428, 189] on button "Submit" at bounding box center [435, 188] width 44 height 19
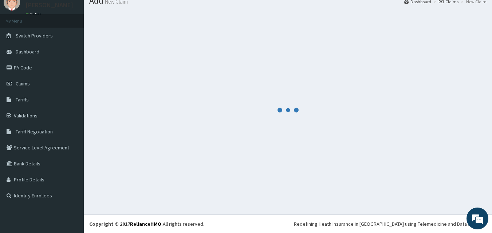
scroll to position [28, 0]
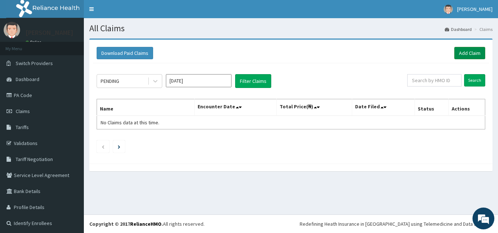
click at [456, 47] on link "Add Claim" at bounding box center [469, 53] width 31 height 12
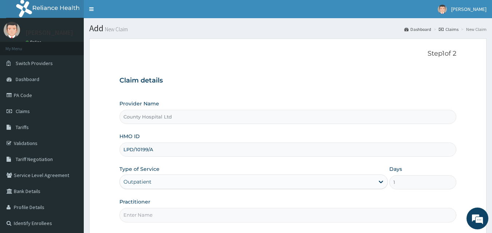
click at [153, 208] on input "Practitioner" at bounding box center [287, 215] width 337 height 14
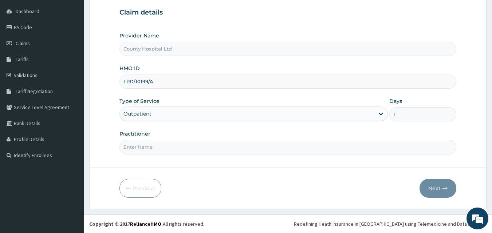
type input "[PERSON_NAME]"
click at [435, 186] on button "Next" at bounding box center [438, 188] width 37 height 19
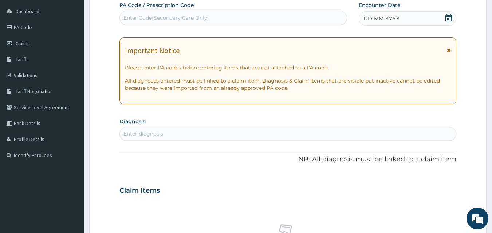
click at [167, 19] on div "Enter Code(Secondary Care Only)" at bounding box center [166, 17] width 86 height 7
paste input "PA/8BE9BD"
type input "PA/8BE9BD"
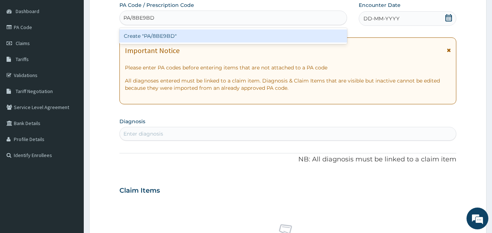
click at [168, 29] on div "Create "PA/8BE9BD"" at bounding box center [233, 36] width 228 height 16
click at [169, 34] on div "Create "PA/8BE9BD"" at bounding box center [233, 36] width 228 height 13
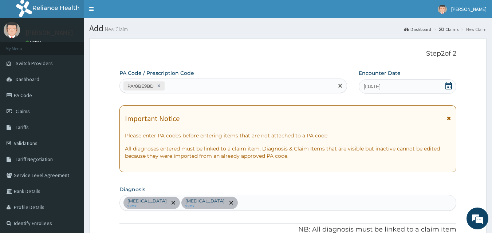
click at [222, 83] on div "PA/8BE9BD" at bounding box center [227, 86] width 214 height 12
paste input "PA/C350B2"
type input "PA/C350B2"
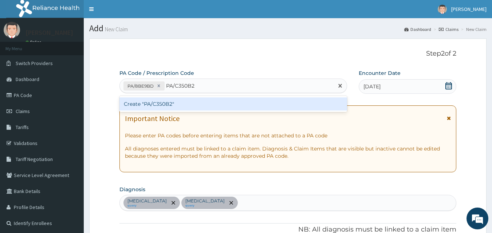
click at [213, 106] on div "Create "PA/C350B2"" at bounding box center [233, 104] width 228 height 13
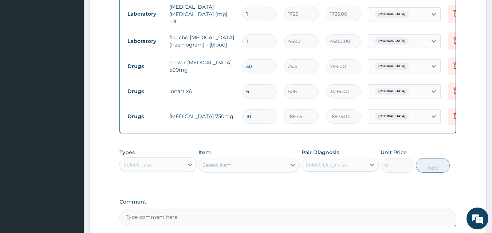
scroll to position [367, 0]
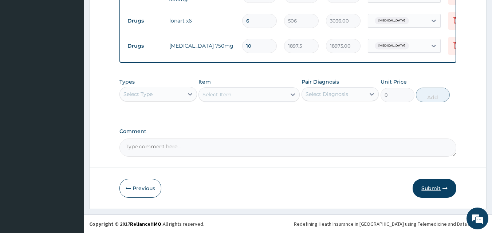
click at [434, 187] on button "Submit" at bounding box center [435, 188] width 44 height 19
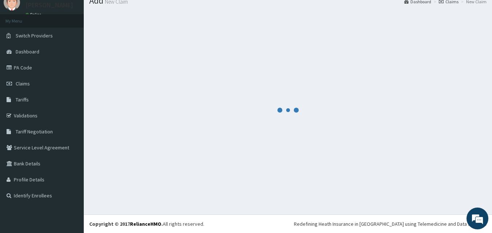
scroll to position [28, 0]
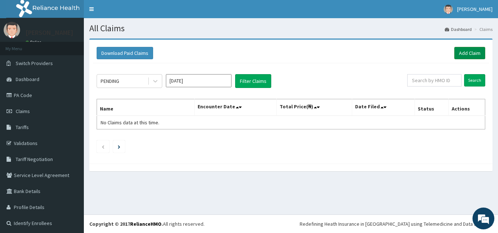
click at [457, 52] on link "Add Claim" at bounding box center [469, 53] width 31 height 12
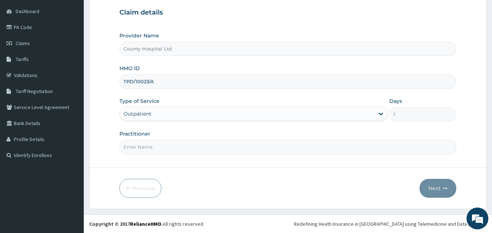
type input "DR ETIM"
click at [437, 185] on button "Next" at bounding box center [438, 188] width 37 height 19
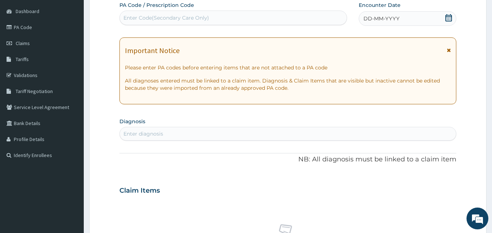
click at [424, 22] on div "DD-MM-YYYY" at bounding box center [408, 18] width 98 height 15
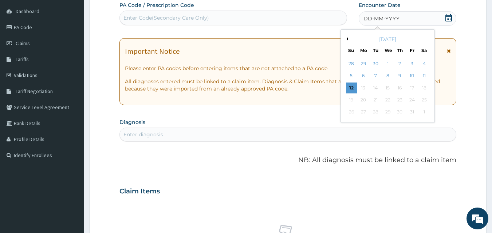
click at [347, 40] on button "Previous Month" at bounding box center [347, 39] width 4 height 4
click at [365, 114] on div "25" at bounding box center [363, 112] width 11 height 11
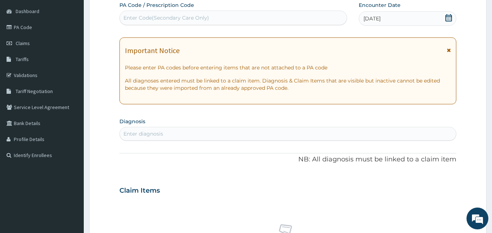
click at [199, 134] on div "Enter diagnosis" at bounding box center [288, 134] width 337 height 12
type input "[MEDICAL_DATA]"
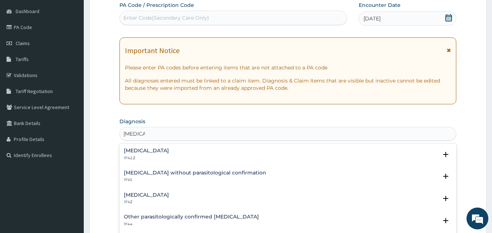
click at [169, 154] on div "[MEDICAL_DATA] 1F42.Z" at bounding box center [146, 154] width 45 height 13
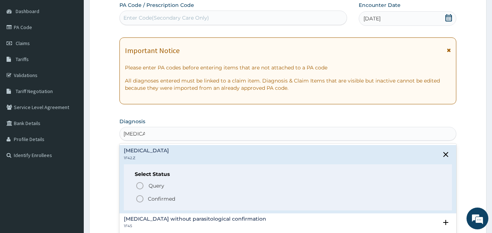
click at [159, 198] on p "Confirmed" at bounding box center [161, 199] width 27 height 7
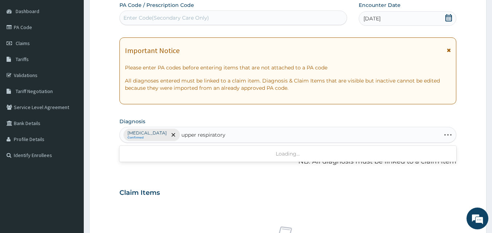
type input "upper respiratory"
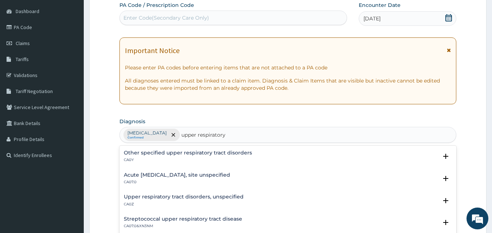
click at [193, 176] on h4 "Acute upper respiratory infection, site unspecified" at bounding box center [177, 175] width 106 height 5
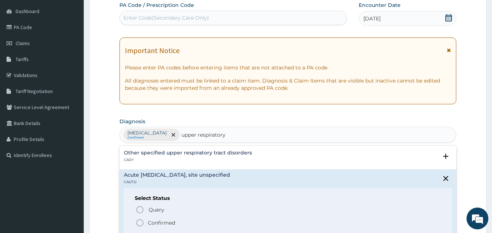
click at [162, 224] on p "Confirmed" at bounding box center [161, 223] width 27 height 7
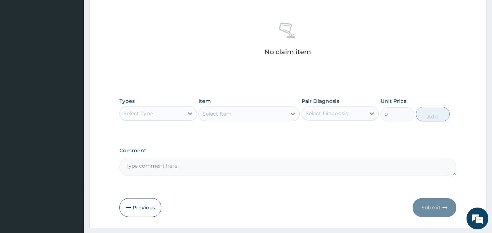
scroll to position [292, 0]
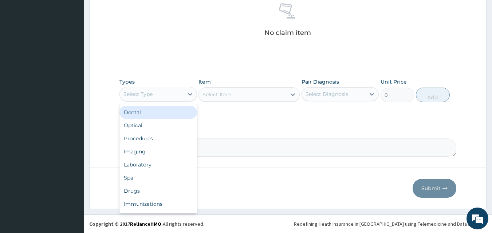
click at [163, 95] on div "Select Type" at bounding box center [152, 95] width 64 height 12
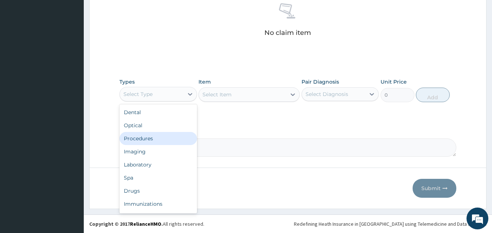
drag, startPoint x: 162, startPoint y: 137, endPoint x: 219, endPoint y: 104, distance: 65.3
click at [162, 137] on div "Procedures" at bounding box center [158, 138] width 78 height 13
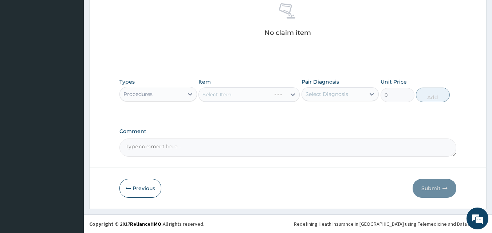
click at [227, 101] on div "Select Item" at bounding box center [249, 94] width 101 height 15
click at [229, 94] on div "Select Item" at bounding box center [217, 94] width 29 height 7
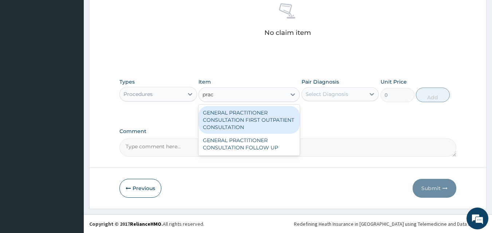
type input "pract"
type input "3795"
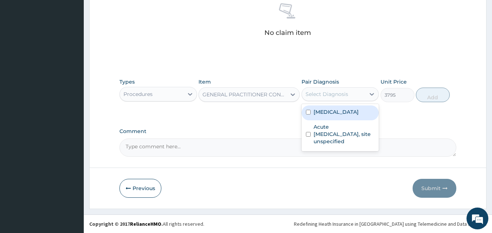
click at [331, 97] on div "Select Diagnosis" at bounding box center [327, 94] width 43 height 7
click at [323, 114] on label "Plasmodium malariae malaria without complication" at bounding box center [336, 112] width 45 height 7
checkbox input "true"
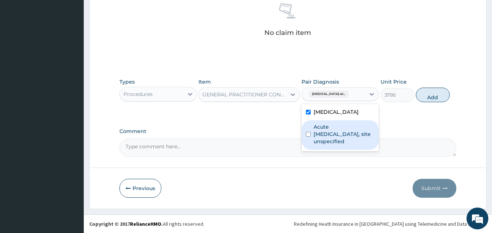
click at [328, 145] on label "Acute [MEDICAL_DATA], site unspecified" at bounding box center [344, 134] width 61 height 22
checkbox input "true"
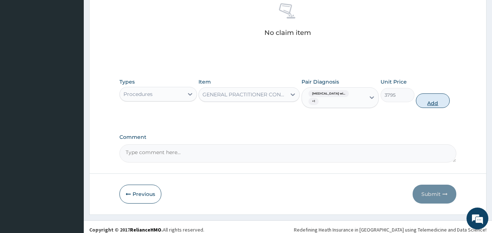
click at [434, 99] on button "Add" at bounding box center [433, 101] width 34 height 15
type input "0"
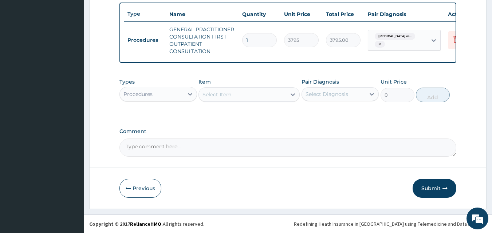
scroll to position [274, 0]
click at [168, 94] on div "Procedures" at bounding box center [152, 95] width 64 height 12
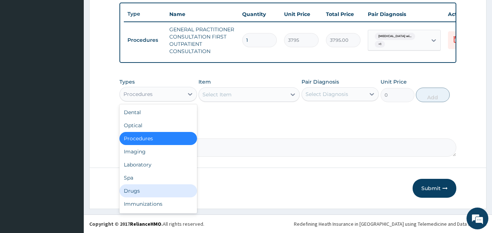
click at [164, 186] on div "Drugs" at bounding box center [158, 191] width 78 height 13
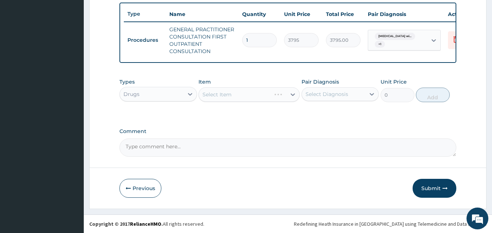
click at [232, 95] on div "Select Item" at bounding box center [249, 94] width 101 height 15
click at [232, 95] on div "Select Item" at bounding box center [242, 95] width 87 height 12
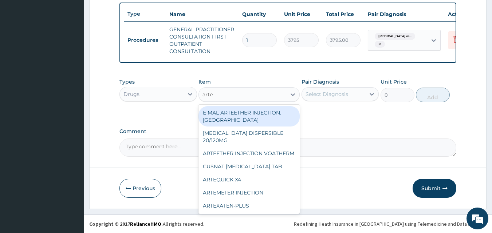
type input "artem"
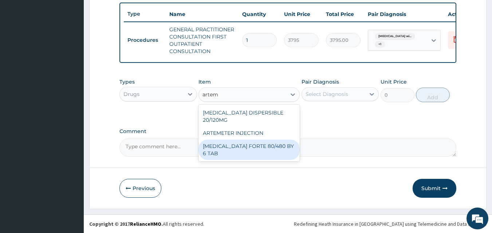
click at [244, 140] on div "[MEDICAL_DATA] FORTE 80/480 BY 6 TAB" at bounding box center [249, 150] width 101 height 20
type input "480.7"
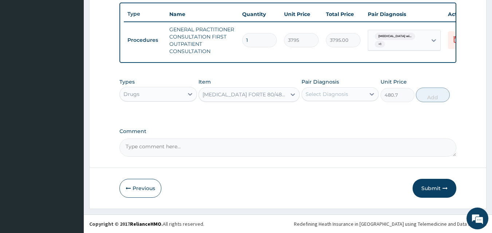
click at [360, 97] on div "Select Diagnosis" at bounding box center [334, 95] width 64 height 12
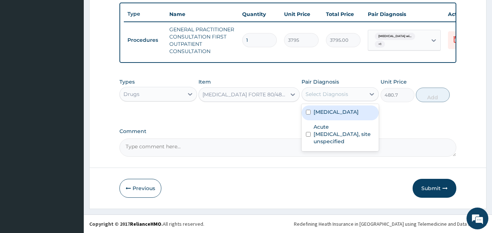
click at [354, 115] on label "Plasmodium malariae malaria without complication" at bounding box center [336, 112] width 45 height 7
checkbox input "true"
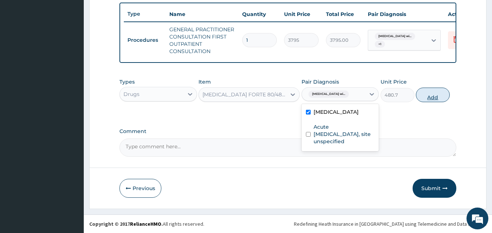
click at [425, 95] on button "Add" at bounding box center [433, 95] width 34 height 15
type input "0"
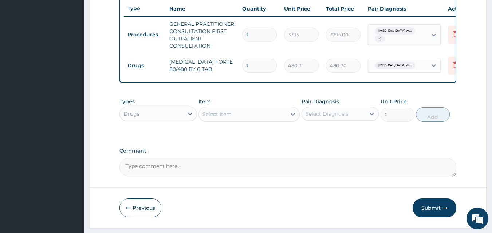
drag, startPoint x: 258, startPoint y: 70, endPoint x: 218, endPoint y: 68, distance: 39.7
click at [218, 68] on tr "Drugs COARTEM FORTE 80/480 BY 6 TAB 1 480.7 480.70 Plasmodium malariae malaria …" at bounding box center [302, 65] width 357 height 25
type input "6"
type input "2884.20"
type input "6"
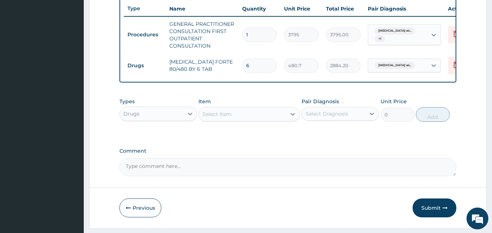
click at [255, 119] on div "Select Item" at bounding box center [242, 115] width 87 height 12
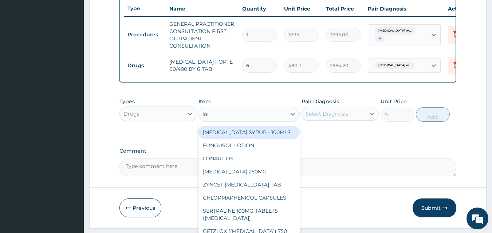
type input "lona"
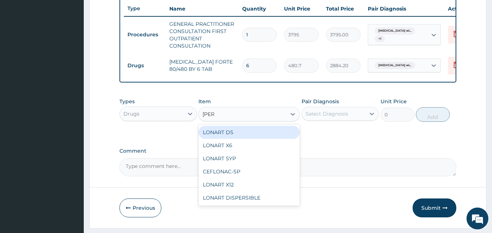
click at [256, 138] on div "LONART DS" at bounding box center [249, 132] width 101 height 13
type input "506"
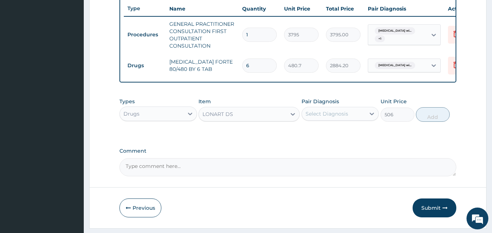
click at [333, 117] on div "Select Diagnosis" at bounding box center [327, 113] width 43 height 7
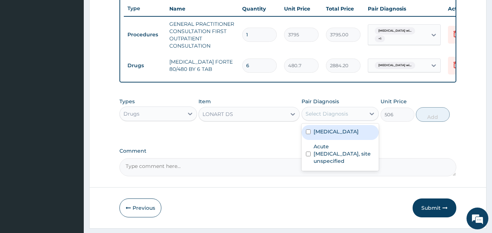
click at [331, 136] on label "Plasmodium malariae malaria without complication" at bounding box center [336, 131] width 45 height 7
checkbox input "true"
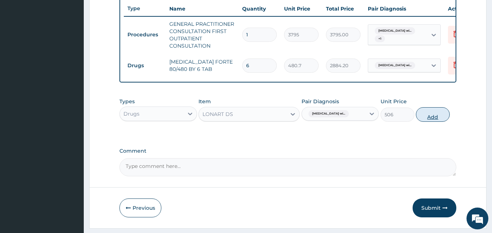
click at [421, 120] on button "Add" at bounding box center [433, 114] width 34 height 15
type input "0"
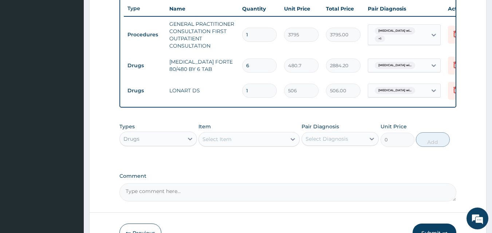
drag, startPoint x: 264, startPoint y: 89, endPoint x: 178, endPoint y: 93, distance: 86.4
click at [178, 93] on tr "Drugs LONART DS 1 506 506.00 Plasmodium malariae malaria wi... Delete" at bounding box center [302, 90] width 357 height 25
type input "6"
type input "3036.00"
type input "6"
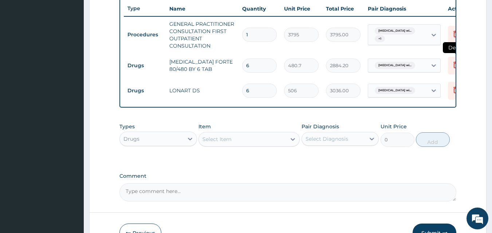
click at [449, 69] on icon at bounding box center [456, 66] width 16 height 18
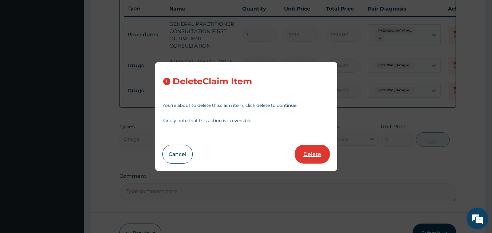
click at [302, 153] on button "Delete" at bounding box center [312, 154] width 35 height 19
type input "506"
type input "3036.00"
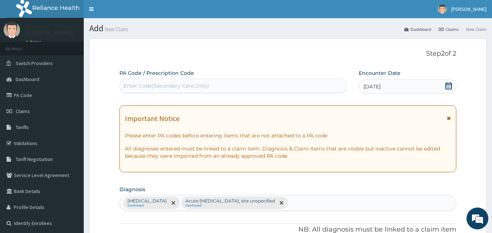
scroll to position [299, 0]
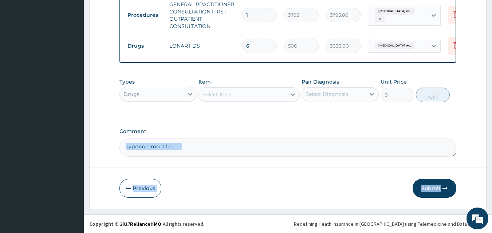
drag, startPoint x: 491, startPoint y: 175, endPoint x: 470, endPoint y: 145, distance: 37.2
click at [449, 134] on label "Comment" at bounding box center [287, 132] width 337 height 6
click at [449, 139] on textarea "Comment" at bounding box center [287, 148] width 337 height 18
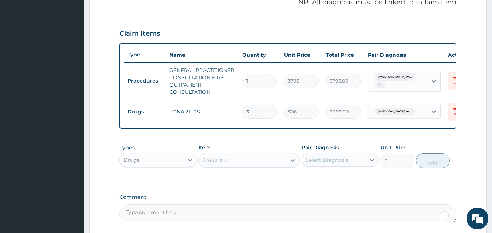
scroll to position [229, 0]
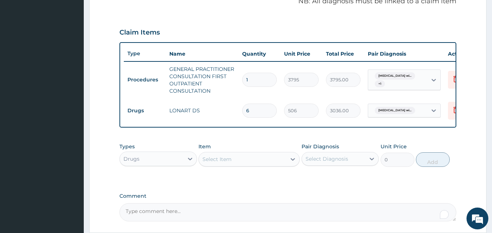
click at [266, 162] on div "Select Item" at bounding box center [242, 160] width 87 height 12
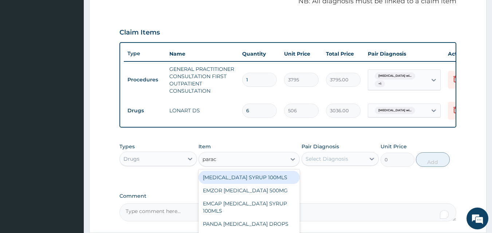
type input "parace"
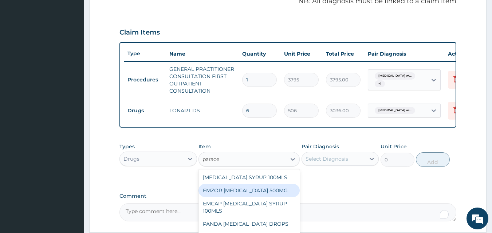
click at [280, 196] on div "EMZOR PARACETAMOL 500MG" at bounding box center [249, 190] width 101 height 13
type input "25.3"
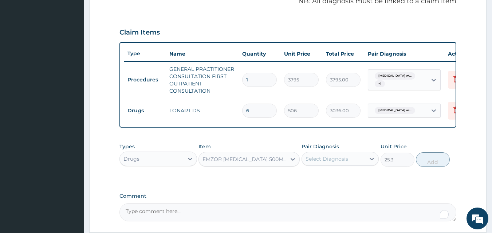
click at [329, 163] on div "Select Diagnosis" at bounding box center [327, 159] width 43 height 7
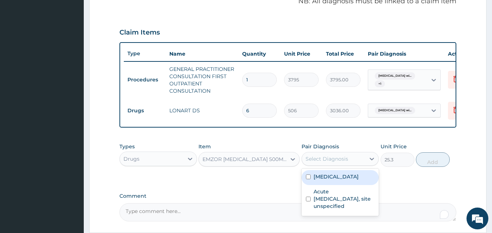
click at [337, 181] on label "Plasmodium malariae malaria without complication" at bounding box center [336, 176] width 45 height 7
checkbox input "true"
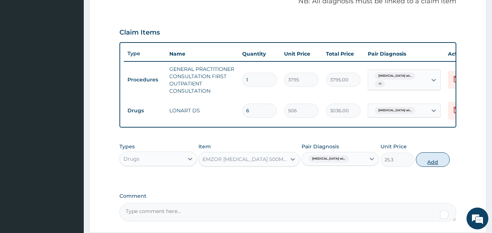
click at [440, 161] on button "Add" at bounding box center [433, 160] width 34 height 15
type input "0"
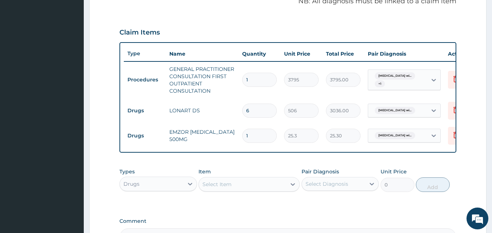
type input "18"
type input "455.40"
type input "18"
click at [257, 187] on div "Select Item" at bounding box center [242, 185] width 87 height 12
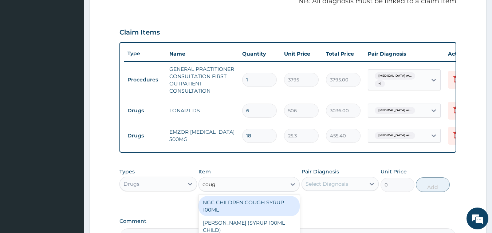
type input "cough"
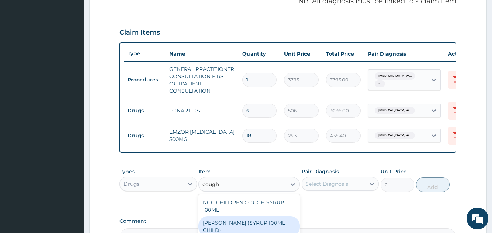
click at [254, 224] on div "[PERSON_NAME] (SYRUP 100ML CHILD)" at bounding box center [249, 227] width 101 height 20
type input "1581.25"
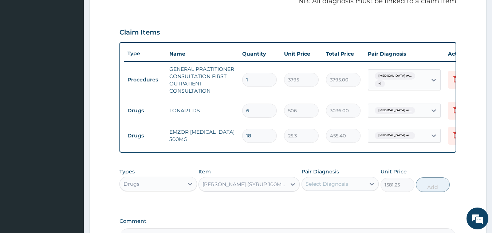
click at [335, 187] on div "Select Diagnosis" at bounding box center [327, 184] width 43 height 7
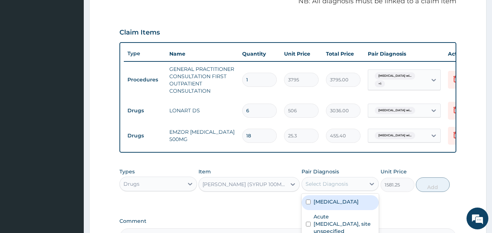
scroll to position [324, 0]
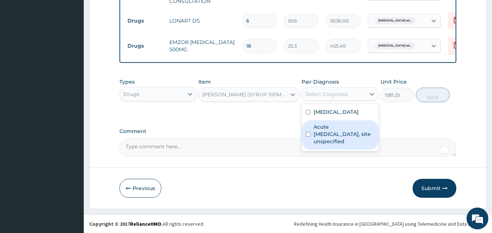
click at [335, 142] on label "Acute upper respiratory infection, site unspecified" at bounding box center [344, 134] width 61 height 22
checkbox input "true"
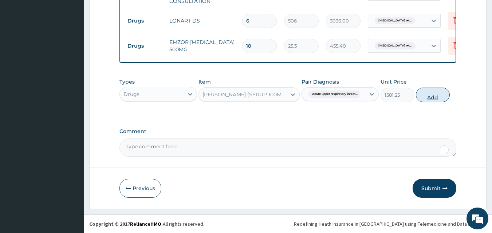
click at [443, 95] on button "Add" at bounding box center [433, 95] width 34 height 15
type input "0"
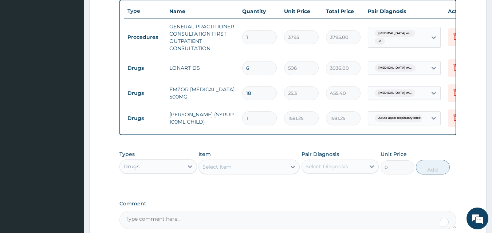
scroll to position [268, 0]
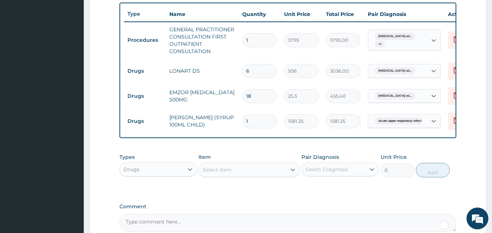
click at [222, 174] on div "Select Item" at bounding box center [217, 169] width 29 height 7
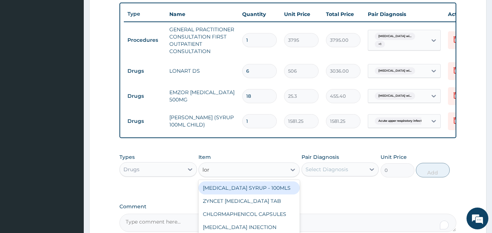
type input "lora"
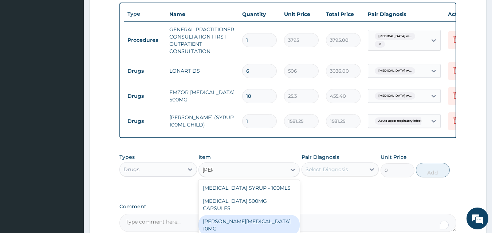
click at [268, 223] on div "[PERSON_NAME][MEDICAL_DATA] 10MG" at bounding box center [249, 225] width 101 height 20
type input "94.88"
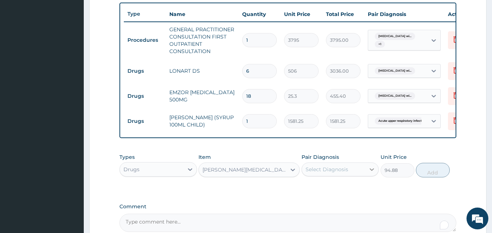
click at [366, 175] on div at bounding box center [371, 169] width 13 height 13
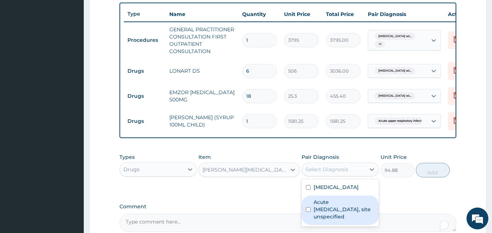
click at [357, 219] on label "Acute upper respiratory infection, site unspecified" at bounding box center [344, 210] width 61 height 22
checkbox input "true"
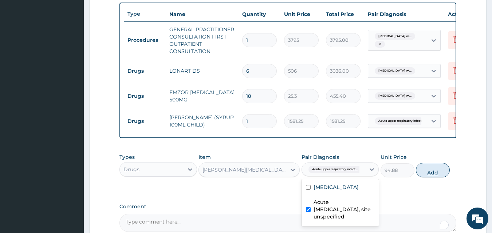
click at [432, 177] on button "Add" at bounding box center [433, 170] width 34 height 15
type input "0"
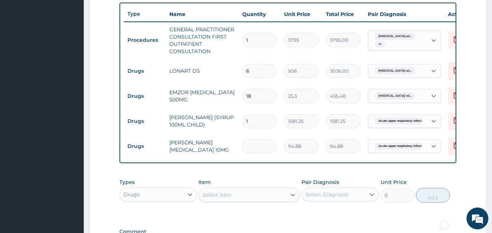
type input "0.00"
type input "5"
type input "474.40"
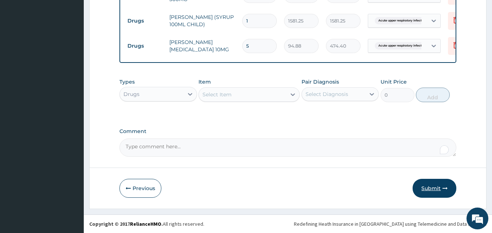
click at [416, 193] on button "Submit" at bounding box center [435, 188] width 44 height 19
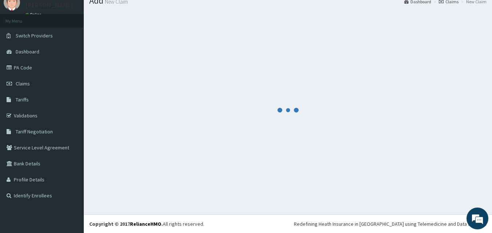
scroll to position [28, 0]
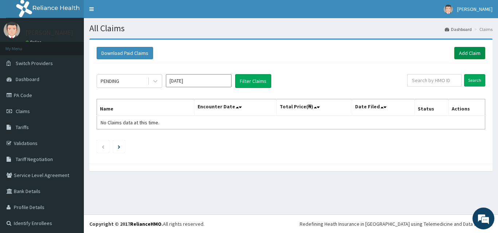
click at [470, 51] on link "Add Claim" at bounding box center [469, 53] width 31 height 12
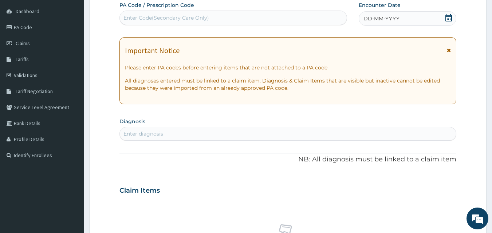
click at [404, 16] on div "DD-MM-YYYY" at bounding box center [408, 18] width 98 height 15
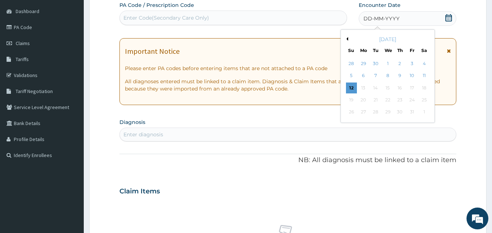
click at [348, 38] on div "October 2025" at bounding box center [388, 39] width 88 height 7
click at [348, 39] on button "Previous Month" at bounding box center [347, 39] width 4 height 4
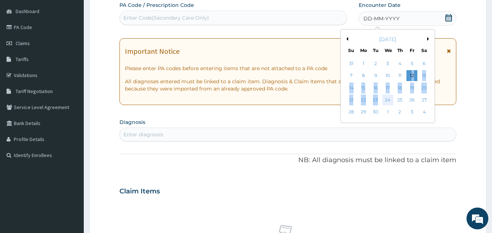
drag, startPoint x: 413, startPoint y: 75, endPoint x: 385, endPoint y: 98, distance: 35.4
click at [385, 98] on div "31 1 2 3 4 5 6 7 8 9 10 11 12 13 14 15 16 17 18 19 20 21 22 23 24 25 26 27 28 2…" at bounding box center [387, 88] width 85 height 61
click at [387, 99] on div "24" at bounding box center [387, 100] width 11 height 11
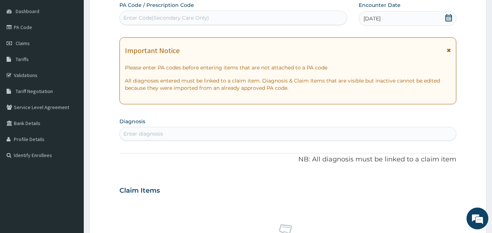
click at [451, 16] on icon at bounding box center [449, 17] width 7 height 7
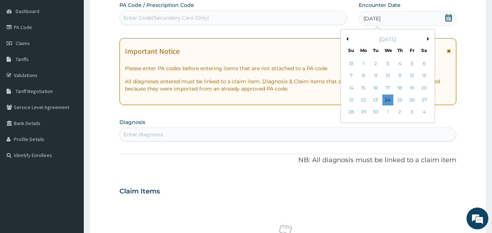
click at [345, 39] on button "Previous Month" at bounding box center [347, 39] width 4 height 4
click at [352, 114] on div "24" at bounding box center [351, 112] width 11 height 11
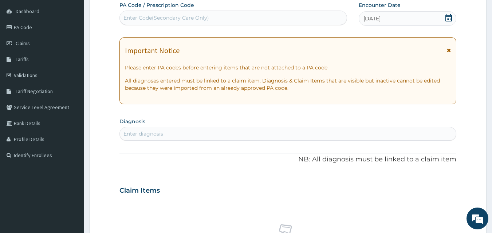
drag, startPoint x: 196, startPoint y: 138, endPoint x: 201, endPoint y: 136, distance: 5.7
click at [197, 138] on div "Enter diagnosis" at bounding box center [288, 134] width 337 height 12
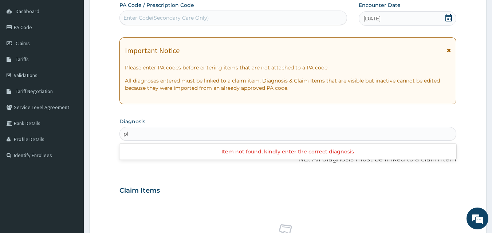
type input "p"
type input "malaria"
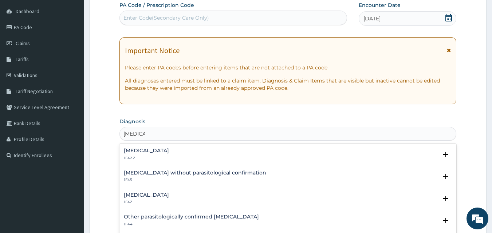
click at [160, 152] on h4 "Plasmodium malariae malaria without complication" at bounding box center [146, 150] width 45 height 5
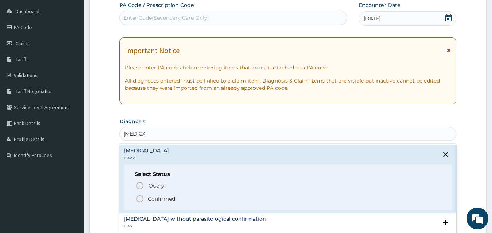
click at [147, 201] on span "Confirmed" at bounding box center [289, 199] width 306 height 9
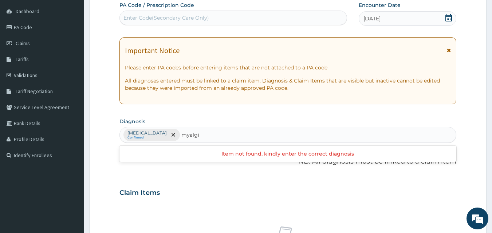
type input "myalgia"
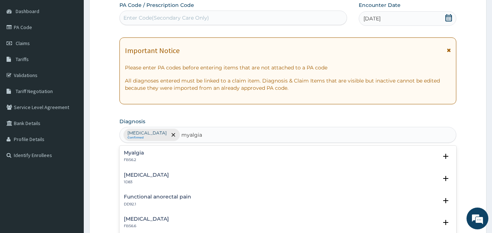
click at [156, 157] on div "Myalgia FB56.2" at bounding box center [288, 156] width 329 height 13
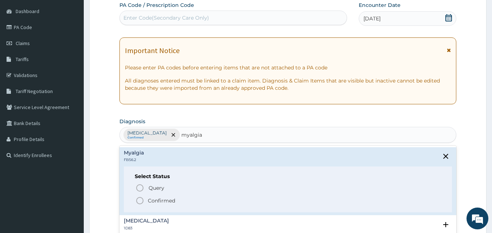
click at [146, 198] on span "Confirmed" at bounding box center [289, 201] width 306 height 9
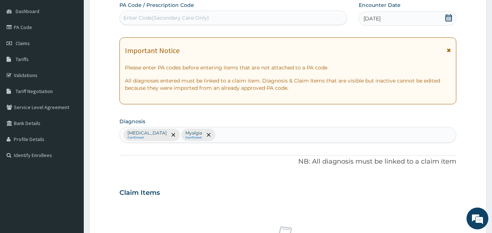
scroll to position [292, 0]
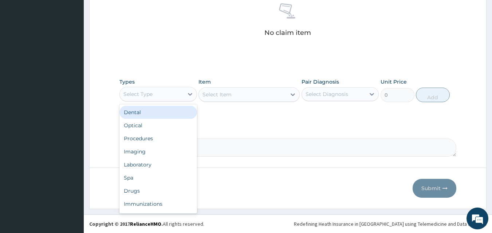
click at [159, 95] on div "Select Type" at bounding box center [152, 95] width 64 height 12
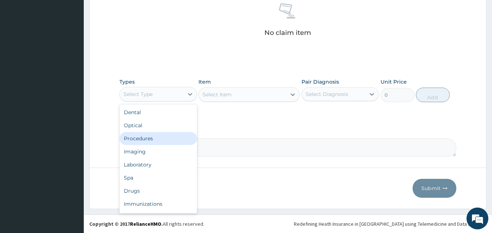
drag, startPoint x: 149, startPoint y: 137, endPoint x: 209, endPoint y: 103, distance: 69.5
click at [149, 138] on div "Procedures" at bounding box center [158, 138] width 78 height 13
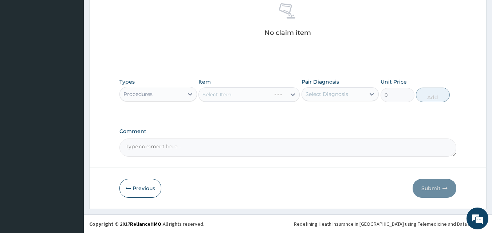
click at [218, 97] on div "Select Item" at bounding box center [249, 94] width 101 height 15
click at [222, 94] on div "Select Item" at bounding box center [249, 94] width 101 height 15
click at [221, 94] on div "Select Item" at bounding box center [249, 94] width 101 height 15
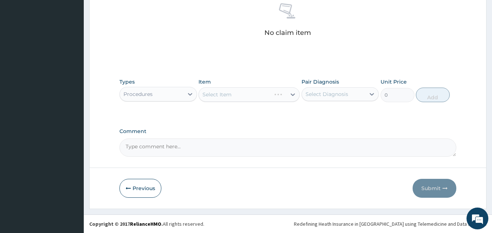
click at [221, 94] on div "Select Item" at bounding box center [249, 94] width 101 height 15
click at [221, 94] on div "Select Item" at bounding box center [217, 94] width 29 height 7
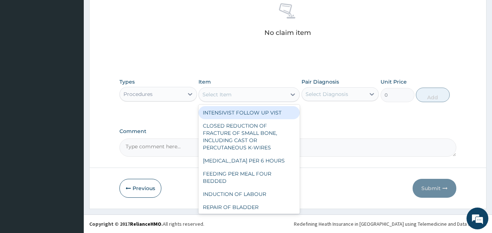
click at [221, 94] on div "Select Item" at bounding box center [217, 94] width 29 height 7
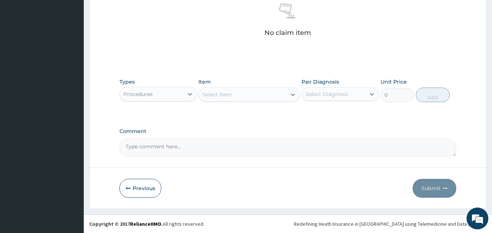
click at [221, 94] on div "Select Item" at bounding box center [217, 94] width 29 height 7
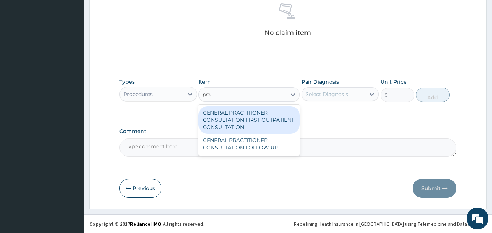
type input "pract"
type input "3795"
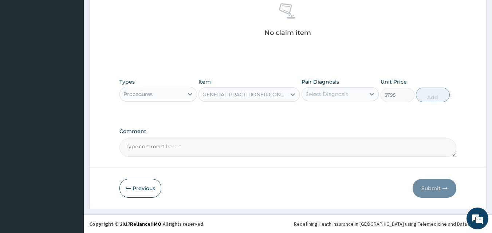
click at [361, 94] on div "Select Diagnosis" at bounding box center [334, 95] width 64 height 12
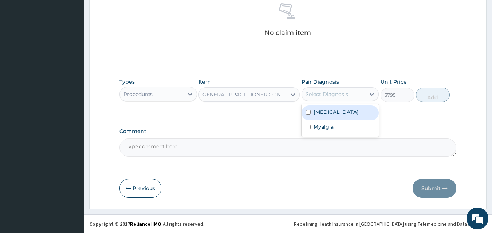
click at [348, 109] on label "[MEDICAL_DATA]" at bounding box center [336, 112] width 45 height 7
checkbox input "true"
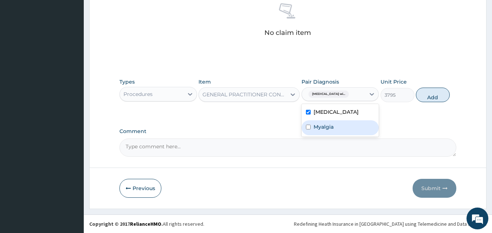
click at [342, 136] on div "Myalgia" at bounding box center [341, 128] width 78 height 15
checkbox input "true"
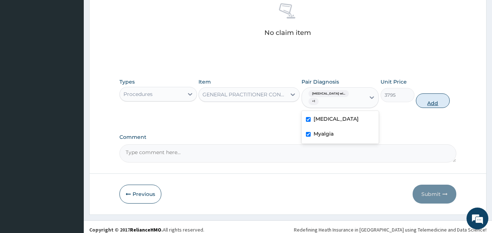
click at [432, 98] on button "Add" at bounding box center [433, 101] width 34 height 15
type input "0"
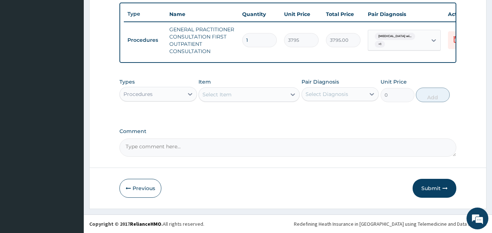
scroll to position [274, 0]
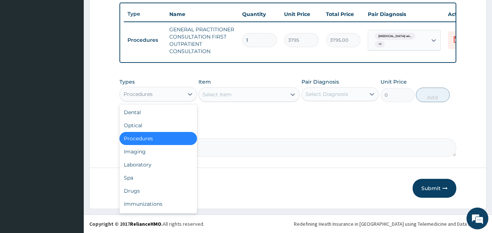
drag, startPoint x: 164, startPoint y: 94, endPoint x: 156, endPoint y: 127, distance: 33.8
click at [164, 95] on div "Procedures" at bounding box center [152, 95] width 64 height 12
click at [153, 185] on div "Drugs" at bounding box center [158, 191] width 78 height 13
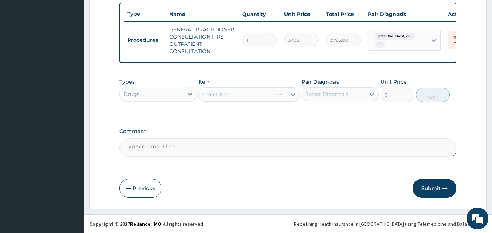
click at [233, 98] on div "Select Item" at bounding box center [249, 94] width 101 height 15
click at [228, 96] on div "Select Item" at bounding box center [249, 94] width 101 height 15
click at [227, 94] on div "Select Item" at bounding box center [217, 94] width 29 height 7
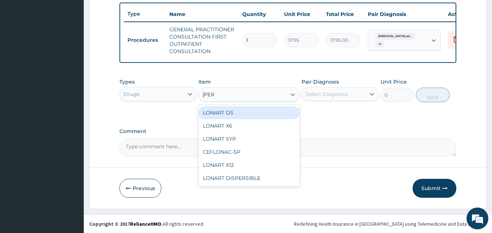
type input "lonar"
type input "506"
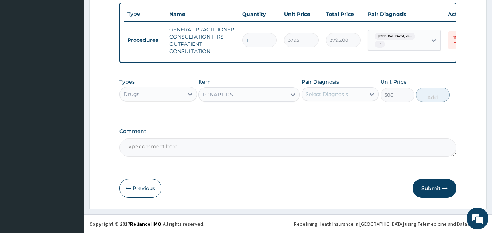
click at [319, 98] on div "Select Diagnosis" at bounding box center [334, 95] width 64 height 12
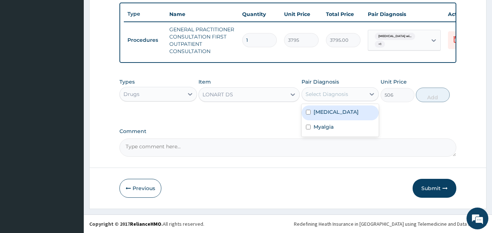
click at [323, 116] on label "[MEDICAL_DATA]" at bounding box center [336, 112] width 45 height 7
checkbox input "true"
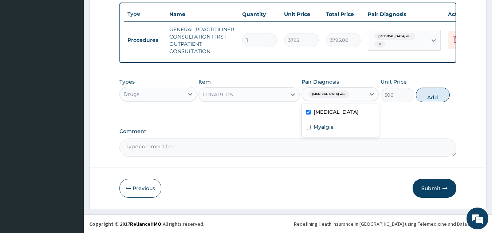
click at [435, 97] on button "Add" at bounding box center [433, 95] width 34 height 15
type input "0"
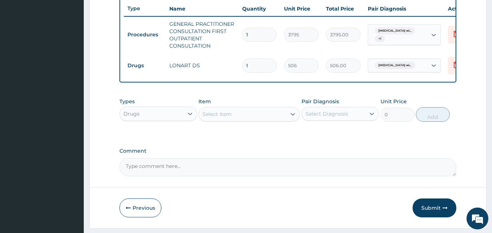
drag, startPoint x: 263, startPoint y: 69, endPoint x: 235, endPoint y: 68, distance: 28.1
click at [235, 68] on tr "Drugs LONART DS 1 506 506.00 Plasmodium malariae malaria wi... Delete" at bounding box center [302, 65] width 357 height 25
type input "6"
type input "3036.00"
type input "6"
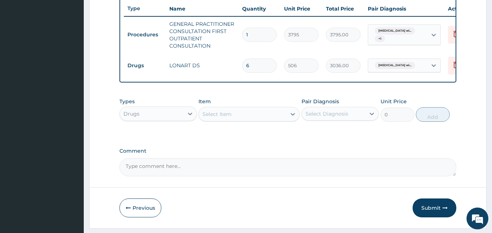
click at [238, 118] on div "Select Item" at bounding box center [242, 115] width 87 height 12
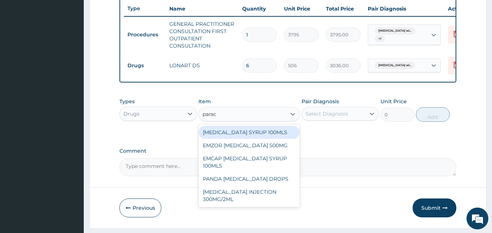
type input "parace"
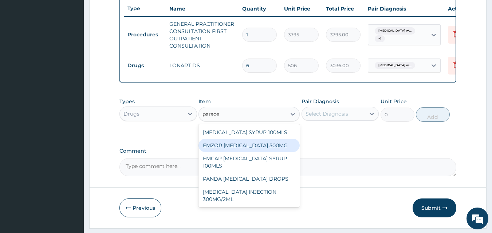
click at [266, 152] on div "EMZOR [MEDICAL_DATA] 500MG" at bounding box center [249, 145] width 101 height 13
type input "25.3"
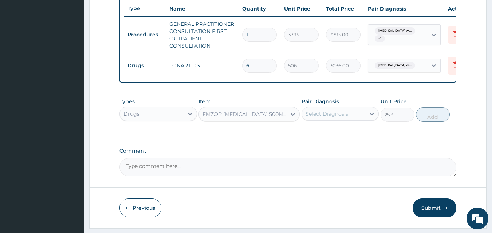
click at [343, 118] on div "Select Diagnosis" at bounding box center [327, 113] width 43 height 7
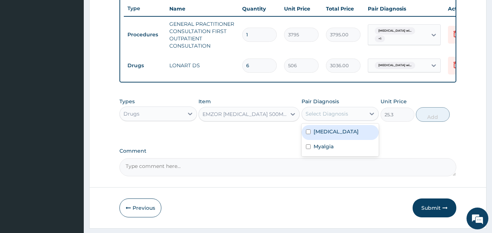
click at [351, 136] on label "Plasmodium malariae malaria without complication" at bounding box center [336, 131] width 45 height 7
checkbox input "true"
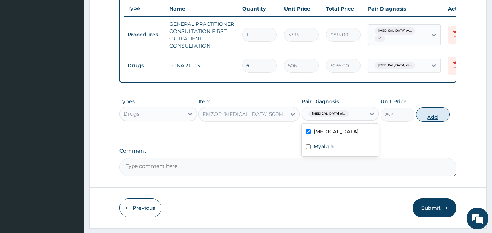
click at [424, 121] on button "Add" at bounding box center [433, 114] width 34 height 15
type input "0"
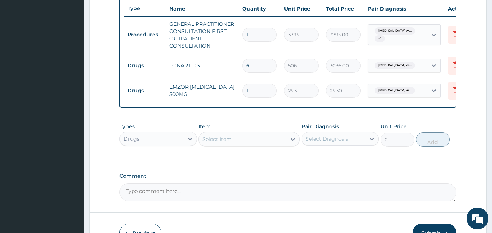
type input "18"
type input "455.40"
type input "18"
click at [272, 145] on div "Select Item" at bounding box center [242, 140] width 87 height 12
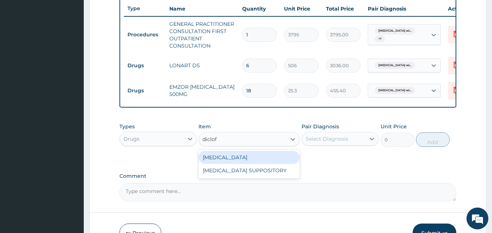
type input "diclo"
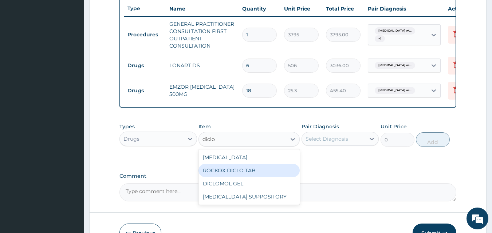
click at [274, 172] on div "ROCKOX DICLO TAB" at bounding box center [249, 170] width 101 height 13
type input "88.55"
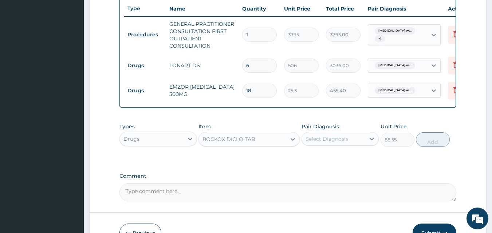
click at [313, 145] on div "Select Diagnosis" at bounding box center [334, 139] width 64 height 12
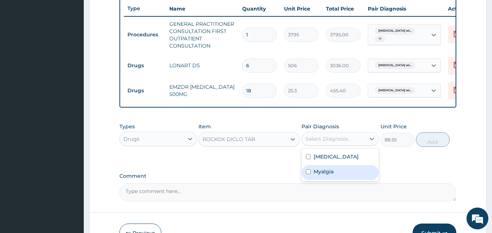
click at [336, 180] on div "Myalgia" at bounding box center [341, 172] width 78 height 15
checkbox input "true"
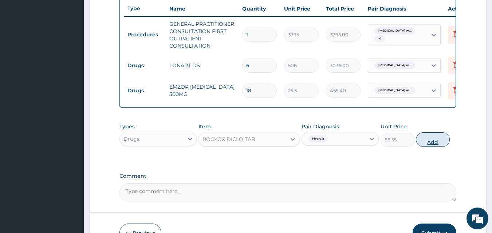
click at [425, 145] on button "Add" at bounding box center [433, 140] width 34 height 15
type input "0"
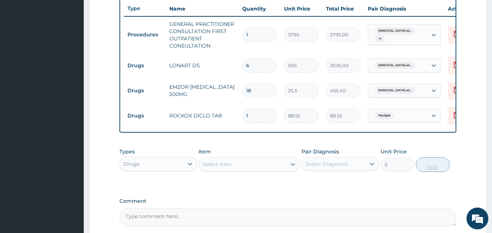
type input "10"
type input "885.50"
type input "10"
click at [227, 168] on div "Select Item" at bounding box center [217, 164] width 29 height 7
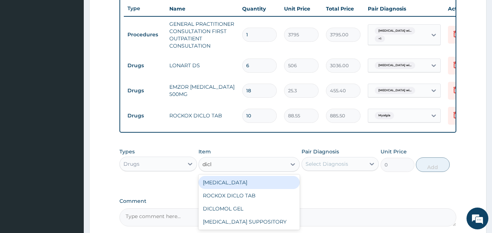
type input "diclo"
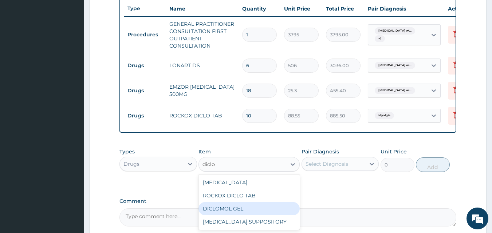
drag, startPoint x: 255, startPoint y: 218, endPoint x: 327, endPoint y: 175, distance: 84.3
click at [256, 216] on div "DICLOMOL GEL" at bounding box center [249, 209] width 101 height 13
type input "885.5"
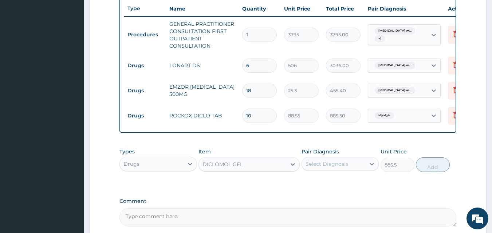
click at [332, 168] on div "Select Diagnosis" at bounding box center [327, 164] width 43 height 7
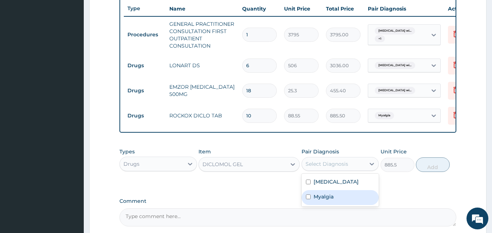
click at [345, 205] on div "Myalgia" at bounding box center [341, 198] width 78 height 15
checkbox input "true"
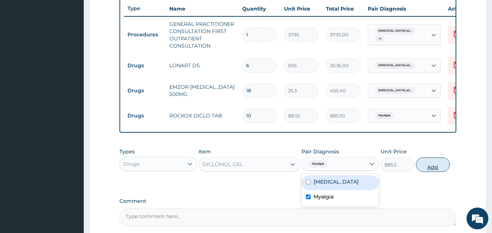
click at [430, 172] on button "Add" at bounding box center [433, 165] width 34 height 15
type input "0"
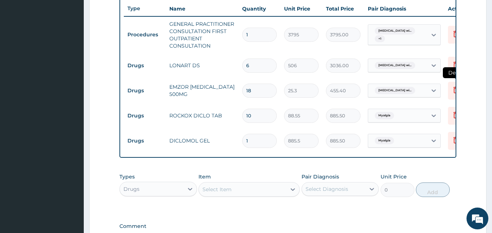
click at [451, 90] on icon at bounding box center [456, 91] width 16 height 18
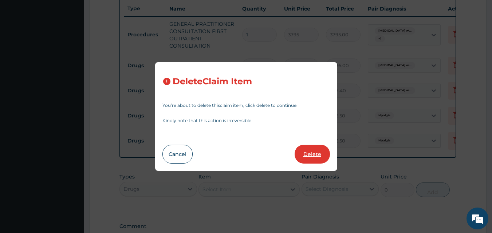
click at [310, 153] on button "Delete" at bounding box center [312, 154] width 35 height 19
type input "10"
type input "88.55"
type input "885.50"
type input "1"
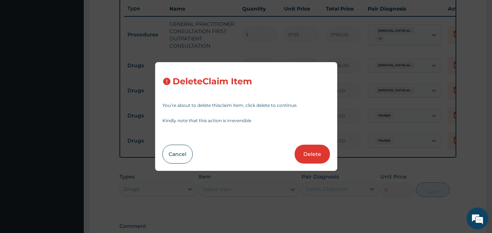
type input "885.5"
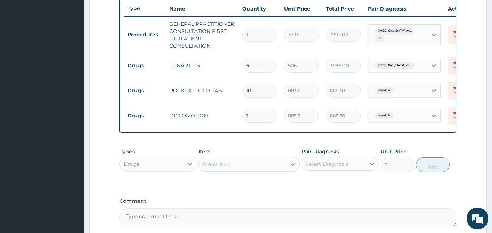
scroll to position [349, 0]
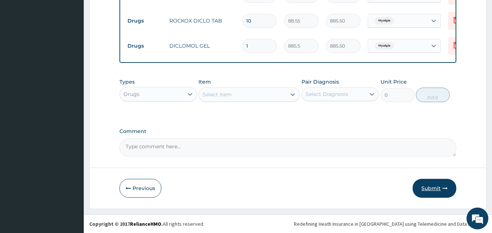
click at [427, 188] on button "Submit" at bounding box center [435, 188] width 44 height 19
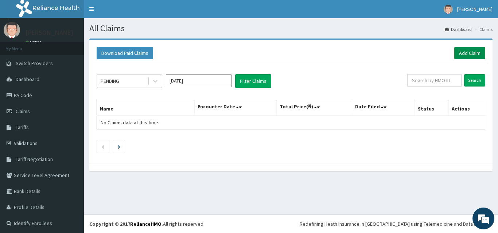
click at [454, 52] on link "Add Claim" at bounding box center [469, 53] width 31 height 12
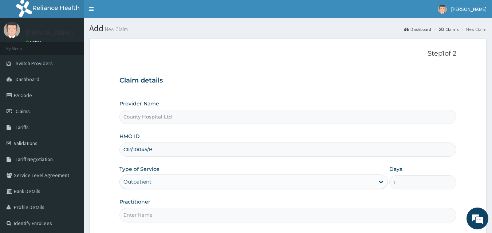
type input "[PERSON_NAME]"
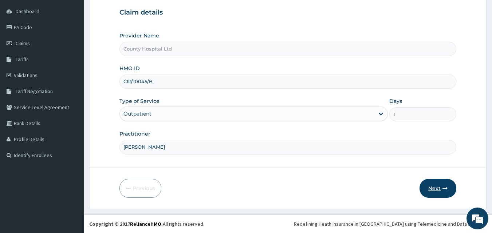
click at [442, 191] on button "Next" at bounding box center [438, 188] width 37 height 19
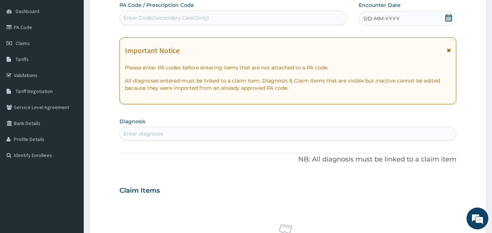
click at [383, 10] on div "Encounter Date DD-MM-YYYY" at bounding box center [408, 13] width 98 height 24
click at [378, 18] on span "DD-MM-YYYY" at bounding box center [382, 18] width 36 height 7
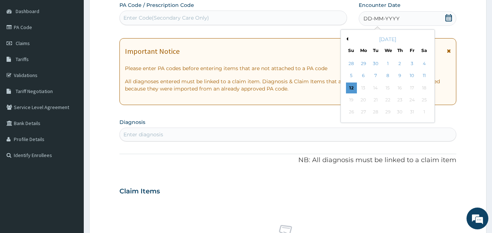
click at [347, 39] on button "Previous Month" at bounding box center [347, 39] width 4 height 4
click at [388, 77] on div "6" at bounding box center [387, 76] width 11 height 11
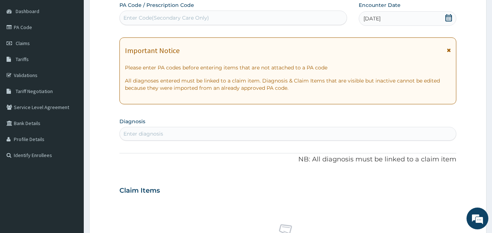
drag, startPoint x: 214, startPoint y: 142, endPoint x: 220, endPoint y: 134, distance: 10.1
click at [214, 142] on div "PA Code / Prescription Code Enter Code(Secondary Care Only) Encounter Date 06-0…" at bounding box center [287, 189] width 337 height 377
click at [220, 134] on div "Enter diagnosis" at bounding box center [288, 134] width 337 height 12
type input "malaria"
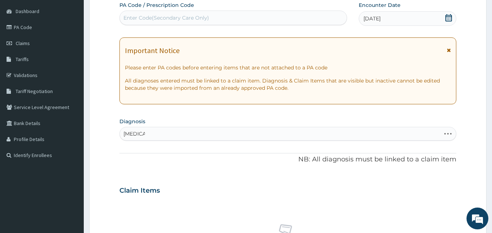
click at [150, 154] on div "PA Code / Prescription Code Enter Code(Secondary Care Only) Encounter Date 06-0…" at bounding box center [287, 189] width 337 height 377
click at [162, 136] on div "Enter diagnosis" at bounding box center [143, 133] width 40 height 7
type input "malaria"
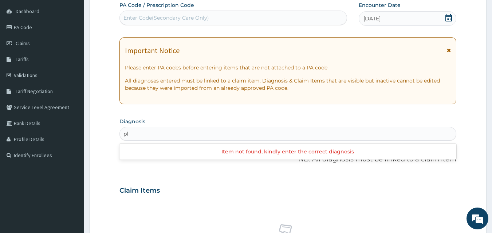
type input "p"
type input "malaria"
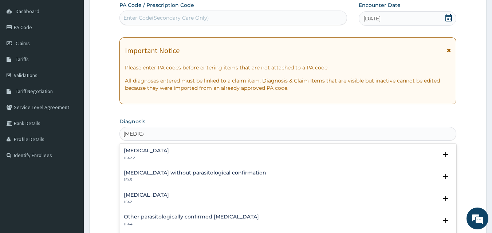
click at [169, 154] on div "Plasmodium malariae malaria without complication 1F42.Z" at bounding box center [146, 154] width 45 height 13
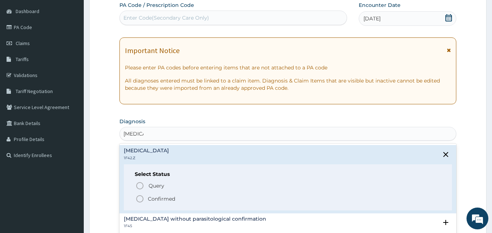
click at [162, 196] on p "Confirmed" at bounding box center [161, 199] width 27 height 7
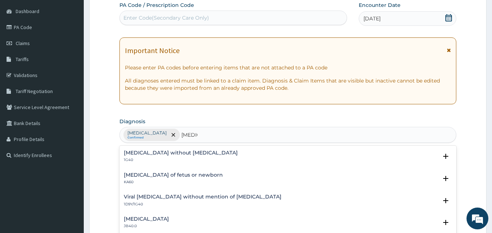
type input "sepsis"
click at [174, 150] on h4 "Sepsis without septic shock" at bounding box center [181, 152] width 114 height 5
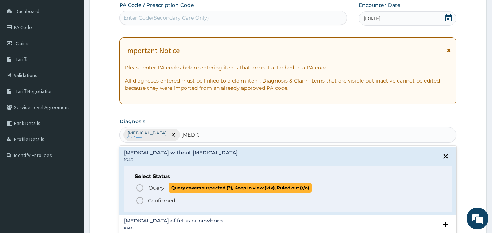
click at [150, 192] on span "Query" at bounding box center [157, 188] width 16 height 7
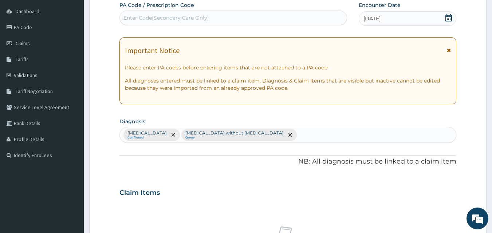
scroll to position [272, 0]
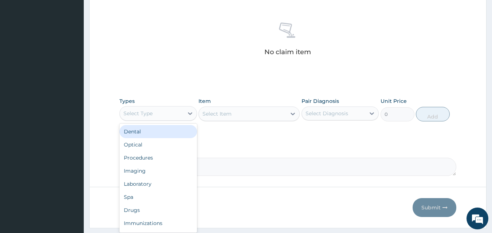
click at [160, 120] on div "Select Type" at bounding box center [158, 113] width 78 height 15
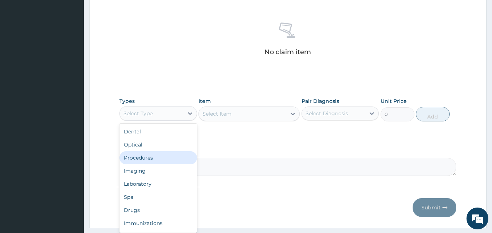
click at [151, 157] on div "Procedures" at bounding box center [158, 158] width 78 height 13
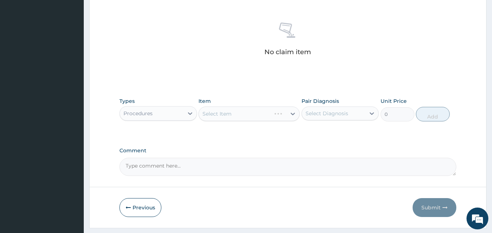
click at [244, 111] on div "Select Item" at bounding box center [249, 114] width 101 height 15
click at [243, 111] on div "Select Item" at bounding box center [249, 114] width 101 height 15
drag, startPoint x: 246, startPoint y: 108, endPoint x: 275, endPoint y: 106, distance: 28.9
click at [249, 108] on div "Select Item" at bounding box center [242, 114] width 87 height 12
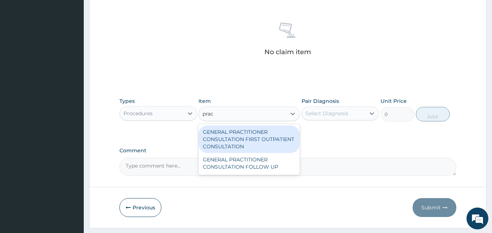
type input "pract"
click at [233, 142] on div "GENERAL PRACTITIONER CONSULTATION FIRST OUTPATIENT CONSULTATION" at bounding box center [249, 140] width 101 height 28
type input "3795"
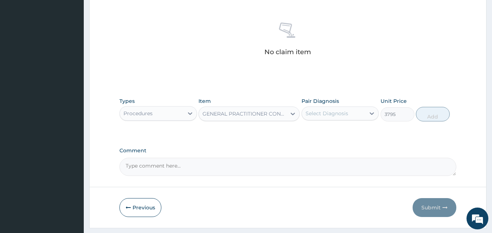
click at [328, 117] on div "Select Diagnosis" at bounding box center [327, 113] width 43 height 7
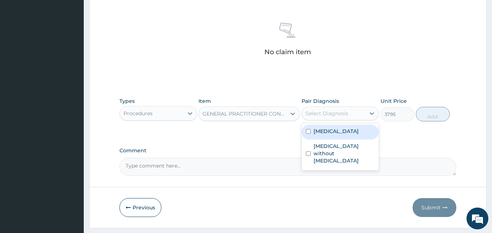
click at [339, 134] on label "Plasmodium malariae malaria without complication" at bounding box center [336, 131] width 45 height 7
checkbox input "true"
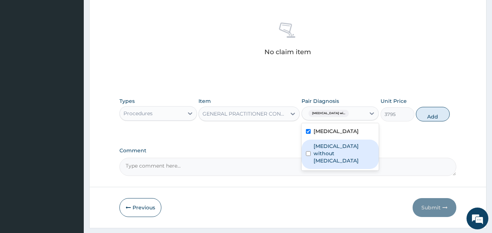
click at [365, 162] on label "Sepsis without septic shock" at bounding box center [344, 154] width 61 height 22
checkbox input "true"
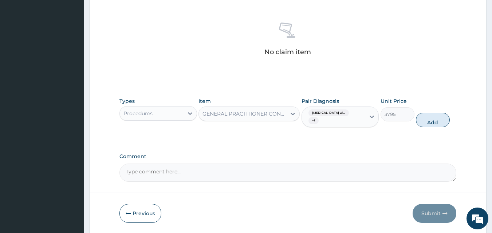
click at [422, 119] on button "Add" at bounding box center [433, 120] width 34 height 15
type input "0"
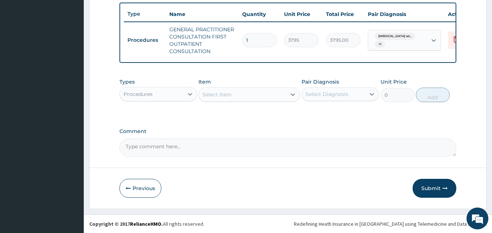
click at [164, 94] on div "Procedures" at bounding box center [152, 95] width 64 height 12
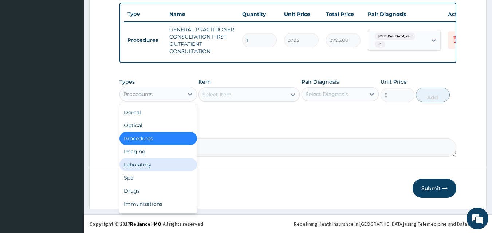
click at [167, 172] on div "Laboratory" at bounding box center [158, 164] width 78 height 13
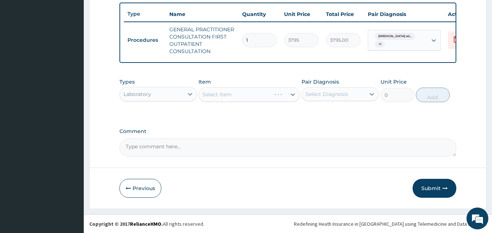
click at [250, 102] on div "Select Item" at bounding box center [249, 94] width 101 height 15
click at [255, 95] on div "Select Item" at bounding box center [242, 95] width 87 height 12
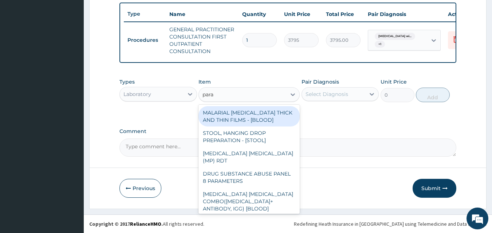
type input "paras"
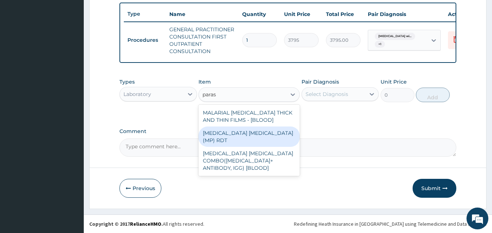
click at [288, 137] on div "MALARIA PARASITE (MP) RDT" at bounding box center [249, 137] width 101 height 20
type input "1725"
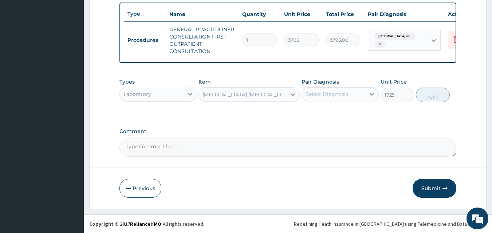
click at [329, 102] on div "Pair Diagnosis Select Diagnosis" at bounding box center [341, 90] width 78 height 24
click at [330, 97] on div "Select Diagnosis" at bounding box center [327, 94] width 43 height 7
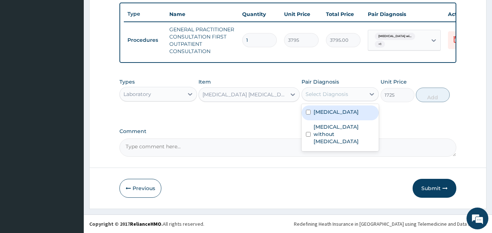
click at [340, 116] on label "Plasmodium malariae malaria without complication" at bounding box center [336, 112] width 45 height 7
checkbox input "true"
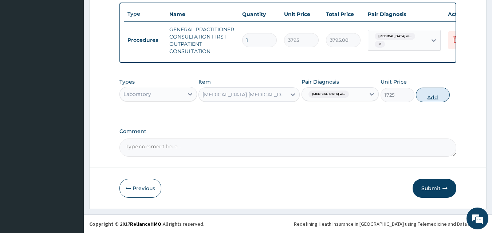
click at [436, 97] on button "Add" at bounding box center [433, 95] width 34 height 15
type input "0"
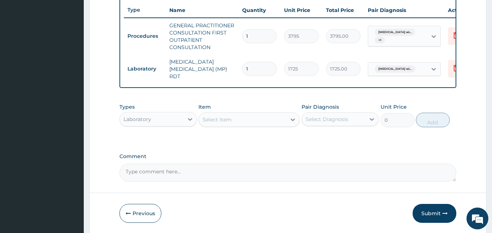
click at [255, 125] on div "Select Item" at bounding box center [242, 120] width 87 height 12
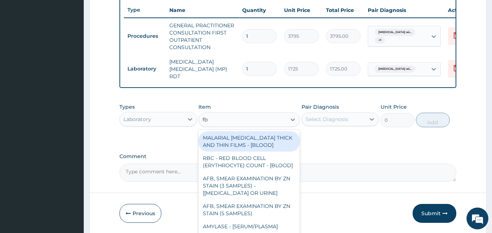
type input "fbc"
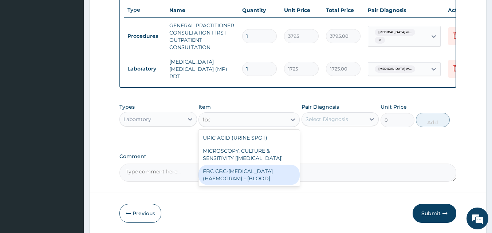
click at [286, 174] on div "FBC CBC-COMPLETE BLOOD COUNT (HAEMOGRAM) - [BLOOD]" at bounding box center [249, 175] width 101 height 20
type input "4600"
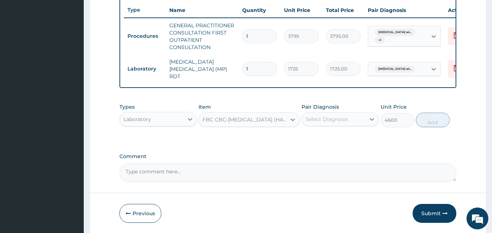
click at [341, 125] on div "Select Diagnosis" at bounding box center [334, 120] width 64 height 12
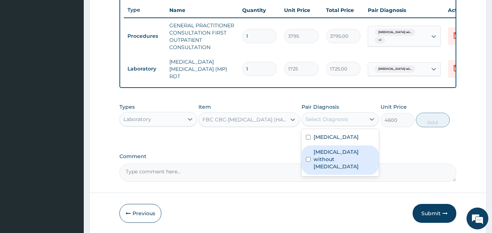
click at [348, 169] on label "Sepsis without septic shock" at bounding box center [344, 160] width 61 height 22
checkbox input "true"
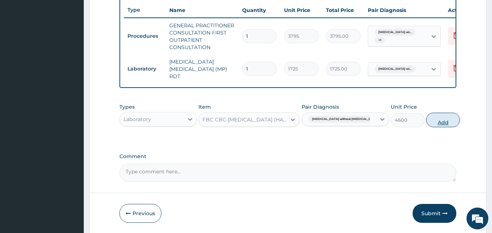
click at [438, 127] on button "Add" at bounding box center [443, 120] width 34 height 15
type input "0"
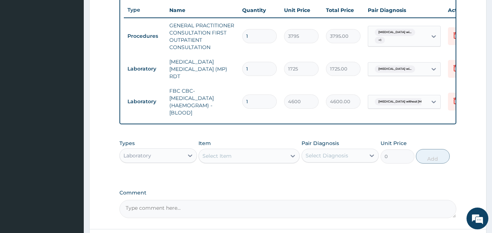
click at [177, 160] on div "Laboratory" at bounding box center [152, 156] width 64 height 12
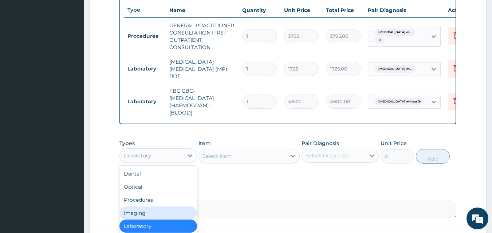
scroll to position [335, 0]
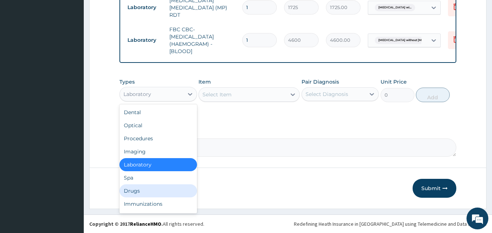
click at [174, 189] on div "Drugs" at bounding box center [158, 191] width 78 height 13
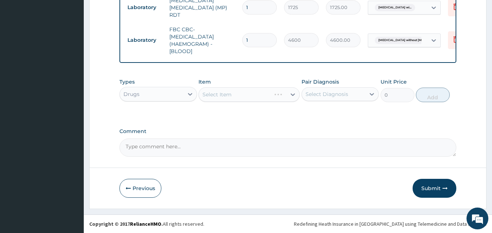
click at [247, 96] on div "Select Item" at bounding box center [249, 94] width 101 height 15
click at [226, 95] on div "Select Item" at bounding box center [217, 94] width 29 height 7
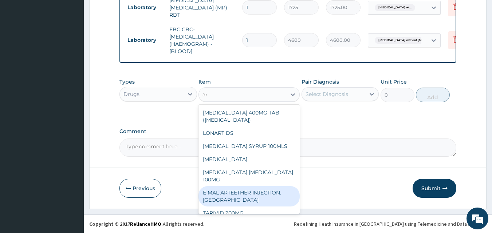
type input "a"
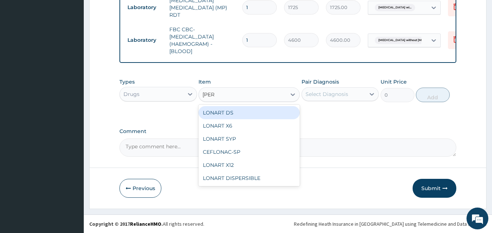
type input "lonar"
type input "506"
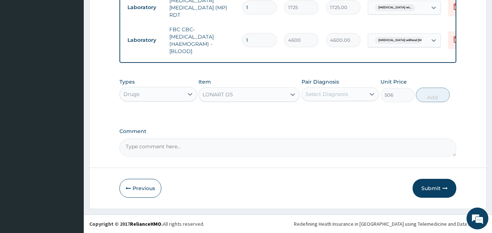
click at [319, 97] on div "Select Diagnosis" at bounding box center [327, 94] width 43 height 7
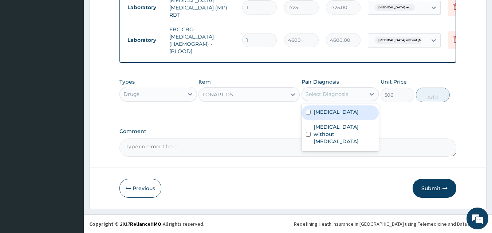
click at [336, 116] on label "Plasmodium malariae malaria without complication" at bounding box center [336, 112] width 45 height 7
checkbox input "true"
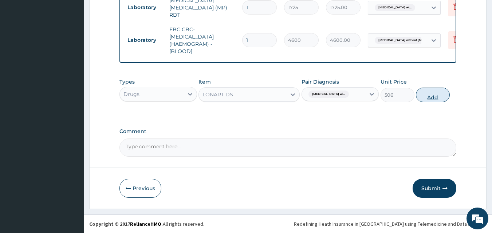
click at [445, 93] on button "Add" at bounding box center [433, 95] width 34 height 15
type input "0"
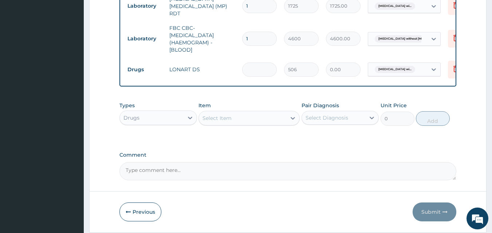
type input "0.00"
type input "6"
type input "3036.00"
type input "6"
click at [253, 122] on div "Select Item" at bounding box center [242, 119] width 87 height 12
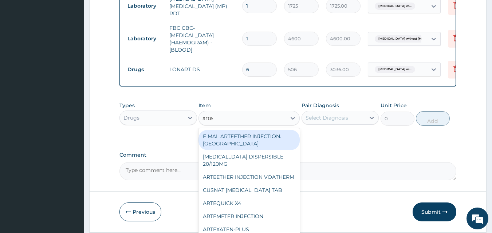
type input "artem"
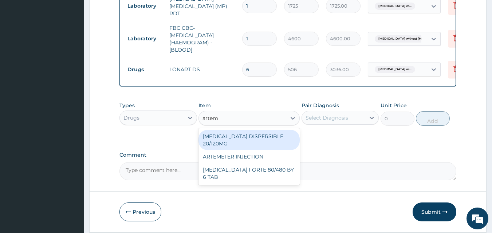
click at [281, 136] on div "COARTEM DISPERSIBLE 20/120MG" at bounding box center [249, 140] width 101 height 20
type input "120.18"
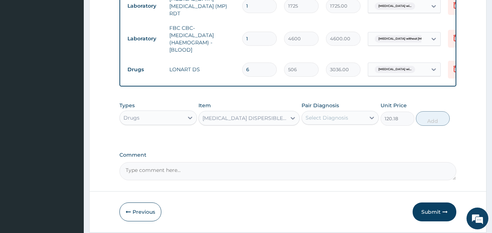
click at [327, 118] on div "Select Diagnosis" at bounding box center [327, 117] width 43 height 7
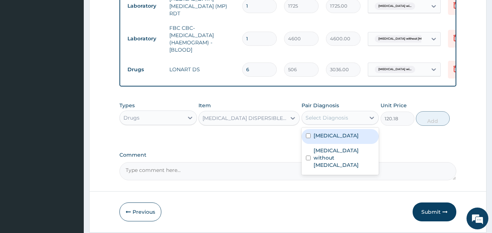
click at [346, 140] on label "Plasmodium malariae malaria without complication" at bounding box center [336, 135] width 45 height 7
checkbox input "true"
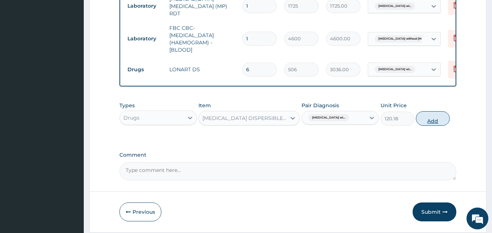
click at [429, 125] on button "Add" at bounding box center [433, 118] width 34 height 15
type input "0"
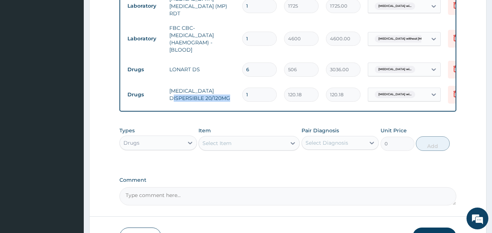
drag, startPoint x: 260, startPoint y: 98, endPoint x: 221, endPoint y: 87, distance: 41.4
click at [221, 87] on tr "Drugs COARTEM DISPERSIBLE 20/120MG 1 120.18 120.18 Plasmodium malariae malaria …" at bounding box center [302, 94] width 357 height 25
click at [244, 96] on input "1" at bounding box center [259, 95] width 35 height 14
drag, startPoint x: 260, startPoint y: 88, endPoint x: 239, endPoint y: 88, distance: 21.5
click at [239, 88] on td "1" at bounding box center [260, 94] width 42 height 21
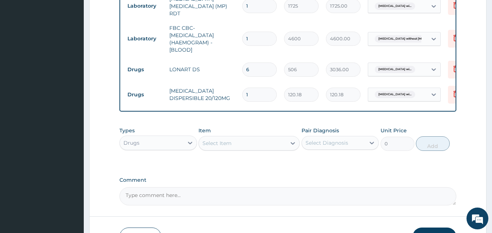
type input "6"
type input "721.08"
type input "6"
click at [452, 67] on icon at bounding box center [456, 68] width 9 height 9
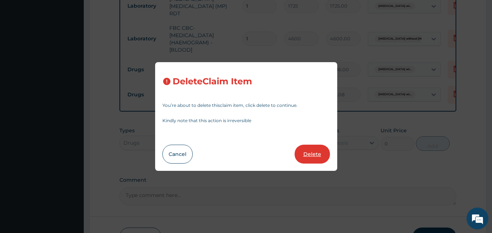
click at [310, 150] on button "Delete" at bounding box center [312, 154] width 35 height 19
type input "120.18"
type input "721.08"
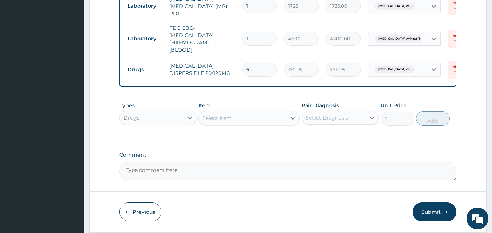
click at [267, 121] on div "Select Item" at bounding box center [242, 119] width 87 height 12
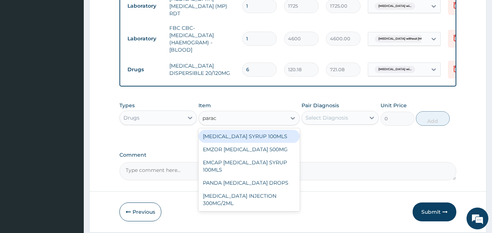
type input "parace"
click at [251, 140] on div "PARACETAMOL SYRUP 100MLS" at bounding box center [249, 136] width 101 height 13
type input "759"
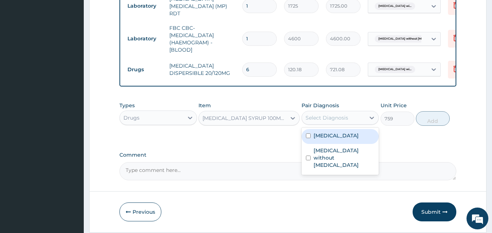
click at [349, 112] on div "Select Diagnosis" at bounding box center [341, 118] width 78 height 14
click at [345, 118] on div "Select Diagnosis" at bounding box center [327, 117] width 43 height 7
click at [342, 122] on div "Select Diagnosis" at bounding box center [327, 117] width 43 height 7
click at [333, 140] on label "Plasmodium malariae malaria without complication" at bounding box center [336, 135] width 45 height 7
checkbox input "true"
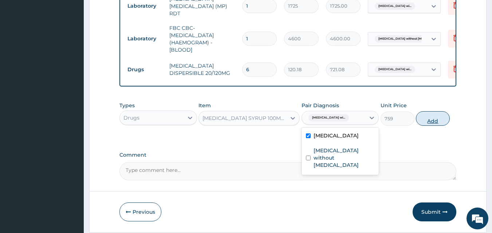
click at [425, 122] on button "Add" at bounding box center [433, 118] width 34 height 15
type input "0"
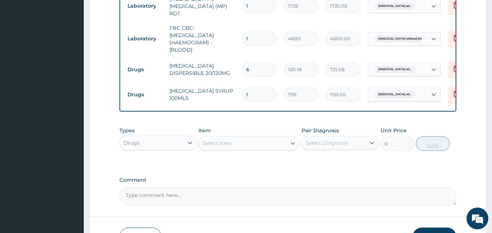
click at [264, 146] on div "Select Item" at bounding box center [242, 144] width 87 height 12
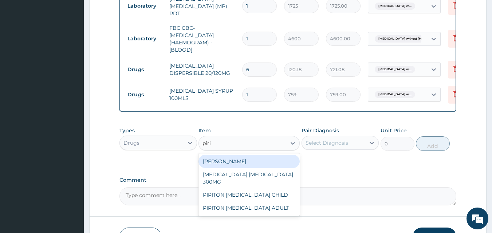
type input "pirit"
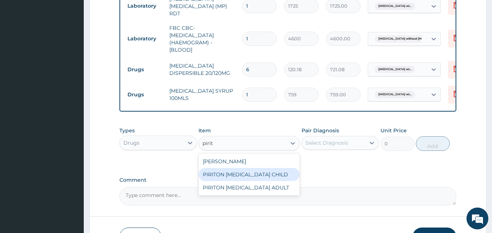
click at [277, 177] on div "PIRITON EXPECTORANT CHILD" at bounding box center [249, 174] width 101 height 13
type input "1265"
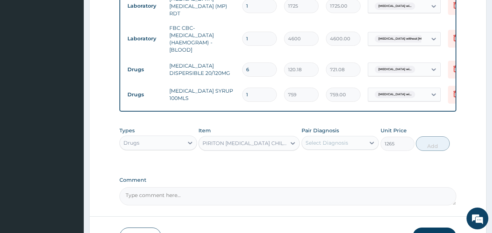
click at [334, 142] on div "Select Diagnosis" at bounding box center [327, 143] width 43 height 7
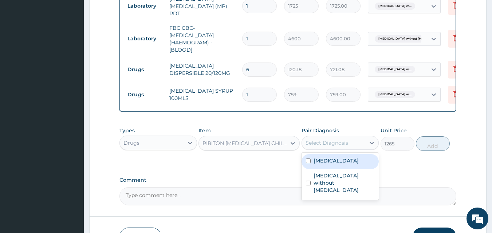
scroll to position [0, 0]
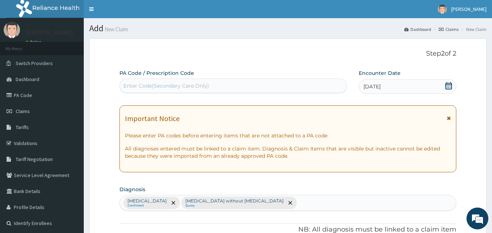
click at [380, 204] on div "Plasmodium malariae malaria without complication Confirmed Sepsis without septi…" at bounding box center [288, 203] width 337 height 15
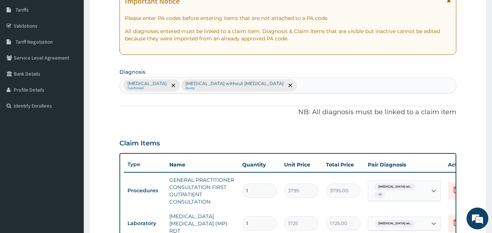
scroll to position [121, 0]
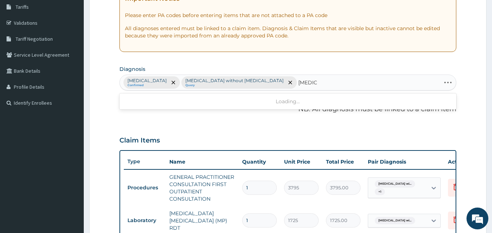
type input "rhinitis"
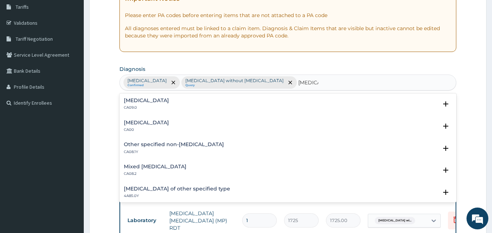
click at [164, 96] on div "Chronic rhinitis CA09.0 Select Status Query Query covers suspected (?), Keep in…" at bounding box center [287, 106] width 337 height 22
click at [156, 100] on h4 "Chronic rhinitis" at bounding box center [146, 100] width 45 height 5
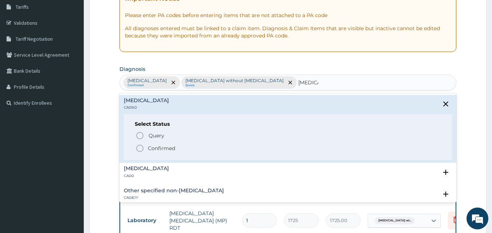
click at [155, 149] on p "Confirmed" at bounding box center [161, 148] width 27 height 7
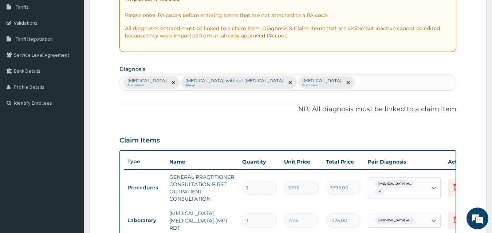
scroll to position [386, 0]
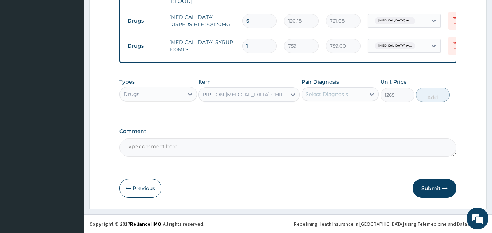
click at [362, 98] on div "Select Diagnosis" at bounding box center [334, 95] width 64 height 12
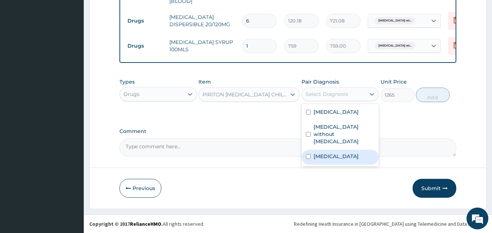
click at [345, 160] on label "Chronic rhinitis" at bounding box center [336, 156] width 45 height 7
checkbox input "true"
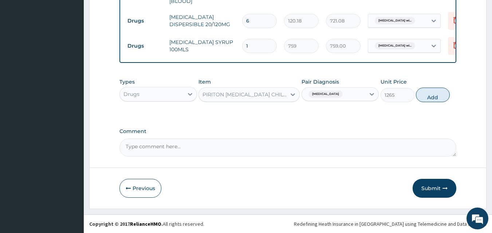
drag, startPoint x: 432, startPoint y: 95, endPoint x: 423, endPoint y: 98, distance: 9.1
click at [431, 95] on button "Add" at bounding box center [433, 95] width 34 height 15
type input "0"
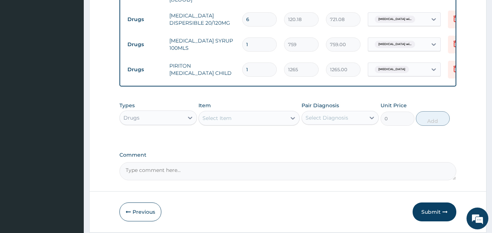
scroll to position [411, 0]
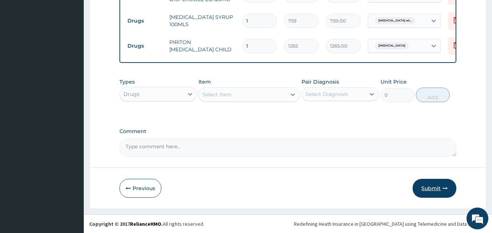
click at [436, 192] on button "Submit" at bounding box center [435, 188] width 44 height 19
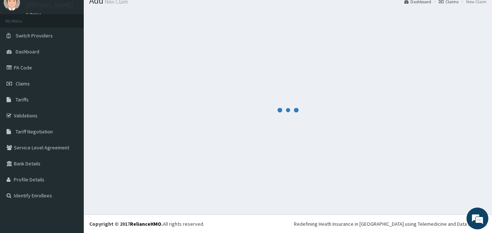
scroll to position [28, 0]
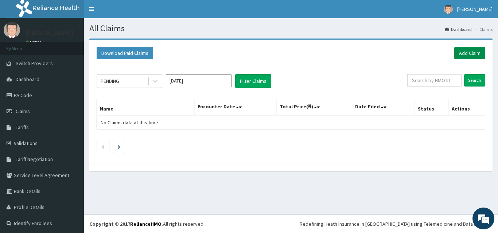
click at [467, 58] on link "Add Claim" at bounding box center [469, 53] width 31 height 12
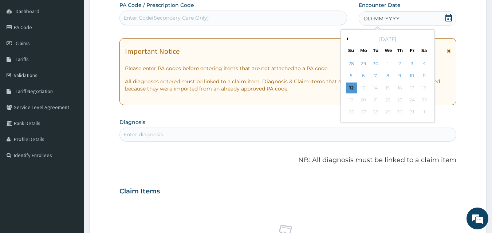
click at [348, 39] on button "Previous Month" at bounding box center [347, 39] width 4 height 4
click at [362, 114] on div "25" at bounding box center [363, 112] width 11 height 11
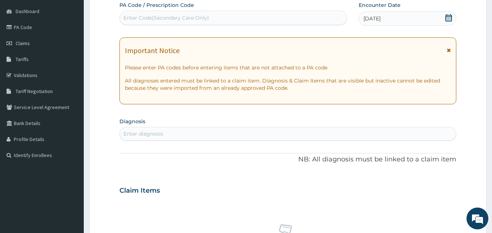
click at [247, 139] on div "Enter diagnosis" at bounding box center [288, 134] width 337 height 12
type input "p"
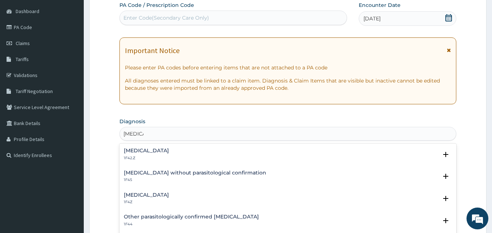
type input "[MEDICAL_DATA]"
click at [169, 156] on p "1F42.Z" at bounding box center [146, 158] width 45 height 5
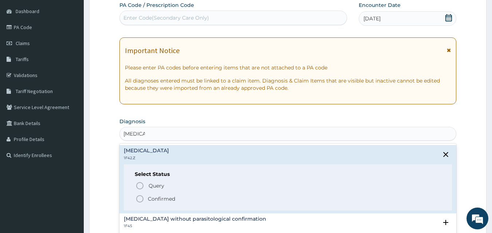
click at [169, 199] on p "Confirmed" at bounding box center [161, 199] width 27 height 7
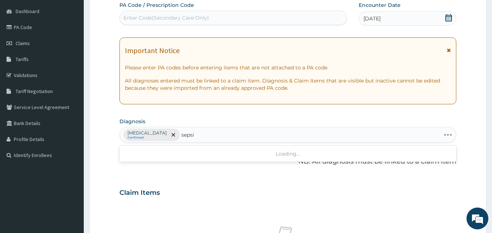
type input "[MEDICAL_DATA]"
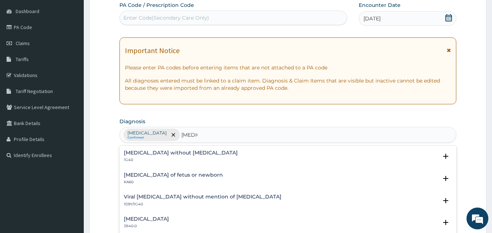
click at [178, 157] on div "[MEDICAL_DATA] without [MEDICAL_DATA] 1G40" at bounding box center [181, 156] width 114 height 13
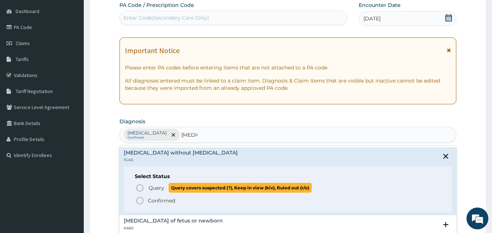
click at [157, 187] on span "Query" at bounding box center [157, 188] width 16 height 7
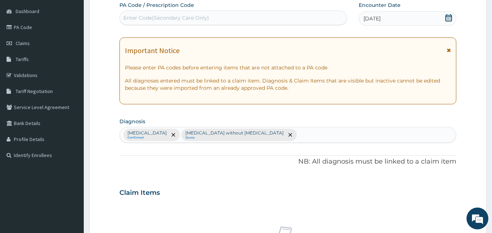
scroll to position [292, 0]
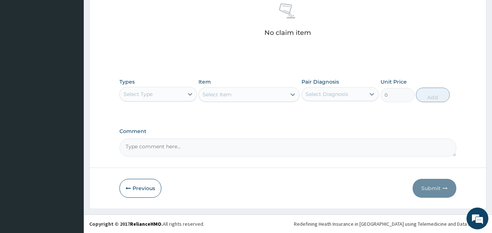
click at [162, 91] on div "Select Type" at bounding box center [152, 95] width 64 height 12
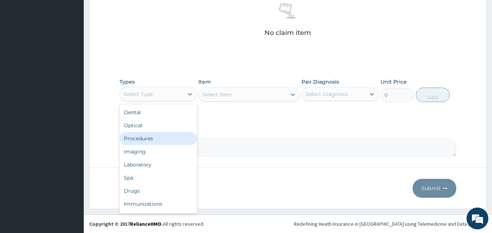
click at [160, 140] on div "Procedures" at bounding box center [158, 138] width 78 height 13
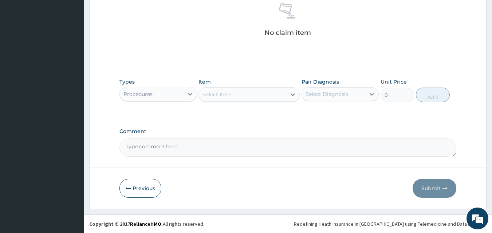
click at [222, 97] on div "Select Item" at bounding box center [217, 94] width 29 height 7
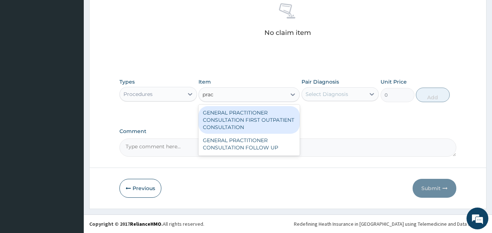
type input "pract"
click at [250, 111] on div "GENERAL PRACTITIONER CONSULTATION FIRST OUTPATIENT CONSULTATION" at bounding box center [249, 120] width 101 height 28
type input "3795"
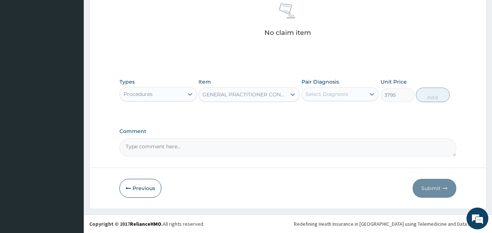
click at [344, 93] on div "Select Diagnosis" at bounding box center [327, 94] width 43 height 7
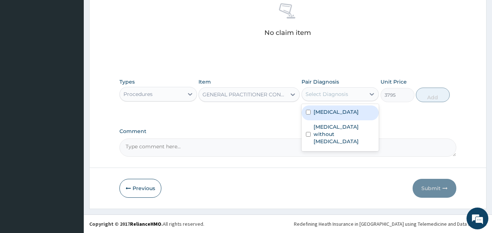
drag, startPoint x: 350, startPoint y: 119, endPoint x: 393, endPoint y: 111, distance: 43.7
click at [350, 116] on label "Plasmodium malariae malaria without complication" at bounding box center [336, 112] width 45 height 7
checkbox input "true"
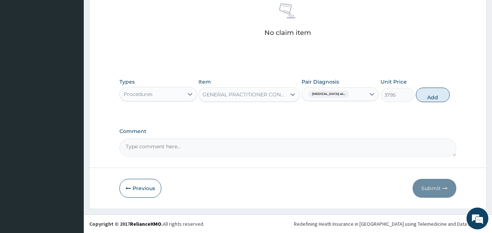
drag, startPoint x: 437, startPoint y: 95, endPoint x: 377, endPoint y: 115, distance: 63.2
click at [377, 115] on div "Types Procedures Item GENERAL PRACTITIONER CONSULTATION FIRST OUTPATIENT CONSUL…" at bounding box center [287, 96] width 337 height 42
click at [365, 100] on div "Plasmodium malariae malaria wi..." at bounding box center [334, 94] width 64 height 12
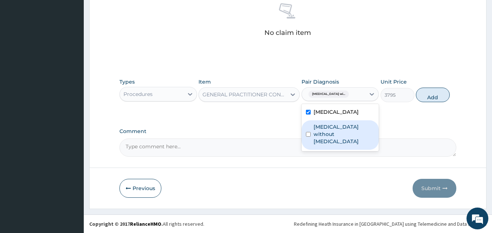
click at [349, 143] on label "Sepsis without septic shock" at bounding box center [344, 134] width 61 height 22
checkbox input "true"
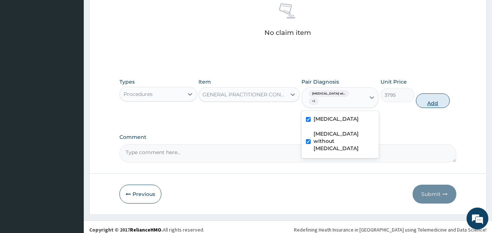
click at [438, 97] on button "Add" at bounding box center [433, 101] width 34 height 15
type input "0"
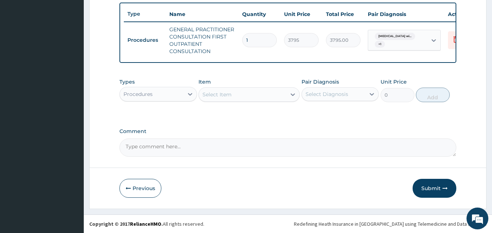
scroll to position [274, 0]
click at [151, 99] on div "Procedures" at bounding box center [152, 95] width 64 height 12
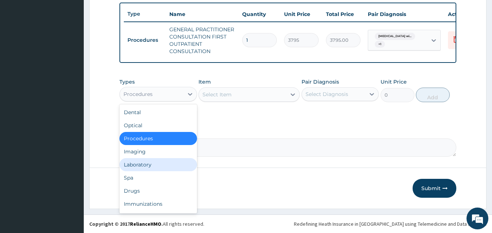
click at [173, 171] on div "Laboratory" at bounding box center [158, 164] width 78 height 13
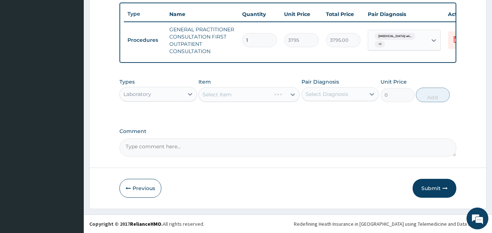
click at [215, 93] on div "Select Item" at bounding box center [249, 94] width 101 height 15
click at [216, 91] on div "Select Item" at bounding box center [217, 94] width 29 height 7
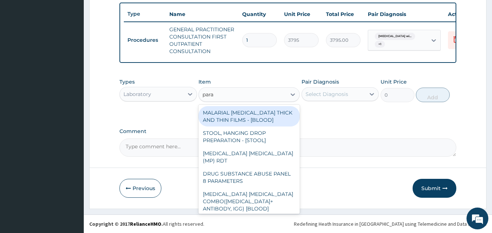
type input "paras"
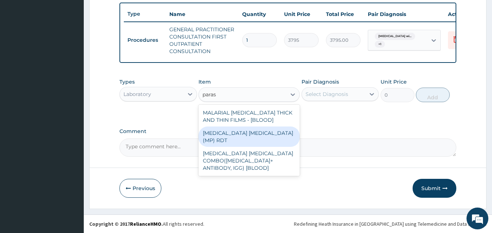
click at [235, 132] on div "MALARIA PARASITE (MP) RDT" at bounding box center [249, 137] width 101 height 20
type input "1725"
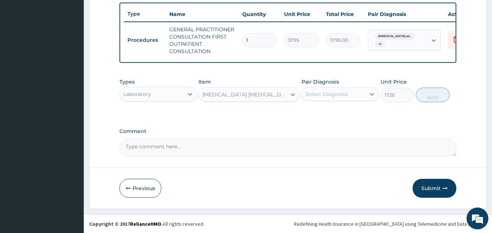
click at [342, 97] on div "Select Diagnosis" at bounding box center [327, 94] width 43 height 7
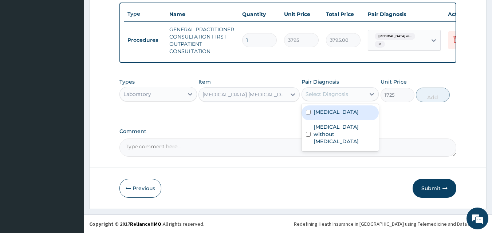
click at [322, 114] on label "Plasmodium malariae malaria without complication" at bounding box center [336, 112] width 45 height 7
checkbox input "true"
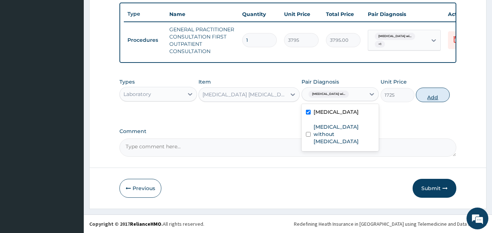
click at [432, 99] on button "Add" at bounding box center [433, 95] width 34 height 15
type input "0"
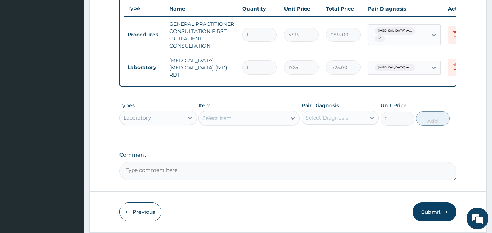
click at [233, 121] on div "Select Item" at bounding box center [242, 119] width 87 height 12
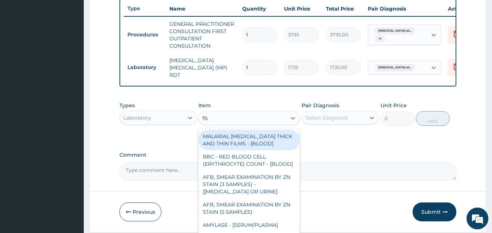
type input "fbc"
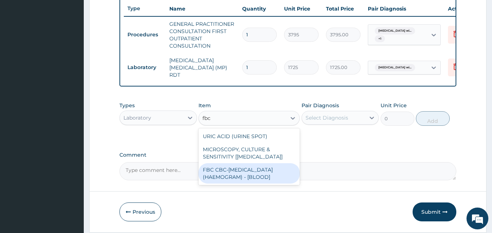
drag, startPoint x: 241, startPoint y: 162, endPoint x: 246, endPoint y: 177, distance: 16.5
click at [246, 177] on div "URIC ACID (URINE SPOT) MICROSCOPY, CULTURE & SENSITIVITY [URETHRA] FBC CBC-COMP…" at bounding box center [249, 157] width 101 height 57
click at [246, 177] on div "FBC CBC-COMPLETE BLOOD COUNT (HAEMOGRAM) - [BLOOD]" at bounding box center [249, 174] width 101 height 20
type input "4600"
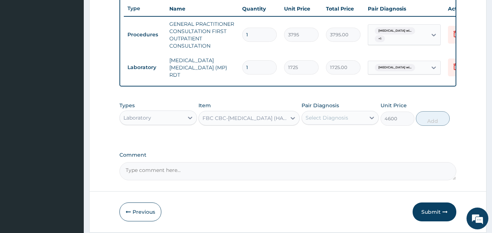
click at [347, 119] on div "Select Diagnosis" at bounding box center [327, 117] width 43 height 7
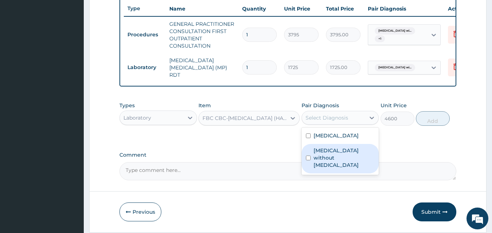
click at [319, 169] on label "Sepsis without septic shock" at bounding box center [344, 158] width 61 height 22
checkbox input "true"
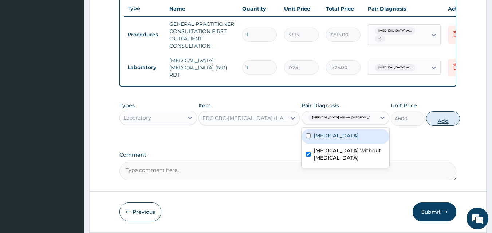
click at [432, 121] on button "Add" at bounding box center [443, 118] width 34 height 15
type input "0"
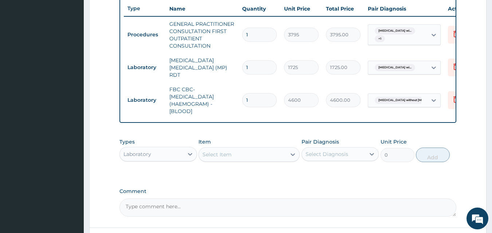
click at [225, 158] on div "Select Item" at bounding box center [217, 154] width 29 height 7
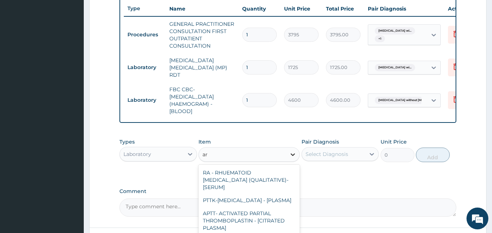
type input "a"
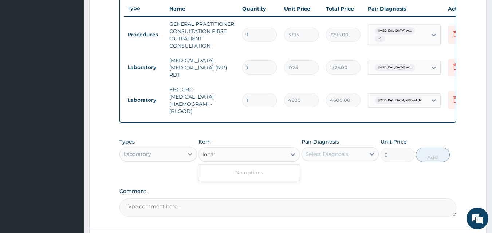
type input "lonar"
click at [186, 159] on div at bounding box center [190, 154] width 13 height 13
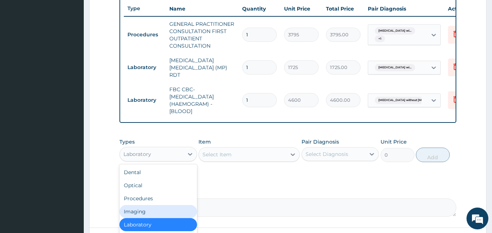
scroll to position [335, 0]
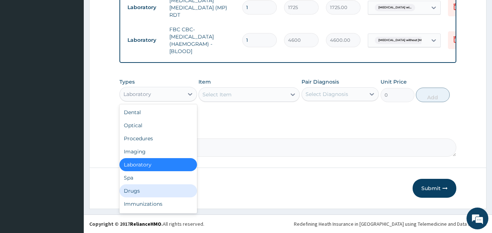
click at [166, 190] on div "Drugs" at bounding box center [158, 191] width 78 height 13
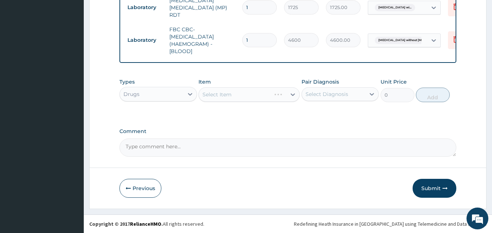
click at [228, 95] on div "Select Item" at bounding box center [249, 94] width 101 height 15
click at [260, 93] on div "Select Item" at bounding box center [249, 94] width 101 height 15
click at [256, 93] on div "Select Item" at bounding box center [249, 94] width 101 height 15
click at [245, 94] on div "Select Item" at bounding box center [249, 94] width 101 height 15
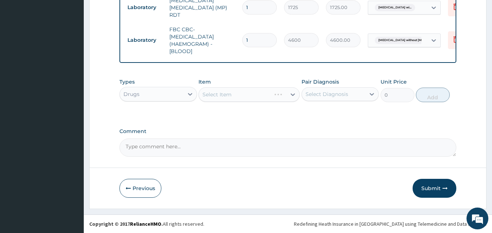
click at [245, 94] on div "Select Item" at bounding box center [249, 94] width 101 height 15
click at [244, 95] on div "Select Item" at bounding box center [242, 95] width 87 height 12
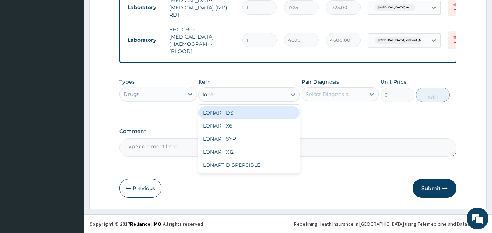
type input "lonart"
click at [248, 111] on div "LONART DS" at bounding box center [249, 112] width 101 height 13
type input "506"
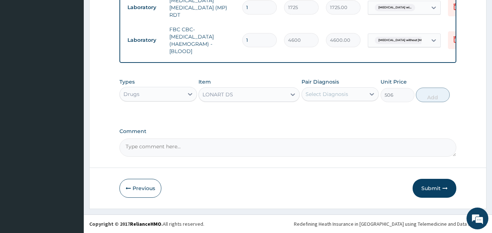
click at [350, 91] on div "Select Diagnosis" at bounding box center [334, 95] width 64 height 12
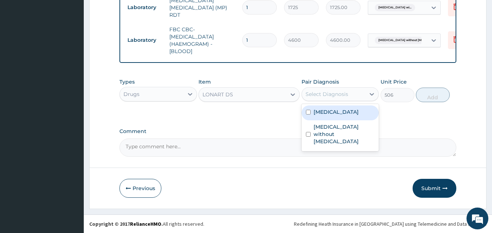
click at [342, 116] on label "Plasmodium malariae malaria without complication" at bounding box center [336, 112] width 45 height 7
checkbox input "true"
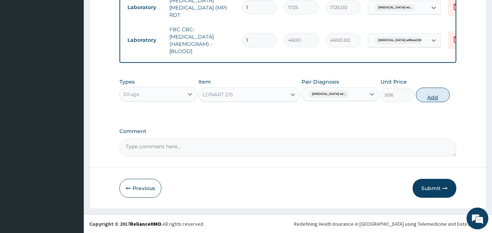
click at [432, 98] on button "Add" at bounding box center [433, 95] width 34 height 15
type input "0"
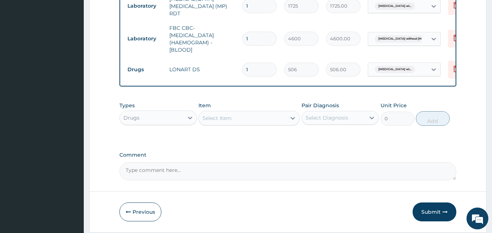
drag, startPoint x: 252, startPoint y: 70, endPoint x: 242, endPoint y: 70, distance: 10.2
click at [242, 70] on td "1" at bounding box center [260, 69] width 42 height 21
type input "6"
type input "3036.00"
type input "6"
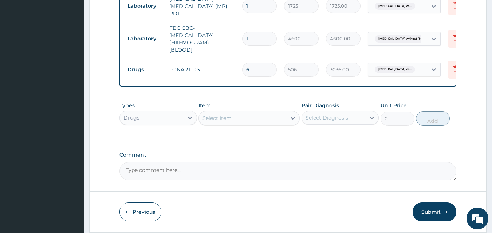
click at [239, 121] on div "Select Item" at bounding box center [242, 119] width 87 height 12
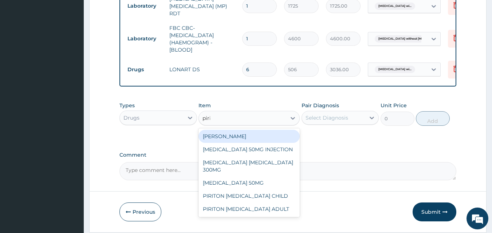
type input "pirit"
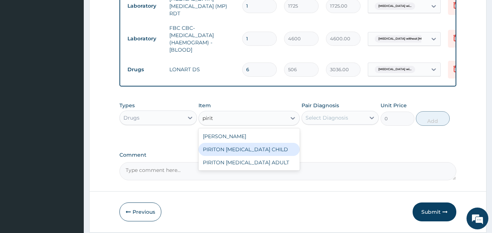
click at [264, 154] on div "PIRITON EXPECTORANT CHILD" at bounding box center [249, 149] width 101 height 13
type input "1265"
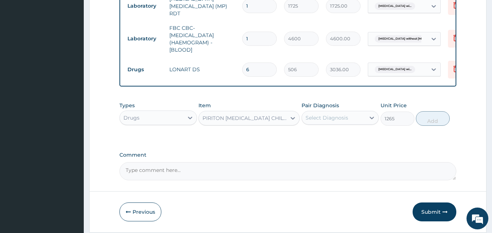
click at [350, 117] on div "Select Diagnosis" at bounding box center [334, 118] width 64 height 12
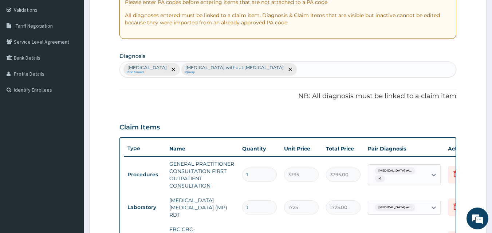
scroll to position [133, 0]
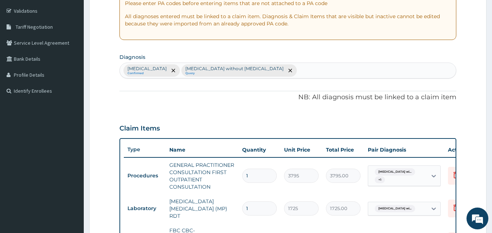
click at [388, 75] on div "Plasmodium malariae malaria without complication Confirmed Sepsis without septi…" at bounding box center [288, 70] width 337 height 15
type input "upper respiratory"
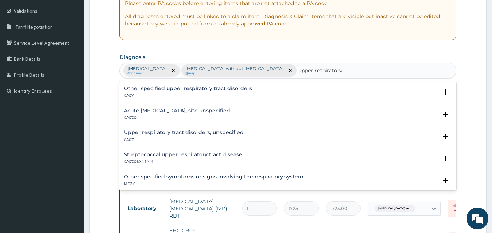
click at [186, 111] on h4 "Acute upper respiratory infection, site unspecified" at bounding box center [177, 110] width 106 height 5
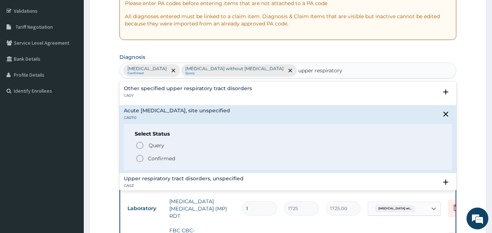
click at [160, 160] on p "Confirmed" at bounding box center [161, 158] width 27 height 7
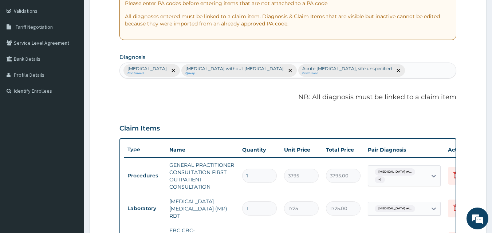
scroll to position [374, 0]
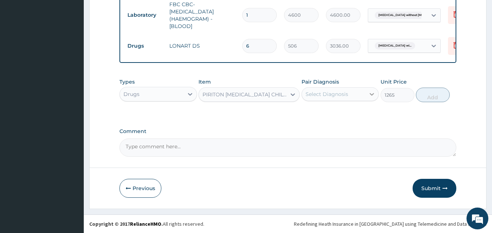
click at [366, 97] on div at bounding box center [371, 94] width 13 height 13
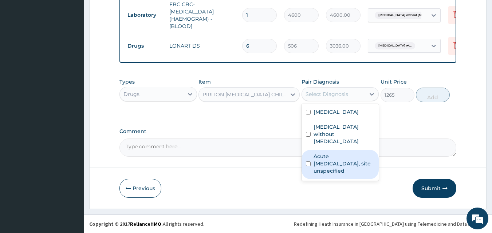
click at [335, 173] on label "Acute upper respiratory infection, site unspecified" at bounding box center [344, 164] width 61 height 22
checkbox input "true"
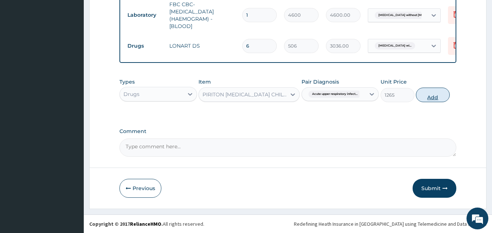
click at [424, 102] on button "Add" at bounding box center [433, 95] width 34 height 15
type input "0"
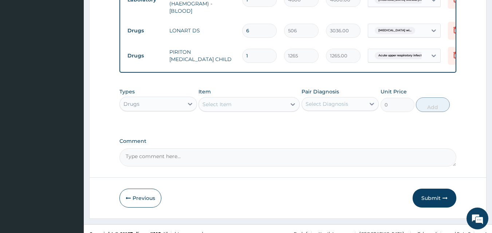
scroll to position [378, 0]
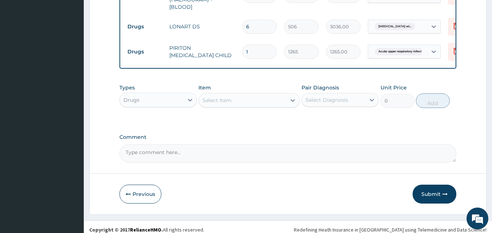
click at [252, 106] on div "Select Item" at bounding box center [242, 101] width 87 height 12
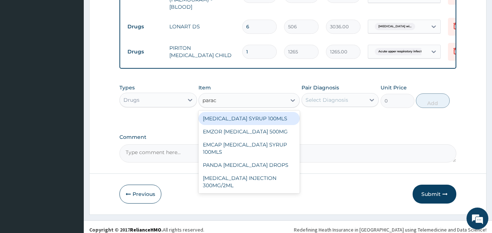
type input "parace"
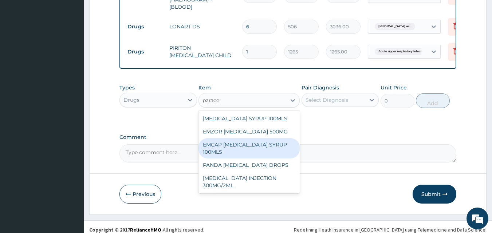
click at [283, 159] on div "EMCAP PARACETAMOL SYRUP 100MLS" at bounding box center [249, 148] width 101 height 20
type input "632.5"
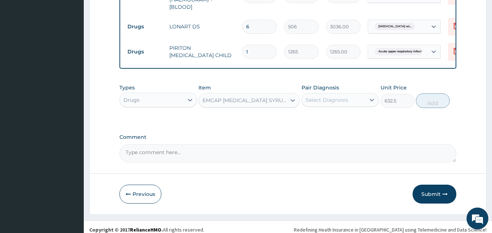
click at [332, 106] on div "Select Diagnosis" at bounding box center [334, 100] width 64 height 12
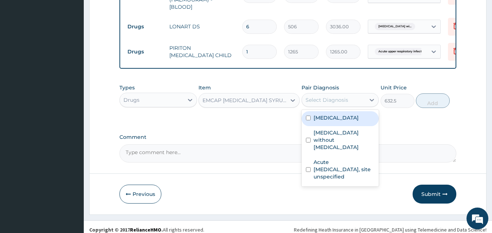
click at [338, 122] on label "Plasmodium malariae malaria without complication" at bounding box center [336, 117] width 45 height 7
checkbox input "true"
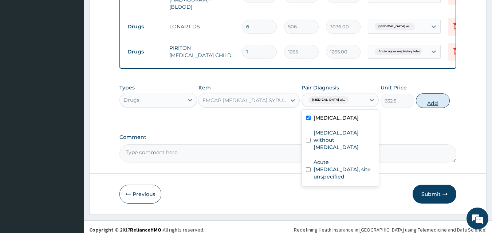
click at [444, 108] on button "Add" at bounding box center [433, 101] width 34 height 15
type input "0"
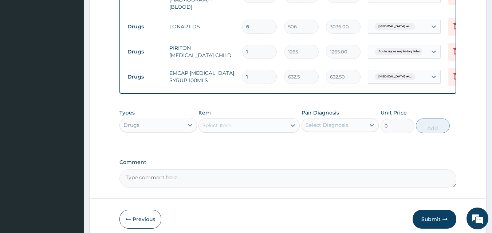
click at [428, 226] on button "Submit" at bounding box center [435, 219] width 44 height 19
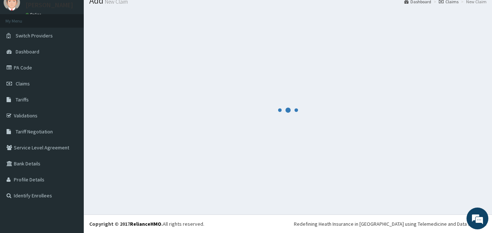
scroll to position [28, 0]
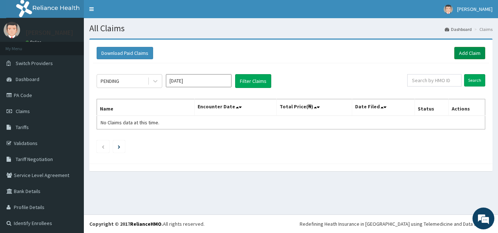
click at [454, 54] on link "Add Claim" at bounding box center [469, 53] width 31 height 12
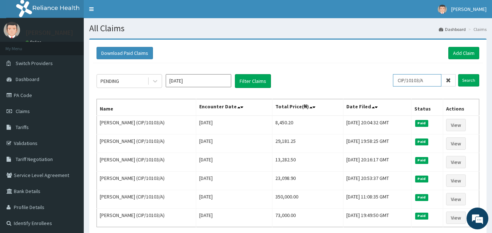
drag, startPoint x: 400, startPoint y: 81, endPoint x: 393, endPoint y: 82, distance: 7.0
click at [393, 82] on div "PENDING [DATE] Filter Claims CIP/10103/A Search" at bounding box center [288, 81] width 383 height 14
paste input "VTE/10096"
click at [472, 81] on input "Search" at bounding box center [468, 80] width 21 height 12
drag, startPoint x: 434, startPoint y: 81, endPoint x: 378, endPoint y: 74, distance: 56.5
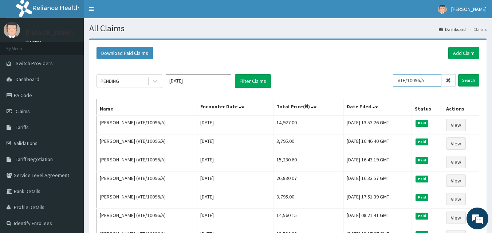
click at [378, 74] on div "PENDING [DATE] Filter Claims VTE/10096/A Search" at bounding box center [288, 81] width 383 height 14
paste input "DEH/10004/B"
click at [475, 78] on input "Search" at bounding box center [468, 80] width 21 height 12
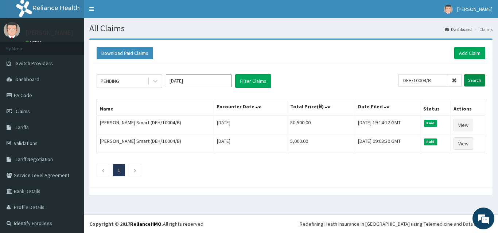
click at [468, 78] on input "Search" at bounding box center [474, 80] width 21 height 12
drag, startPoint x: 438, startPoint y: 78, endPoint x: 354, endPoint y: 70, distance: 84.9
click at [354, 70] on div "PENDING [DATE] Filter Claims DEH/10004/B Search Name Encounter Date Total Price…" at bounding box center [291, 123] width 396 height 121
paste input "PEJ/10016"
type input "PEJ/10016/B"
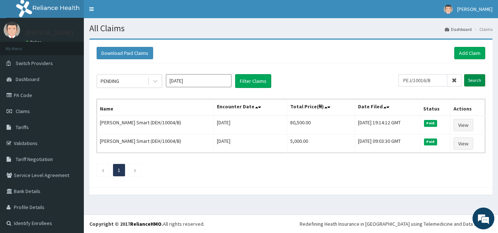
click at [472, 85] on input "Search" at bounding box center [474, 80] width 21 height 12
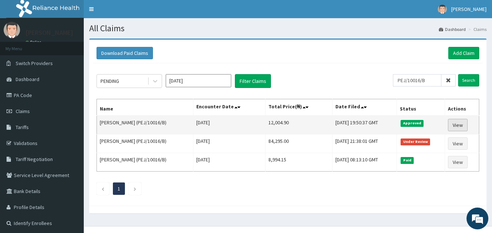
click at [465, 122] on link "View" at bounding box center [458, 125] width 20 height 12
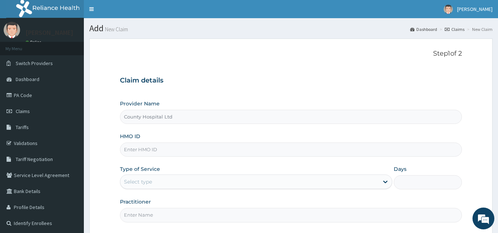
click at [149, 149] on input "HMO ID" at bounding box center [291, 150] width 342 height 14
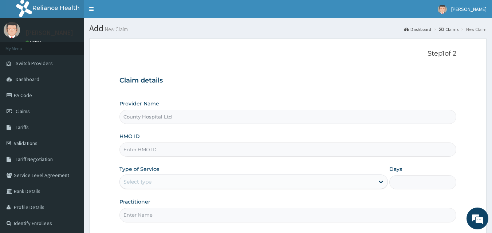
click at [140, 125] on div "Provider Name County Hospital Ltd HMO ID Type of Service Select type Days Pract…" at bounding box center [287, 161] width 337 height 122
click at [195, 150] on input "HMO ID" at bounding box center [287, 150] width 337 height 14
paste input "VTE/10096/A"
type input "VTE/10096/A"
click at [182, 185] on div "Select type" at bounding box center [247, 182] width 255 height 12
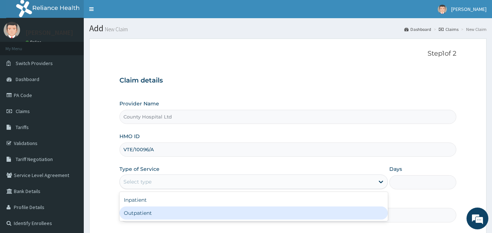
click at [180, 217] on div "Outpatient" at bounding box center [253, 213] width 268 height 13
type input "1"
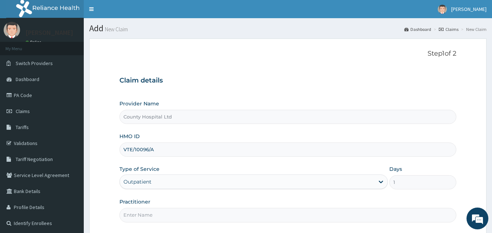
scroll to position [68, 0]
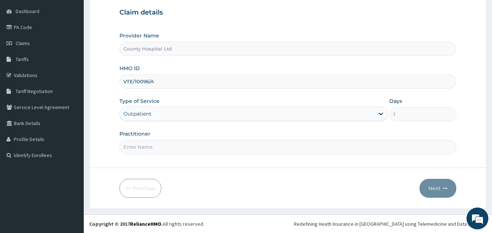
click at [141, 145] on input "Practitioner" at bounding box center [287, 147] width 337 height 14
type input "[PERSON_NAME]"
click at [446, 192] on button "Next" at bounding box center [438, 188] width 37 height 19
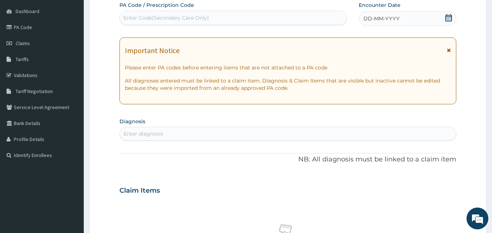
click at [165, 18] on div "Enter Code(Secondary Care Only)" at bounding box center [166, 17] width 86 height 7
paste input "PA/11DC0E"
type input "PA/11DC0E"
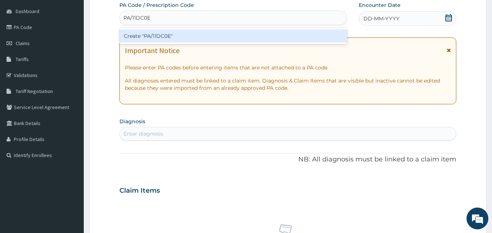
click at [167, 35] on div "Create "PA/11DC0E"" at bounding box center [233, 36] width 228 height 13
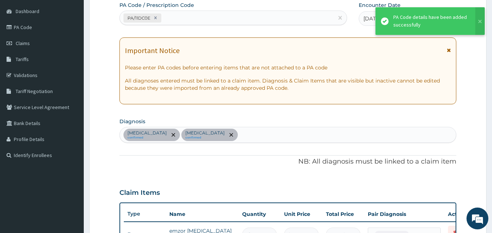
scroll to position [237, 0]
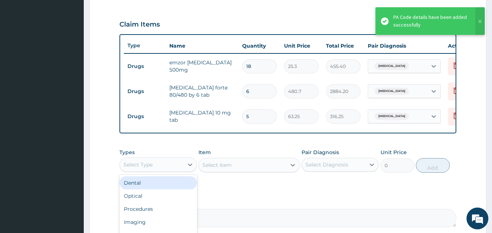
click at [172, 171] on div "Select Type" at bounding box center [152, 165] width 64 height 12
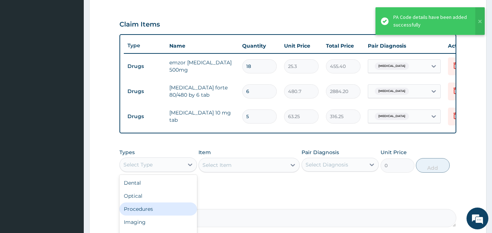
click at [160, 215] on div "Procedures" at bounding box center [158, 209] width 78 height 13
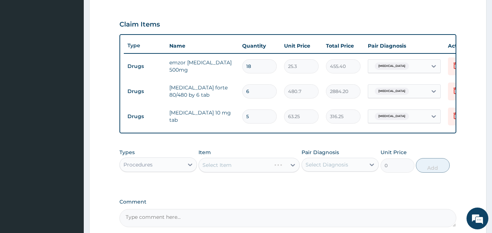
click at [227, 173] on div "Select Item" at bounding box center [249, 165] width 101 height 15
click at [229, 169] on div "Select Item" at bounding box center [217, 165] width 29 height 7
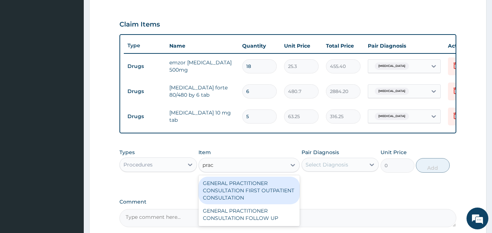
type input "pract"
drag, startPoint x: 233, startPoint y: 195, endPoint x: 388, endPoint y: 168, distance: 157.2
click at [233, 195] on div "GENERAL PRACTITIONER CONSULTATION FIRST OUTPATIENT CONSULTATION" at bounding box center [249, 191] width 101 height 28
type input "3795"
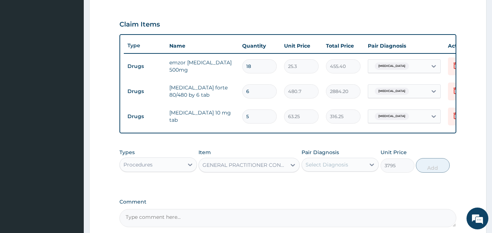
click at [358, 171] on div "Select Diagnosis" at bounding box center [334, 165] width 64 height 12
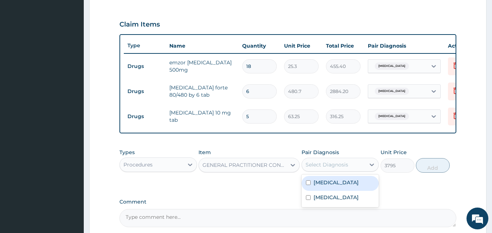
drag, startPoint x: 347, startPoint y: 192, endPoint x: 344, endPoint y: 209, distance: 17.1
click at [347, 191] on div "Malaria" at bounding box center [341, 183] width 78 height 15
checkbox input "true"
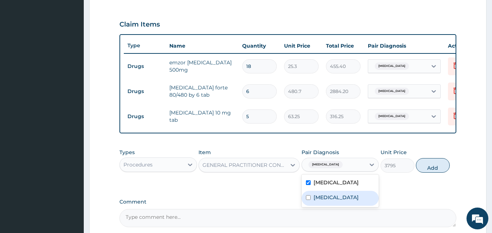
click at [344, 201] on label "Upper respiratory infection" at bounding box center [336, 197] width 45 height 7
checkbox input "true"
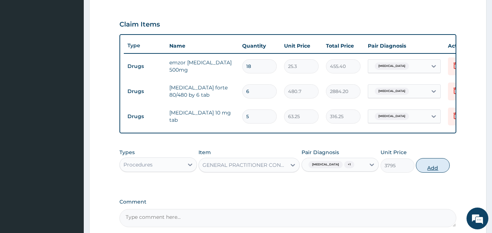
click at [438, 169] on button "Add" at bounding box center [433, 165] width 34 height 15
type input "0"
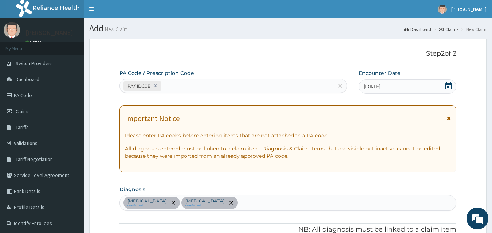
scroll to position [349, 0]
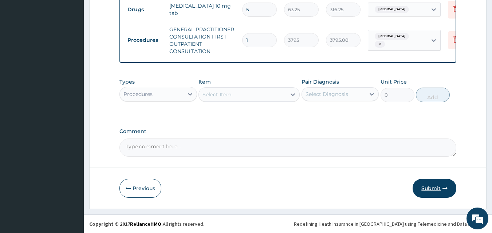
click at [426, 191] on button "Submit" at bounding box center [435, 188] width 44 height 19
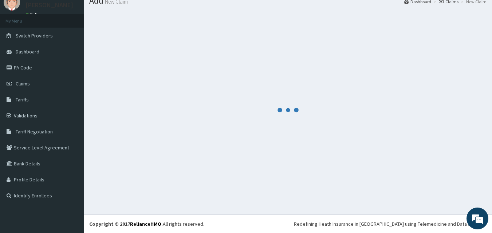
scroll to position [28, 0]
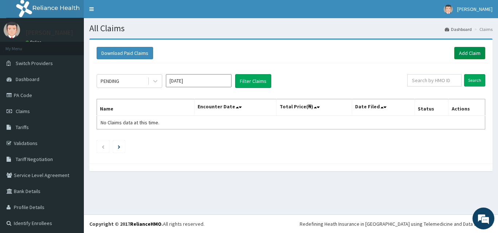
click at [469, 53] on link "Add Claim" at bounding box center [469, 53] width 31 height 12
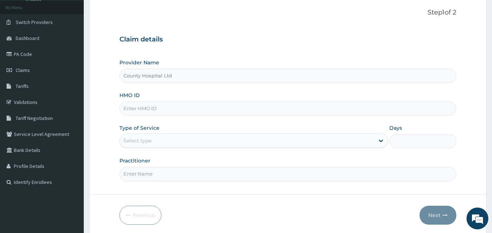
scroll to position [42, 0]
click at [191, 111] on input "HMO ID" at bounding box center [287, 108] width 337 height 14
paste input "EFT/10570/A"
type input "EFT/10570/A"
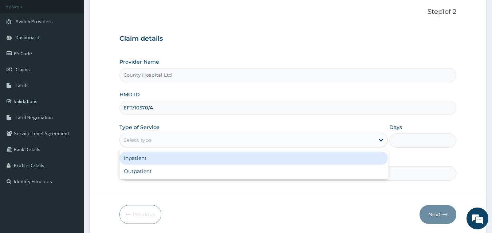
click at [187, 140] on div "Select type" at bounding box center [247, 140] width 255 height 12
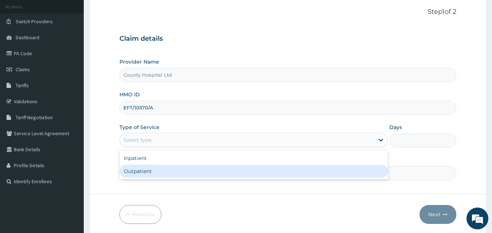
click at [182, 170] on div "Outpatient" at bounding box center [253, 171] width 268 height 13
type input "1"
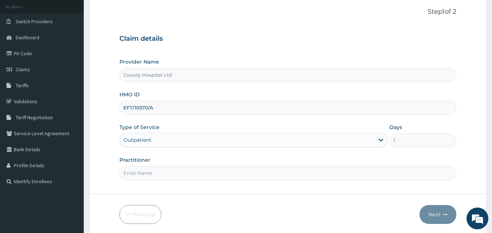
click at [182, 170] on input "Practitioner" at bounding box center [287, 173] width 337 height 14
type input "DR STANLEY"
click at [430, 218] on button "Next" at bounding box center [438, 214] width 37 height 19
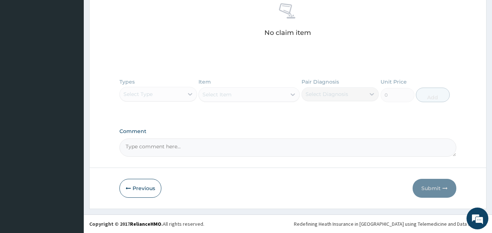
scroll to position [0, 0]
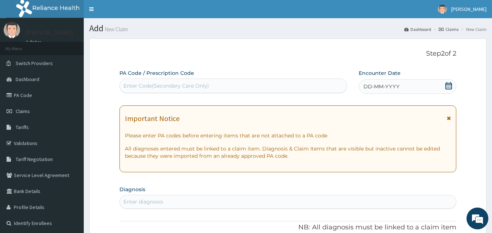
click at [164, 88] on div "Enter Code(Secondary Care Only)" at bounding box center [166, 85] width 86 height 7
paste input "PA/4C4C8E"
type input "PA/4C4C8E"
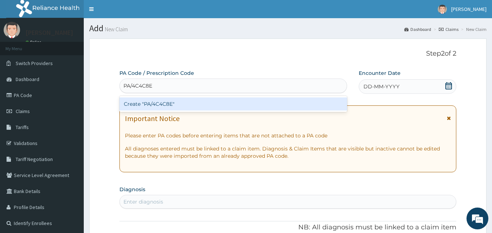
click at [160, 106] on div "Create "PA/4C4C8E"" at bounding box center [233, 104] width 228 height 13
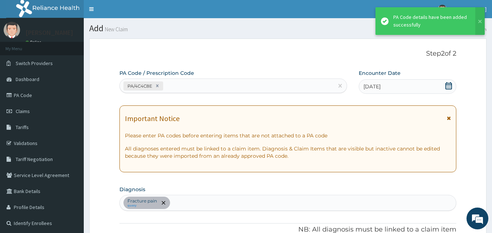
scroll to position [187, 0]
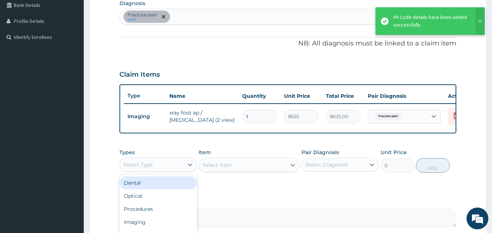
click at [146, 169] on div "Select Type" at bounding box center [137, 164] width 29 height 7
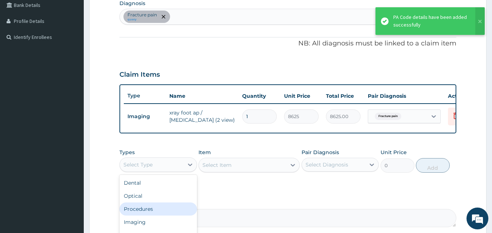
click at [180, 210] on div "Procedures" at bounding box center [158, 209] width 78 height 13
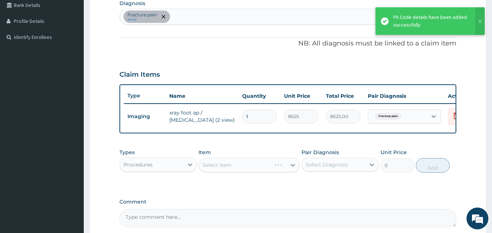
click at [228, 173] on div "Select Item" at bounding box center [249, 165] width 101 height 15
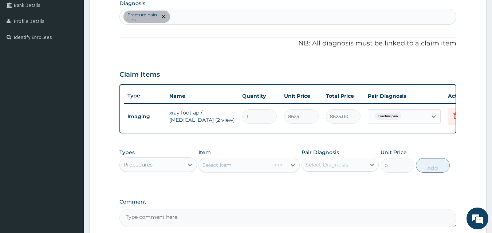
click at [228, 173] on div "Select Item" at bounding box center [249, 165] width 101 height 15
click at [235, 173] on div "Select Item" at bounding box center [249, 165] width 101 height 15
click at [231, 171] on div "Select Item" at bounding box center [242, 166] width 87 height 12
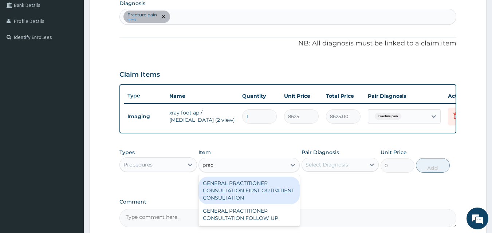
type input "pract"
type input "3795"
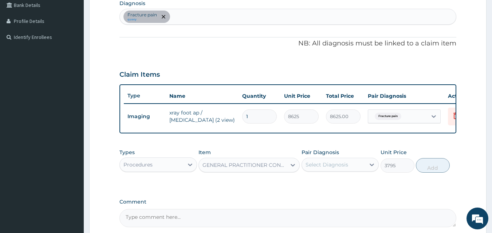
click at [329, 169] on div "Select Diagnosis" at bounding box center [327, 164] width 43 height 7
click at [335, 191] on div "Fracture pain" at bounding box center [341, 183] width 78 height 15
checkbox input "true"
click at [436, 171] on button "Add" at bounding box center [433, 165] width 34 height 15
type input "0"
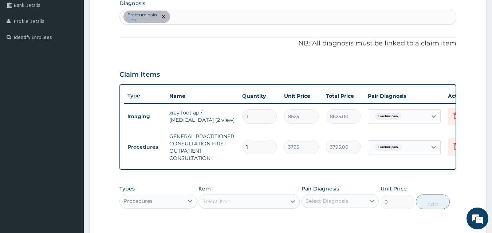
scroll to position [299, 0]
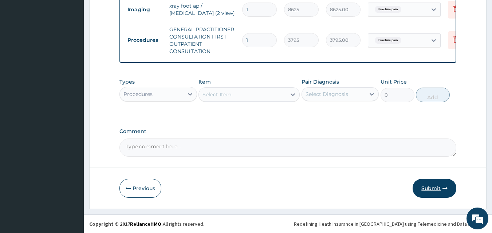
click at [426, 194] on button "Submit" at bounding box center [435, 188] width 44 height 19
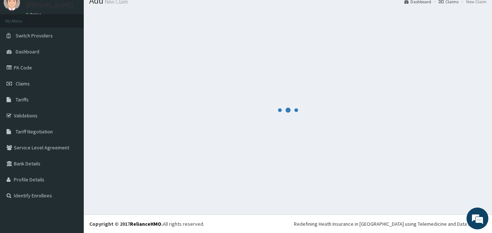
scroll to position [28, 0]
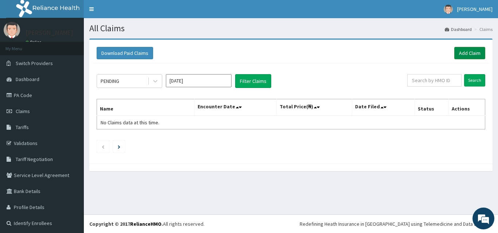
click at [469, 51] on link "Add Claim" at bounding box center [469, 53] width 31 height 12
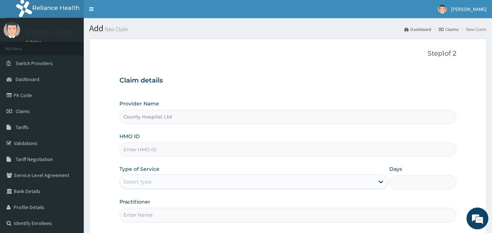
click at [140, 146] on input "HMO ID" at bounding box center [287, 150] width 337 height 14
paste input "IEI/10070/C"
type input "IEI/10070/C"
click at [138, 178] on div "Select type" at bounding box center [247, 182] width 255 height 12
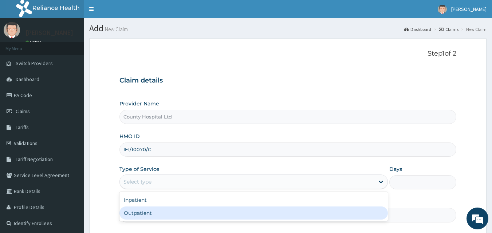
click at [145, 210] on div "Outpatient" at bounding box center [253, 213] width 268 height 13
type input "1"
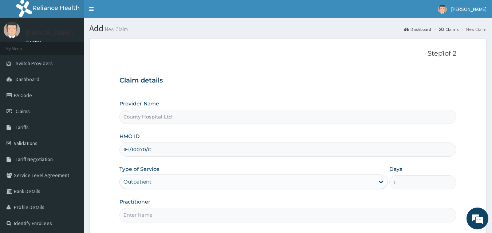
scroll to position [68, 0]
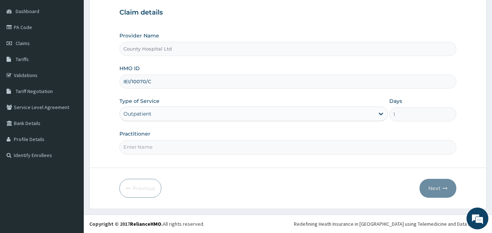
drag, startPoint x: 146, startPoint y: 148, endPoint x: 156, endPoint y: 155, distance: 12.0
click at [146, 148] on input "Practitioner" at bounding box center [287, 147] width 337 height 14
type input "[PERSON_NAME]"
click at [437, 189] on button "Next" at bounding box center [438, 188] width 37 height 19
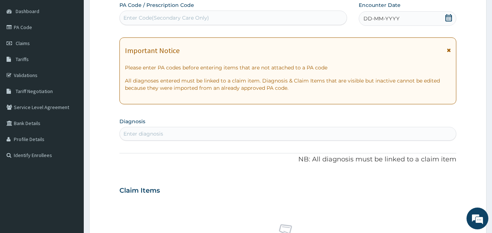
click at [389, 15] on span "DD-MM-YYYY" at bounding box center [382, 18] width 36 height 7
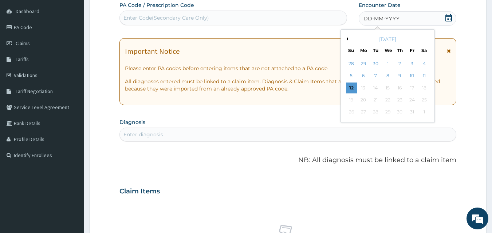
click at [165, 17] on div "Enter Code(Secondary Care Only)" at bounding box center [166, 17] width 86 height 7
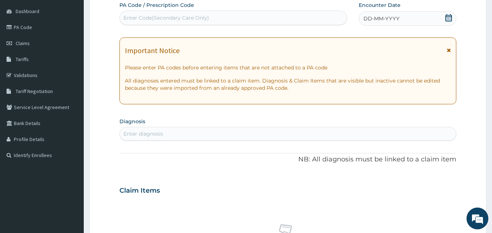
paste input "PA/EC865E"
type input "PA/EC865E"
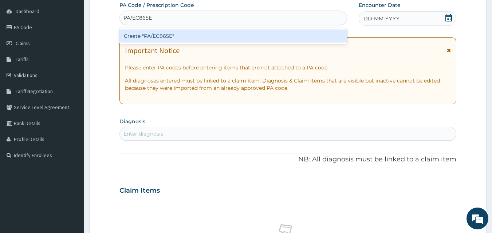
click at [178, 39] on div "Create "PA/EC865E"" at bounding box center [233, 36] width 228 height 13
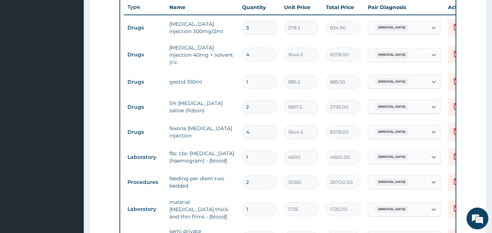
scroll to position [280, 0]
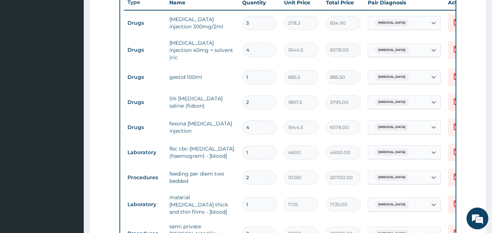
drag, startPoint x: 270, startPoint y: 97, endPoint x: 223, endPoint y: 100, distance: 46.7
click at [223, 100] on tr "Drugs 5% [MEDICAL_DATA] saline (fidson) 2 1897.5 3795.00 [MEDICAL_DATA] Delete" at bounding box center [302, 102] width 357 height 25
type input "6"
type input "11385.00"
type input "6"
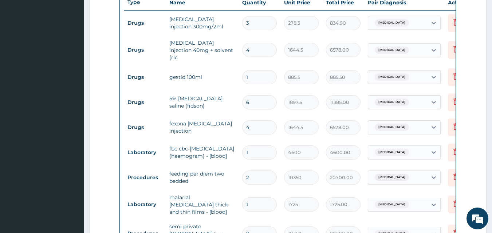
drag, startPoint x: 254, startPoint y: 45, endPoint x: 233, endPoint y: 45, distance: 20.4
click at [233, 45] on tr "Drugs [MEDICAL_DATA] injection 40mg + solvent (ric 4 1644.5 6578.00 [MEDICAL_DA…" at bounding box center [302, 50] width 357 height 29
type input "1"
type input "1644.50"
type input "11"
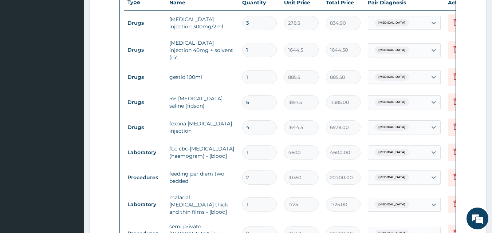
type input "18089.50"
type input "11"
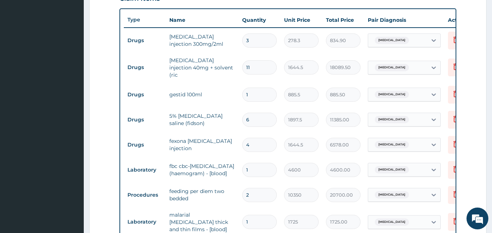
scroll to position [493, 0]
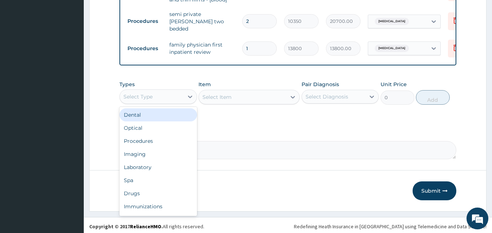
click at [158, 90] on div "Select Type" at bounding box center [158, 97] width 78 height 15
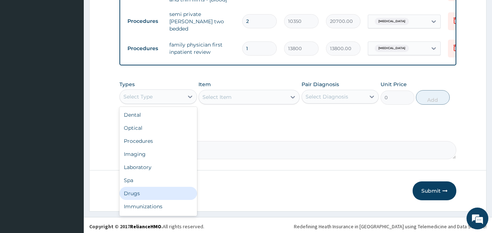
click at [172, 187] on div "Drugs" at bounding box center [158, 193] width 78 height 13
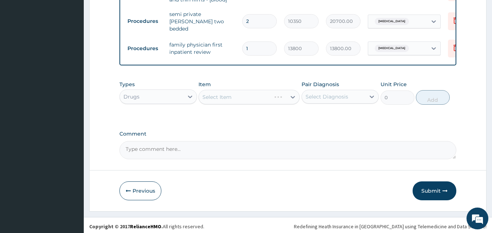
click at [221, 97] on div "Select Item" at bounding box center [249, 97] width 101 height 15
click at [221, 99] on div "Select Item" at bounding box center [249, 97] width 101 height 15
click at [220, 100] on div "Select Item" at bounding box center [249, 97] width 101 height 15
click at [223, 97] on div "Select Item" at bounding box center [217, 97] width 29 height 7
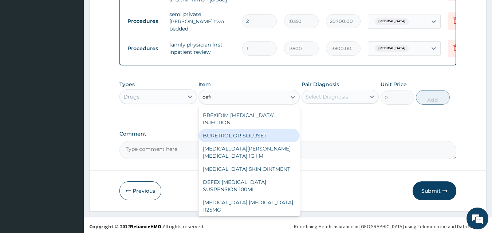
type input "cefur"
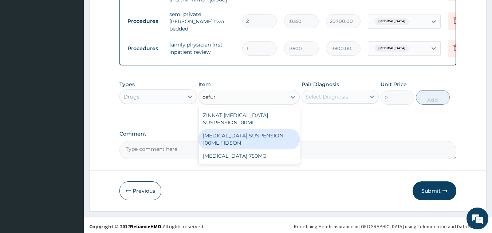
click at [297, 133] on div "[MEDICAL_DATA] SUSPENSION 100ML FIDSON" at bounding box center [249, 139] width 101 height 20
type input "2530"
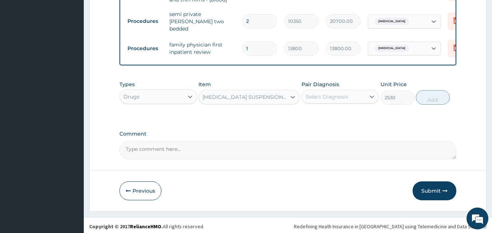
click at [352, 93] on div "Select Diagnosis" at bounding box center [334, 97] width 64 height 12
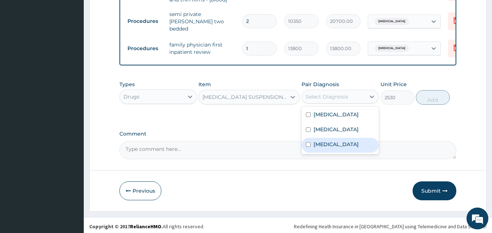
click at [350, 147] on div "[MEDICAL_DATA]" at bounding box center [341, 145] width 78 height 15
checkbox input "true"
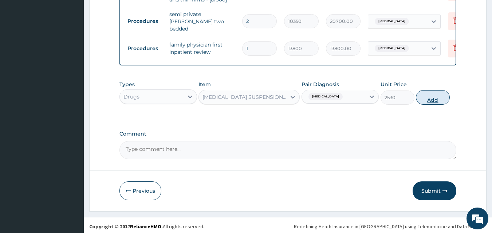
click at [429, 100] on button "Add" at bounding box center [433, 97] width 34 height 15
type input "0"
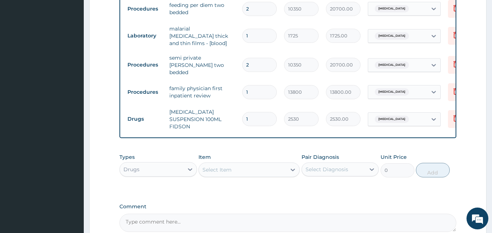
scroll to position [522, 0]
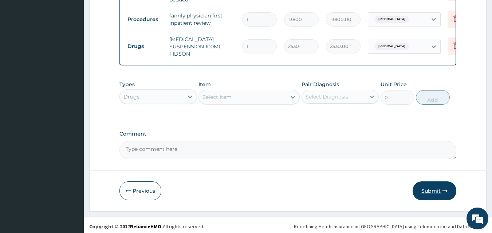
click at [440, 188] on button "Submit" at bounding box center [435, 191] width 44 height 19
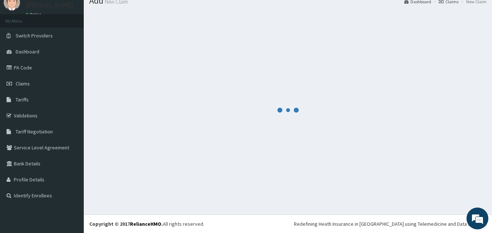
scroll to position [0, 0]
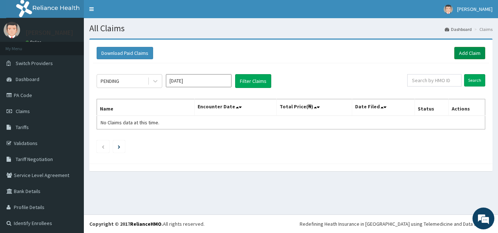
click at [468, 47] on link "Add Claim" at bounding box center [469, 53] width 31 height 12
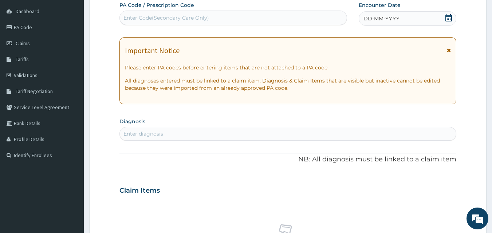
click at [175, 10] on div "PA Code / Prescription Code Enter Code(Secondary Care Only)" at bounding box center [233, 13] width 228 height 24
click at [178, 19] on div "Enter Code(Secondary Care Only)" at bounding box center [166, 17] width 86 height 7
paste input "PA/4B998F"
type input "PA/4B998F"
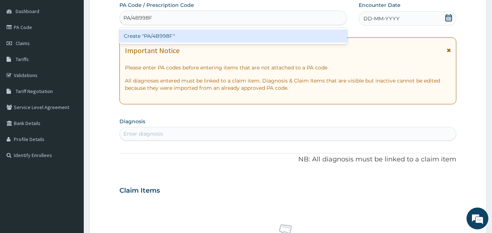
click at [181, 34] on div "Create "PA/4B998F"" at bounding box center [233, 36] width 228 height 13
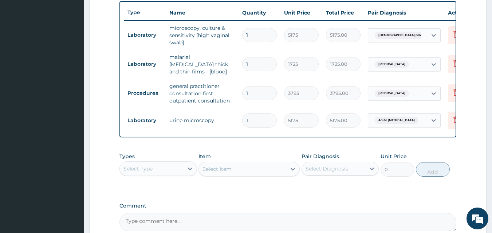
scroll to position [66, 0]
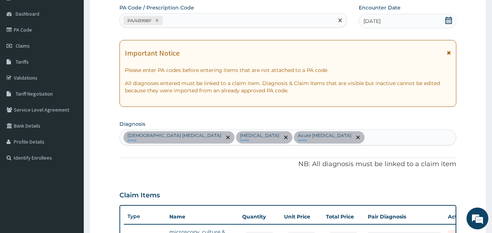
click at [225, 20] on div "PA/4B998F" at bounding box center [227, 21] width 214 height 12
paste input "PA/8618E1"
type input "PA/8618E1"
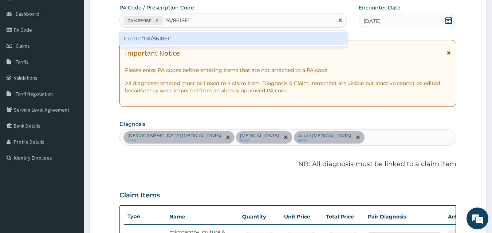
click at [228, 37] on div "Create "PA/8618E1"" at bounding box center [233, 38] width 228 height 13
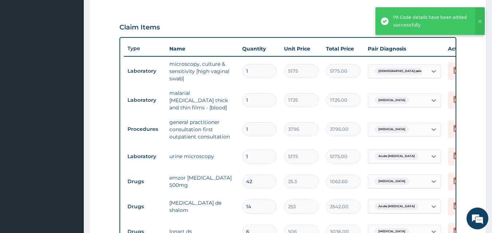
scroll to position [497, 0]
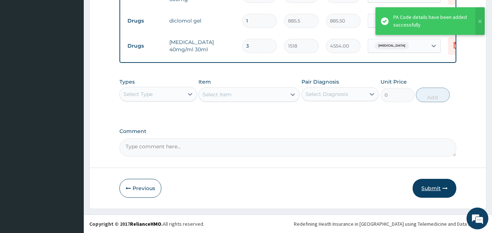
click at [443, 192] on button "Submit" at bounding box center [435, 188] width 44 height 19
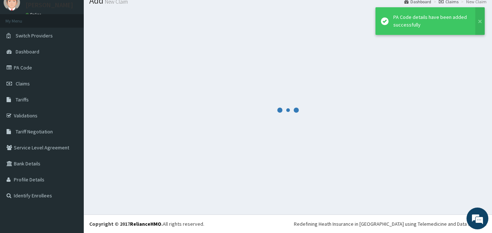
scroll to position [28, 0]
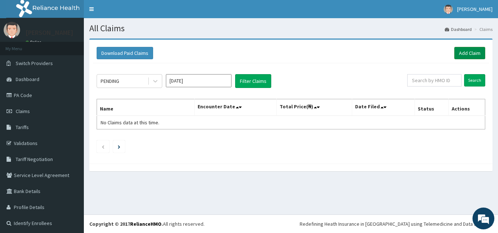
click at [461, 52] on link "Add Claim" at bounding box center [469, 53] width 31 height 12
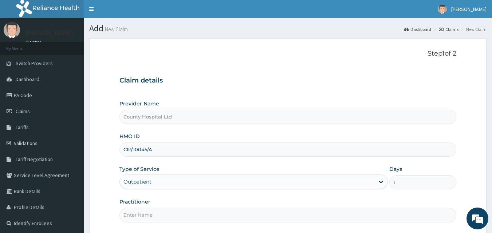
click at [156, 208] on input "Practitioner" at bounding box center [287, 215] width 337 height 14
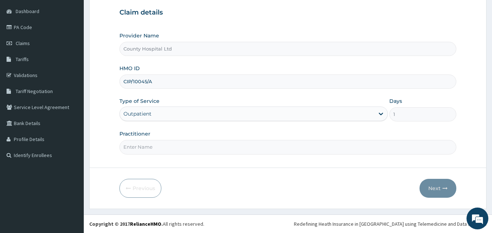
type input "[PERSON_NAME]"
click at [437, 186] on button "Next" at bounding box center [438, 188] width 37 height 19
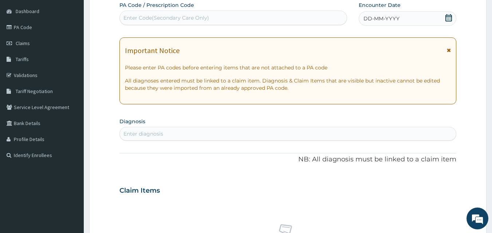
click at [395, 13] on div "DD-MM-YYYY" at bounding box center [408, 18] width 98 height 15
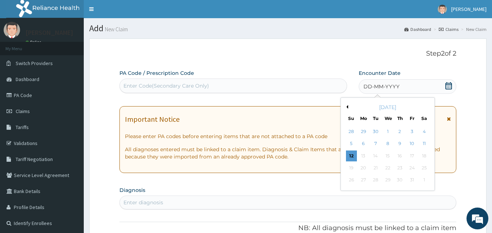
click at [347, 106] on button "Previous Month" at bounding box center [347, 107] width 4 height 4
click at [402, 147] on div "7" at bounding box center [400, 144] width 11 height 11
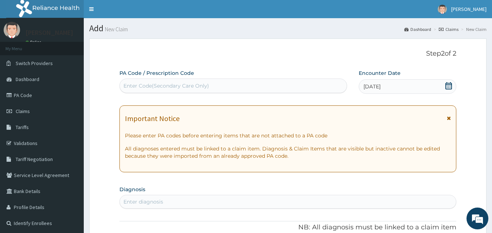
click at [219, 201] on div "Enter diagnosis" at bounding box center [288, 202] width 337 height 12
type input "p"
type input "malaria"
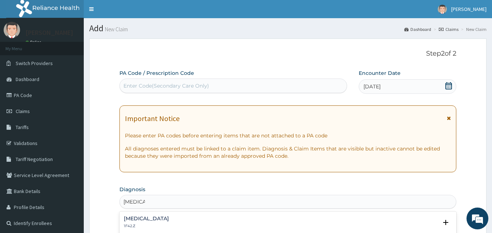
scroll to position [204, 0]
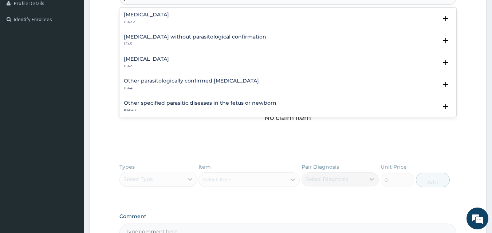
click at [169, 20] on p "1F42.Z" at bounding box center [146, 22] width 45 height 5
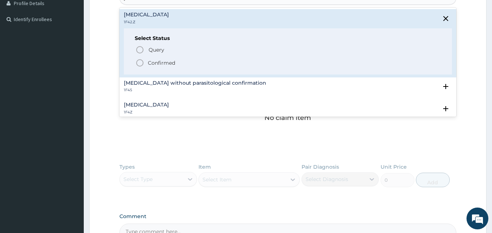
click at [160, 66] on p "Confirmed" at bounding box center [161, 62] width 27 height 7
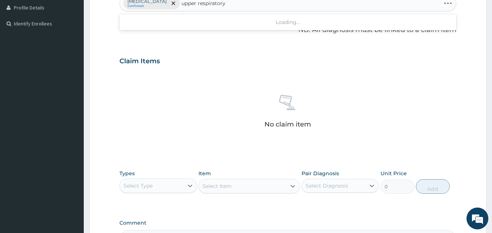
type input "upper respiratory"
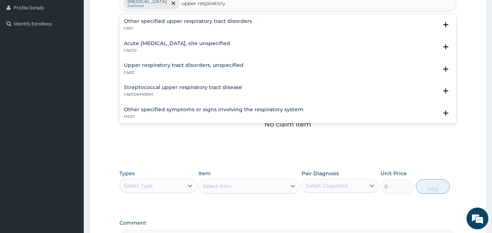
click at [177, 42] on h4 "Acute upper respiratory infection, site unspecified" at bounding box center [177, 43] width 106 height 5
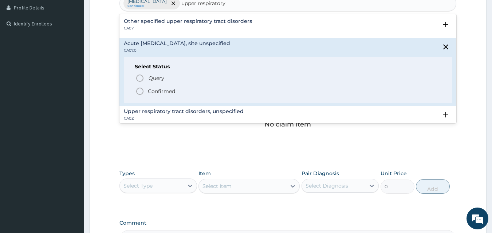
click at [173, 95] on p "Confirmed" at bounding box center [161, 91] width 27 height 7
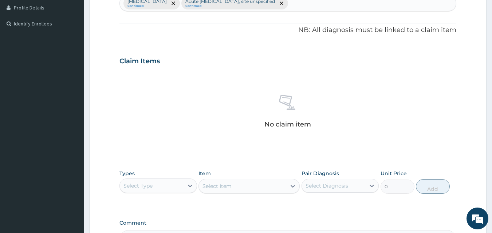
scroll to position [292, 0]
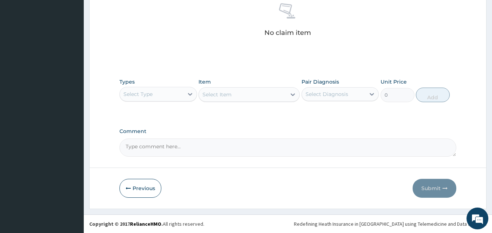
click at [165, 92] on div "Select Type" at bounding box center [152, 95] width 64 height 12
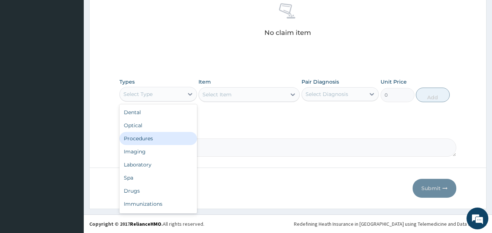
click at [162, 138] on div "Procedures" at bounding box center [158, 138] width 78 height 13
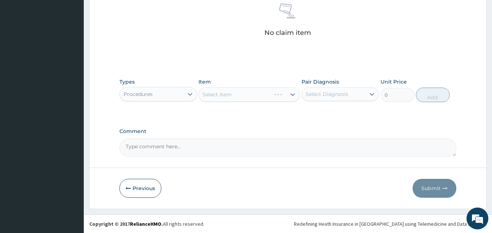
click at [223, 95] on div "Select Item" at bounding box center [249, 94] width 101 height 15
click at [225, 93] on div "Select Item" at bounding box center [217, 94] width 29 height 7
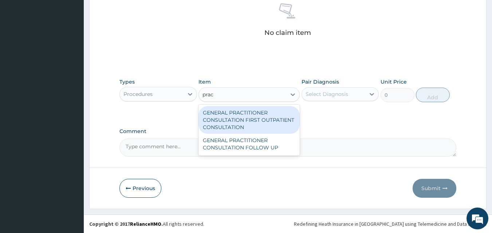
type input "pract"
type input "3795"
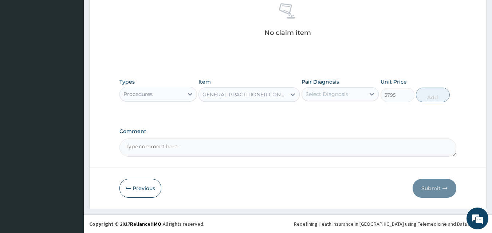
click at [358, 97] on div "Select Diagnosis" at bounding box center [334, 95] width 64 height 12
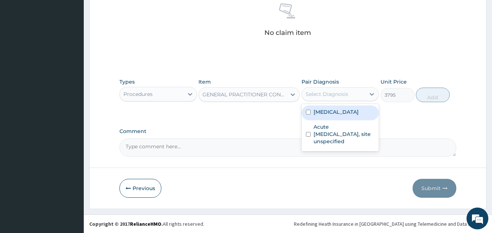
click at [356, 113] on label "Plasmodium malariae malaria without complication" at bounding box center [336, 112] width 45 height 7
checkbox input "true"
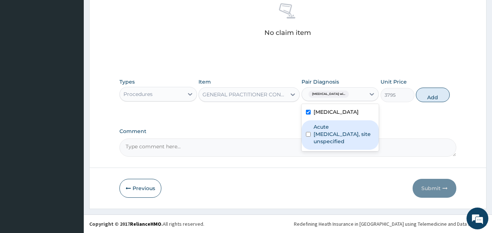
click at [356, 145] on label "Acute upper respiratory infection, site unspecified" at bounding box center [344, 134] width 61 height 22
checkbox input "true"
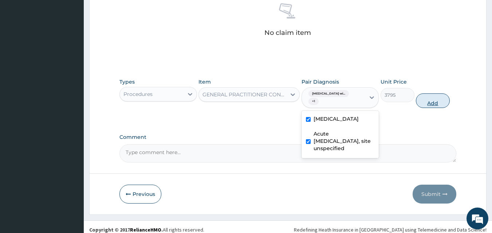
click at [447, 100] on button "Add" at bounding box center [433, 101] width 34 height 15
type input "0"
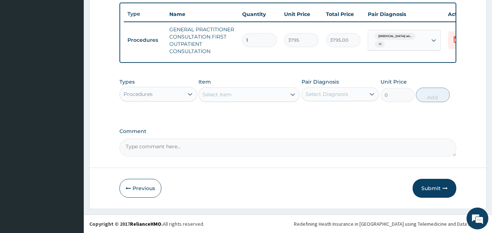
scroll to position [274, 0]
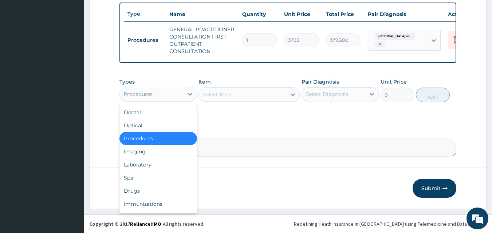
click at [167, 96] on div "Procedures" at bounding box center [152, 95] width 64 height 12
click at [158, 187] on div "Drugs" at bounding box center [158, 191] width 78 height 13
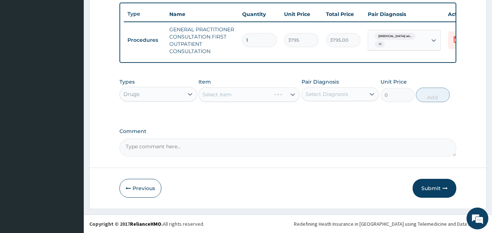
click at [224, 93] on div "Select Item" at bounding box center [249, 94] width 101 height 15
click at [221, 98] on div "Select Item" at bounding box center [249, 94] width 101 height 15
click at [222, 97] on div "Select Item" at bounding box center [249, 94] width 101 height 15
click at [224, 95] on div "Select Item" at bounding box center [249, 94] width 101 height 15
click at [223, 95] on div "Select Item" at bounding box center [249, 94] width 101 height 15
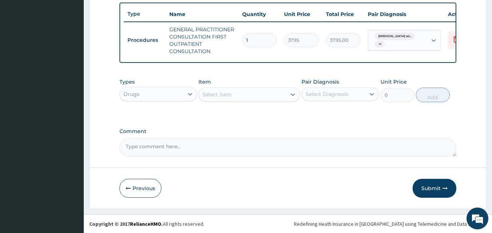
click at [251, 97] on div "Select Item" at bounding box center [242, 95] width 87 height 12
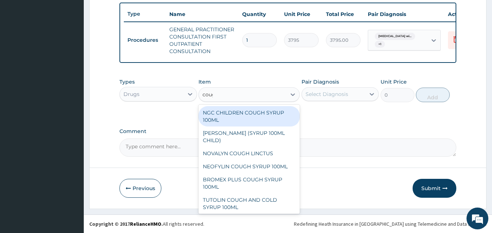
type input "cough"
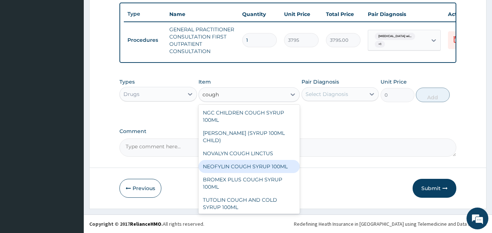
click at [257, 164] on div "NEOFYLIN COUGH SYRUP 100ML" at bounding box center [249, 166] width 101 height 13
type input "1518"
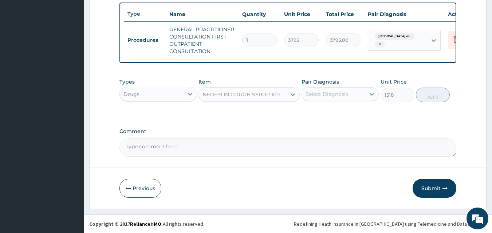
click at [331, 96] on div "Select Diagnosis" at bounding box center [327, 94] width 43 height 7
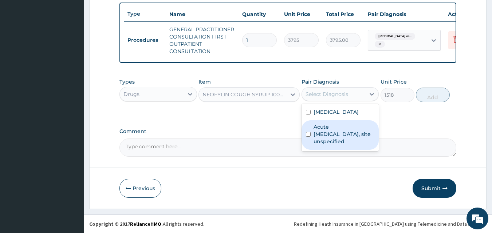
click at [337, 141] on label "Acute upper respiratory infection, site unspecified" at bounding box center [344, 134] width 61 height 22
checkbox input "true"
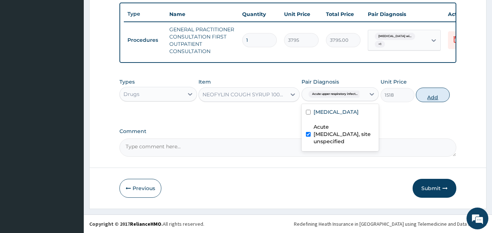
click at [443, 96] on button "Add" at bounding box center [433, 95] width 34 height 15
type input "0"
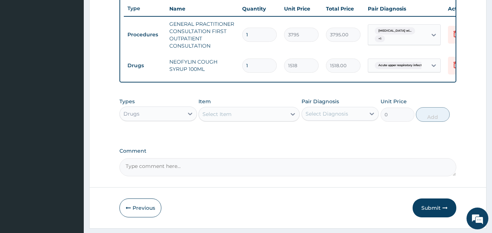
click at [262, 120] on div "Select Item" at bounding box center [242, 115] width 87 height 12
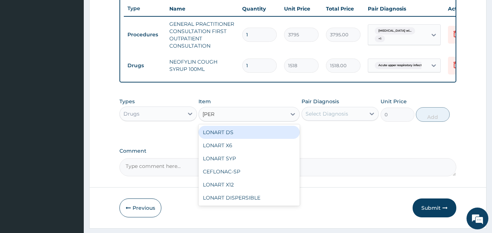
type input "lonar"
type input "506"
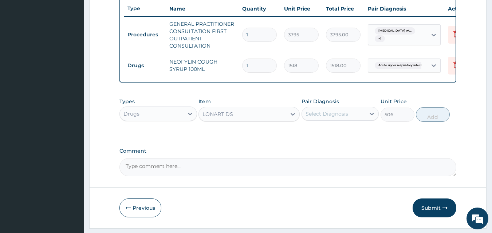
click at [353, 117] on div "Select Diagnosis" at bounding box center [334, 114] width 64 height 12
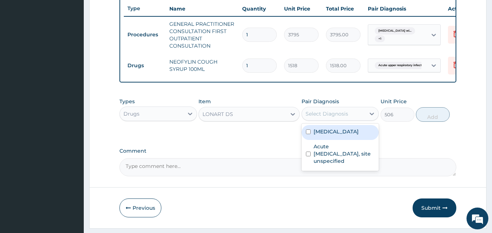
click at [347, 133] on div "Plasmodium malariae malaria without complication" at bounding box center [341, 132] width 78 height 15
checkbox input "true"
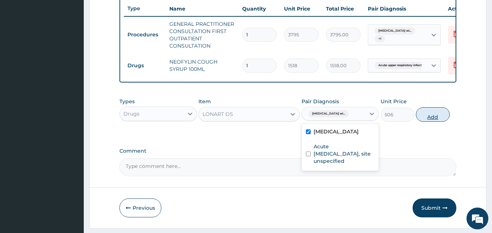
click at [438, 122] on button "Add" at bounding box center [433, 114] width 34 height 15
type input "0"
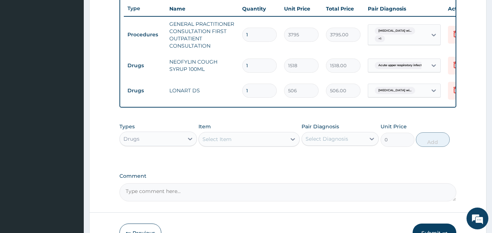
drag, startPoint x: 438, startPoint y: 124, endPoint x: 219, endPoint y: 91, distance: 221.8
click at [219, 91] on tr "Drugs LONART DS 1 506 506.00 Plasmodium malariae malaria wi... Delete" at bounding box center [302, 90] width 357 height 25
type input "6"
type input "3036.00"
type input "6"
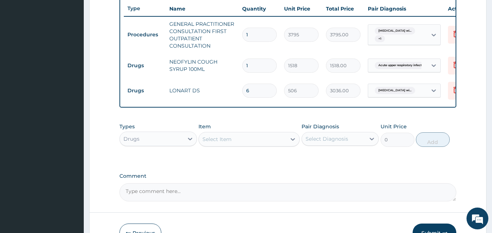
click at [242, 145] on div "Select Item" at bounding box center [242, 140] width 87 height 12
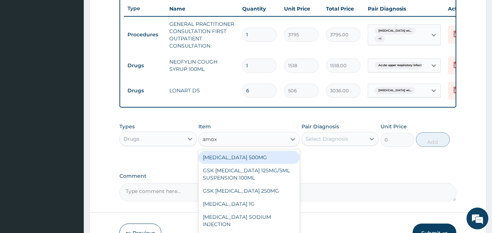
type input "amoxi"
click at [284, 164] on div "AMOXICILLIN 500MG" at bounding box center [249, 157] width 101 height 13
type input "75.9"
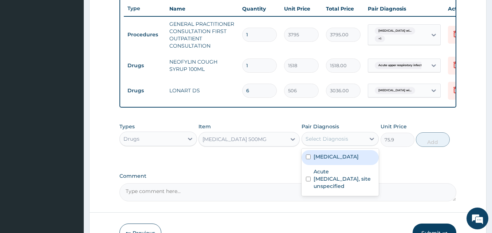
click at [323, 142] on div "Select Diagnosis" at bounding box center [327, 139] width 43 height 7
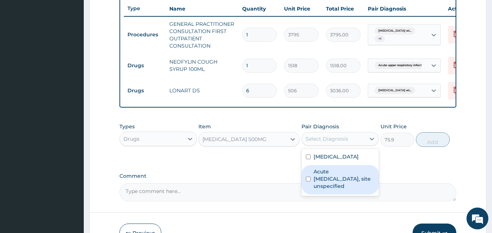
drag, startPoint x: 328, startPoint y: 192, endPoint x: 407, endPoint y: 154, distance: 87.2
click at [333, 190] on label "Acute upper respiratory infection, site unspecified" at bounding box center [344, 179] width 61 height 22
checkbox input "true"
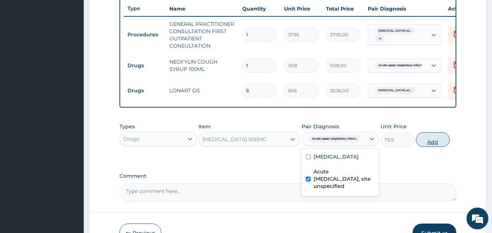
click at [434, 143] on button "Add" at bounding box center [433, 140] width 34 height 15
type input "0"
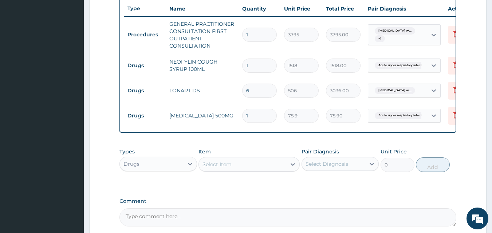
type input "15"
type input "1138.50"
type input "15"
click at [237, 170] on div "Select Item" at bounding box center [242, 165] width 87 height 12
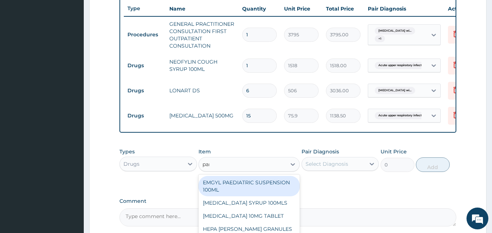
type input "parace"
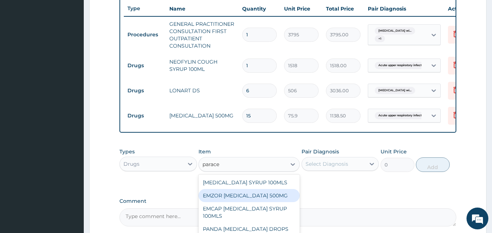
click at [243, 201] on div "EMZOR PARACETAMOL 500MG" at bounding box center [249, 195] width 101 height 13
type input "25.3"
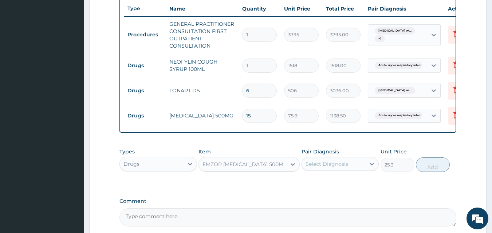
click at [307, 168] on div "Select Diagnosis" at bounding box center [327, 164] width 43 height 7
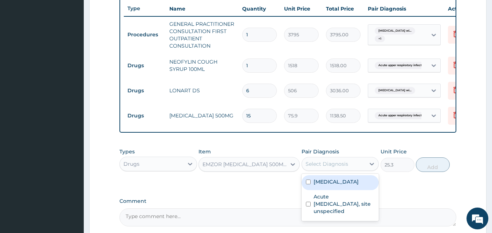
click at [338, 186] on label "Plasmodium malariae malaria without complication" at bounding box center [336, 181] width 45 height 7
checkbox input "true"
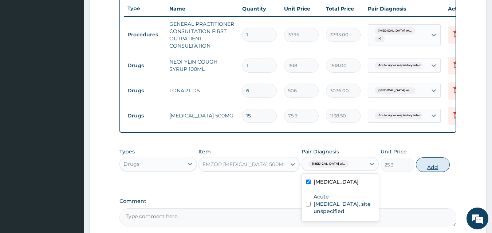
click at [432, 170] on button "Add" at bounding box center [433, 165] width 34 height 15
type input "0"
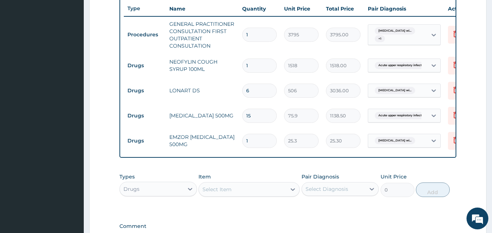
type input "18"
type input "455.40"
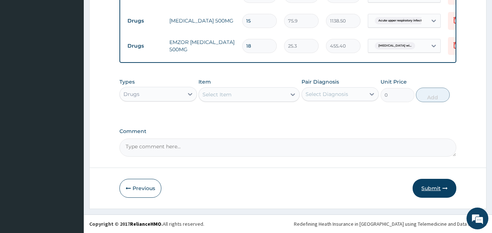
type input "18"
click at [424, 185] on button "Submit" at bounding box center [435, 188] width 44 height 19
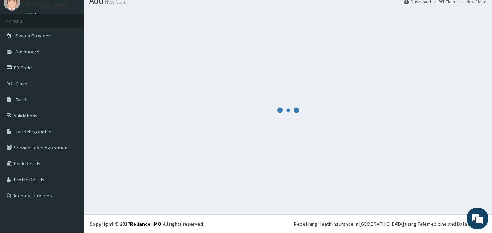
scroll to position [28, 0]
